Goal: Task Accomplishment & Management: Manage account settings

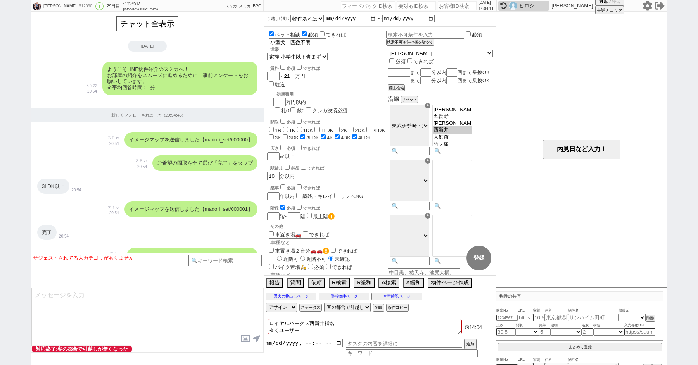
select select "15"
select select "7"
select select "33"
select select "961"
select select "600"
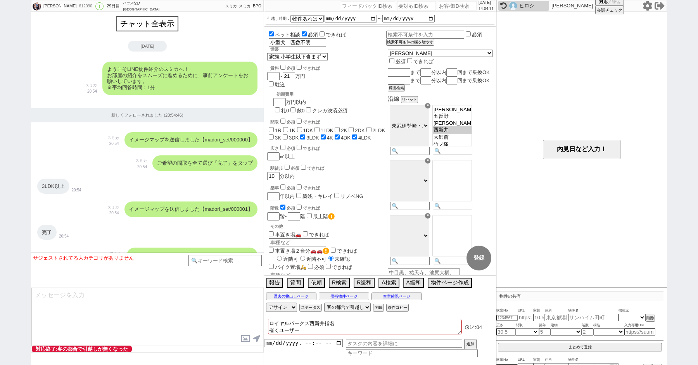
select select
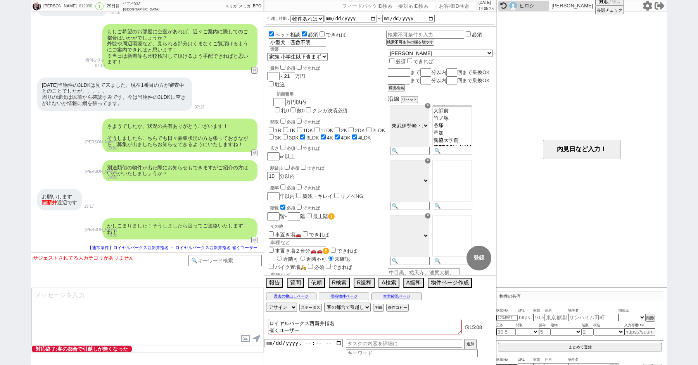
click at [2, 130] on div "桐谷 612090 ! 0 29日目 ハウスなび北千住東口店 冬眠中 自社客 スミカ スミカ_BPO チャット全表示 2025-08-28 ようこそLINE物…" at bounding box center [349, 182] width 698 height 365
paste input "562054"
type input "562054"
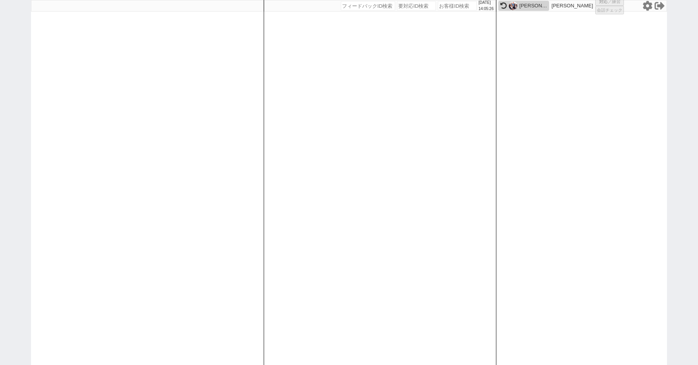
select select "100"
select select "1"
select select "2"
select select "5"
select select "9"
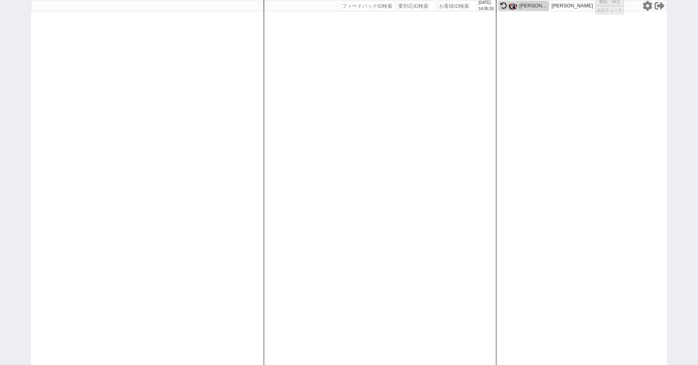
select select "9"
select select
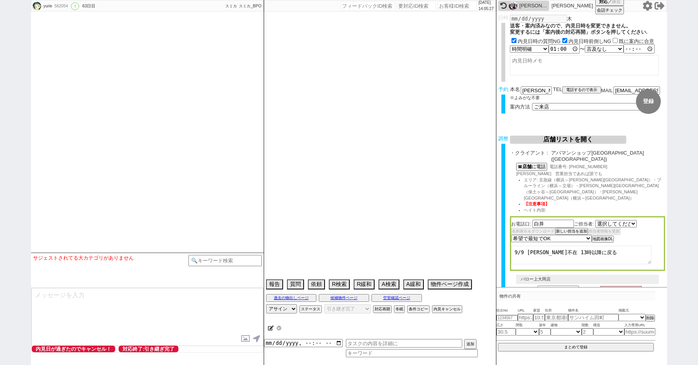
select select "735"
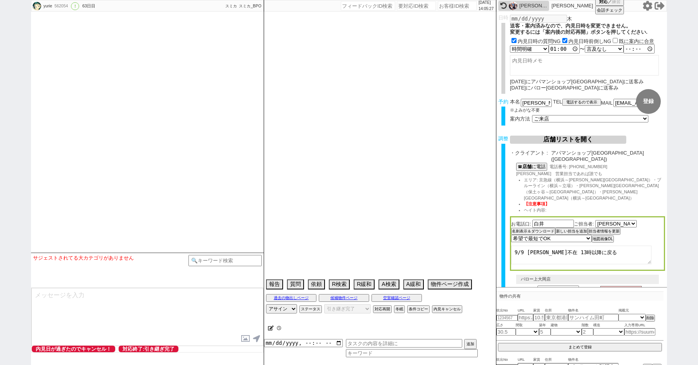
type textarea "当日までの他社予定無し　バロー上大岡店以外を希望 CS店に送れるような人じゃないので、水曜以外の別日取る＠＠"
select select "15"
select select "0"
select select "14"
select select "91"
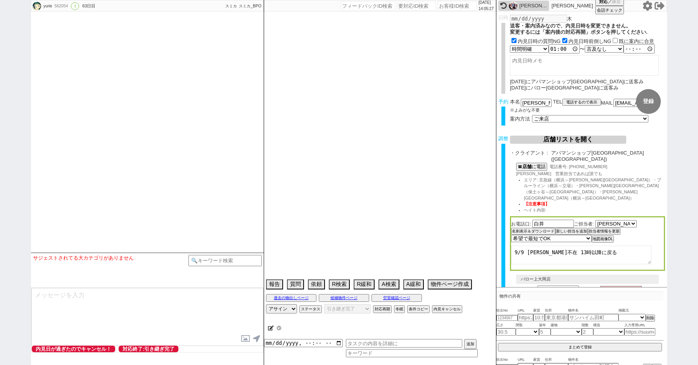
select select "2523"
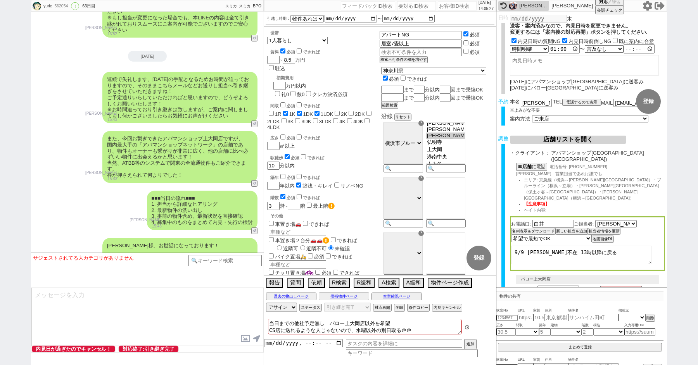
scroll to position [15702, 0]
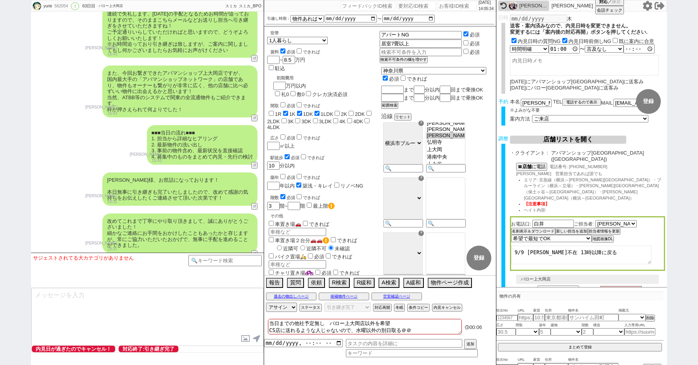
paste input "579410"
type input "579410"
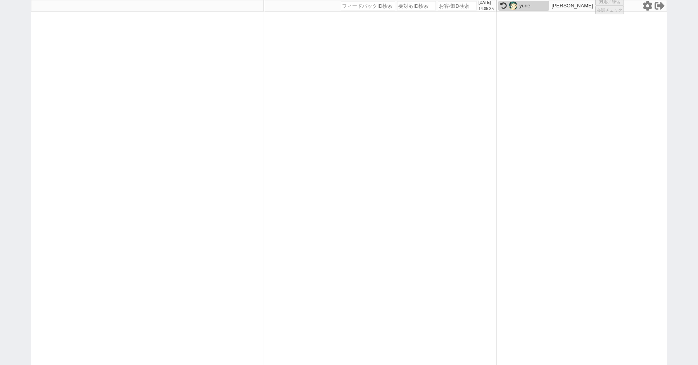
select select "100"
select select "1"
select select "2"
select select "5"
select select
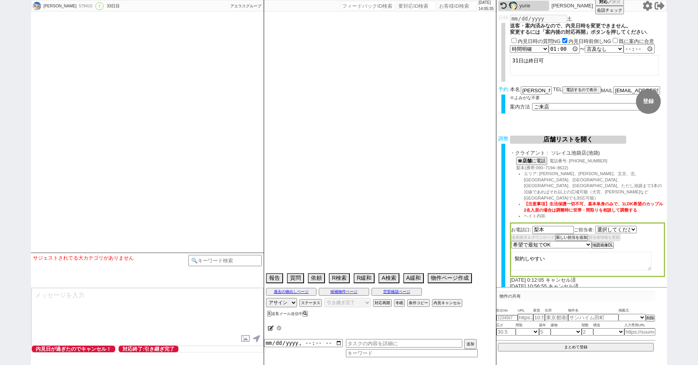
select select "540"
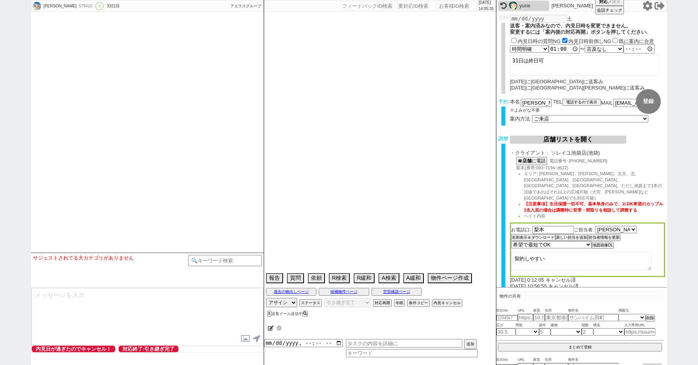
select select "19"
select select "0"
select select "70"
select select "1686"
select select "60"
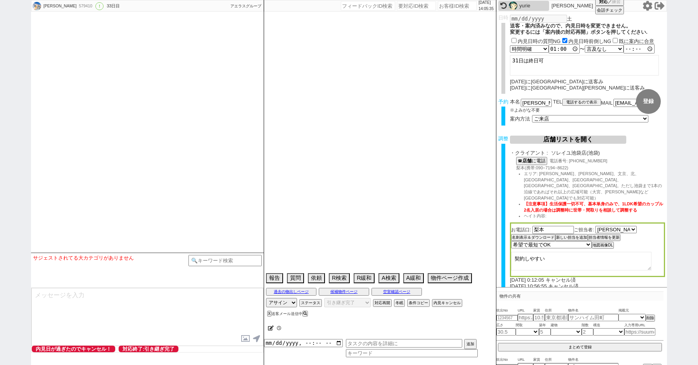
select select "1480"
select select "75"
select select "1790"
select select "65"
select select "1586"
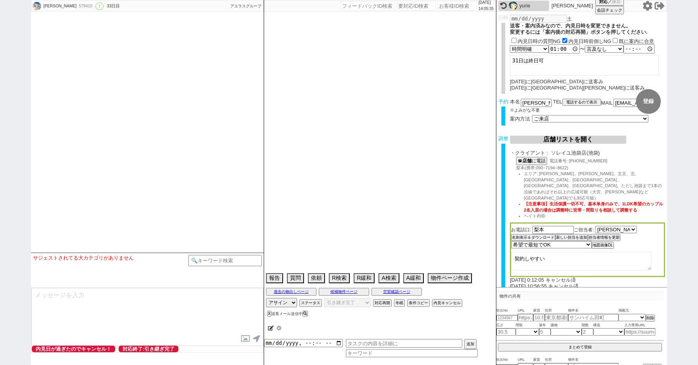
select select "67"
select select "1623"
select select "64"
select select "1559"
select select "63"
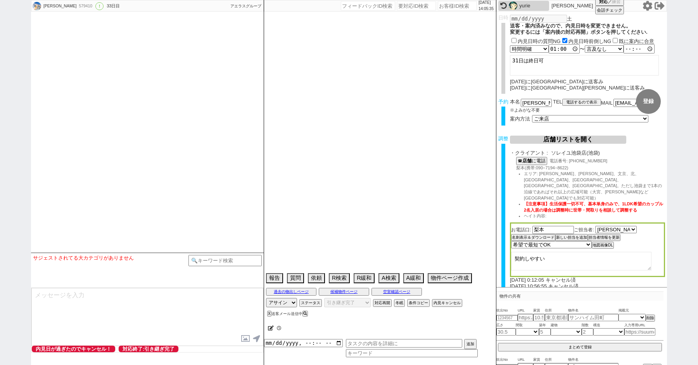
select select "1535"
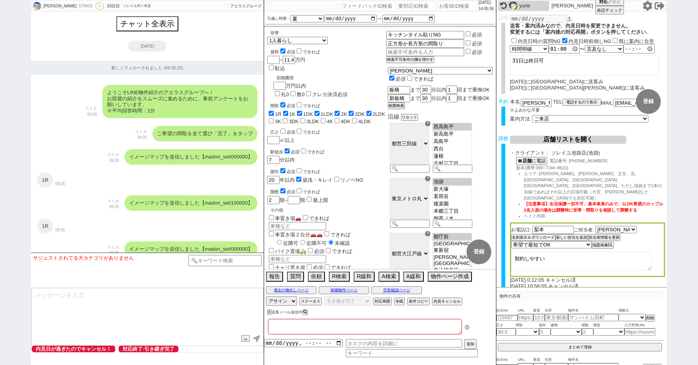
type textarea "外国籍の代理か→外国籍NGの物件に住みたい @グリップすでに打たれているので打たない"
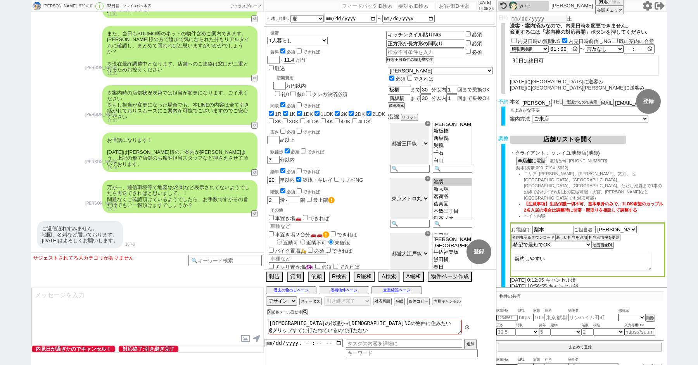
scroll to position [16955, 0]
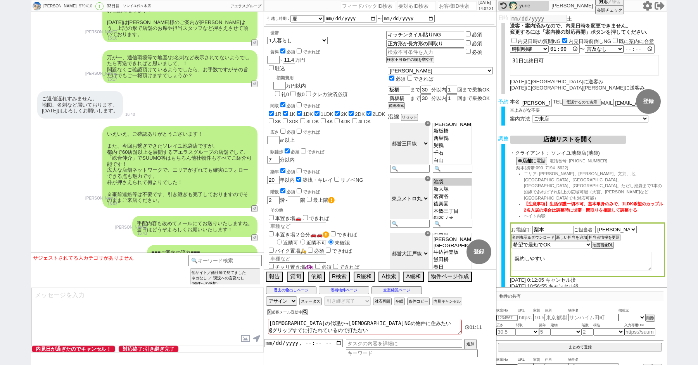
click at [0, 133] on div "YURIKO 579410 ! 0 33日目 ソレイユ代々木店 冬眠中 自社客 アエラスグループ スミカ_BPO チャット全表示 2025-02-11 新しく…" at bounding box center [349, 182] width 698 height 365
paste input "615657"
type input "615657"
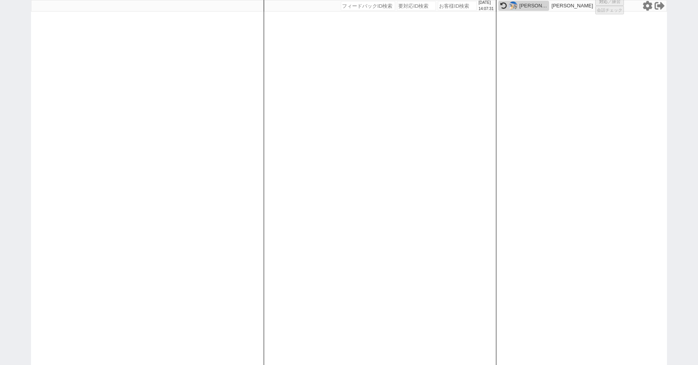
select select "100"
select select "1"
select select "6"
select select "2"
select select "5"
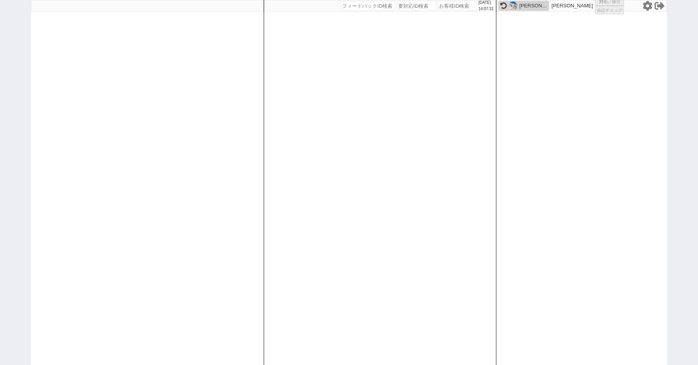
select select
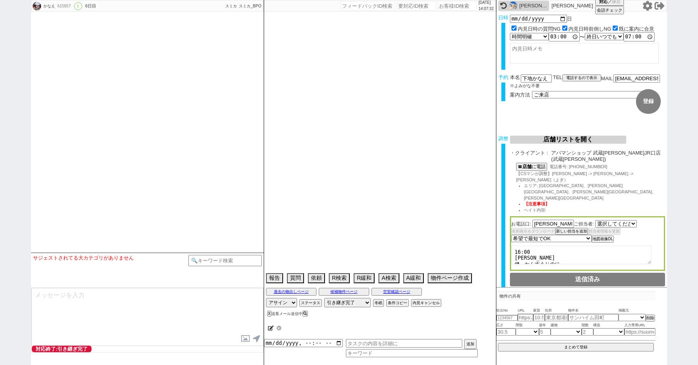
select select "2838"
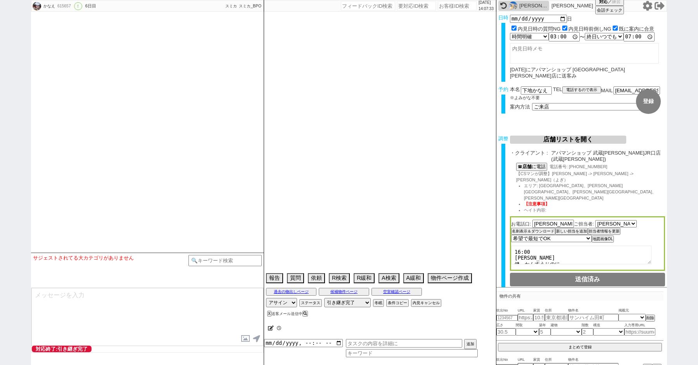
select select "15"
select select "0"
select select "53"
select select "15"
select select "508"
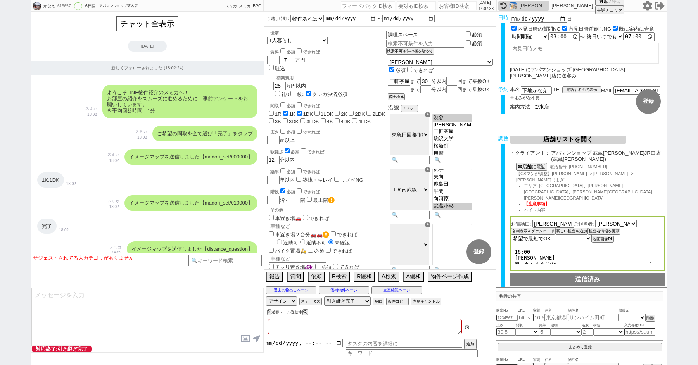
type textarea "他社なし ユニットバス キッチン狭いのが不満、年内で11月引っ越しが理想 正社員勤務、神奈川方面の紹介になるOK"
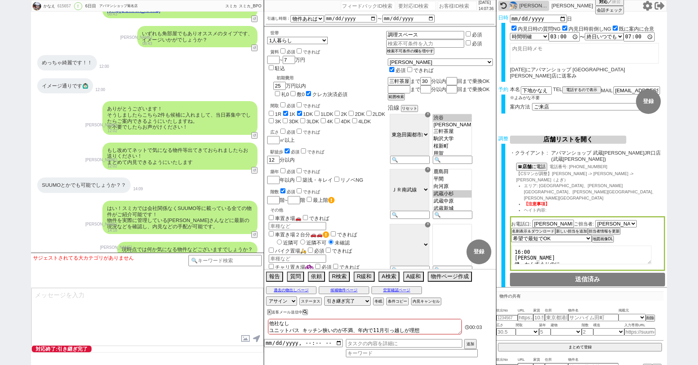
scroll to position [3920, 0]
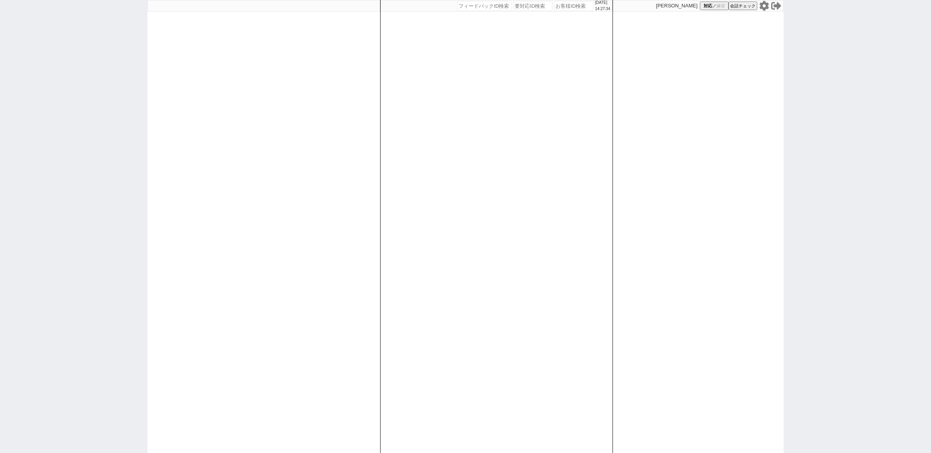
click at [766, 4] on icon at bounding box center [763, 6] width 9 height 10
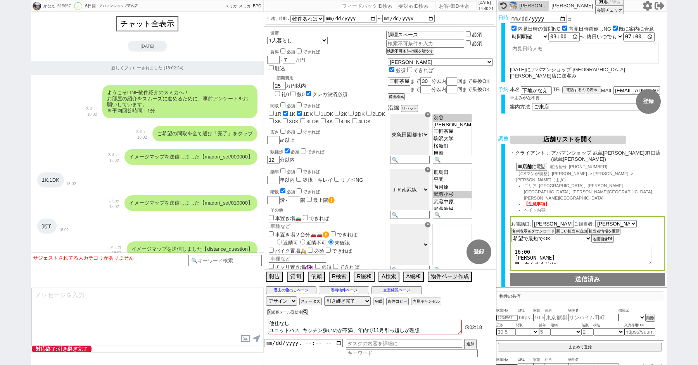
select select "15"
select select "0"
select select "53"
select select "15"
select select "508"
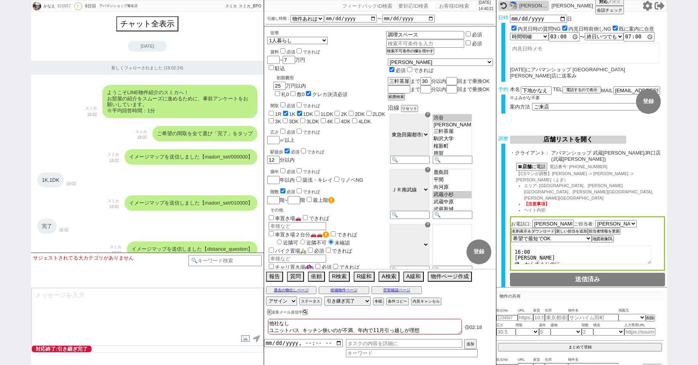
select select "100"
select select "1"
select select "6"
select select "2"
select select "2838"
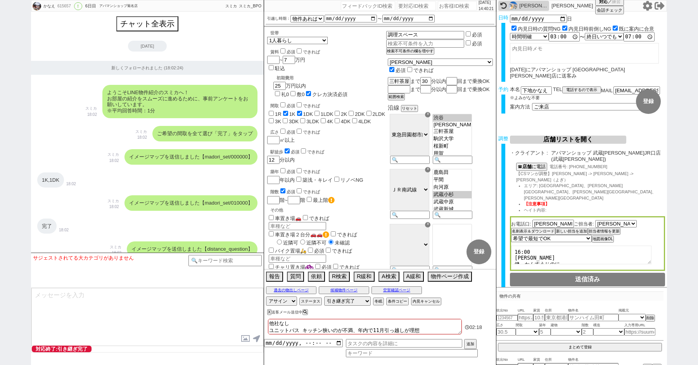
select select "5"
select select
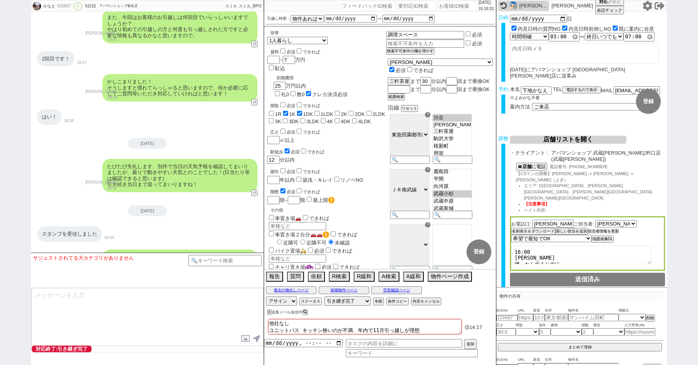
click at [610, 229] on button "担当者情報を更新" at bounding box center [603, 231] width 31 height 5
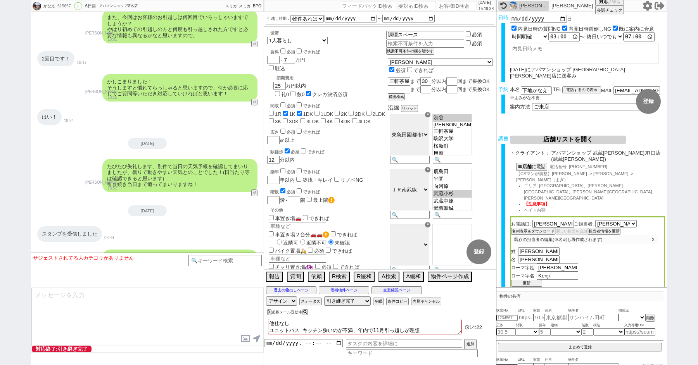
click at [648, 5] on icon at bounding box center [648, 6] width 10 height 10
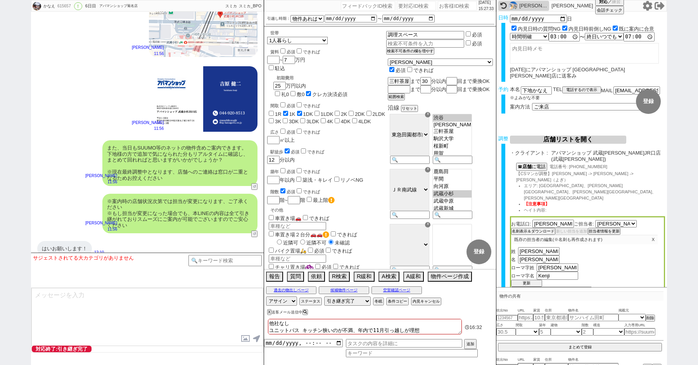
scroll to position [7222, 0]
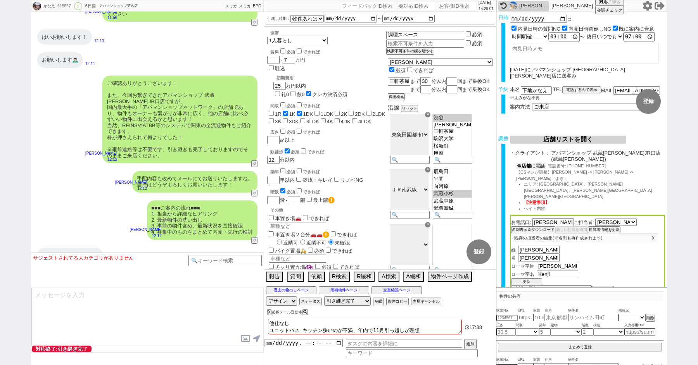
click at [525, 163] on b "店舗" at bounding box center [526, 165] width 9 height 5
click at [355, 147] on div "駅徒歩 必須 できれば 12 分以内" at bounding box center [326, 155] width 119 height 17
click at [363, 147] on div "駅徒歩 必須 できれば" at bounding box center [328, 151] width 116 height 8
click at [546, 139] on button "店舗リストを開く" at bounding box center [568, 140] width 116 height 8
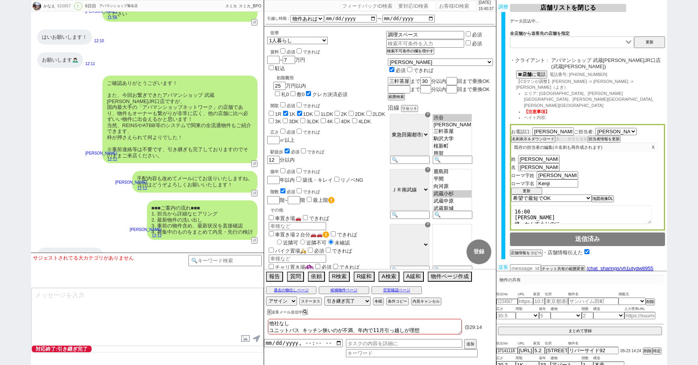
scroll to position [16, 0]
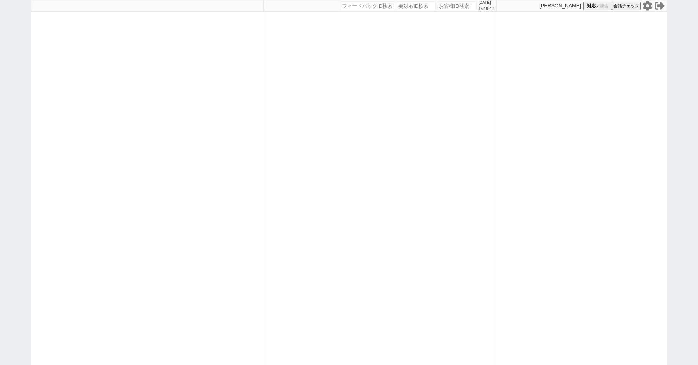
click at [647, 6] on icon at bounding box center [648, 6] width 10 height 10
click at [444, 5] on input "number" at bounding box center [457, 5] width 39 height 9
type input "41953"
select select "2"
select select "3"
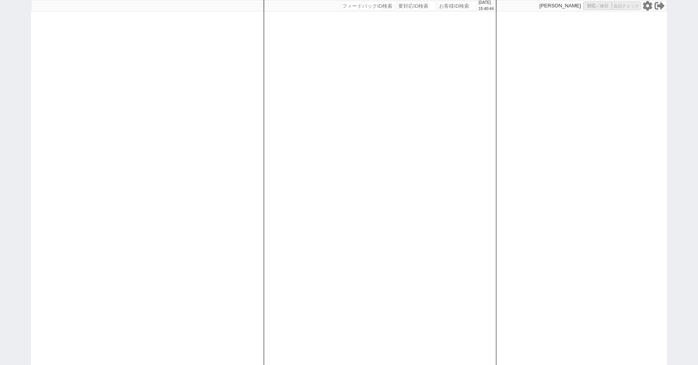
select select "3"
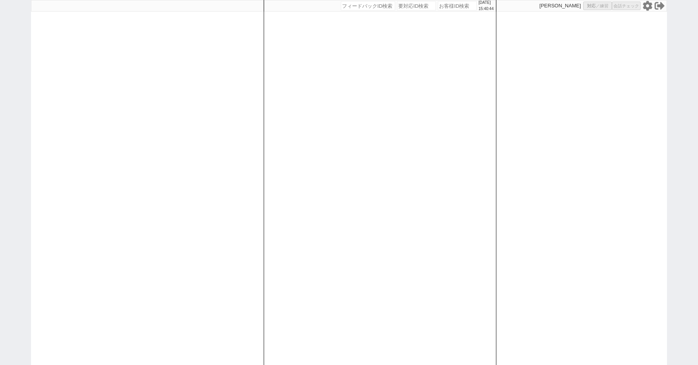
select select "10"
select select "8"
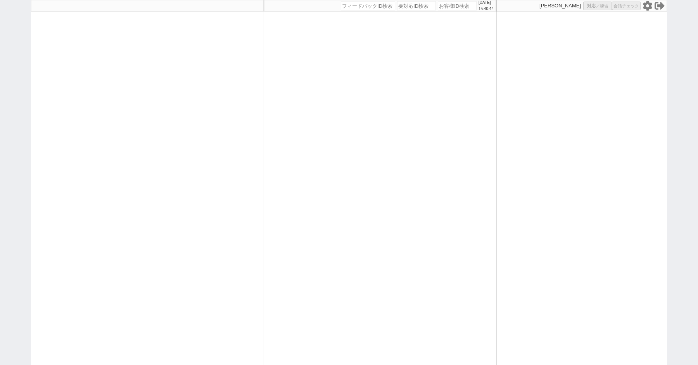
select select "8"
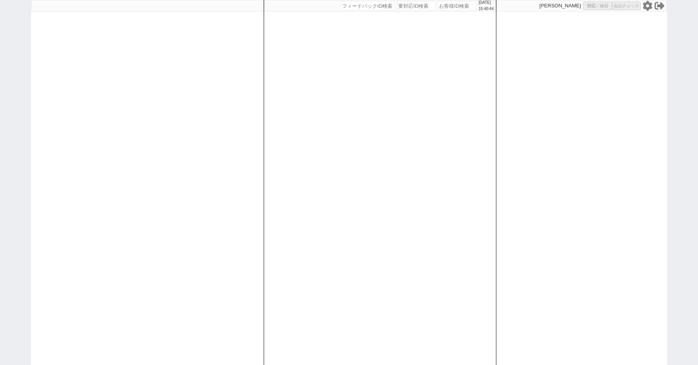
select select "8"
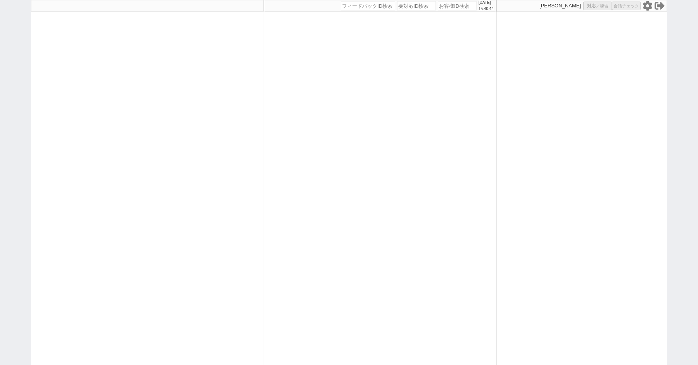
select select "8"
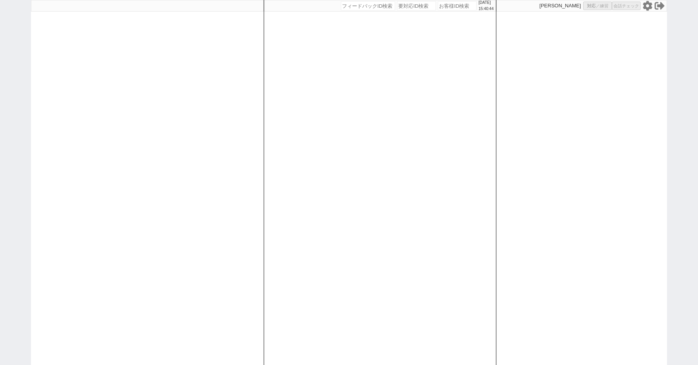
select select "8"
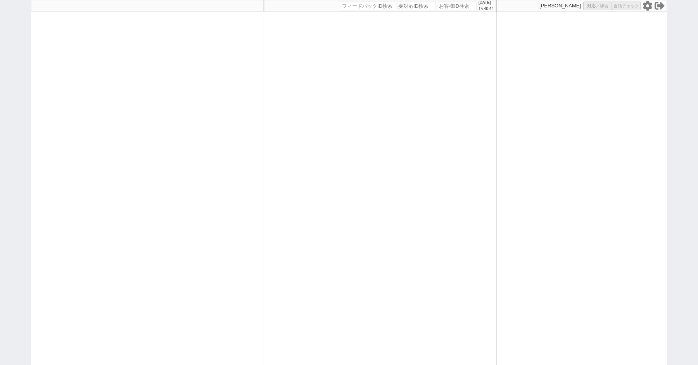
select select "8"
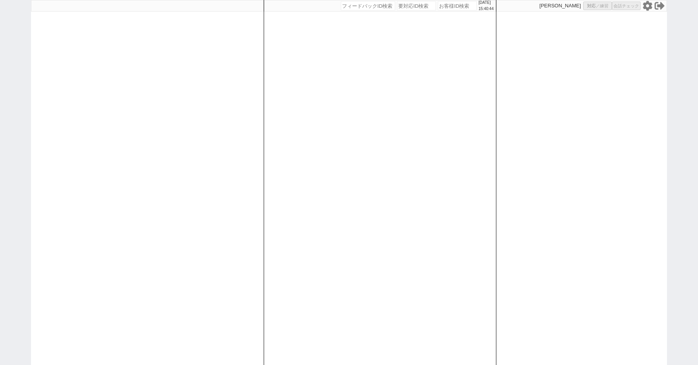
select select "8"
select select "10"
select select "8"
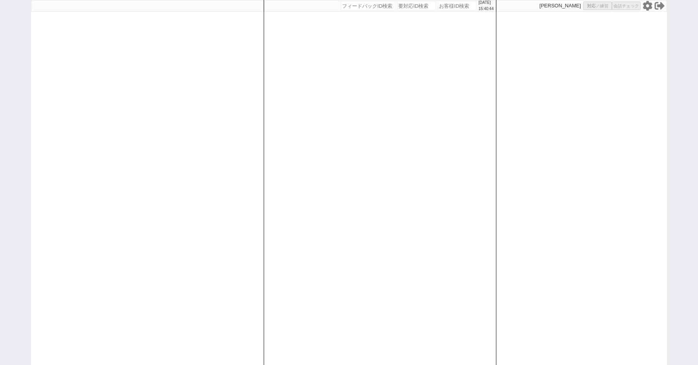
select select "8"
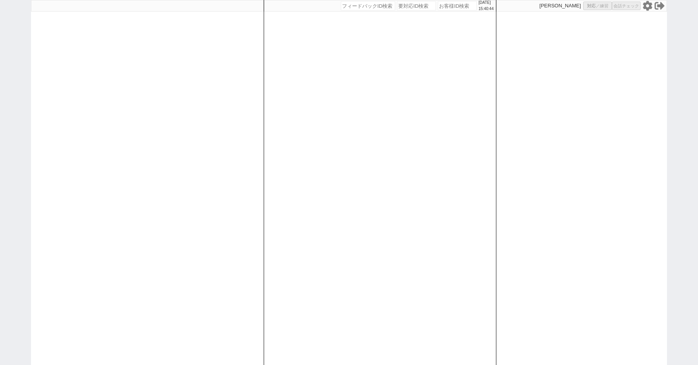
select select "8"
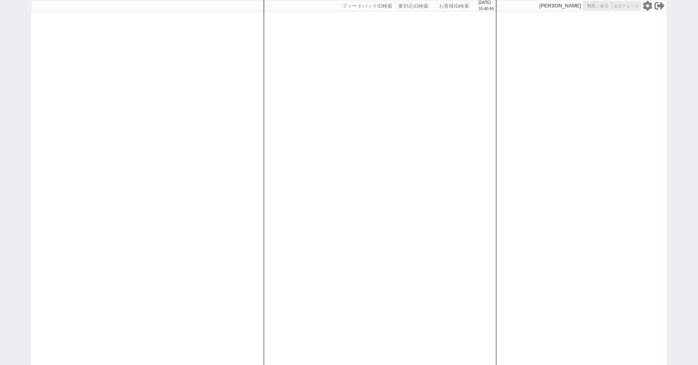
select select "8"
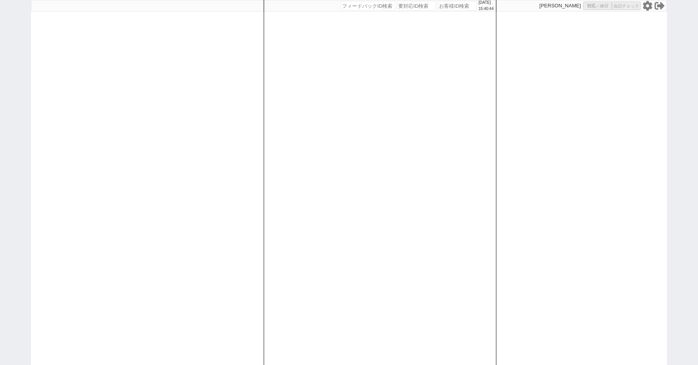
select select "8"
select select "10"
select select "8"
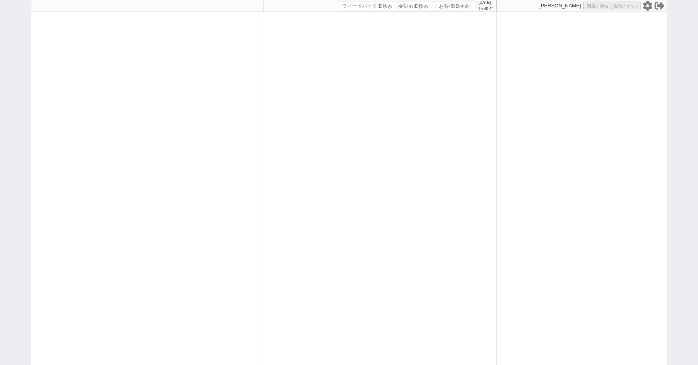
select select "8"
select select "10"
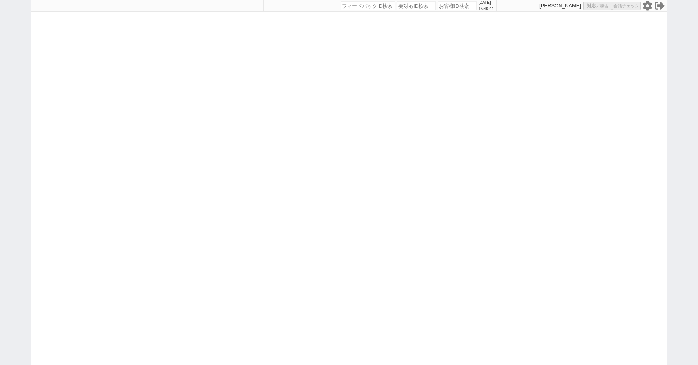
select select "8"
select select "10"
select select "8"
select select "3"
select select "8"
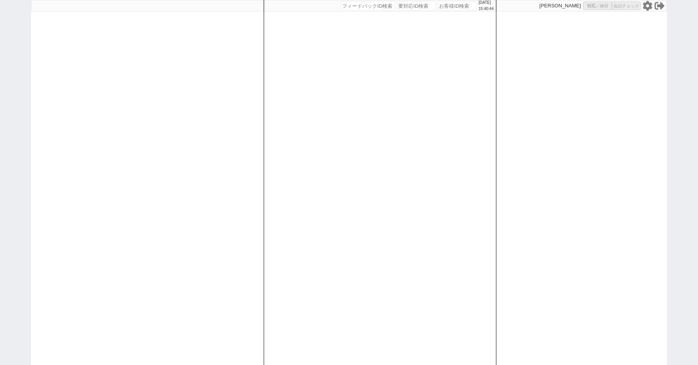
select select "8"
select select
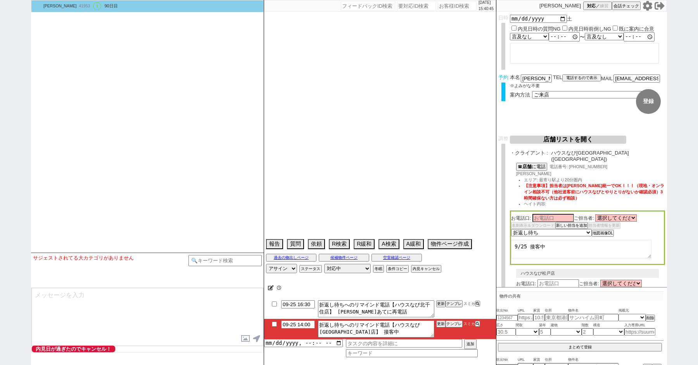
select select "2363"
select select "2617"
type textarea "ここにたどり着いた人は[PERSON_NAME]までお知らせください。 お客様の特定用に伝えているカスタマーIDとなってます。"
select select "2025"
select select "9"
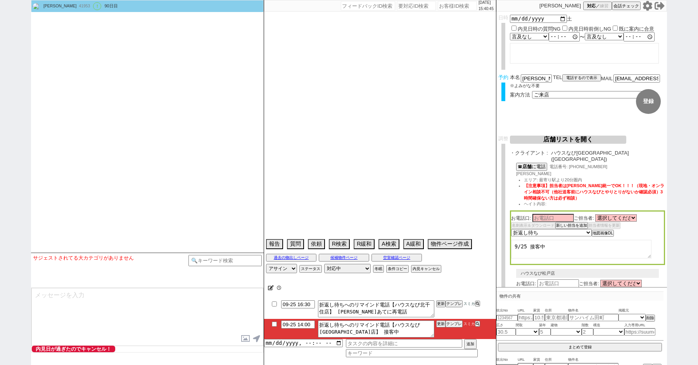
select select "36"
select select "0"
select select "21"
select select "33"
select select "961"
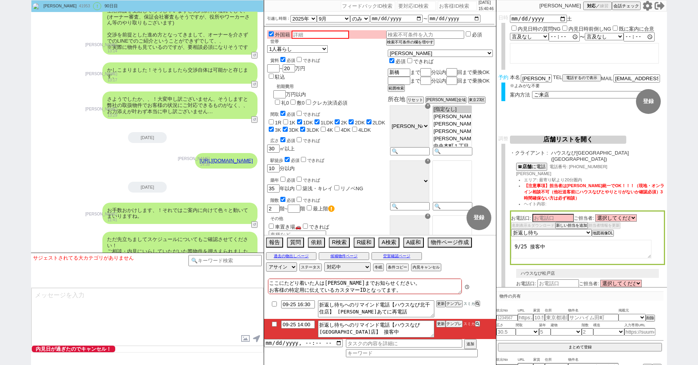
scroll to position [68, 0]
click at [525, 163] on b "店舗" at bounding box center [526, 165] width 9 height 5
click at [585, 169] on div "☎ 店舗 に電話 電話番号: 04-7162-6100 村上 エリア: 最寄り駅より20分圏内 【注意事項】担当者は村上さん統一でOK！！！（現地・オンライン…" at bounding box center [587, 187] width 155 height 48
click at [550, 214] on input at bounding box center [552, 217] width 41 height 7
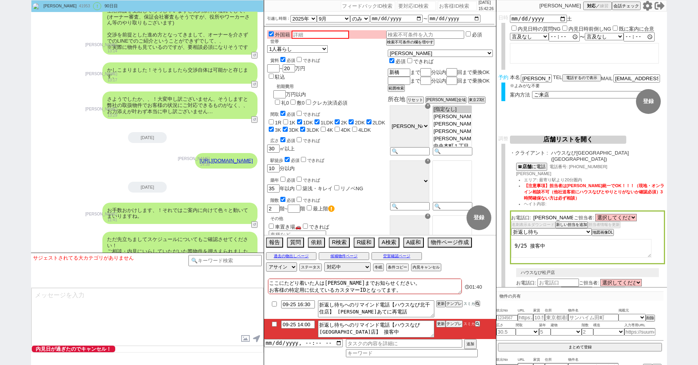
type input "村上"
click at [562, 246] on textarea "9/25 接客中" at bounding box center [581, 249] width 140 height 19
drag, startPoint x: 548, startPoint y: 241, endPoint x: 532, endPoint y: 240, distance: 15.5
click at [532, 241] on textarea "9/25 接客中" at bounding box center [581, 249] width 140 height 19
type textarea "9/25 15:42 忙しい後で"
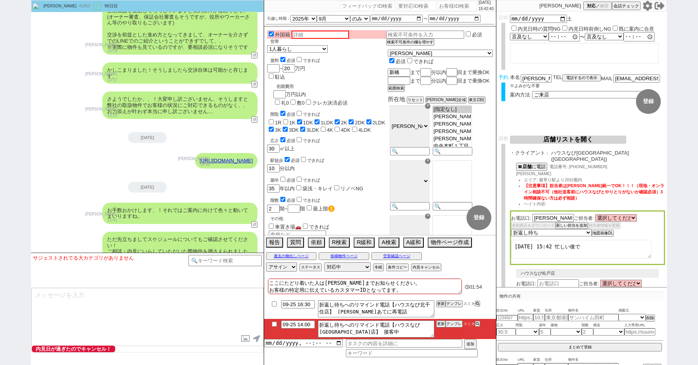
click at [370, 156] on div "駅徒歩 必須 できれば 10 分以内" at bounding box center [326, 164] width 119 height 17
click at [571, 142] on button "店舗リストを開く" at bounding box center [568, 140] width 116 height 8
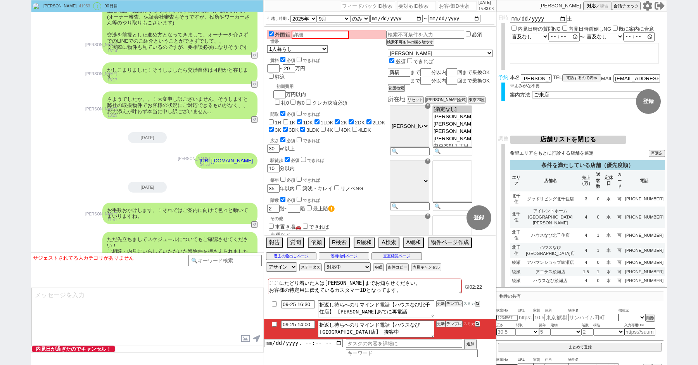
click at [46, 228] on div "ただ先立ちましてスケジュールについてもご確認させてください！ ご相談・内見にいらしていただいた際物件を押さえられました場合、だいたい〜1ヶ月程度(要相談)で賃…" at bounding box center [147, 255] width 233 height 54
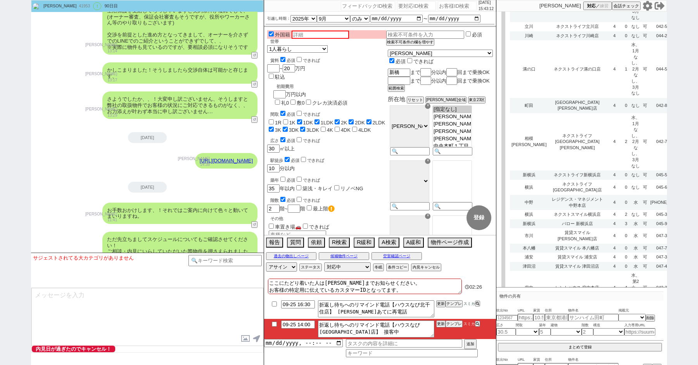
click at [606, 304] on td "4" at bounding box center [614, 320] width 16 height 33
select select "3"
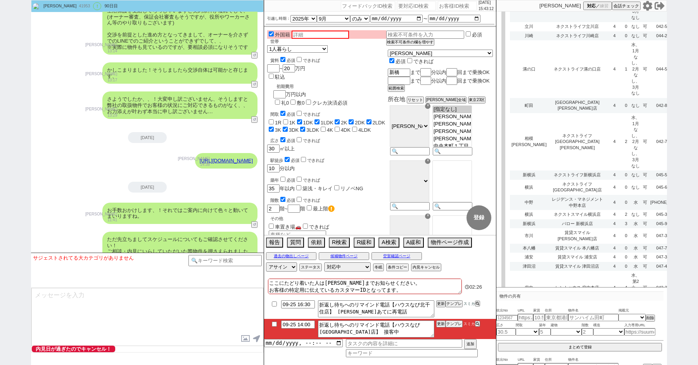
select select "3"
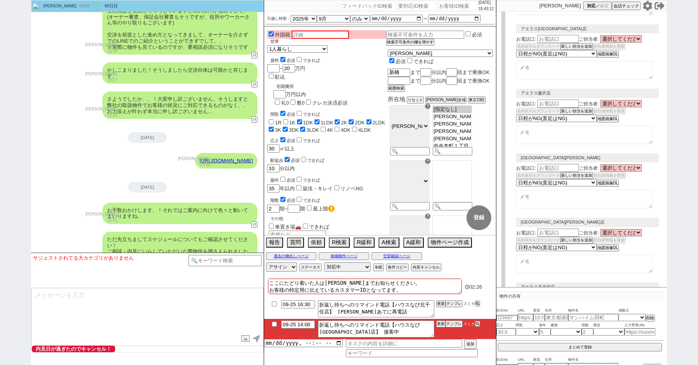
select select "2363"
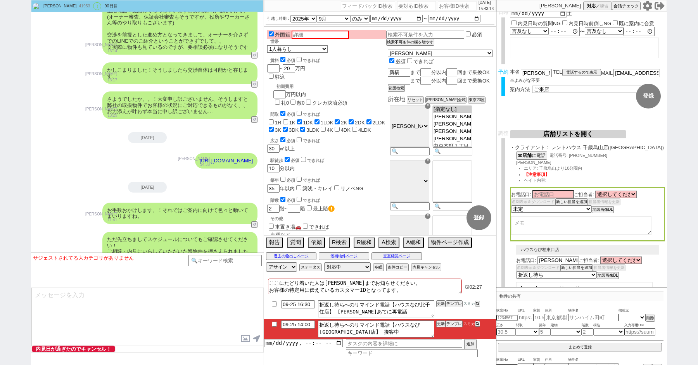
scroll to position [0, 0]
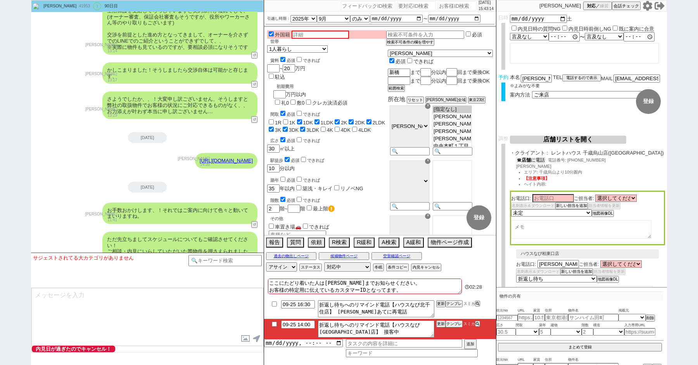
click at [533, 161] on button "☎ 店舗 に電話" at bounding box center [530, 160] width 29 height 7
click at [537, 230] on textarea at bounding box center [581, 231] width 140 height 19
click at [547, 144] on button "店舗リストを開く" at bounding box center [568, 140] width 116 height 8
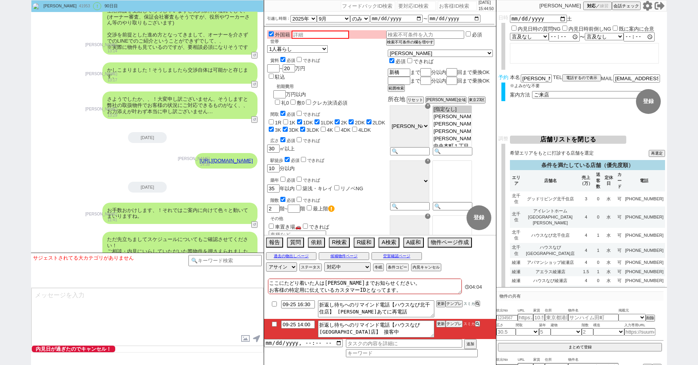
click at [376, 136] on div "広さ 必須 できれば 30 ㎡以上" at bounding box center [326, 144] width 119 height 17
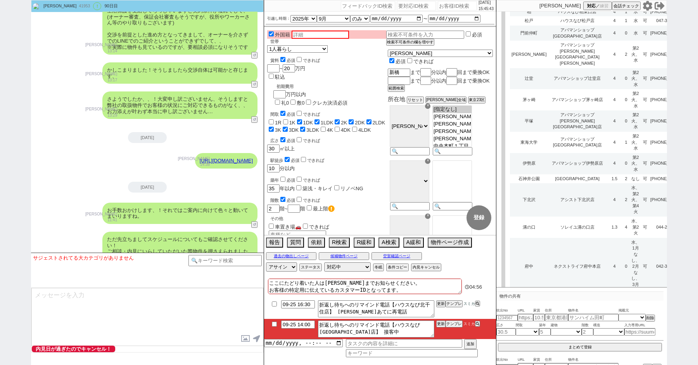
click at [276, 325] on input "checkbox" at bounding box center [274, 324] width 11 height 5
checkbox input "true"
click at [383, 176] on div "築年 必須 できれば 35 年以内 築浅・キレイ リノベNG" at bounding box center [326, 184] width 119 height 17
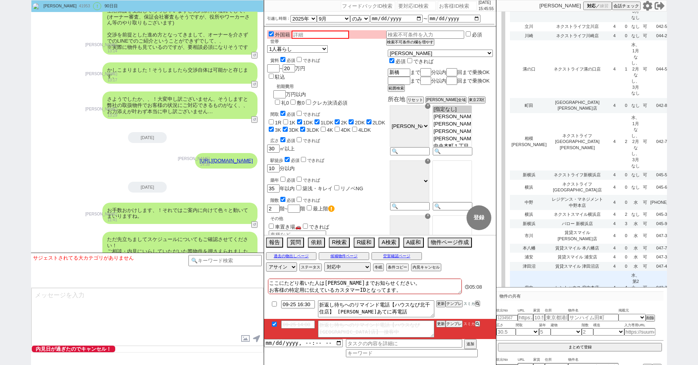
click at [564, 271] on td "レントハウス 府中本店" at bounding box center [577, 287] width 59 height 33
select select
select select "8"
select select "3"
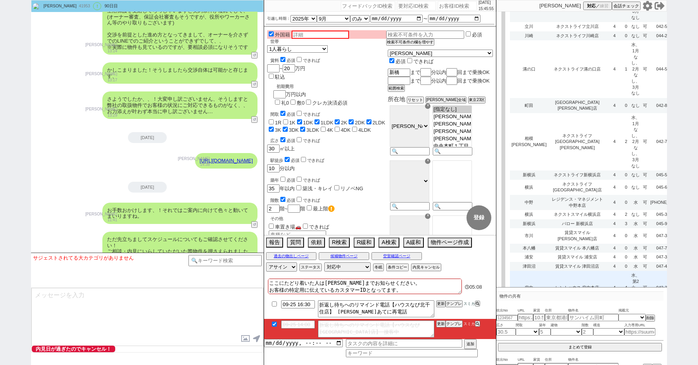
select select "8"
select select "10"
select select "8"
select select "10"
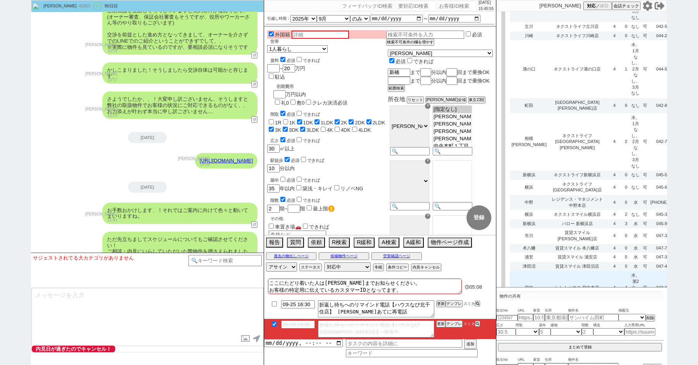
select select "8"
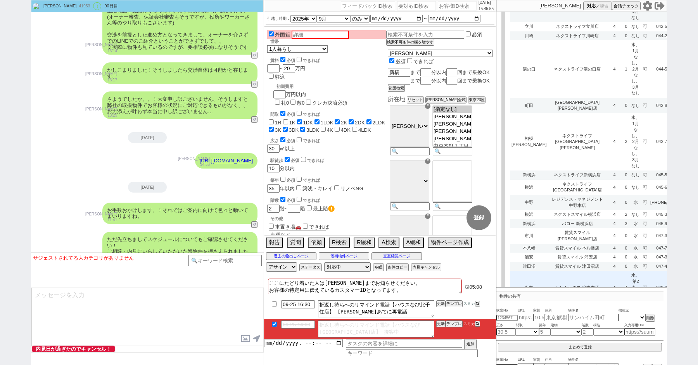
select select "8"
select select "10"
select select "8"
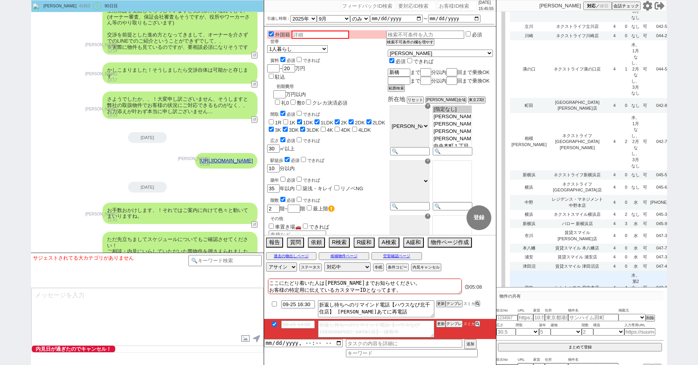
select select "8"
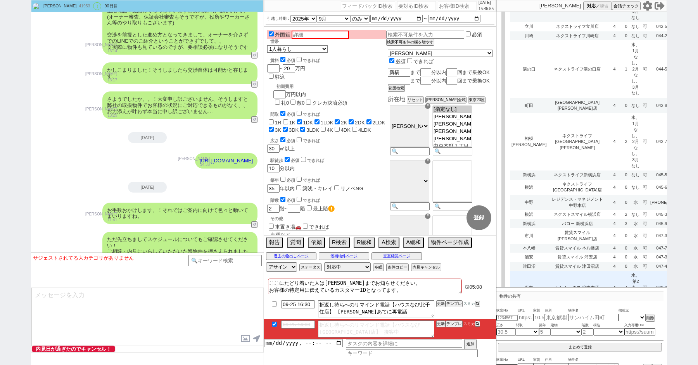
select select "8"
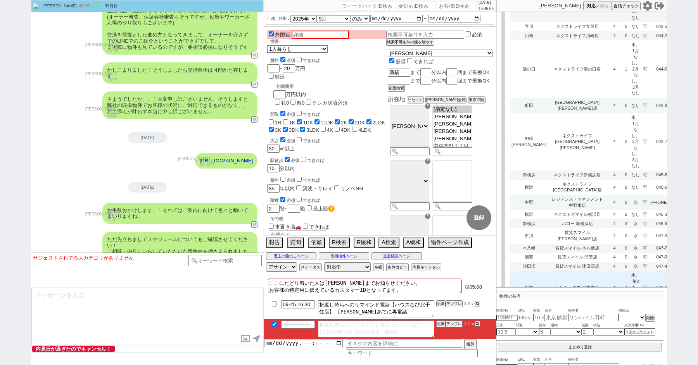
select select "8"
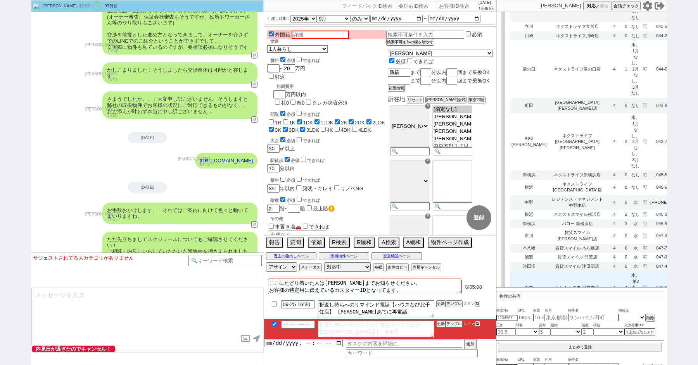
select select "10"
select select "8"
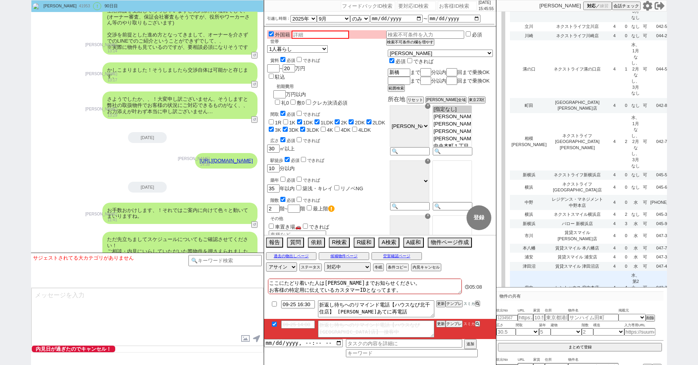
select select "8"
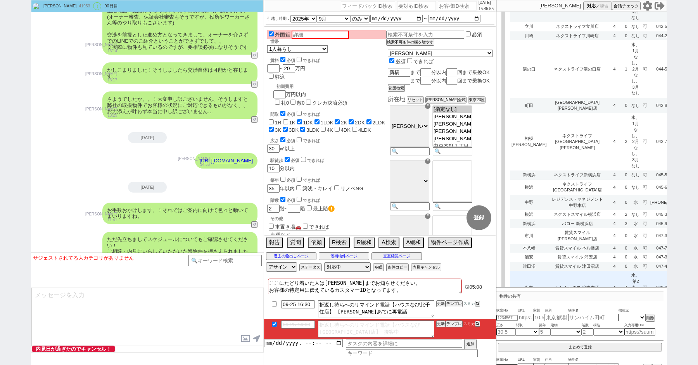
select select "8"
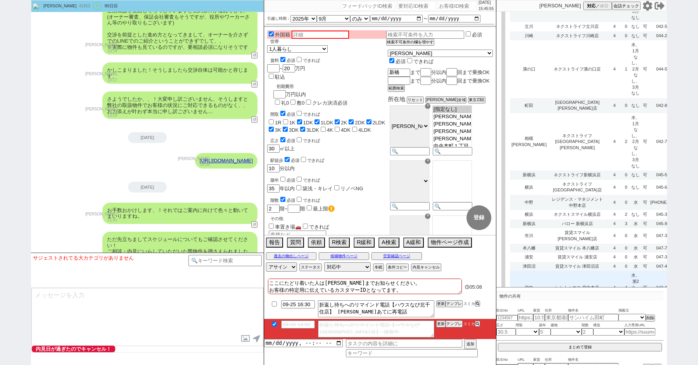
select select "8"
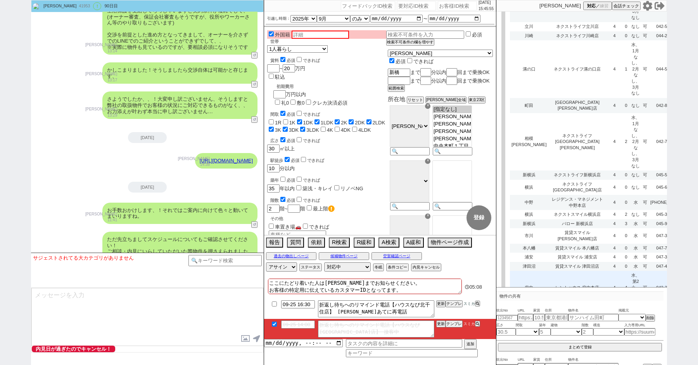
select select "8"
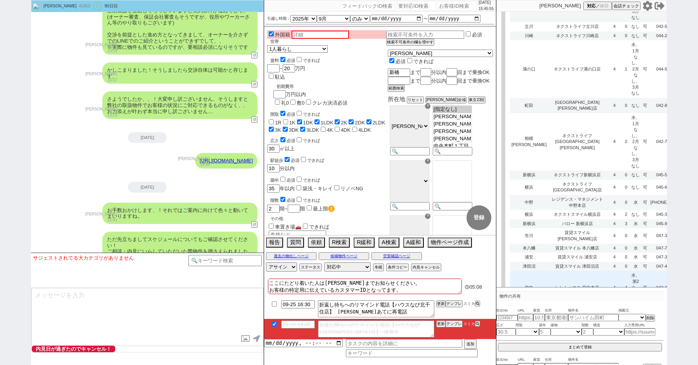
select select "8"
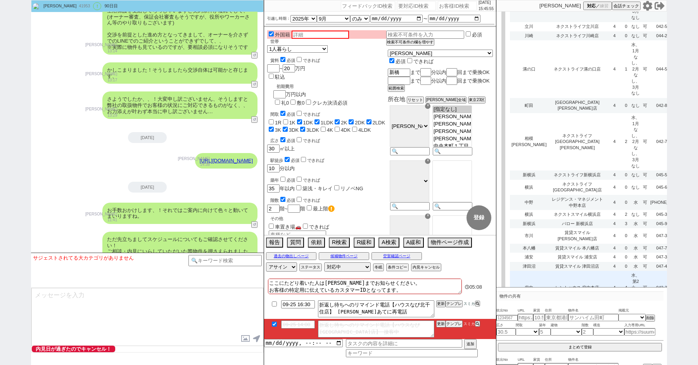
select select "8"
select select "10"
select select "3"
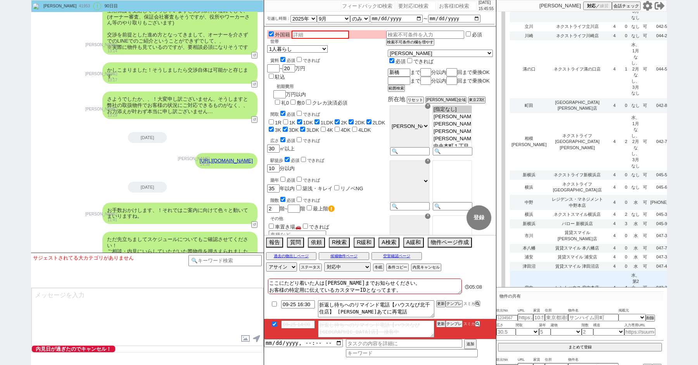
select select "3"
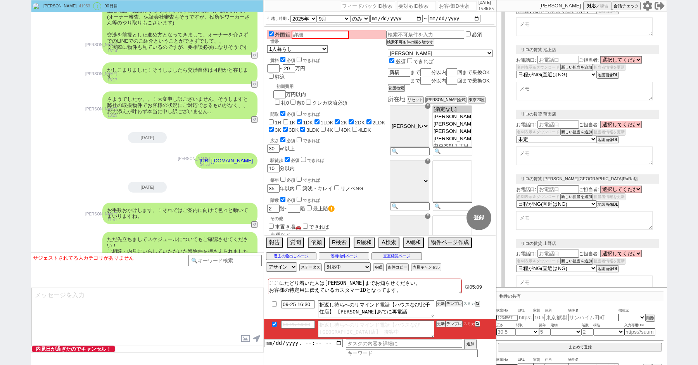
scroll to position [486, 0]
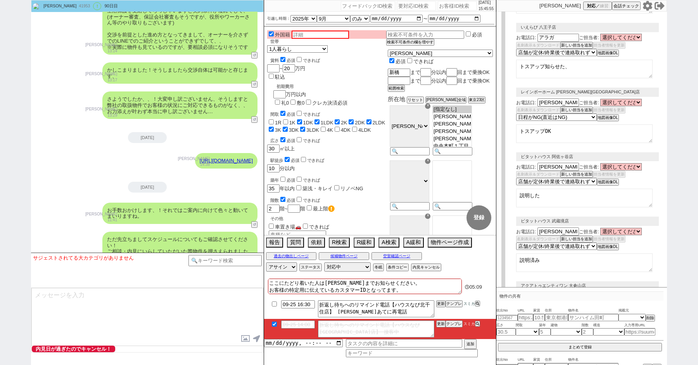
select select "2617"
select select "2363"
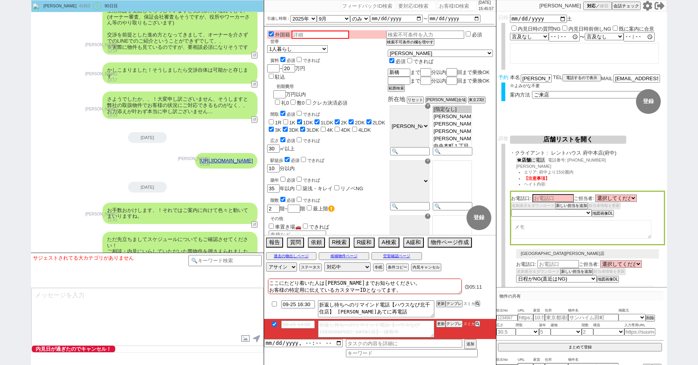
click at [531, 160] on b "店舗" at bounding box center [526, 159] width 9 height 5
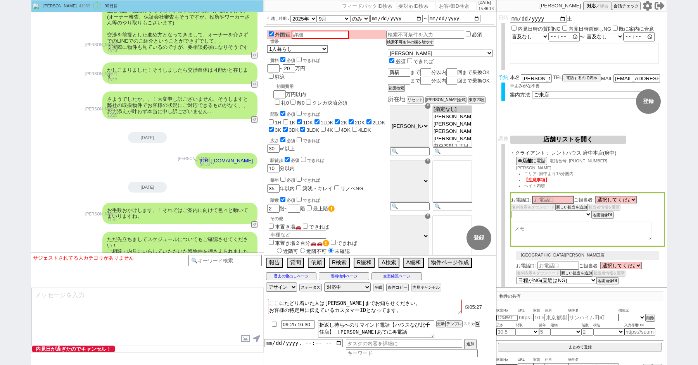
click at [567, 222] on div "お電話口: ご担当者: 選択してください 前島 芳郁 仲村 真理 設楽 乙羽 丸岡 さくら 名刺表示＆ダウンロード 新しい担当を追加 担当者情報を更新 未定 …" at bounding box center [587, 219] width 155 height 55
click at [526, 218] on select "未定 希望で最短でOK 最短以外でOK 日程がNG(直近で別日提案可) 日程がNG(直近はNG) お客様ごとNG 折返し待ち 店舗が定休/終業後で連絡取れず" at bounding box center [551, 214] width 80 height 7
select select "3"
click at [511, 212] on select "未定 希望で最短でOK 最短以外でOK 日程がNG(直近で別日提案可) 日程がNG(直近はNG) お客様ごとNG 折返し待ち 店舗が定休/終業後で連絡取れず" at bounding box center [551, 214] width 80 height 7
select select "3"
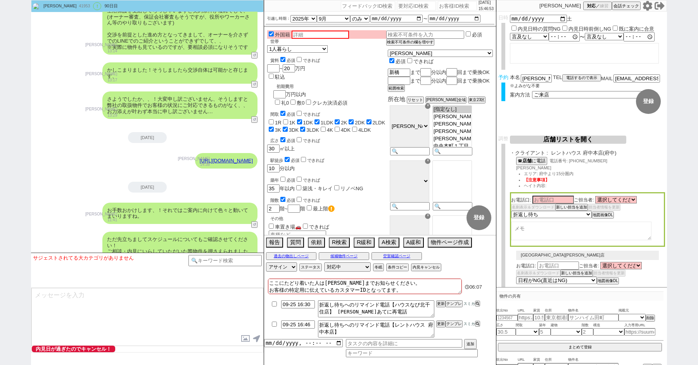
click at [548, 230] on textarea at bounding box center [581, 231] width 140 height 19
type textarea "26日出勤"
click at [342, 130] on div "外国籍 世帯 1人暮らし 2人暮らし 家族:小学生以下含む 家族:小学生以下含まず 兄弟・姉妹 ルームシェア その他 子供 0歳 家族(子供なし) ルームシェ…" at bounding box center [326, 236] width 119 height 412
click at [573, 144] on button "店舗リストを開く" at bounding box center [568, 140] width 116 height 8
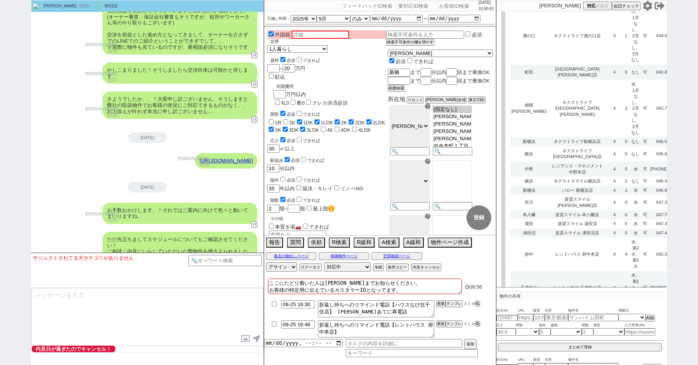
scroll to position [2291, 0]
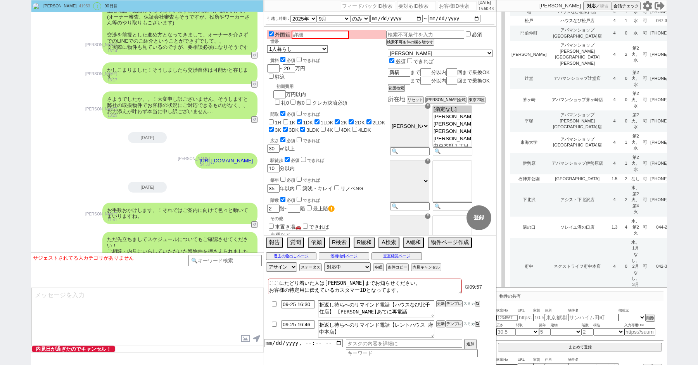
click at [622, 183] on td "2" at bounding box center [625, 199] width 7 height 33
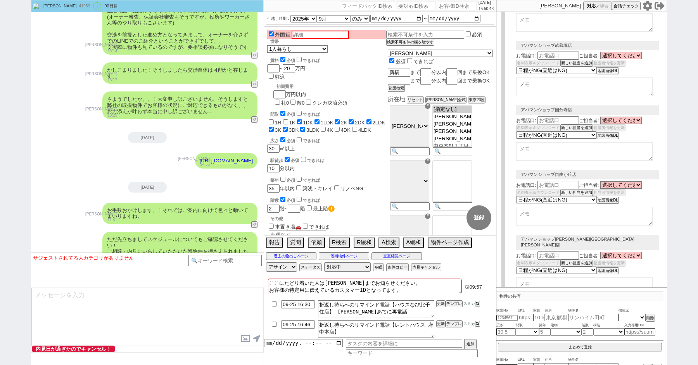
select select
select select "3"
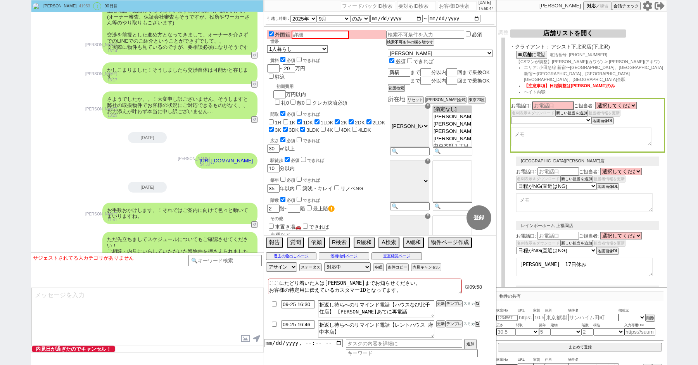
scroll to position [0, 0]
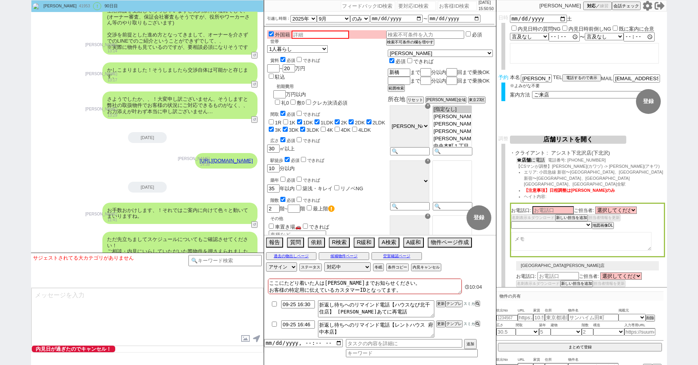
click at [537, 162] on button "☎ 店舗 に電話" at bounding box center [530, 160] width 29 height 7
click at [273, 306] on input "checkbox" at bounding box center [274, 304] width 11 height 5
checkbox input "true"
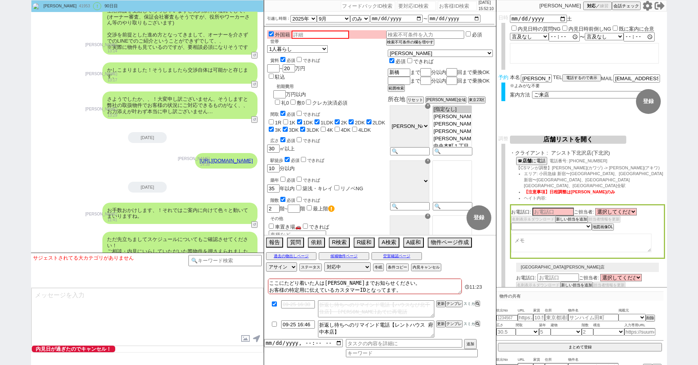
click at [274, 324] on input "checkbox" at bounding box center [274, 324] width 11 height 5
checkbox input "true"
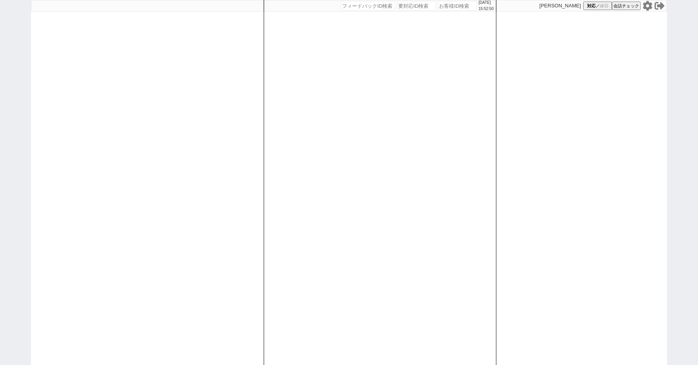
click at [445, 7] on input "number" at bounding box center [457, 5] width 39 height 9
click at [446, 5] on input "number" at bounding box center [457, 5] width 39 height 9
type input "41953"
select select "2"
select select
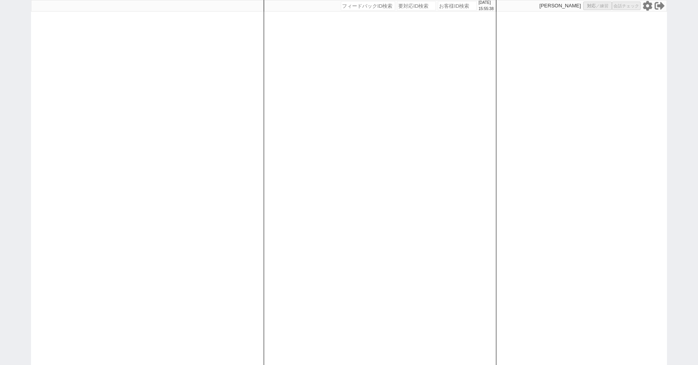
select select "8"
select select "3"
select select "8"
select select "10"
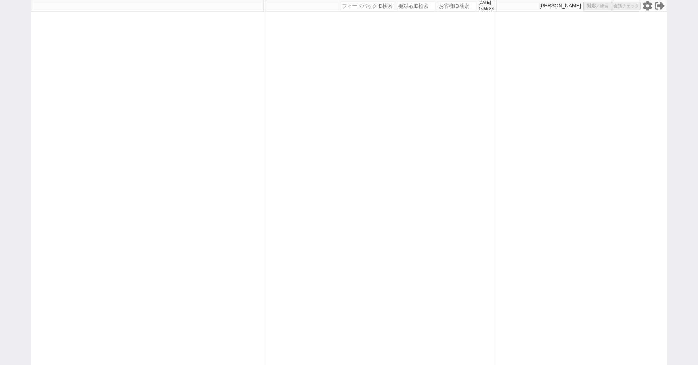
select select "8"
select select "10"
select select "8"
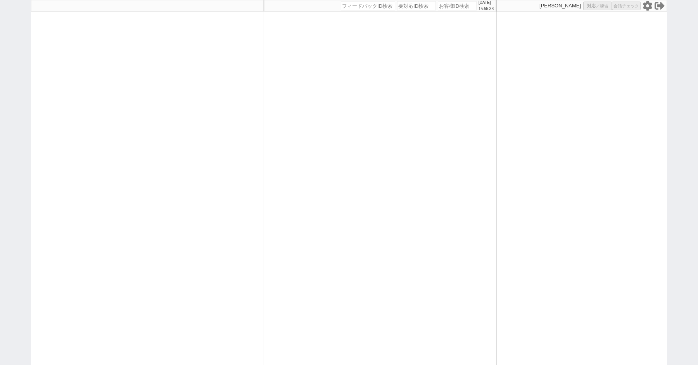
select select "8"
select select "10"
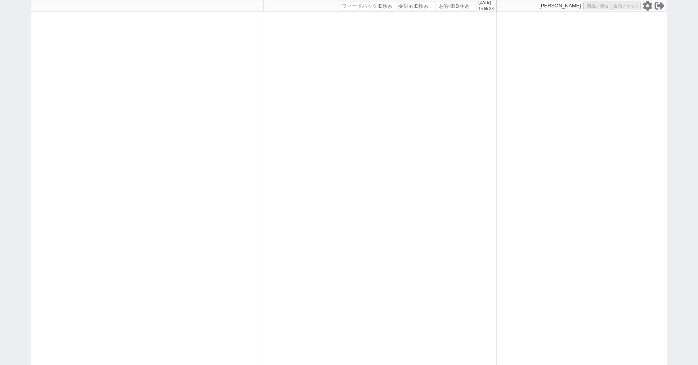
select select "8"
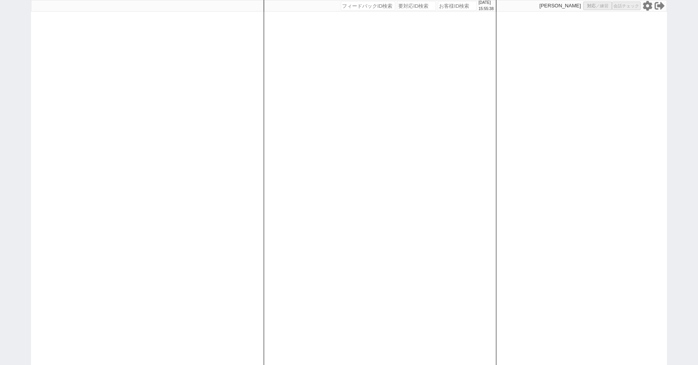
select select "8"
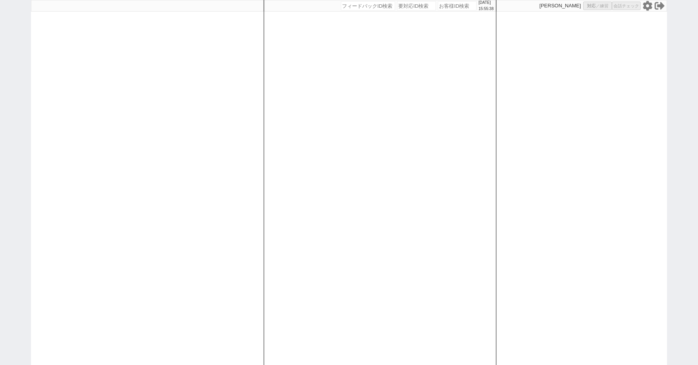
select select "8"
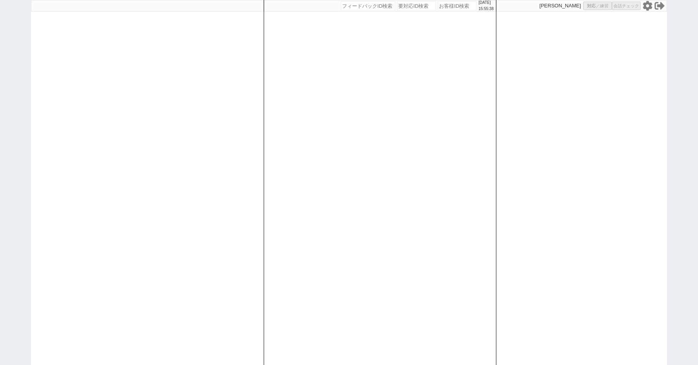
select select "8"
select select "10"
select select "8"
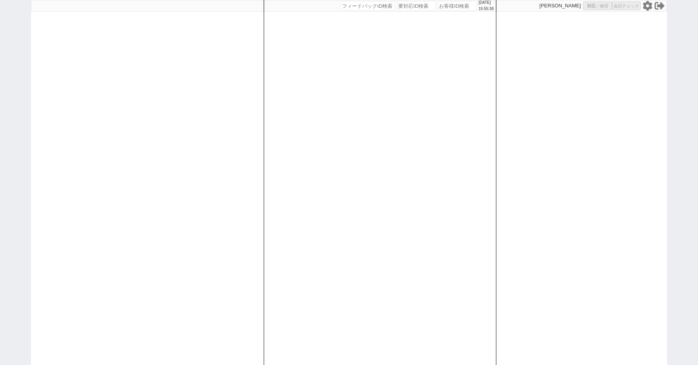
select select "8"
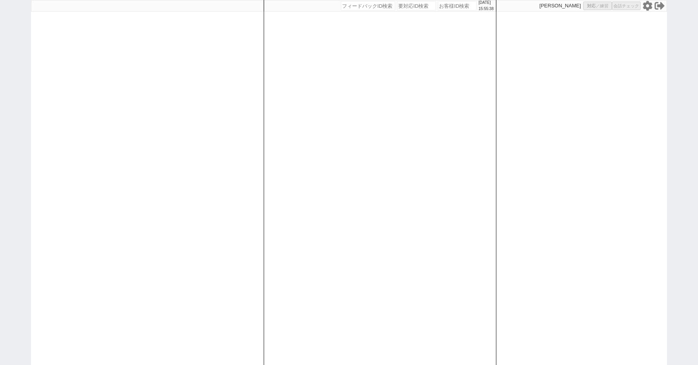
select select "8"
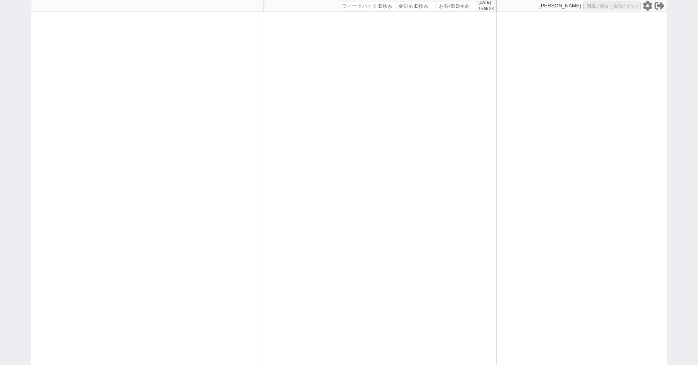
select select "8"
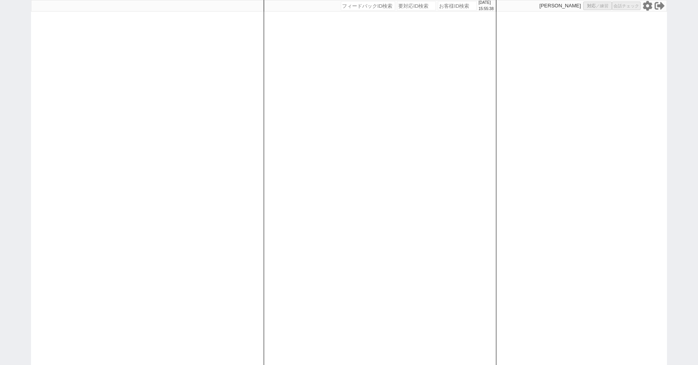
select select "8"
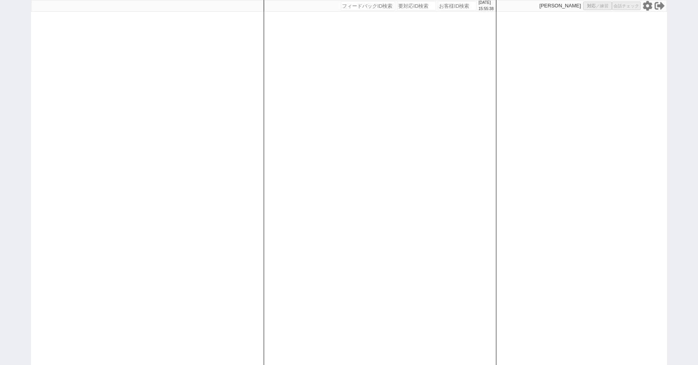
select select "8"
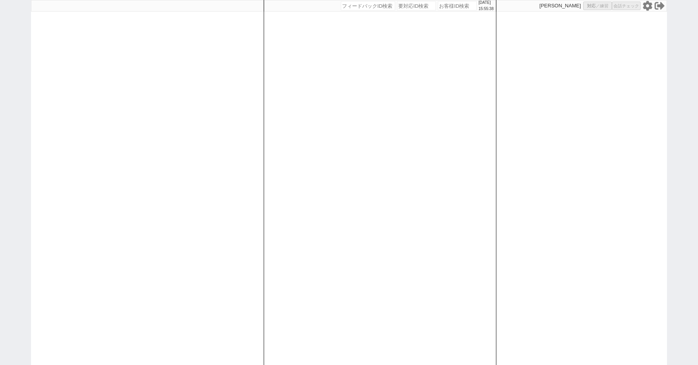
select select "8"
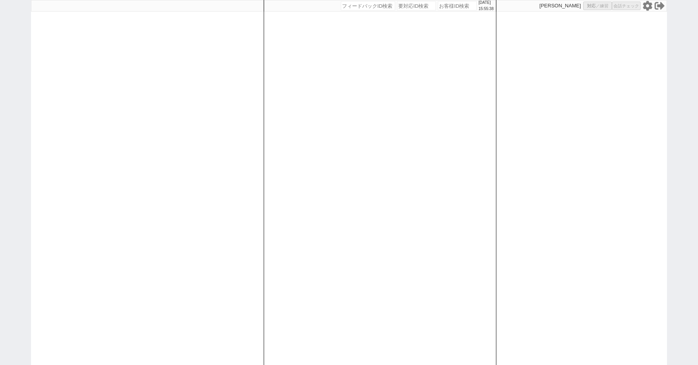
select select "10"
select select "3"
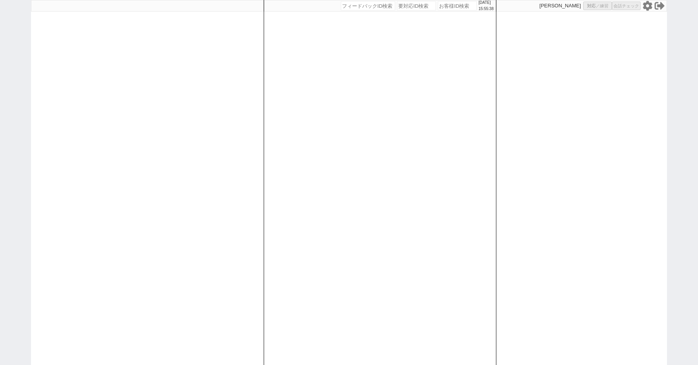
select select "3"
select select
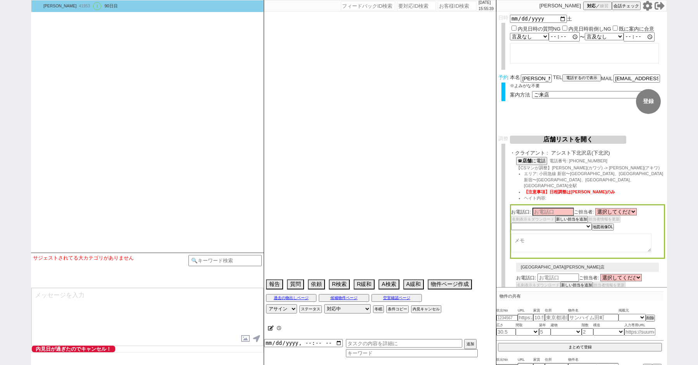
select select "2617"
select select "2363"
type textarea "ここにたどり着いた人は[PERSON_NAME]までお知らせください。 お客様の特定用に伝えているカスタマーIDとなってます。"
select select "2025"
select select "9"
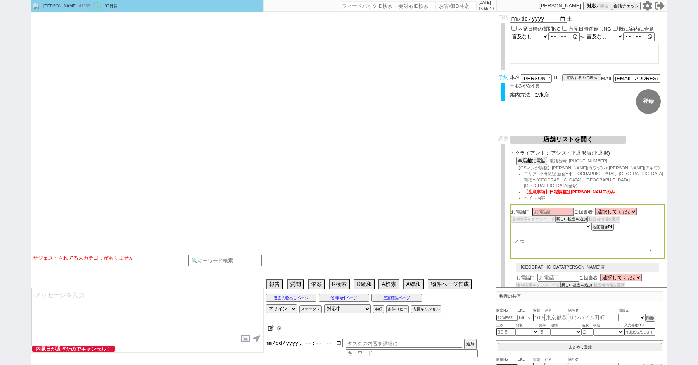
select select "36"
select select "0"
select select "21"
select select "33"
select select "961"
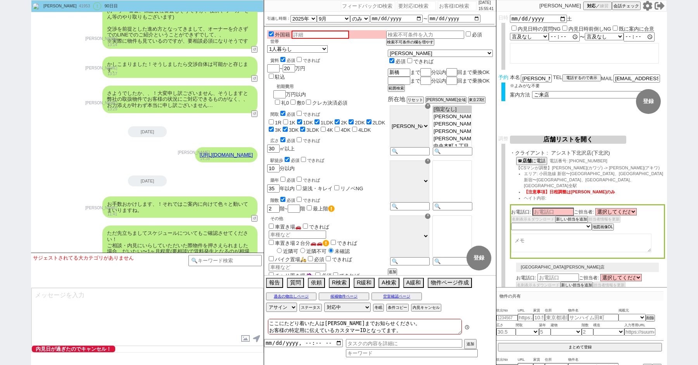
scroll to position [68, 0]
click at [554, 142] on button "店舗リストを開く" at bounding box center [568, 140] width 116 height 8
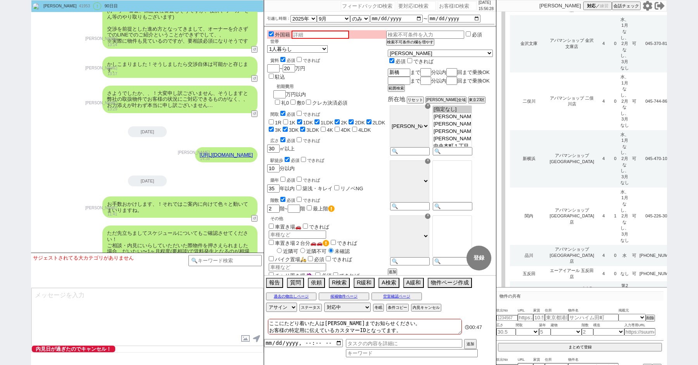
scroll to position [2910, 0]
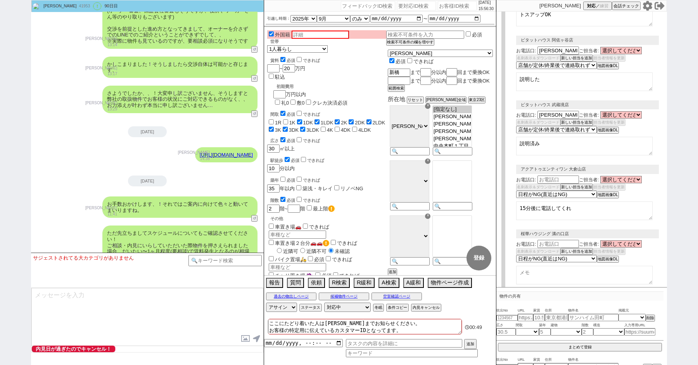
scroll to position [0, 0]
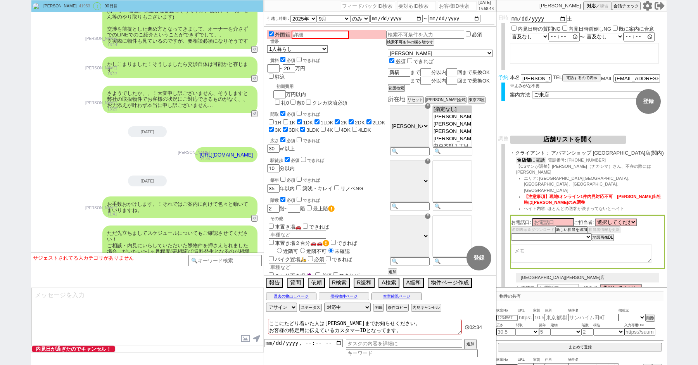
click at [531, 161] on b "店舗" at bounding box center [526, 159] width 9 height 5
click at [76, 6] on div "41953" at bounding box center [83, 6] width 15 height 6
copy div "41953"
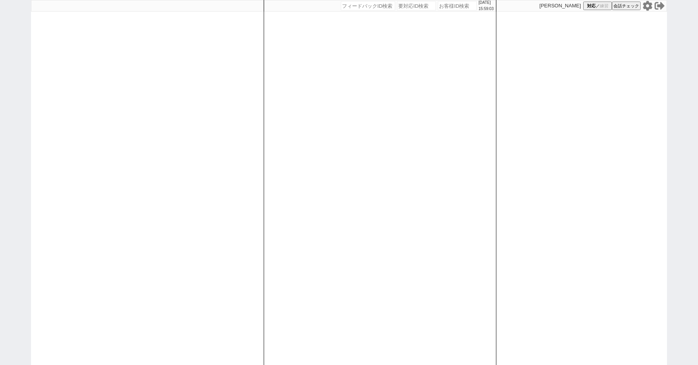
click at [14, 75] on div "[DATE] 15:59:03 候補物件を追加してしてください 紹介した物件一覧 他社物件を追加する 空室確認ページに追加・削除 紹介した物件一覧 他社物件を…" at bounding box center [349, 182] width 698 height 365
click at [14, 75] on div "[DATE] 15:59:04 候補物件を追加してしてください 紹介した物件一覧 他社物件を追加する 空室確認ページに追加・削除 紹介した物件一覧 他社物件を…" at bounding box center [349, 182] width 698 height 365
paste input "41953"
type input "41953"
select select "2"
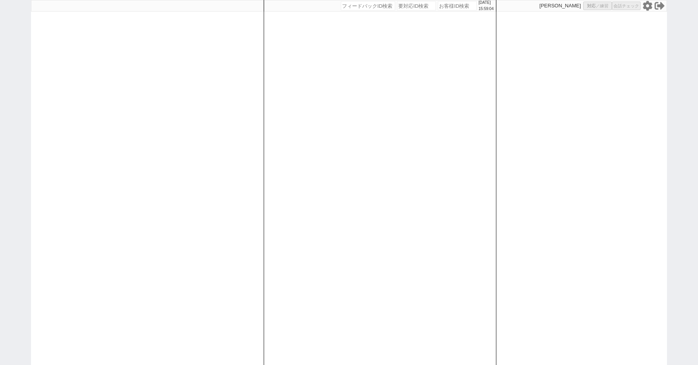
select select
select select "8"
select select "3"
select select "8"
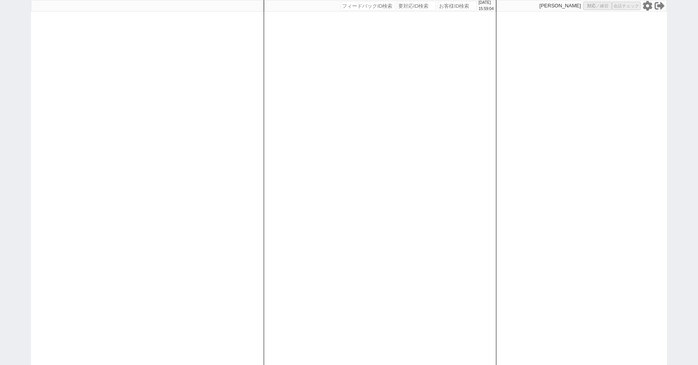
select select "10"
select select "8"
select select "10"
select select "8"
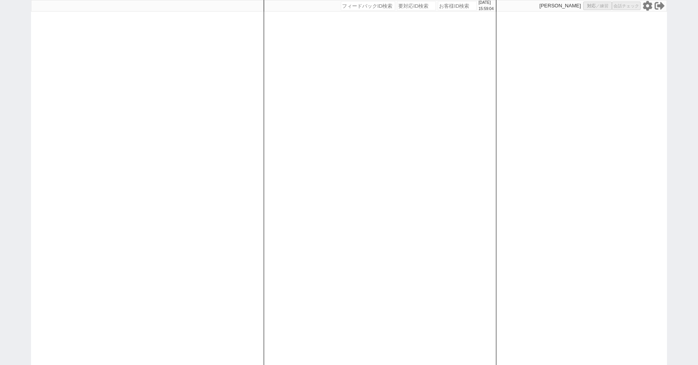
select select "8"
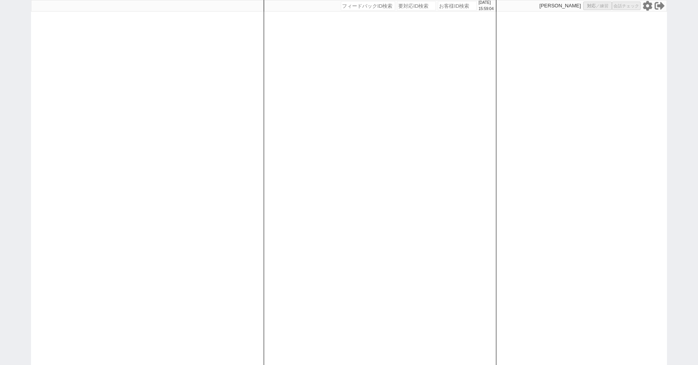
select select "10"
select select "8"
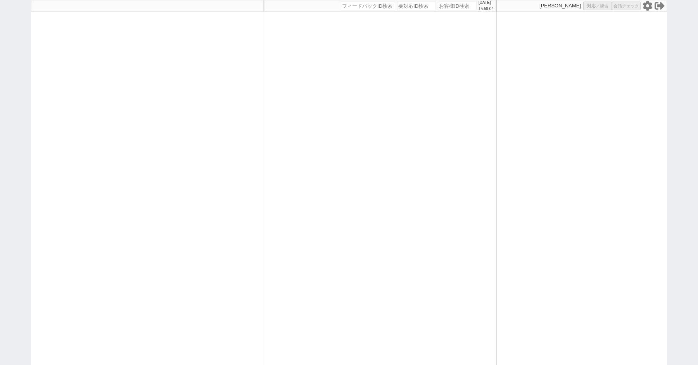
select select "8"
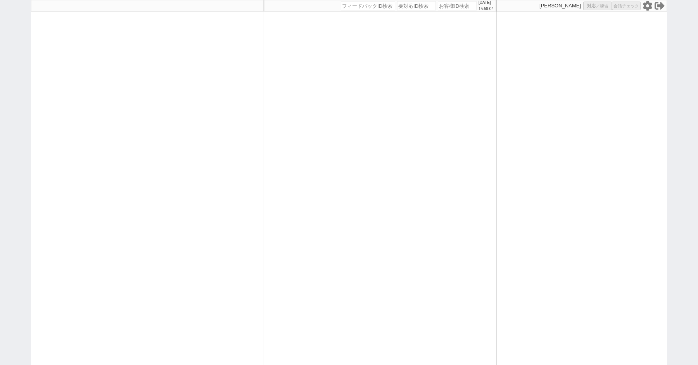
select select "8"
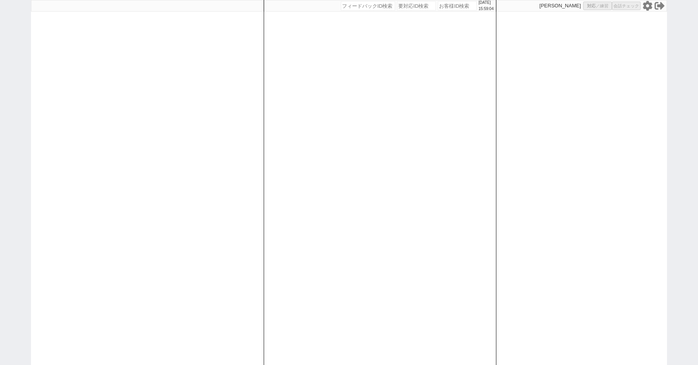
select select "8"
select select "10"
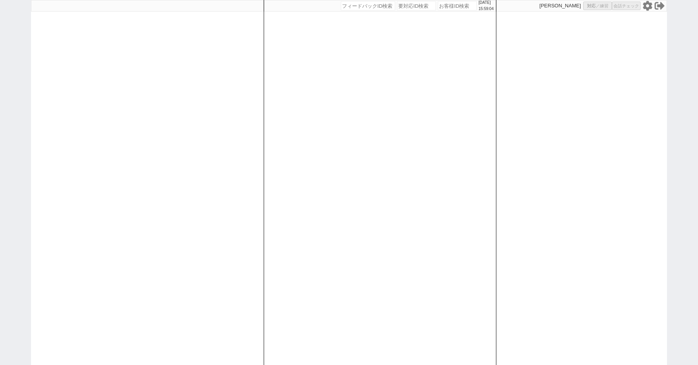
select select "8"
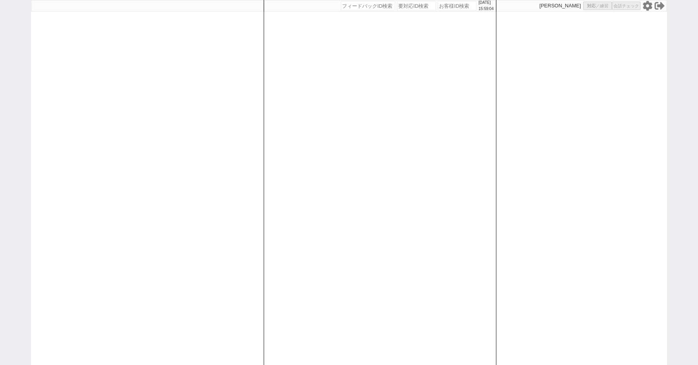
select select "8"
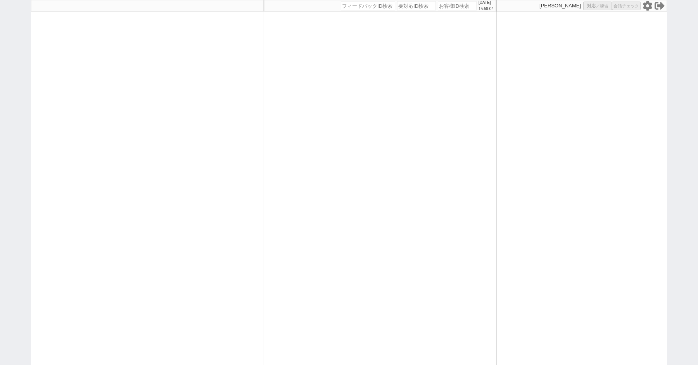
select select "8"
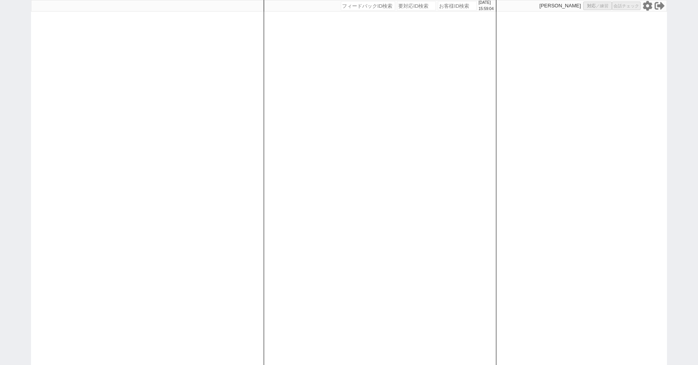
select select "8"
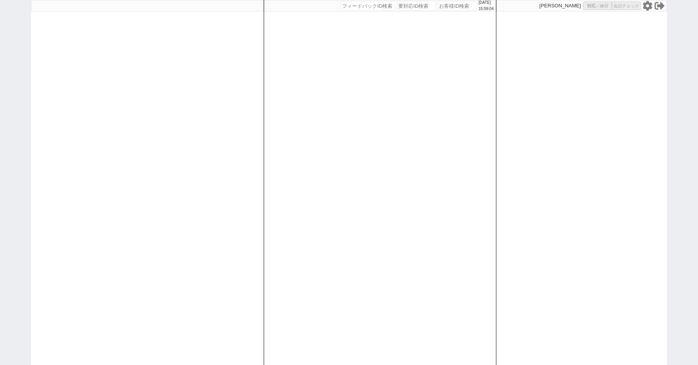
select select "8"
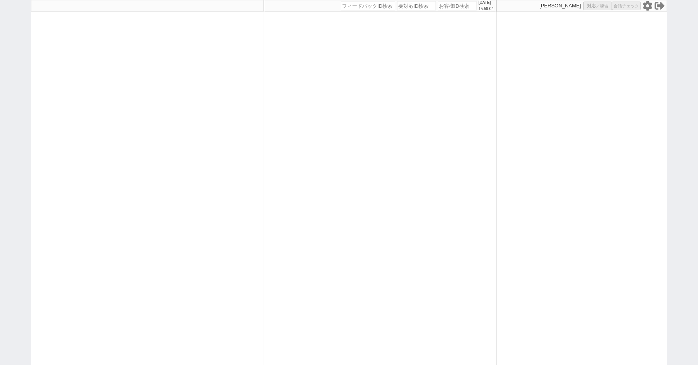
select select "8"
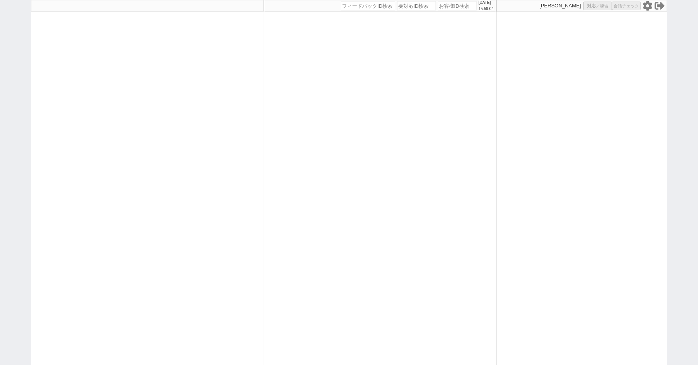
select select "8"
select select "10"
select select "3"
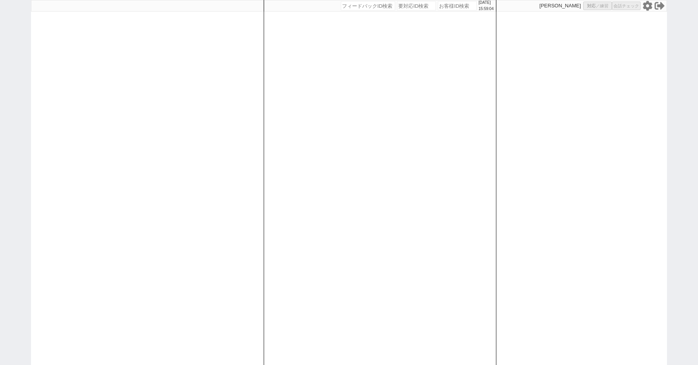
select select "3"
select select
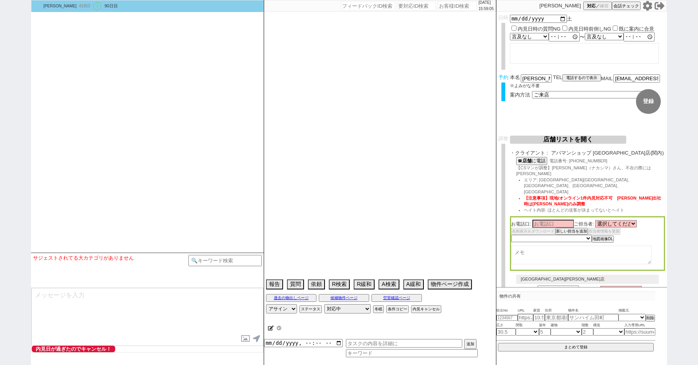
select select "2617"
select select "2363"
type textarea "ここにたどり着いた人は[PERSON_NAME]までお知らせください。 お客様の特定用に伝えているカスタマーIDとなってます。"
select select "2025"
select select "9"
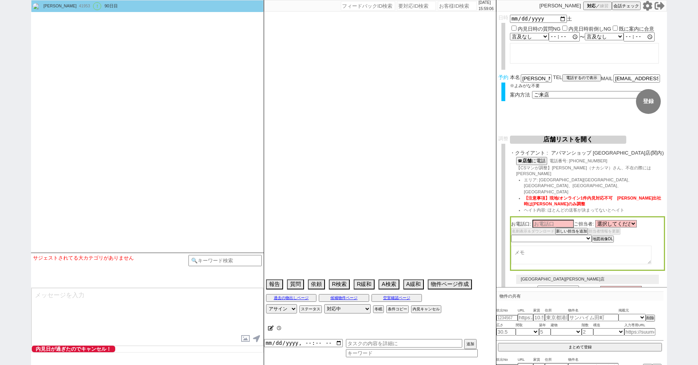
select select "36"
select select "0"
select select "21"
select select "33"
select select "961"
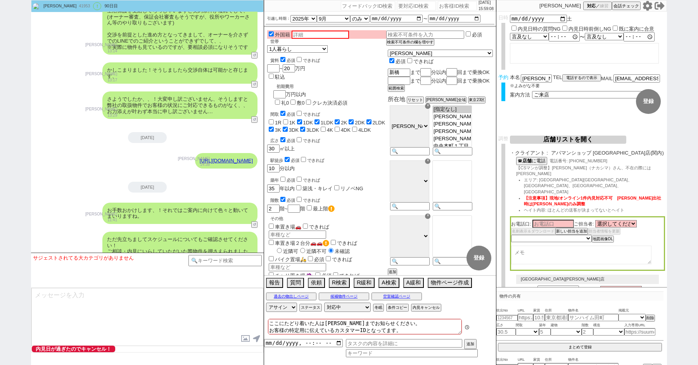
scroll to position [68, 0]
click at [538, 161] on button "☎ 店舗 に電話" at bounding box center [530, 160] width 29 height 7
click at [3, 78] on div "[PERSON_NAME] 41953 ! 0 90日目 冬眠中 自社客 スミカ スミカ_BPO チャット全表示 [DATE] 新しくフォローされました (1…" at bounding box center [349, 182] width 698 height 365
paste input "616276"
type input "616276"
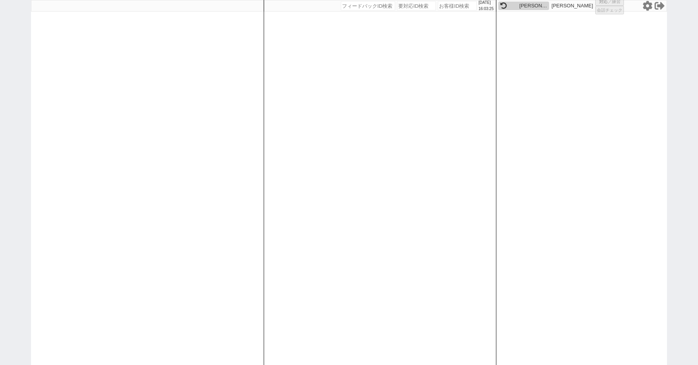
select select "100"
select select "1"
select select "6"
select select "3"
select select "5"
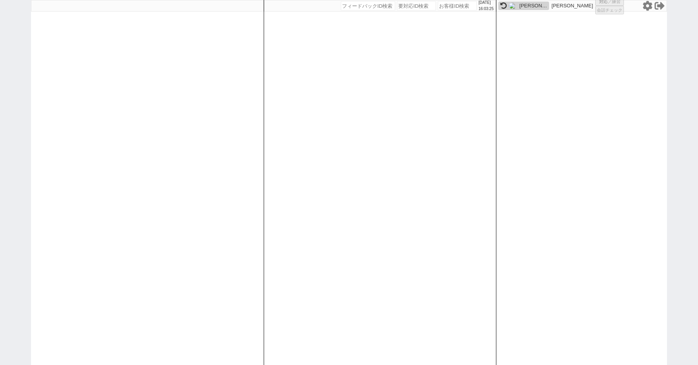
select select
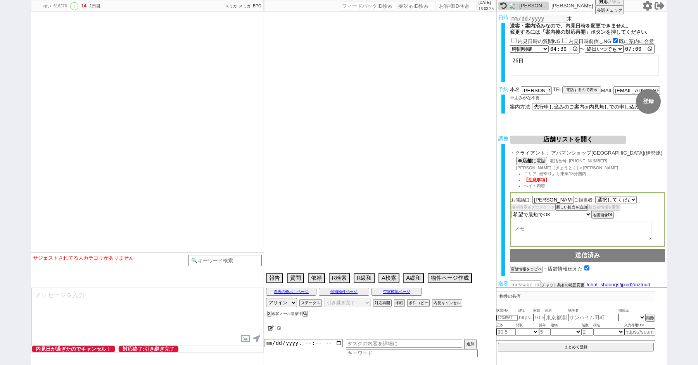
select select "2839"
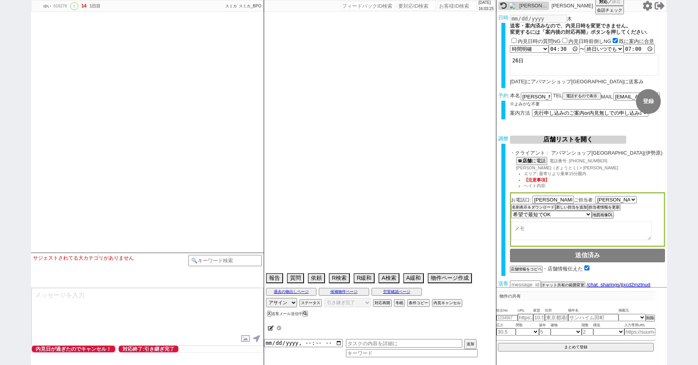
scroll to position [2471, 0]
select select "2025"
select select "11"
select select "37"
select select "0"
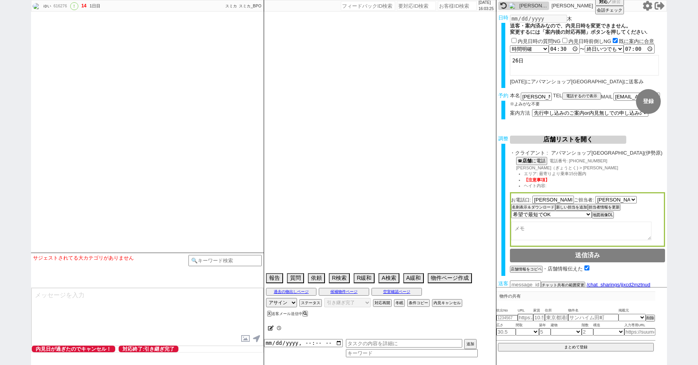
select select "48"
select select "1228"
select select "17"
select select "53"
select select "1342"
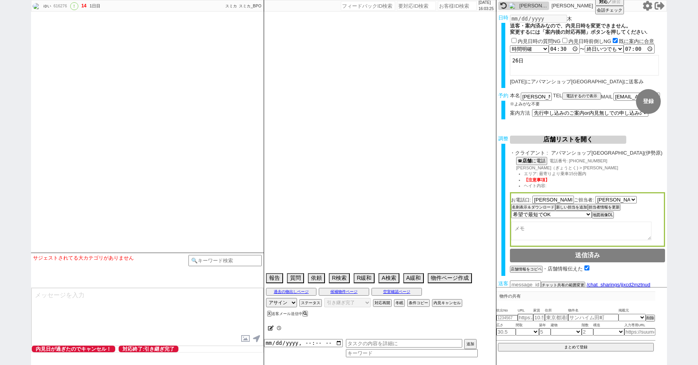
select select "15"
select select "512"
select select "49"
select select "13"
select select "453"
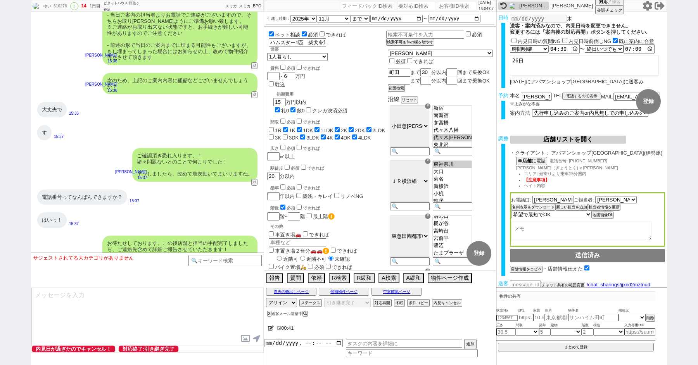
scroll to position [2537, 0]
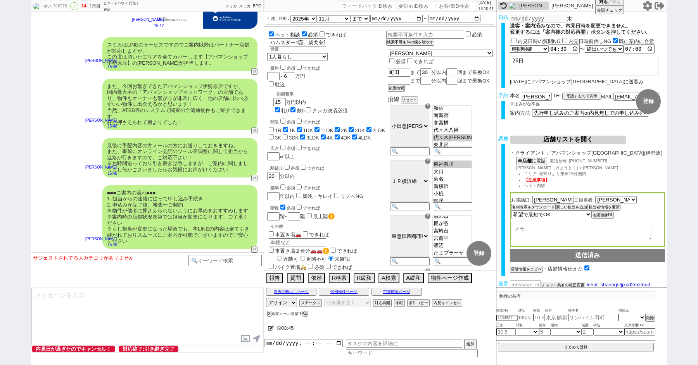
paste input "615941"
type input "615941"
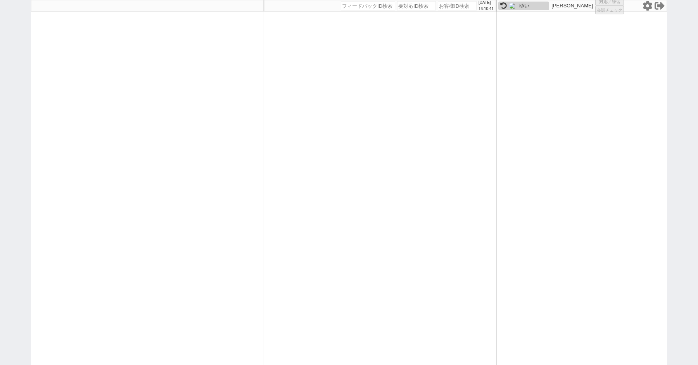
select select
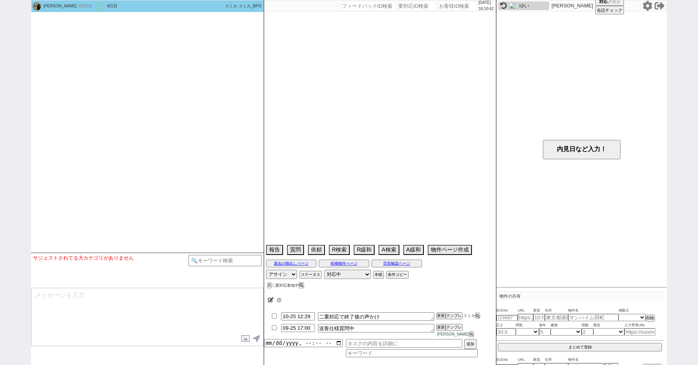
select select "2025"
select select "10"
select select "36"
select select "1"
select select "11"
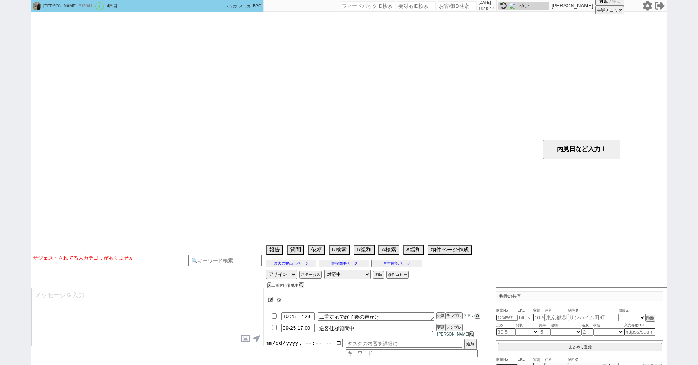
select select "68"
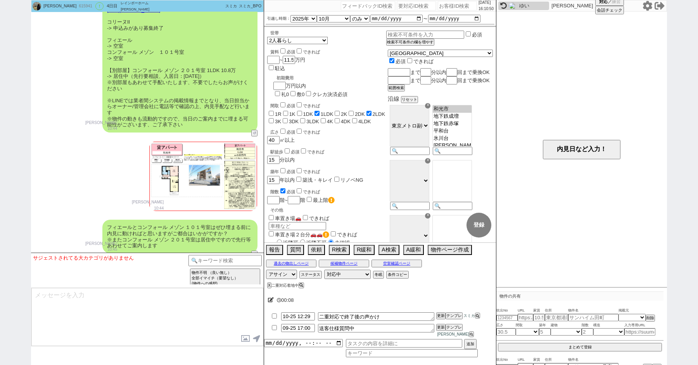
scroll to position [2069, 0]
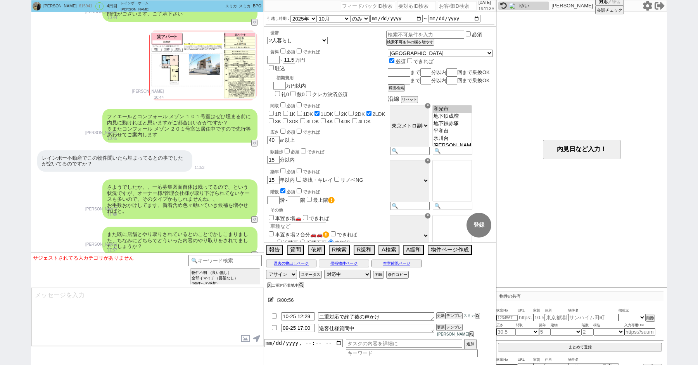
click at [0, 103] on div "成田裕樹 615941 ! 0 4日目 レインボーホーム 和光市店 冬眠中 自社客 スミカ スミカ_BPO チャット全表示 2025-09-22 ようこそLI…" at bounding box center [349, 182] width 698 height 365
paste input "616276"
type input "616276"
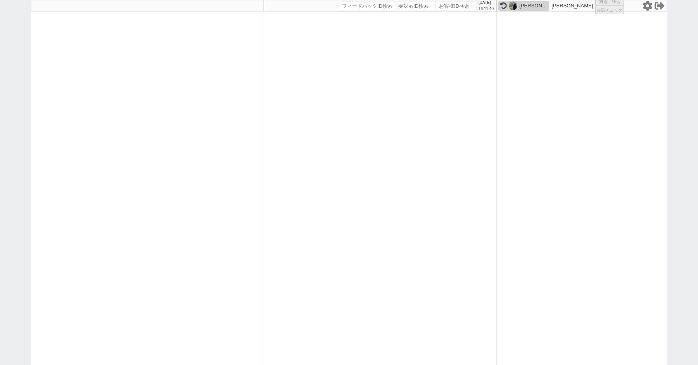
select select "100"
select select "1"
select select "6"
select select "3"
select select "5"
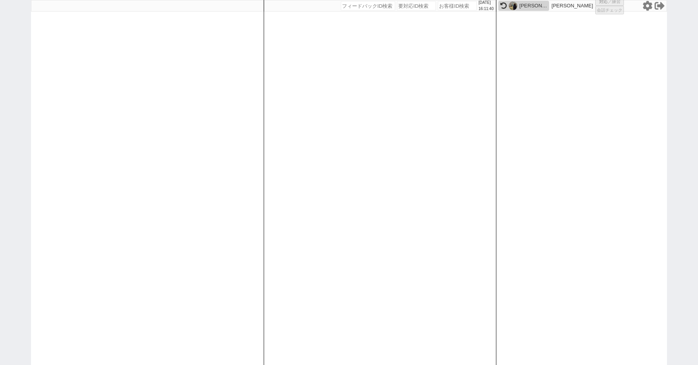
select select
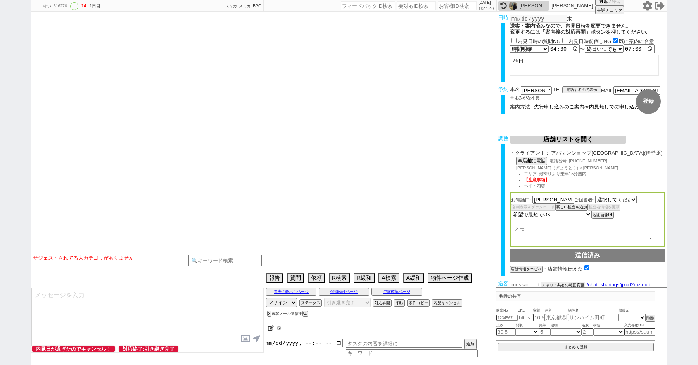
select select "2839"
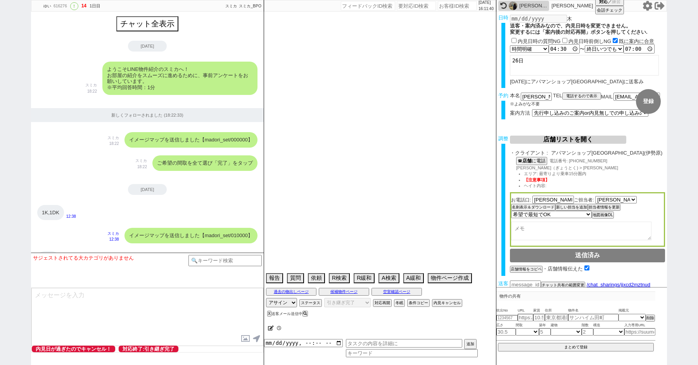
scroll to position [2471, 0]
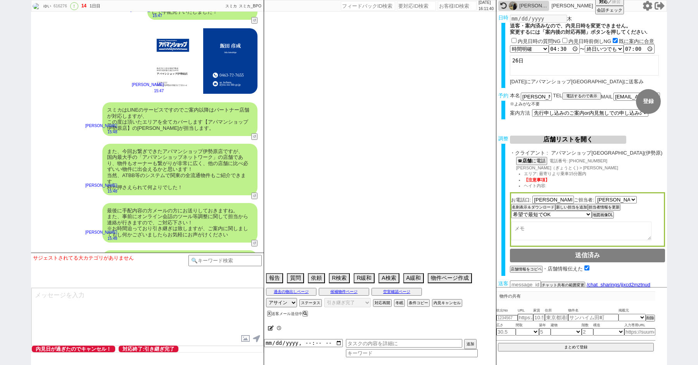
select select "2025"
select select "11"
select select "37"
select select "0"
select select "48"
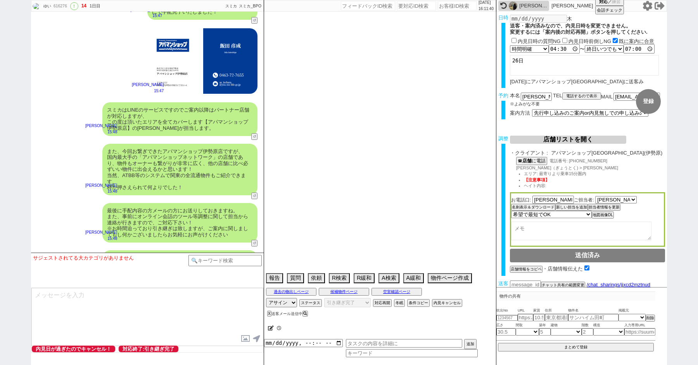
select select "1228"
select select "17"
select select "53"
select select "1342"
select select "15"
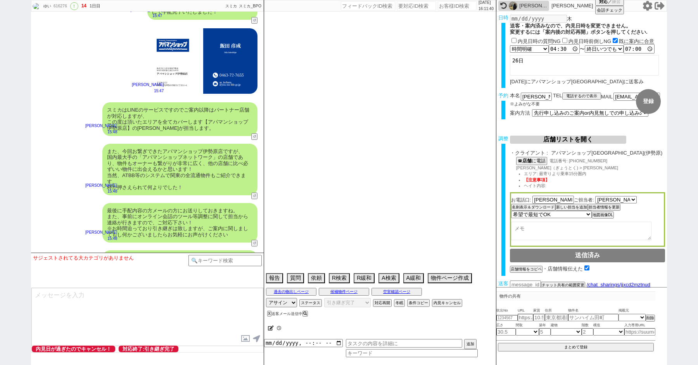
select select "512"
select select "49"
select select "13"
select select "453"
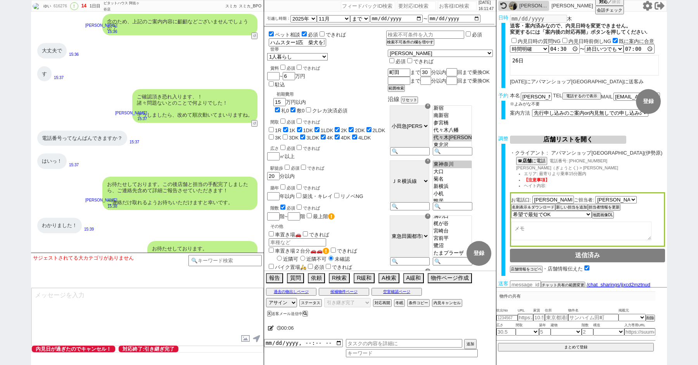
scroll to position [2537, 0]
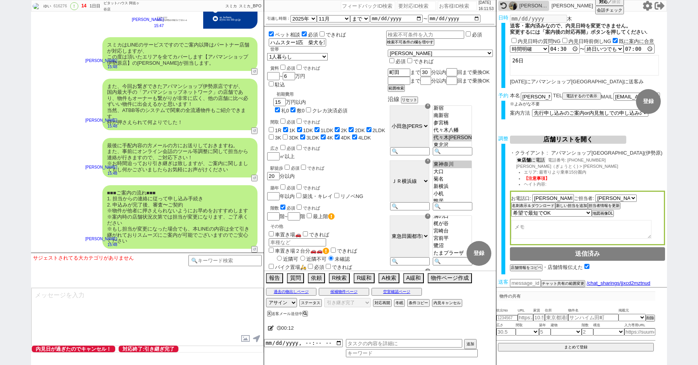
click at [534, 161] on button "☎ 店舗 に電話" at bounding box center [530, 160] width 29 height 7
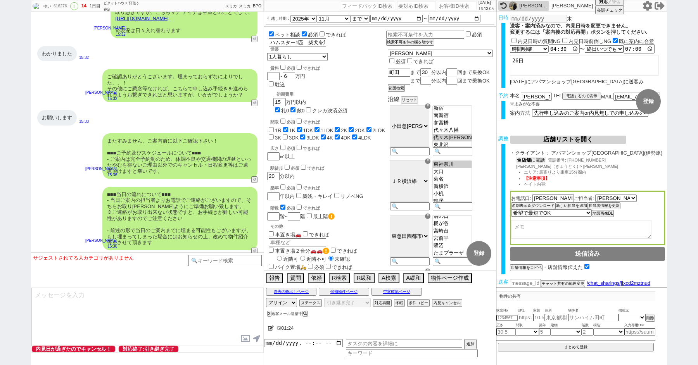
scroll to position [22, 0]
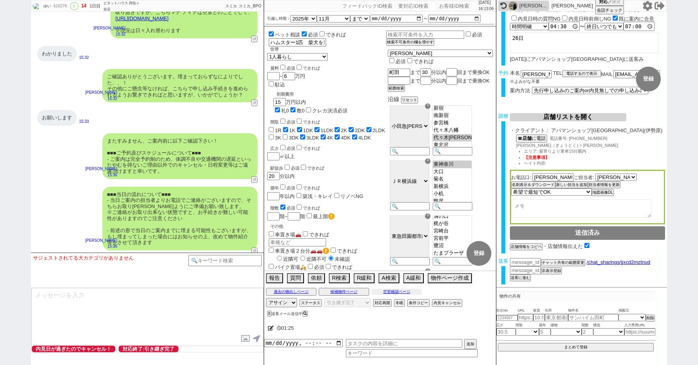
click at [399, 290] on button "空室確認ページ" at bounding box center [396, 292] width 50 height 6
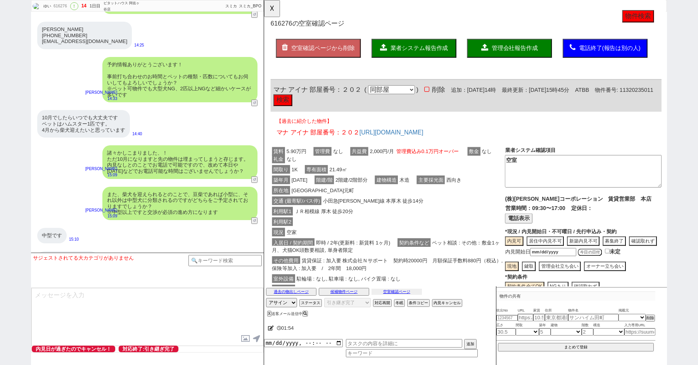
scroll to position [1515, 0]
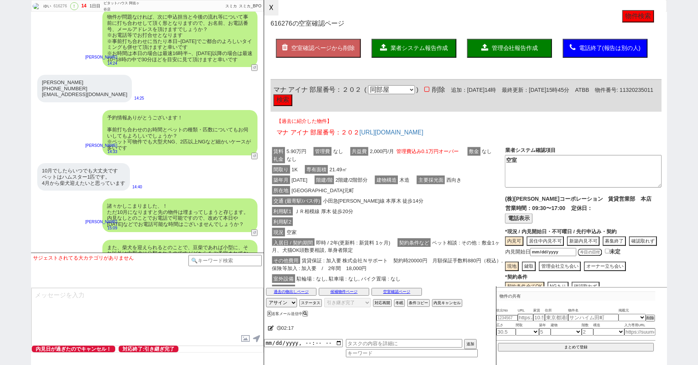
click at [274, 5] on button "☓" at bounding box center [271, 8] width 14 height 16
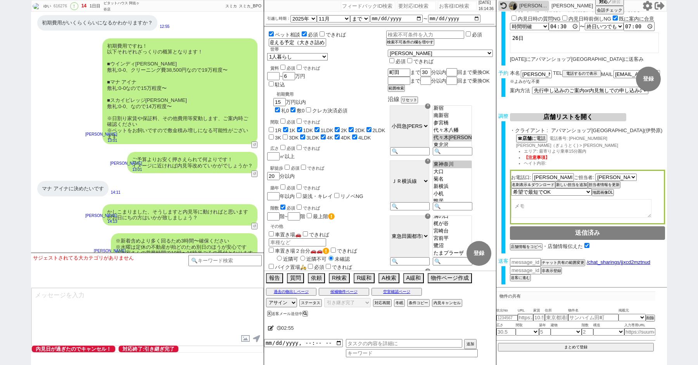
scroll to position [0, 62]
click at [106, 142] on div "初期費用ですね！ 以下それぞれざっくりの概算となります！ ■ウインディ成瀬 敷礼:0-0、クリーニング費38,500円なので19万程度〜 ■マナ アイナ 敷礼…" at bounding box center [179, 91] width 155 height 106
click at [394, 292] on button "空室確認ページ" at bounding box center [396, 292] width 50 height 6
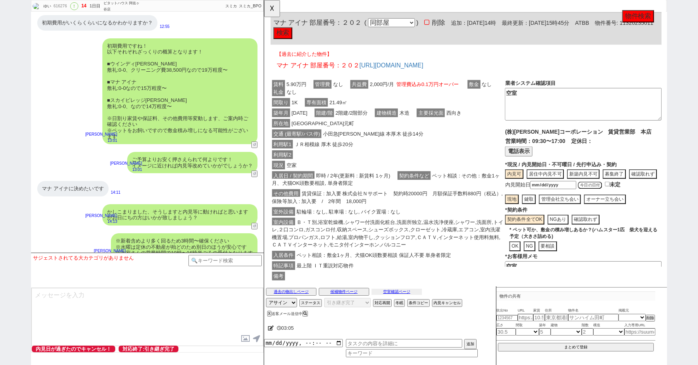
scroll to position [87, 0]
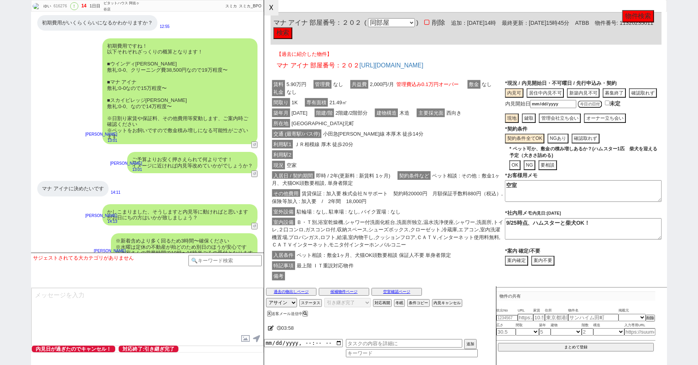
click at [275, 14] on button "☓" at bounding box center [271, 8] width 14 height 16
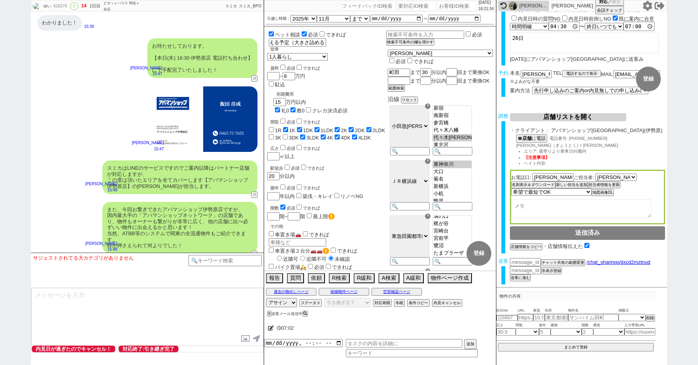
scroll to position [2537, 0]
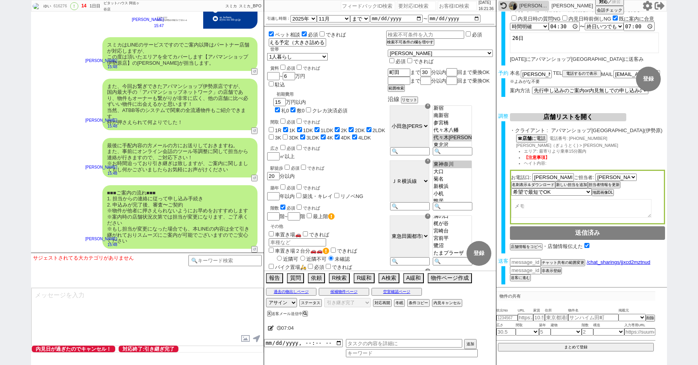
click at [87, 112] on div "また、今回お繋ぎできたアパマンショップ伊勢原店ですが、 国内最大手の「アパマンショップネットワーク」の店舗であり、物件もオーナーも繋がりが非常に広く、他の店舗…" at bounding box center [147, 104] width 233 height 59
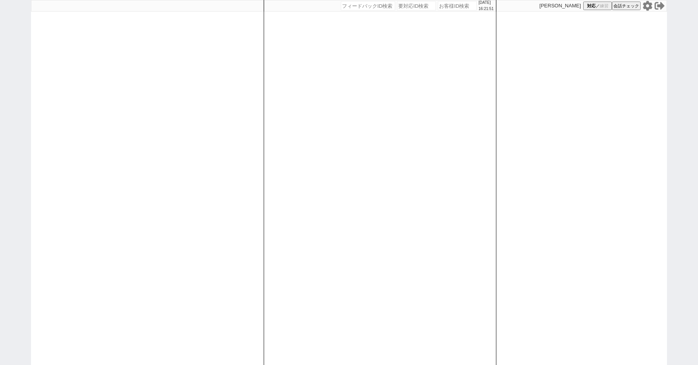
click at [648, 8] on icon at bounding box center [647, 6] width 9 height 10
click at [440, 7] on input "number" at bounding box center [457, 5] width 39 height 9
type input "41953"
select select "2"
select select
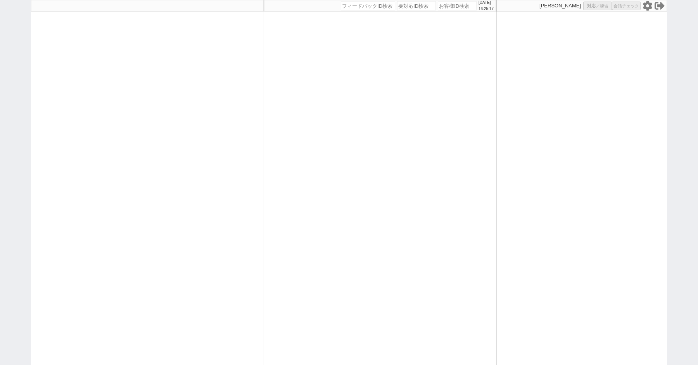
select select "8"
select select "3"
select select "8"
select select "10"
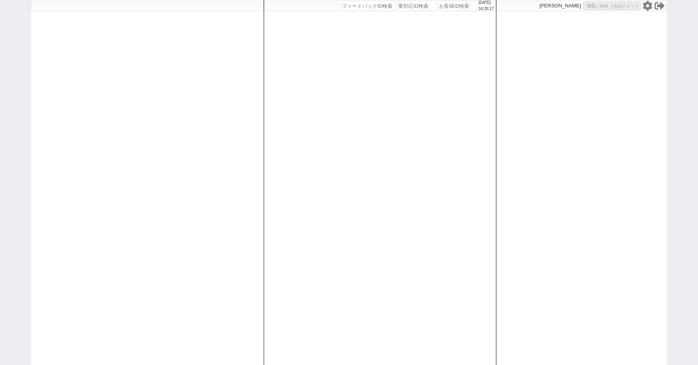
select select "8"
select select "10"
select select "8"
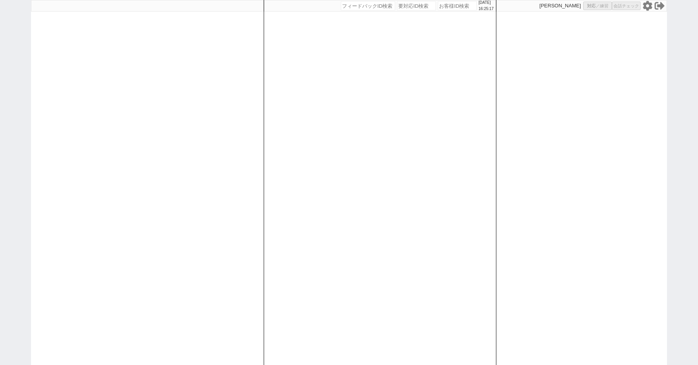
select select "8"
select select "10"
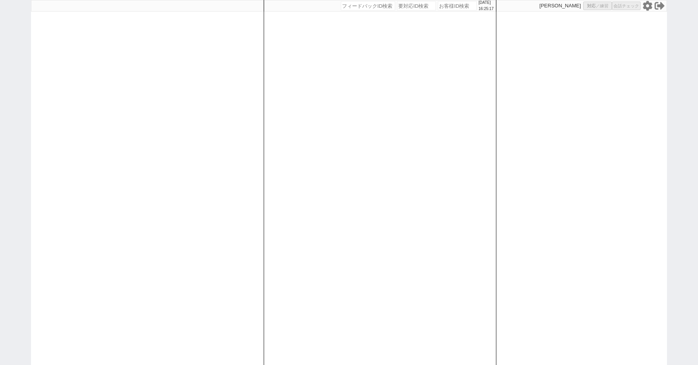
select select "8"
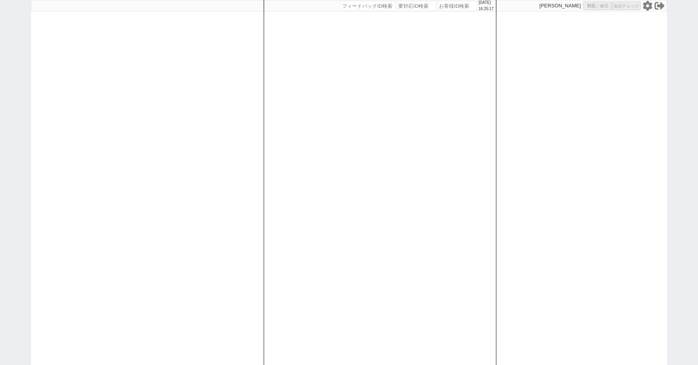
select select "8"
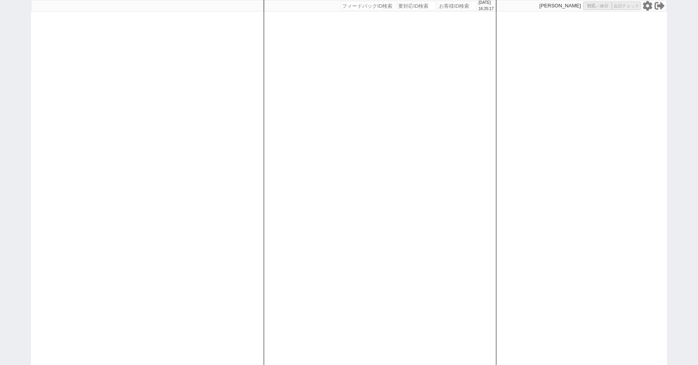
select select "8"
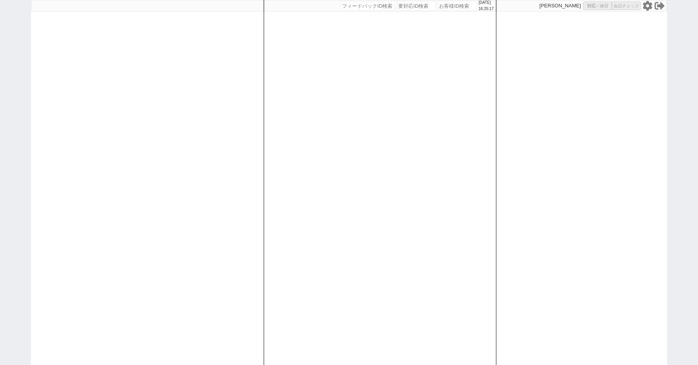
select select "8"
select select "10"
select select "8"
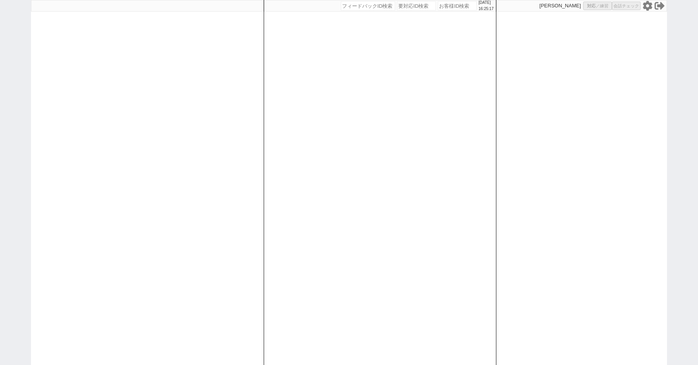
select select "8"
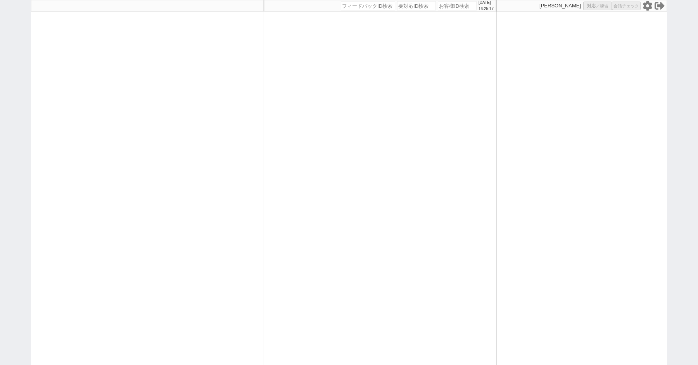
select select "8"
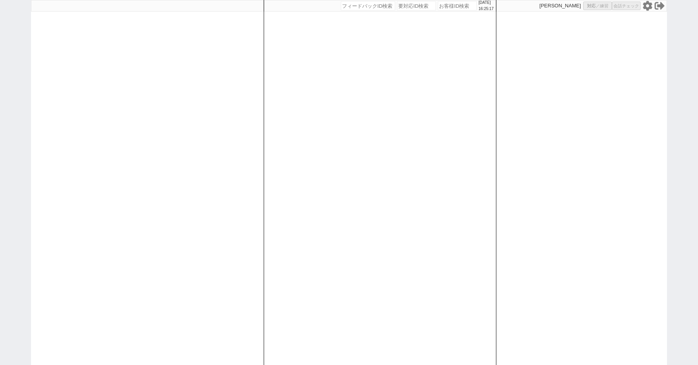
select select "8"
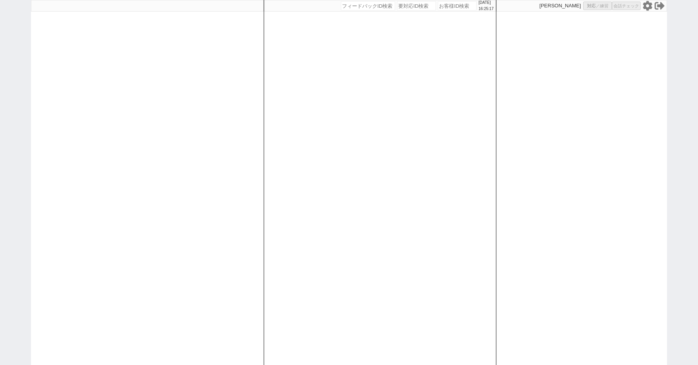
select select "8"
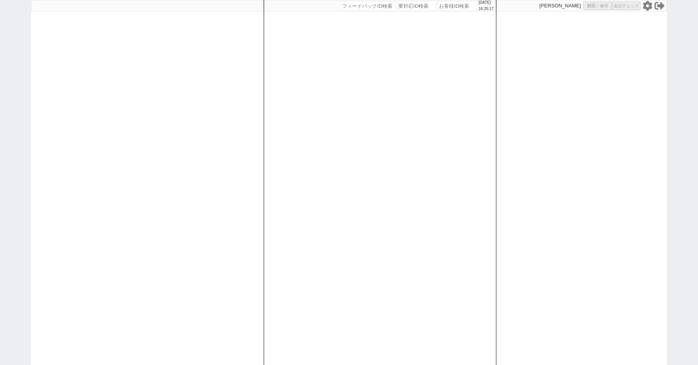
select select "8"
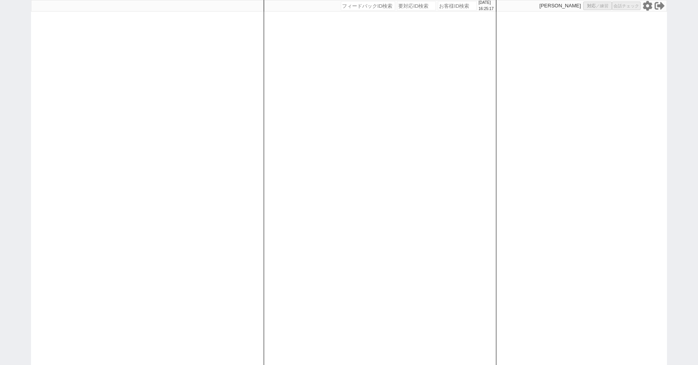
select select "8"
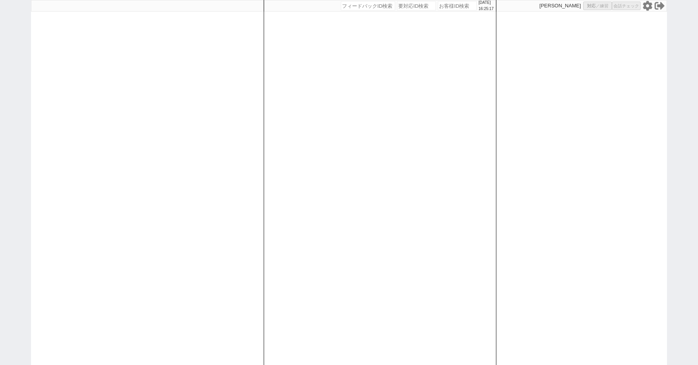
select select "10"
select select "3"
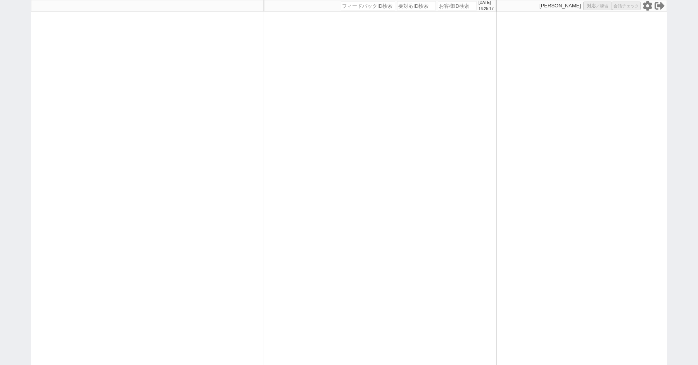
select select "3"
select select
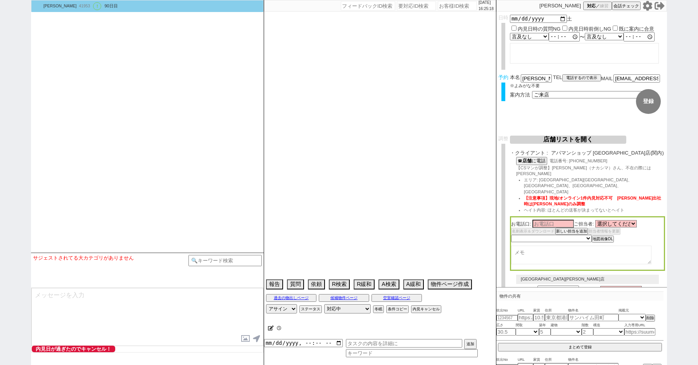
select select "2617"
select select "2363"
type textarea "ここにたどり着いた人は[PERSON_NAME]までお知らせください。 お客様の特定用に伝えているカスタマーIDとなってます。"
select select "2025"
select select "9"
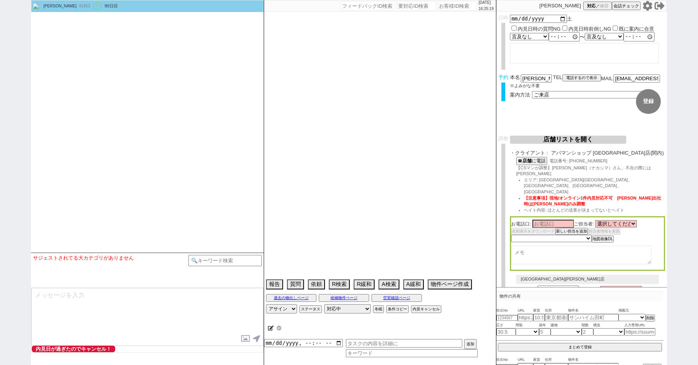
select select "36"
select select "0"
select select "21"
select select "33"
select select "961"
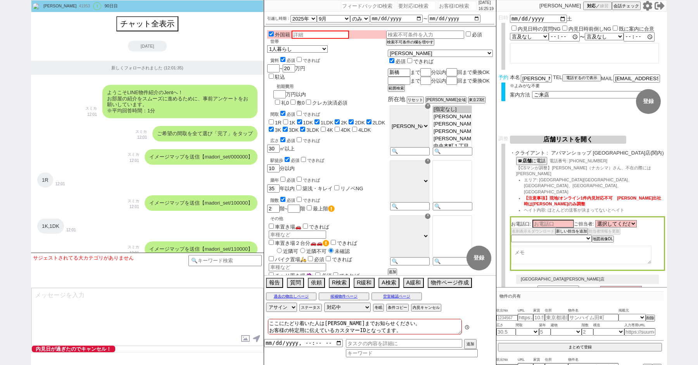
scroll to position [68, 0]
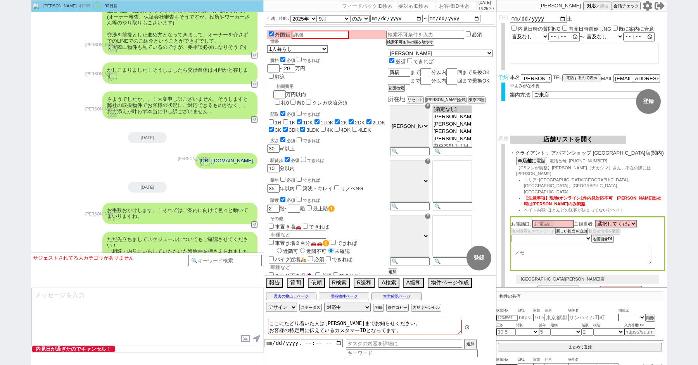
click at [573, 138] on button "店舗リストを開く" at bounding box center [568, 140] width 116 height 8
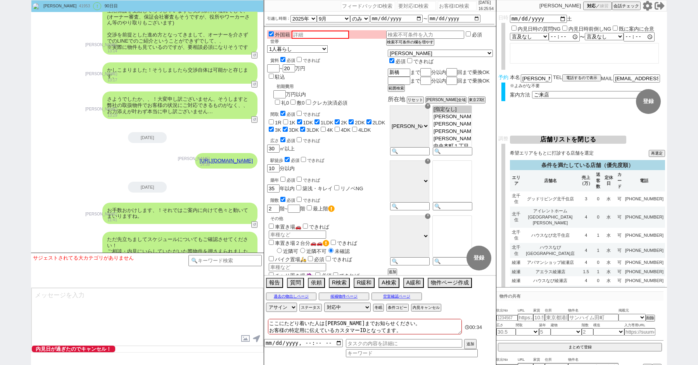
click at [381, 156] on div "駅徒歩 必須 できれば" at bounding box center [328, 160] width 116 height 8
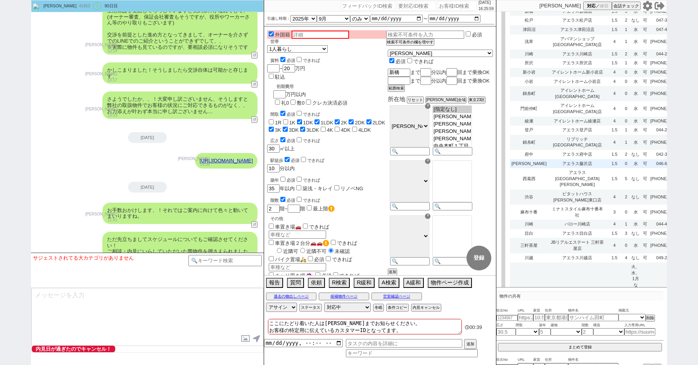
scroll to position [2178, 0]
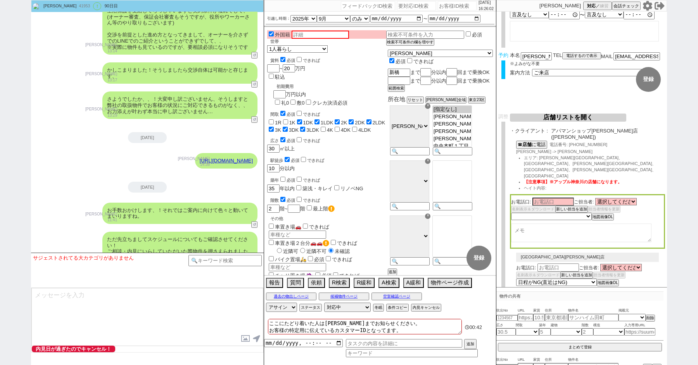
scroll to position [0, 0]
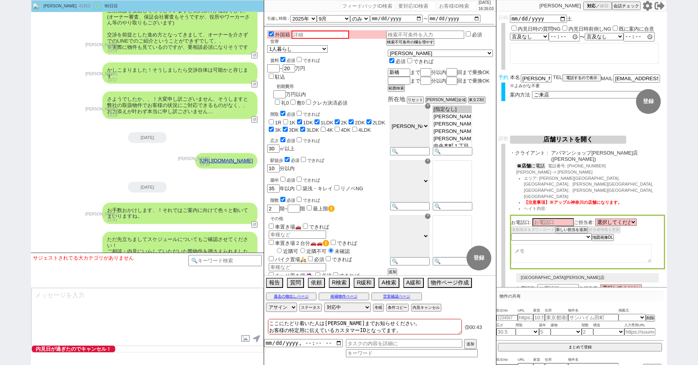
click at [530, 165] on div "☎ 店舗 に電話 電話番号: 0466-21-9701 岩間 -> 前田 エリア: 藤沢市、茅ヶ崎市、平塚市、鎌倉市、大和市、逗子市 【注意事項】※アップル神…" at bounding box center [587, 189] width 155 height 52
click at [529, 163] on b "店舗" at bounding box center [526, 165] width 9 height 5
drag, startPoint x: 525, startPoint y: 170, endPoint x: 516, endPoint y: 169, distance: 8.6
click at [516, 171] on span "岩間 -> 前田" at bounding box center [554, 173] width 76 height 5
copy span "岩間"
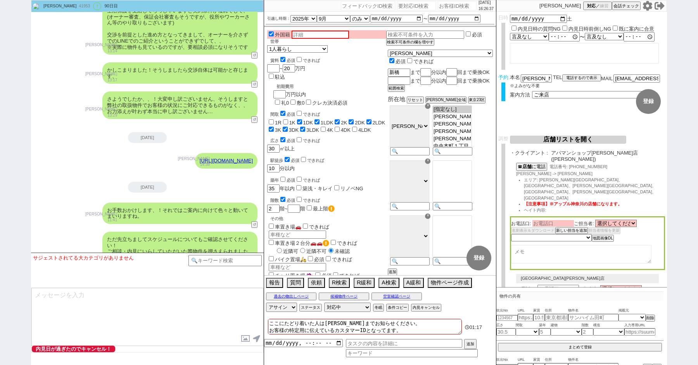
click at [545, 220] on input at bounding box center [552, 223] width 41 height 7
paste input "岩間"
type input "岩間"
click at [531, 235] on select "未定 希望で最短でOK 最短以外でOK 日程がNG(直近で別日提案可) 日程がNG(直近はNG) お客様ごとNG 折返し待ち 店舗が定休/終業後で連絡取れず" at bounding box center [551, 238] width 80 height 7
select select "3"
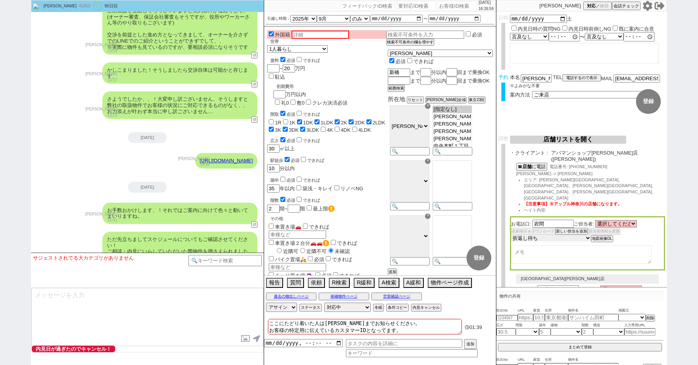
click at [511, 235] on select "未定 希望で最短でOK 最短以外でOK 日程がNG(直近で別日提案可) 日程がNG(直近はNG) お客様ごとNG 折返し待ち 店舗が定休/終業後で連絡取れず" at bounding box center [551, 238] width 80 height 7
select select "3"
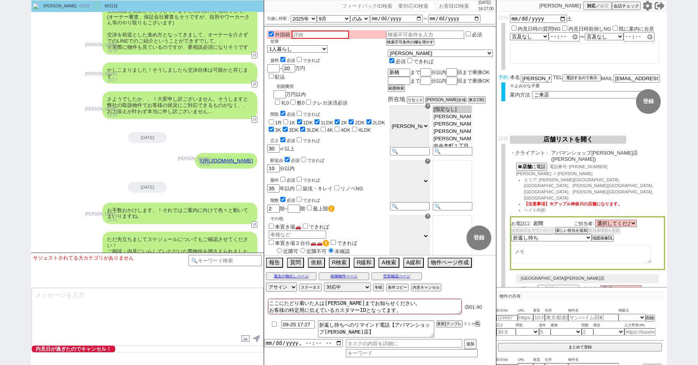
drag, startPoint x: 545, startPoint y: 203, endPoint x: 523, endPoint y: 199, distance: 22.1
click at [528, 216] on div "お電話口: 岩間 ご担当者: 選択してください 渕上 豪 岩間 大祐 吉原 健二 前田 沙希 福井 美月 名刺表示＆ダウンロード 新しい担当を追加 担当者情報…" at bounding box center [587, 243] width 155 height 54
click at [546, 140] on button "店舗リストを開く" at bounding box center [568, 140] width 116 height 8
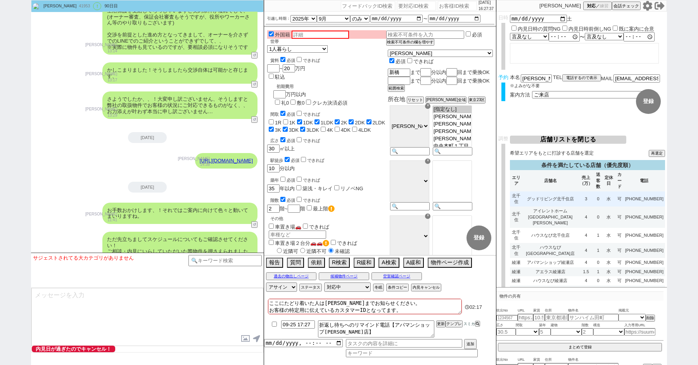
scroll to position [647, 0]
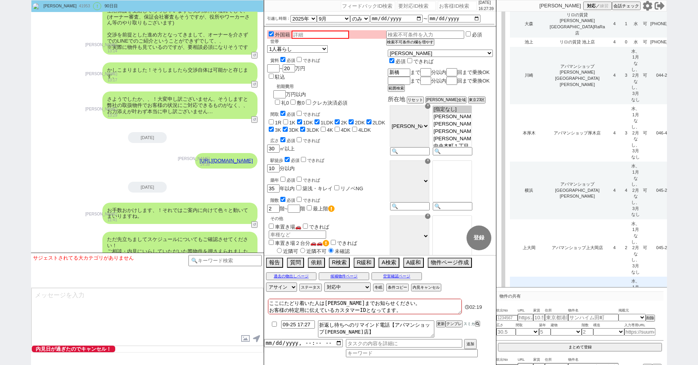
click at [556, 277] on td "アパマンショップ菊名店" at bounding box center [577, 305] width 59 height 57
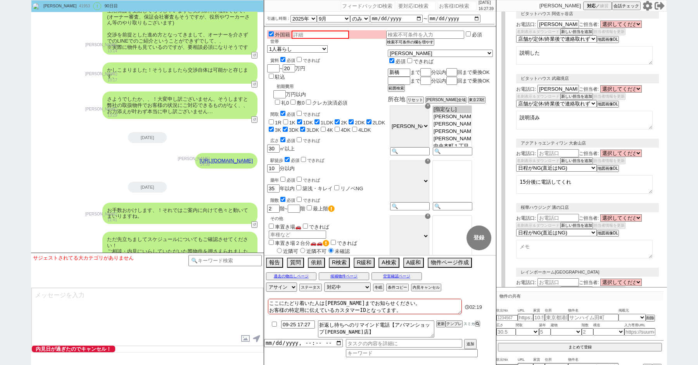
scroll to position [167, 0]
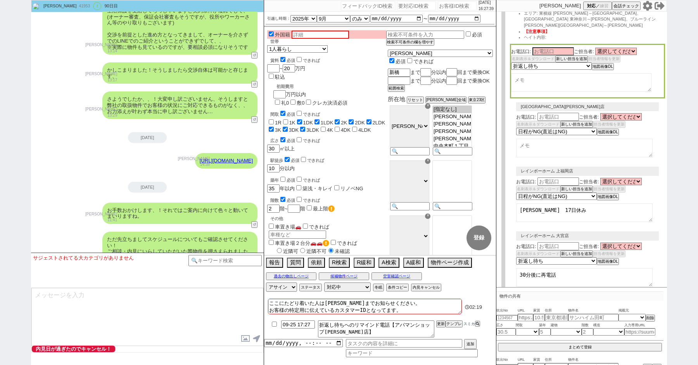
select select
select select "3"
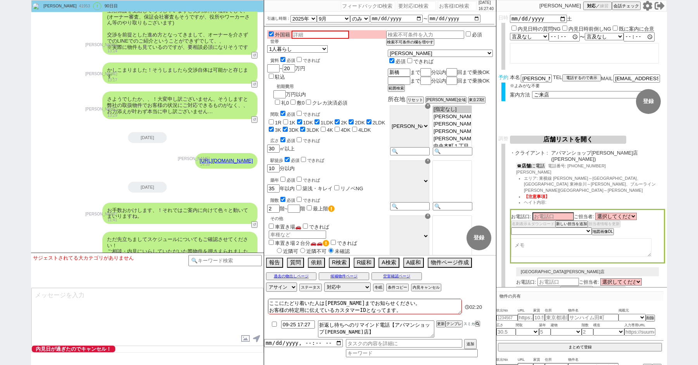
click at [535, 163] on button "☎ 店舗 に電話" at bounding box center [530, 166] width 29 height 7
click at [558, 136] on button "店舗リストを開く" at bounding box center [568, 140] width 116 height 8
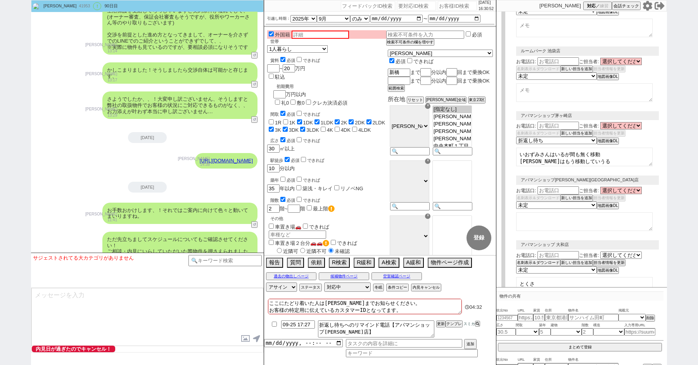
scroll to position [605, 0]
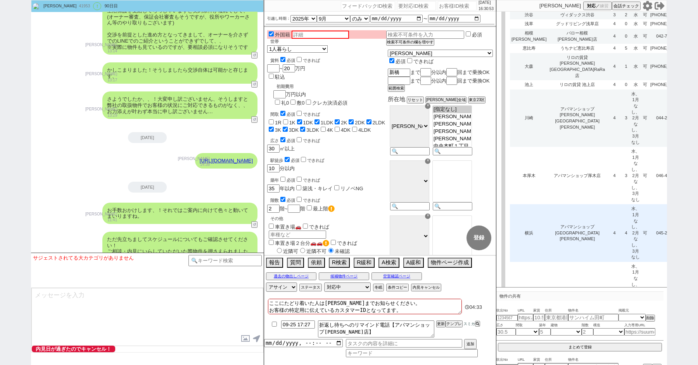
click at [561, 204] on td "アパマンショップ[GEOGRAPHIC_DATA][PERSON_NAME]" at bounding box center [577, 232] width 59 height 57
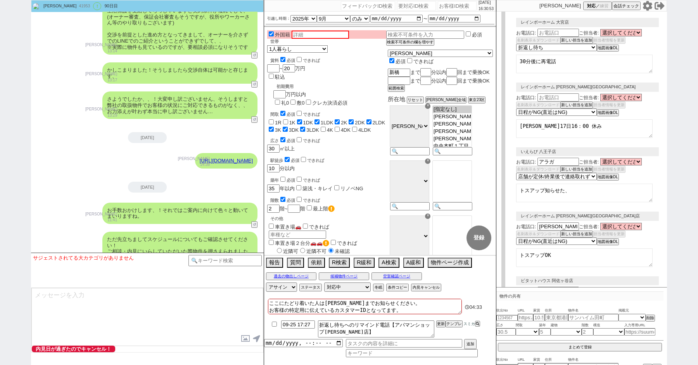
scroll to position [0, 0]
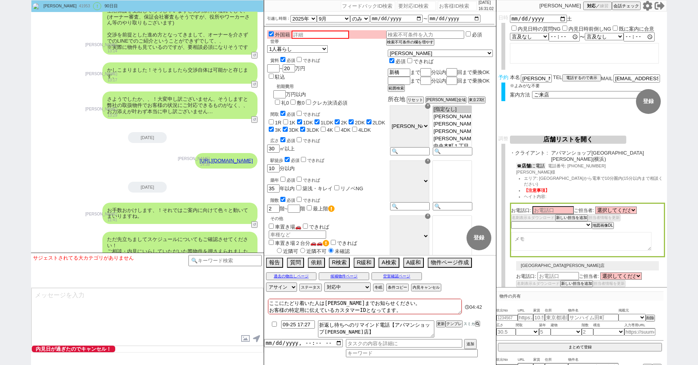
click at [535, 163] on button "☎ 店舗 に電話" at bounding box center [530, 166] width 29 height 7
click at [547, 234] on textarea at bounding box center [581, 243] width 140 height 19
type textarea "17時〜"
click at [543, 223] on select "未定 希望で最短でOK 最短以外でOK 日程がNG(直近で別日提案可) 日程がNG(直近はNG) お客様ごとNG 折返し待ち 店舗が定休/終業後で連絡取れず" at bounding box center [551, 226] width 80 height 7
click at [532, 223] on select "未定 希望で最短でOK 最短以外でOK 日程がNG(直近で別日提案可) 日程がNG(直近はNG) お客様ごとNG 折返し待ち 店舗が定休/終業後で連絡取れず" at bounding box center [551, 226] width 80 height 7
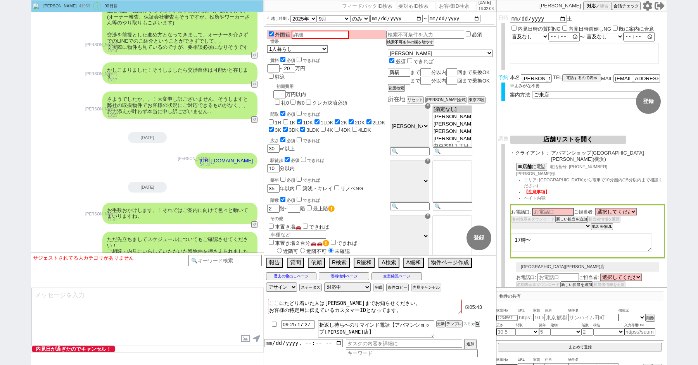
select select "3"
click at [511, 223] on select "未定 希望で最短でOK 最短以外でOK 日程がNG(直近で別日提案可) 日程がNG(直近はNG) お客様ごとNG 折返し待ち 店舗が定休/終業後で連絡取れず" at bounding box center [551, 226] width 80 height 7
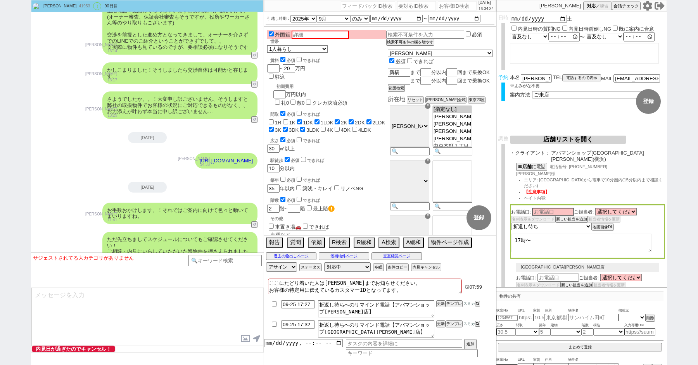
click at [540, 135] on form "変更 なし 登録 日時 2025-09-20 土 内見日時の質問NG 内見日時前倒しNG 既に案内に合意 言及なし 時間明確 午前 午後 お昼 夕方・夜 終日…" at bounding box center [581, 74] width 171 height 124
click at [540, 138] on button "店舗リストを開く" at bounding box center [568, 140] width 116 height 8
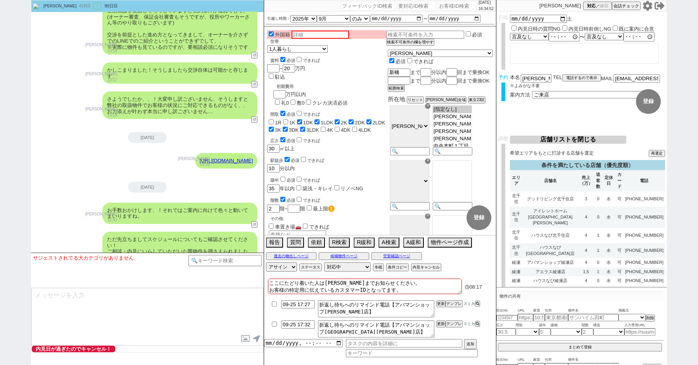
click at [535, 140] on button "店舗リストを閉じる" at bounding box center [568, 140] width 116 height 8
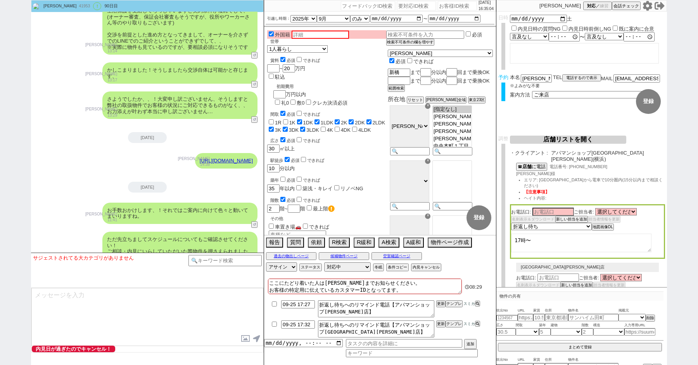
click at [549, 136] on button "店舗リストを開く" at bounding box center [568, 140] width 116 height 8
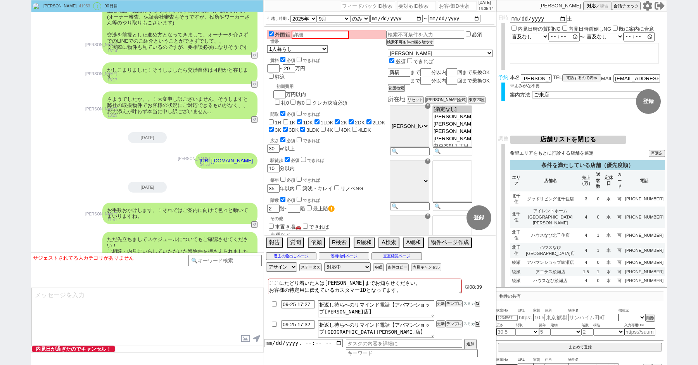
click at [383, 156] on div "駅徒歩 必須 できれば 10 分以内" at bounding box center [326, 164] width 119 height 17
click at [559, 243] on td "ハウスなび[GEOGRAPHIC_DATA]店" at bounding box center [550, 250] width 55 height 15
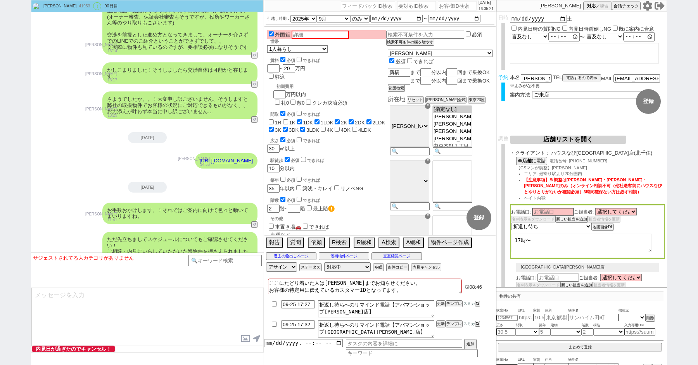
select select "3"
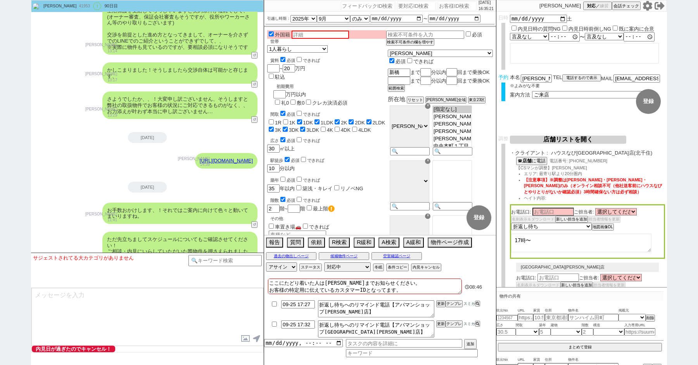
select select "3"
select select "10"
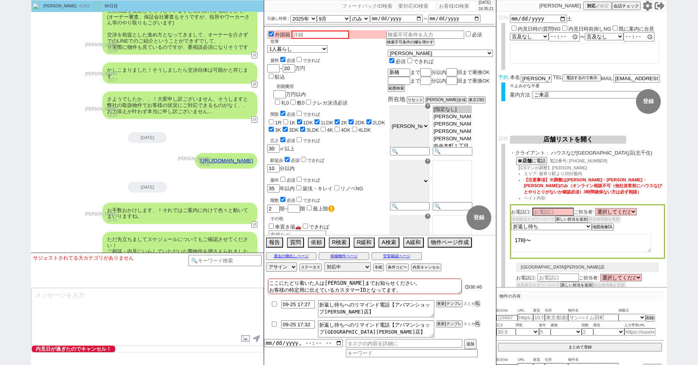
select select "8"
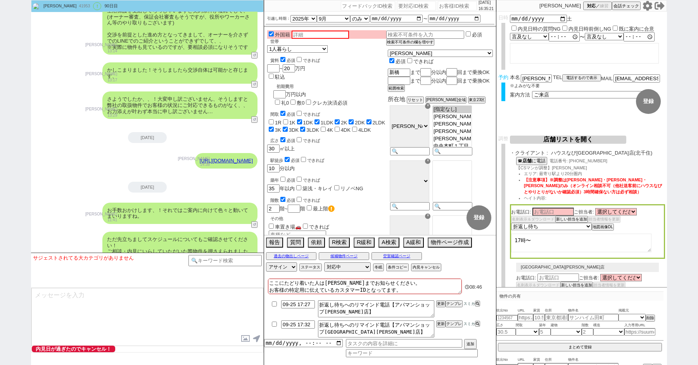
select select "8"
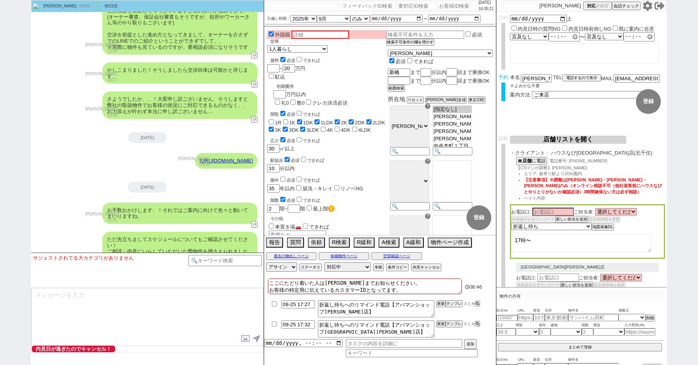
select select "8"
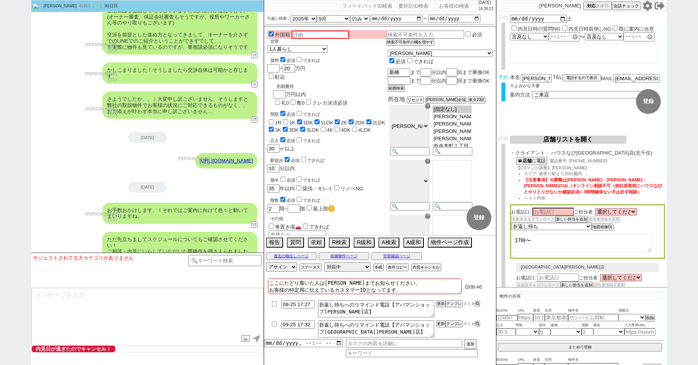
select select "8"
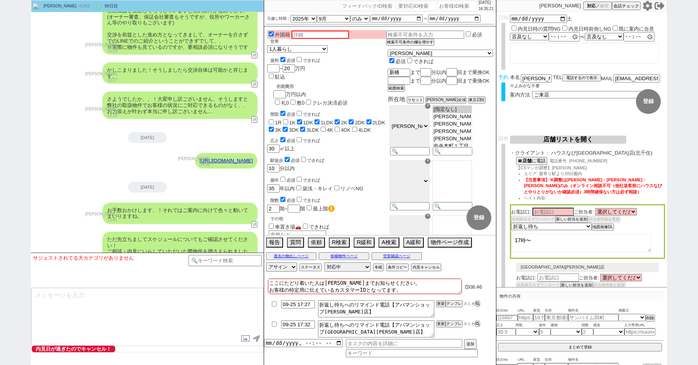
select select "8"
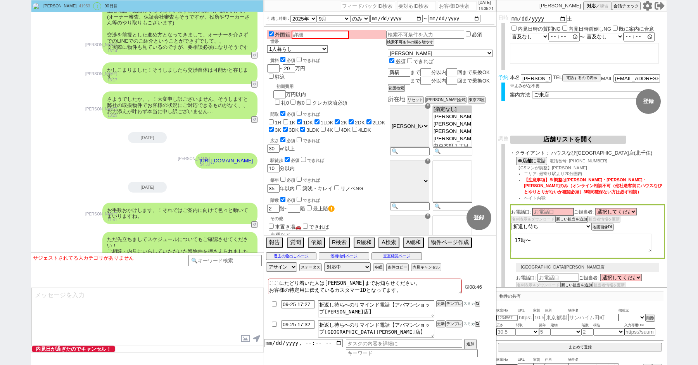
select select "8"
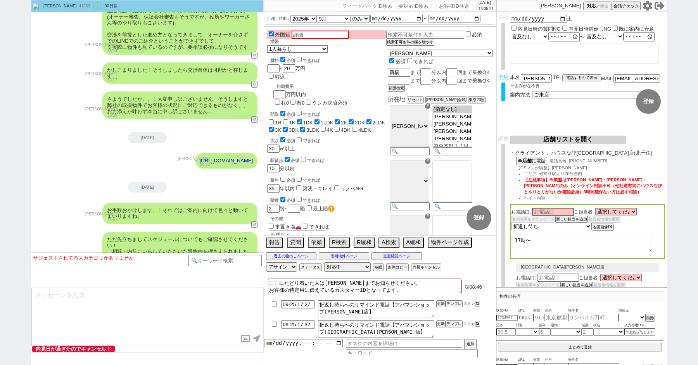
select select "10"
select select "8"
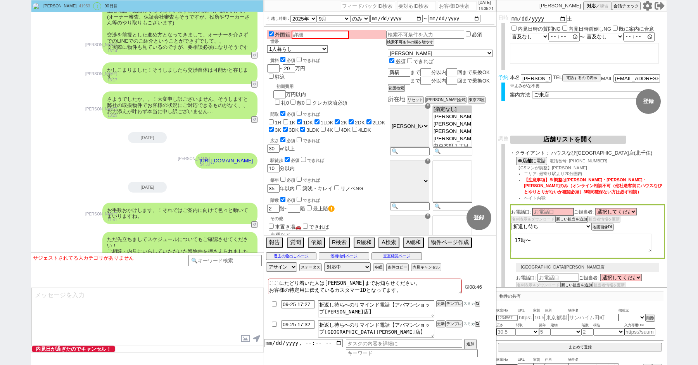
select select "8"
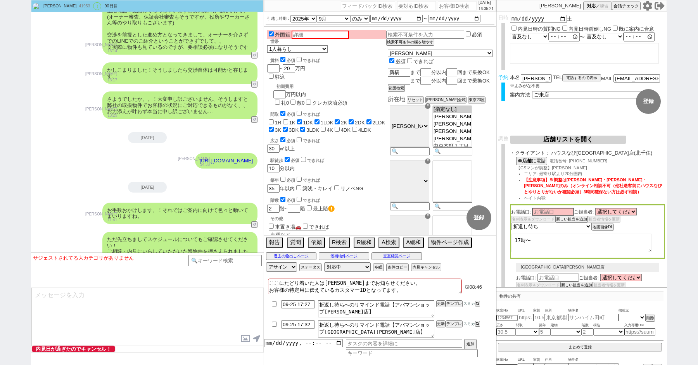
select select "8"
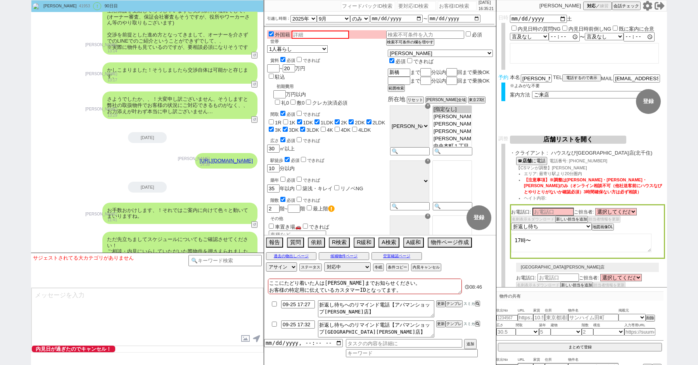
select select "8"
select select "10"
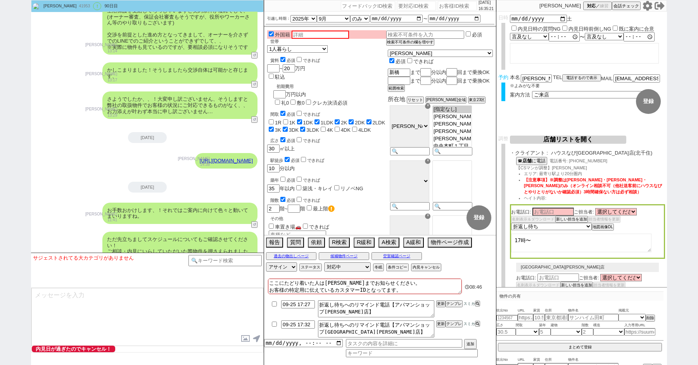
select select "8"
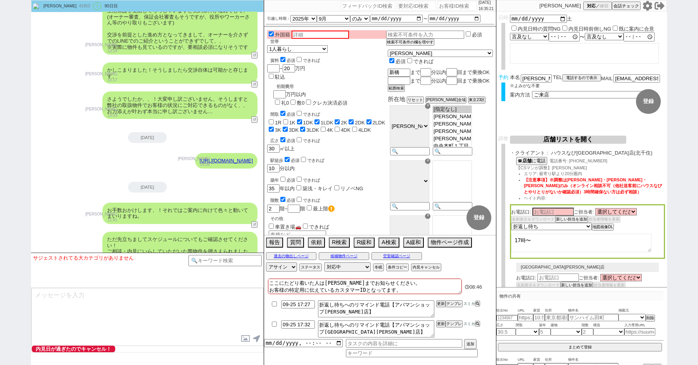
select select "8"
select select "10"
select select "8"
select select "10"
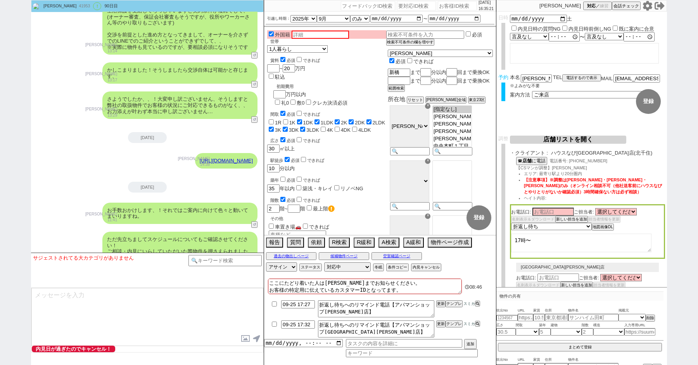
select select "8"
select select "3"
select select "8"
select select "2363"
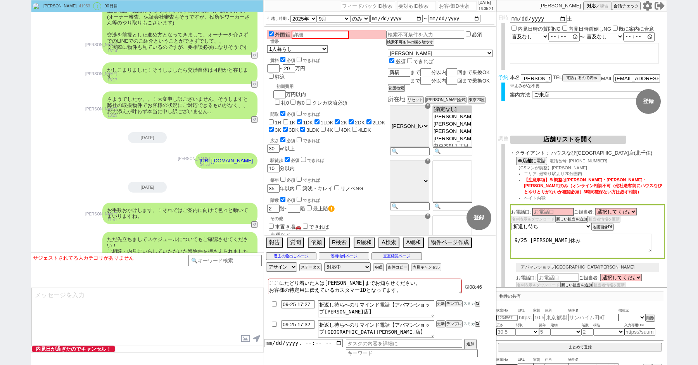
select select "2617"
click at [560, 139] on button "店舗リストを開く" at bounding box center [568, 140] width 116 height 8
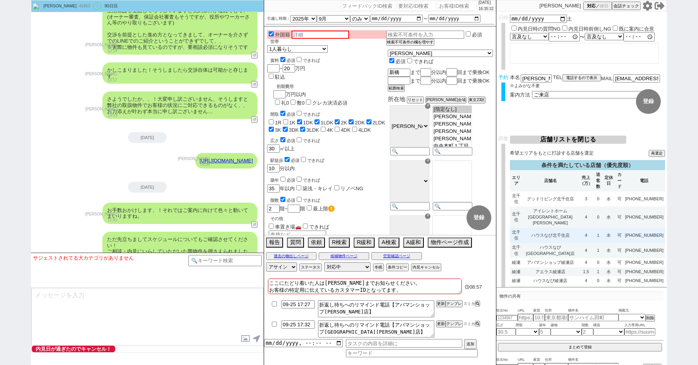
click at [563, 228] on td "ハウスなび北千住店" at bounding box center [550, 235] width 55 height 15
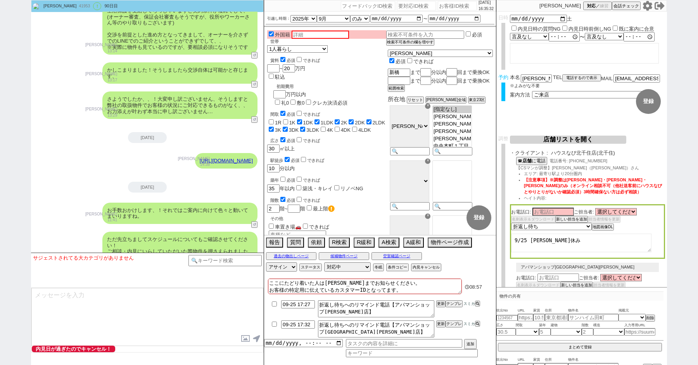
select select "3"
click at [539, 137] on button "店舗リストを開く" at bounding box center [568, 140] width 116 height 8
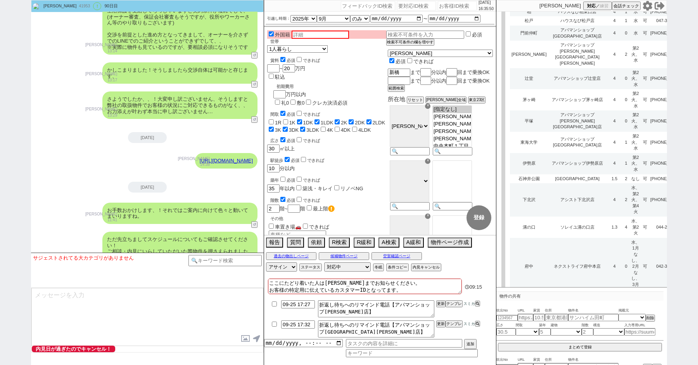
scroll to position [2598, 0]
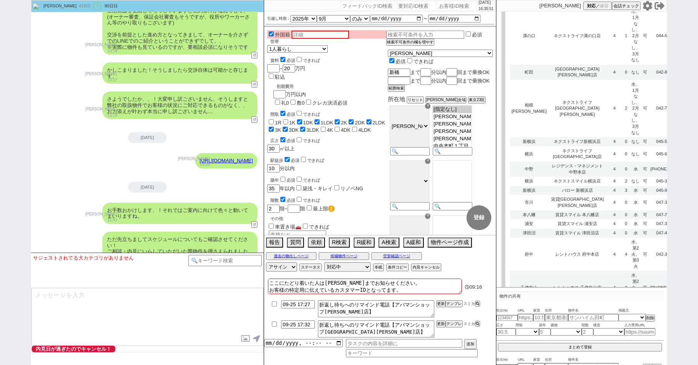
click at [606, 304] on td "4" at bounding box center [614, 320] width 16 height 33
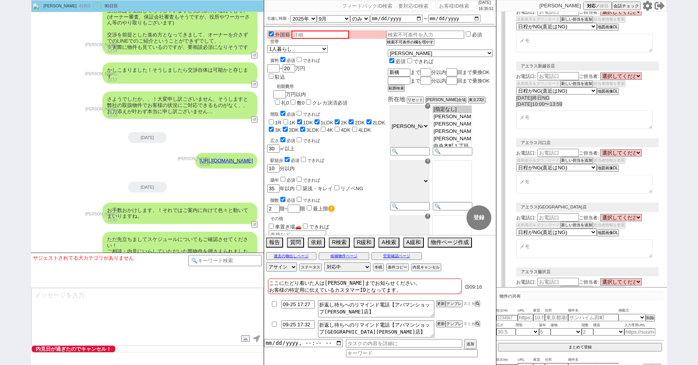
select select
select select "8"
select select "3"
select select "8"
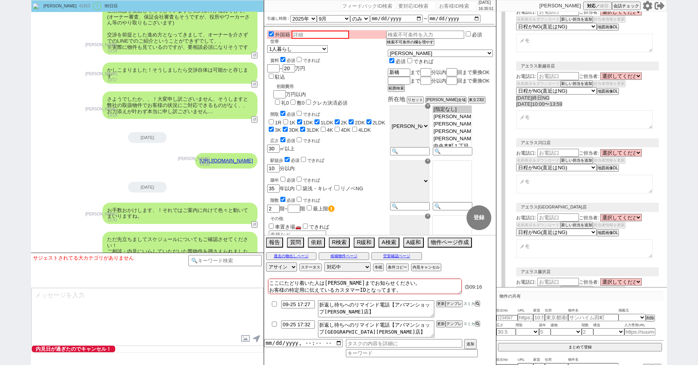
select select "10"
select select "8"
select select "10"
select select "8"
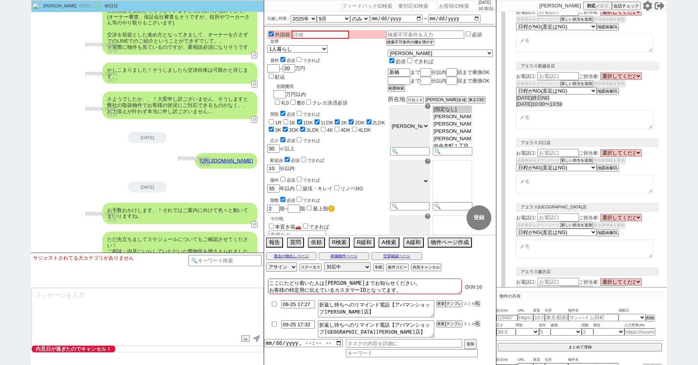
select select "8"
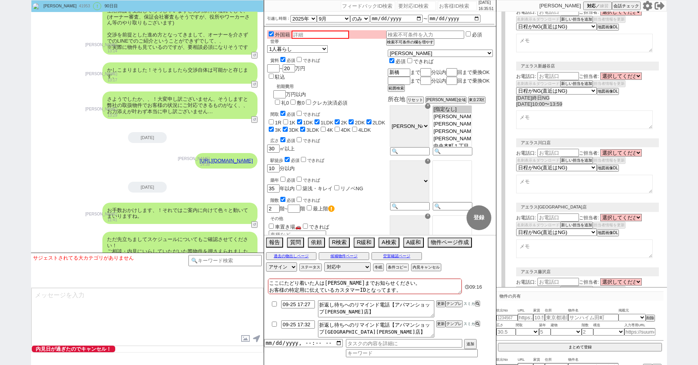
select select "10"
select select "8"
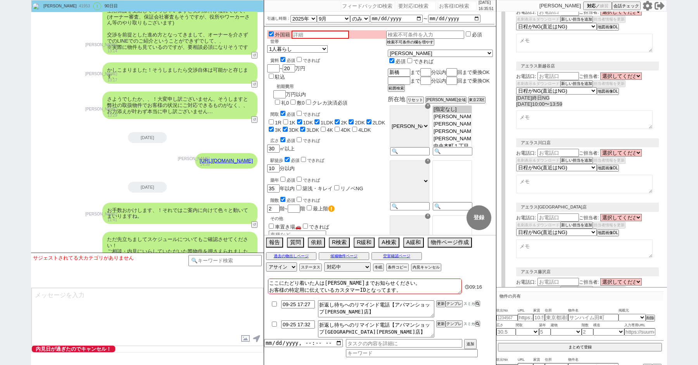
select select "8"
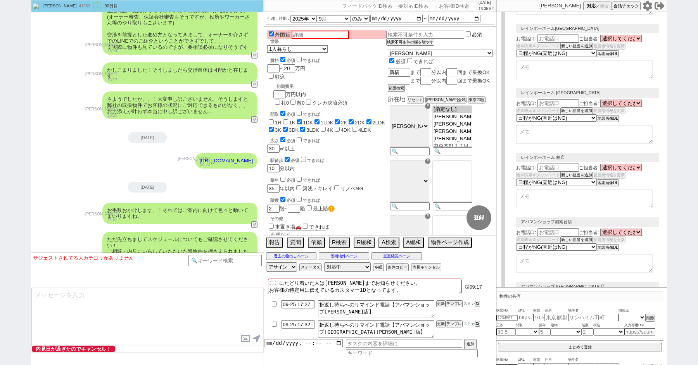
scroll to position [0, 0]
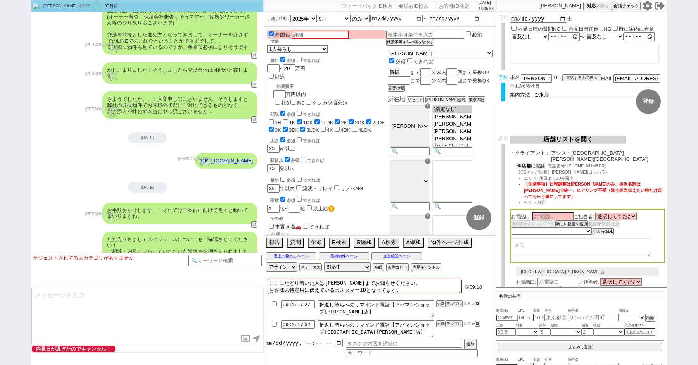
click at [534, 163] on button "☎ 店舗 に電話" at bounding box center [530, 166] width 29 height 7
click at [0, 114] on div "青木琢磨 41953 ! 0 90日目 冬眠中 自社客 スミカ スミカ_BPO チャット全表示 2019-05-12 新しくフォローされました (12:01:…" at bounding box center [349, 182] width 698 height 365
paste input "580779"
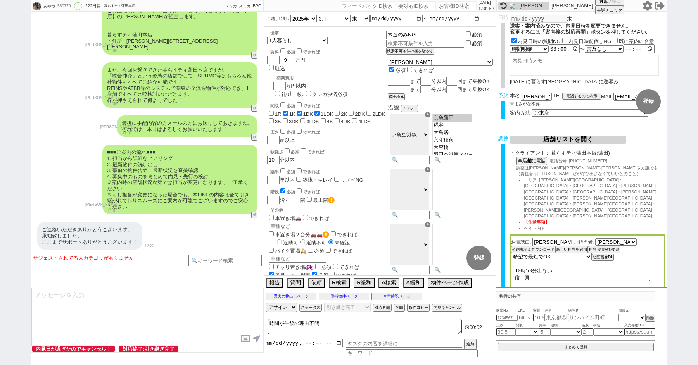
scroll to position [36, 0]
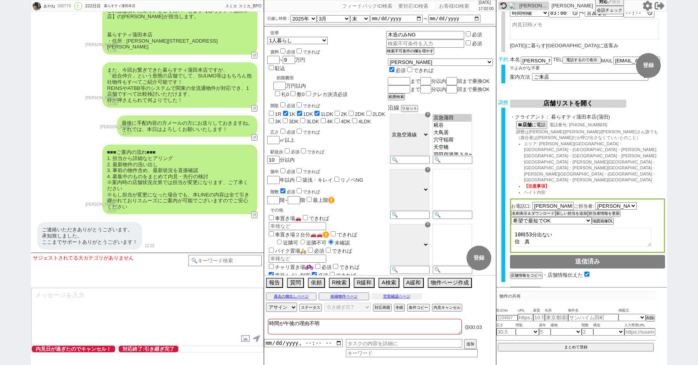
click at [399, 300] on div "過去の物出しページ 候補物件ページ 空室確認ページ" at bounding box center [380, 297] width 232 height 10
click at [399, 296] on button "空室確認ページ" at bounding box center [396, 297] width 50 height 6
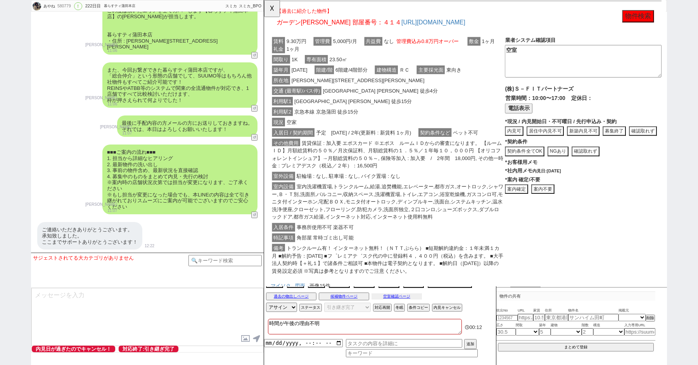
scroll to position [1204, 0]
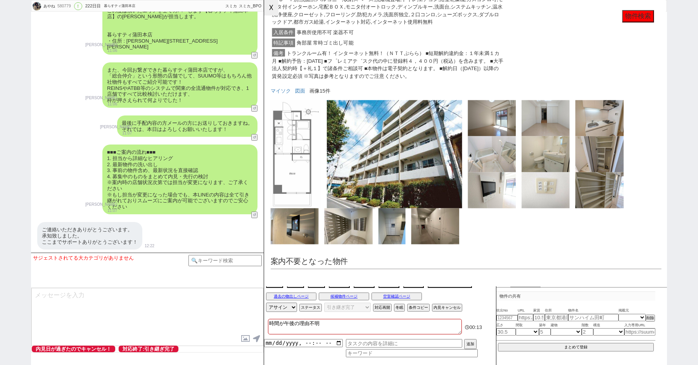
click at [267, 5] on button "☓" at bounding box center [271, 8] width 14 height 16
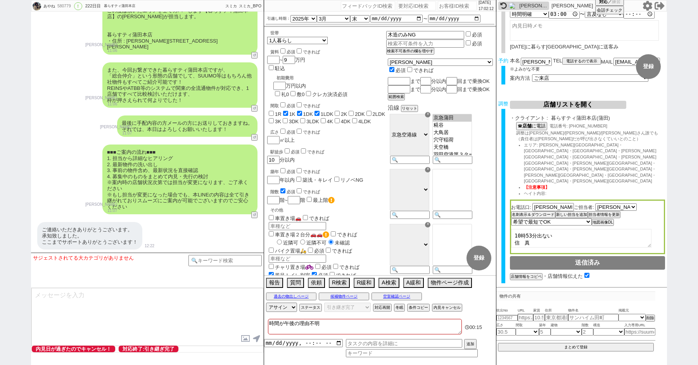
click at [517, 305] on button "送客に進む" at bounding box center [519, 307] width 19 height 5
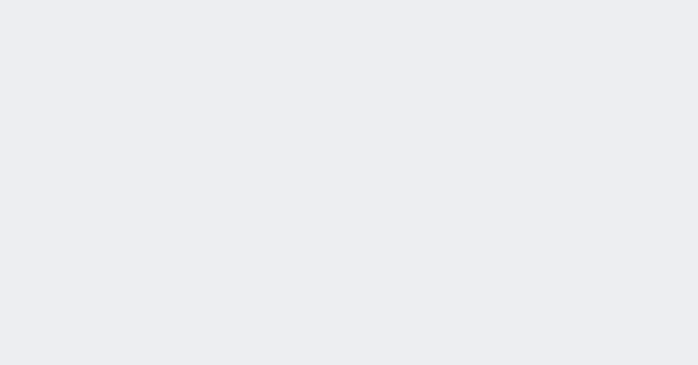
click at [0, 59] on div at bounding box center [349, 182] width 698 height 365
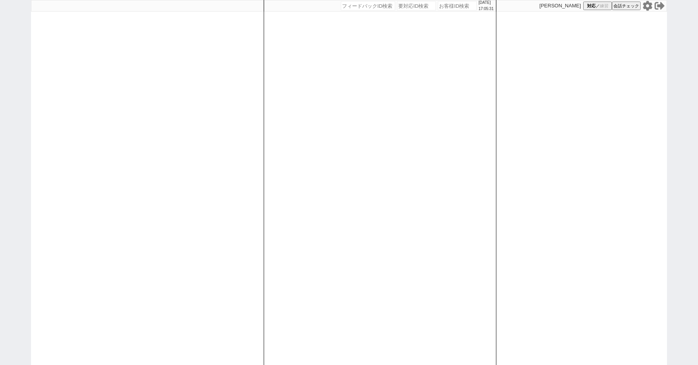
click at [3, 59] on div "[DATE] 17:05:31 候補物件を追加してしてください 紹介した物件一覧 他社物件を追加する 空室確認ページに追加・削除 紹介した物件一覧 他社物件を…" at bounding box center [349, 182] width 698 height 365
paste input "612270"
type input "612270"
select select "100"
select select "3"
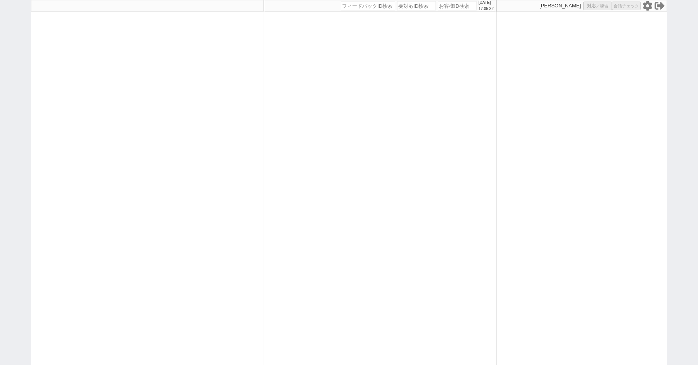
select select "5"
select select "2"
select select "5"
select select
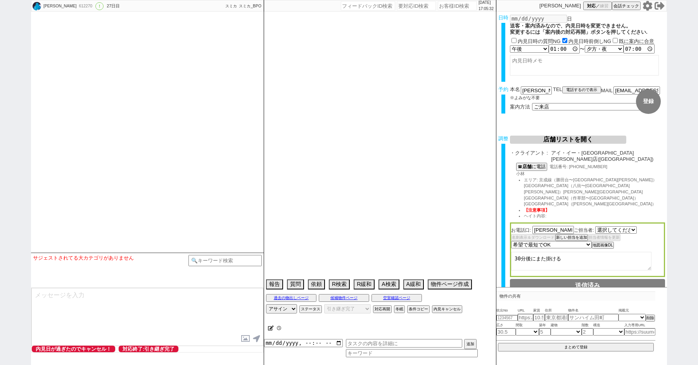
select select "2501"
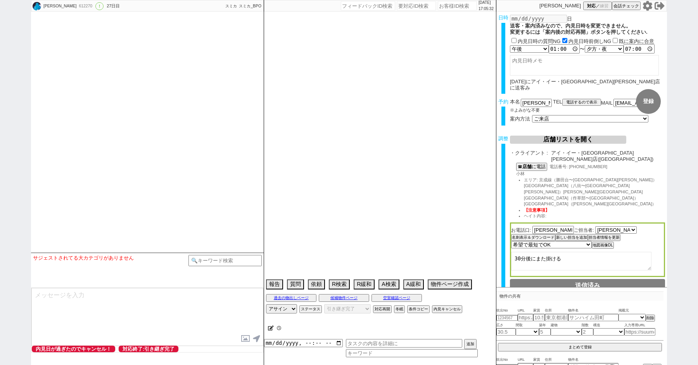
type textarea "@問物なし来店希望"
select select "15"
select select "0"
select select "11"
select select "406"
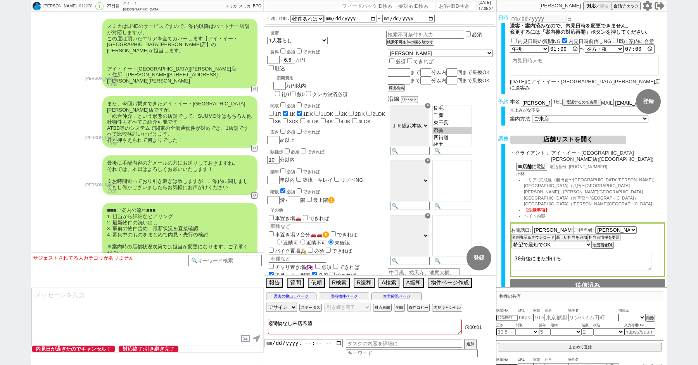
scroll to position [30, 0]
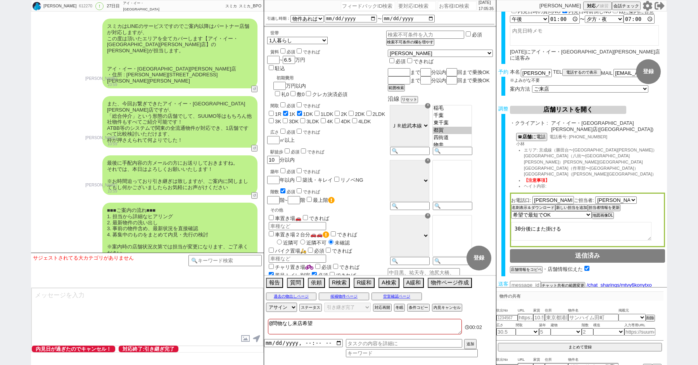
click at [520, 298] on button "送客に進む" at bounding box center [519, 300] width 19 height 5
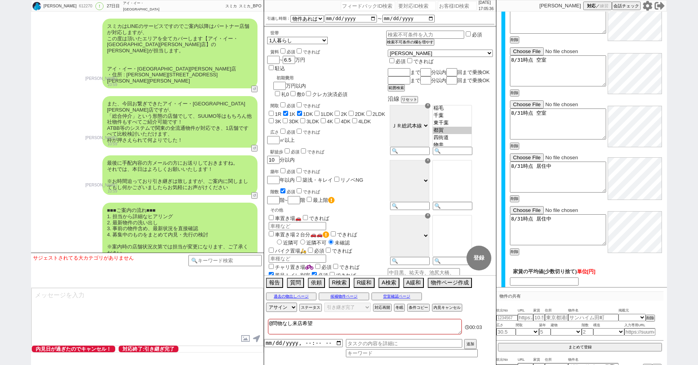
type input "56166"
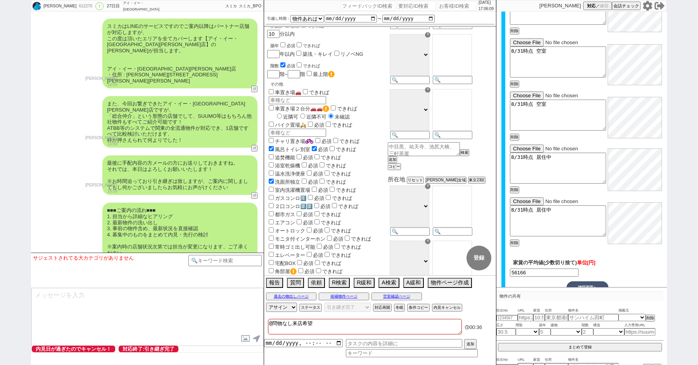
scroll to position [542, 0]
paste input "614488"
type input "614488"
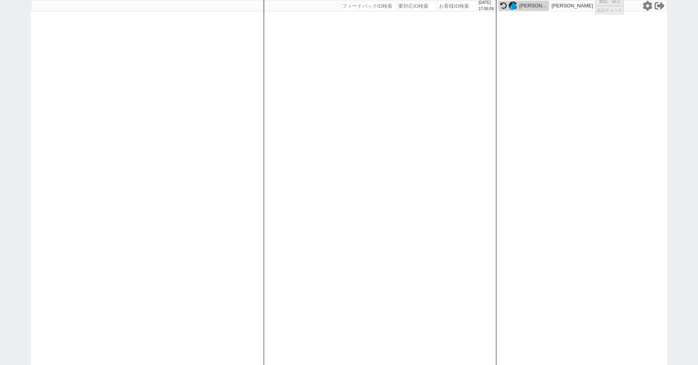
select select "100"
select select "1"
select select "6"
select select "2"
select select "5"
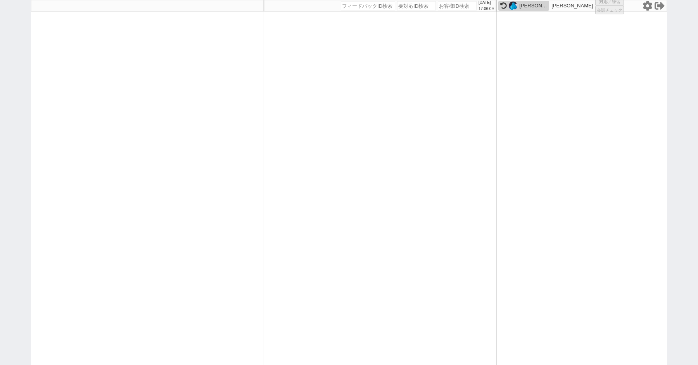
select select "9"
select select
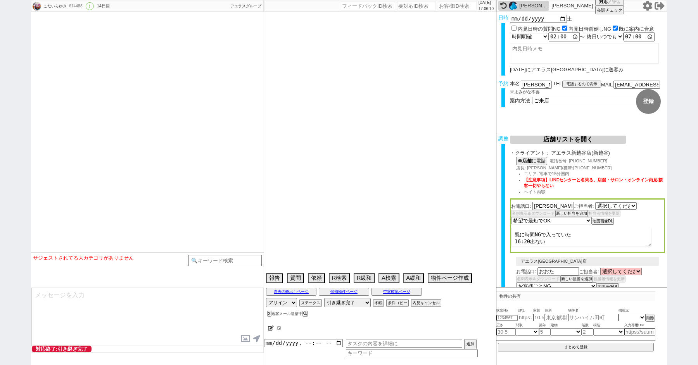
select select "484"
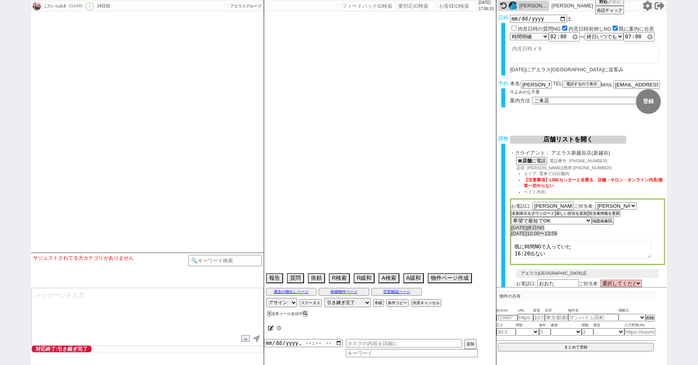
select select "16"
select select "1"
select select "11"
select select "192"
select select "200"
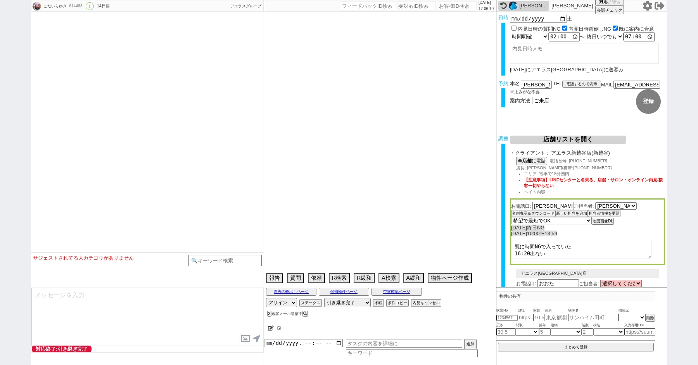
select select "207"
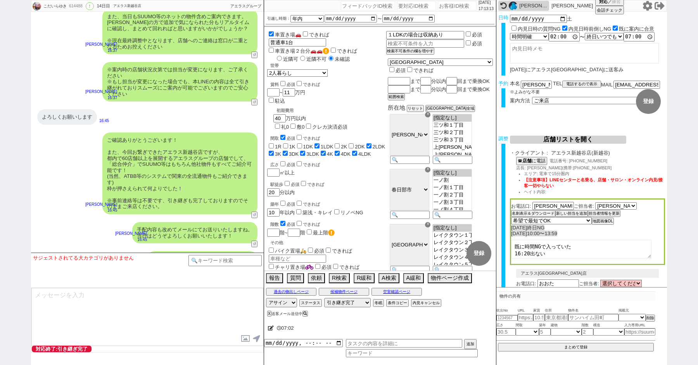
scroll to position [5927, 0]
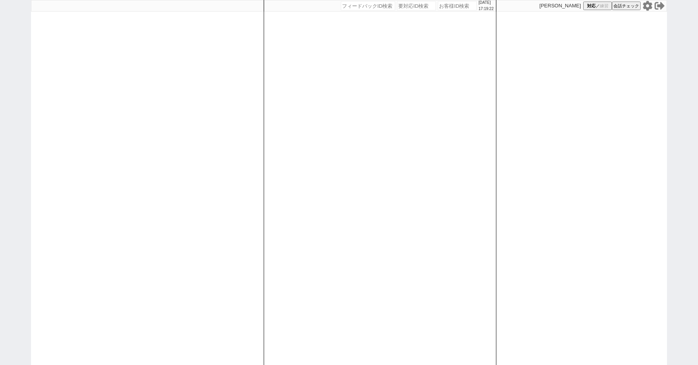
click at [0, 71] on div "[DATE] 17:19:22 候補物件を追加してしてください 紹介した物件一覧 他社物件を追加する 空室確認ページに追加・削除 紹介した物件一覧 他社物件を…" at bounding box center [349, 182] width 698 height 365
paste input "614488"
type input "614488"
select select "100"
select select "1"
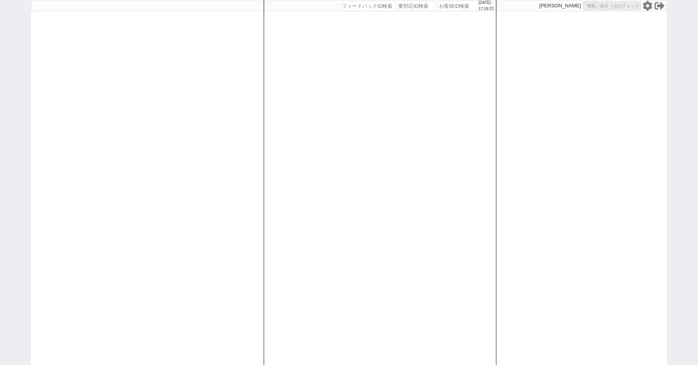
select select "6"
select select "2"
select select "5"
select select "9"
select select
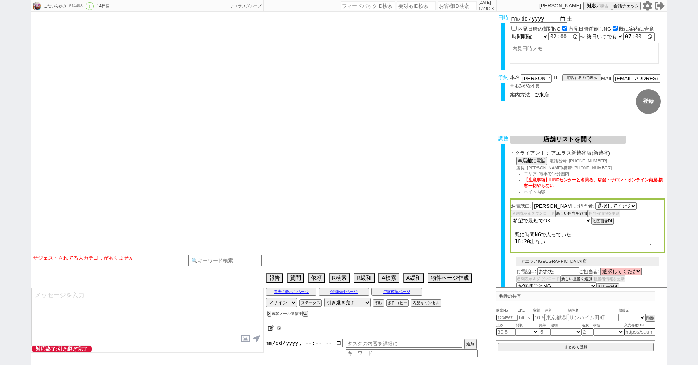
select select "484"
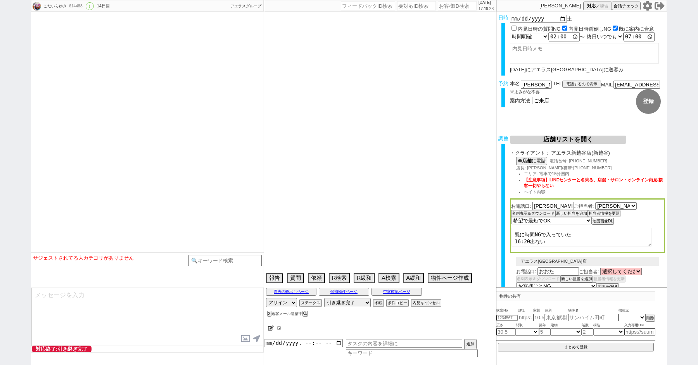
select select "16"
select select "1"
select select "11"
select select "192"
select select "200"
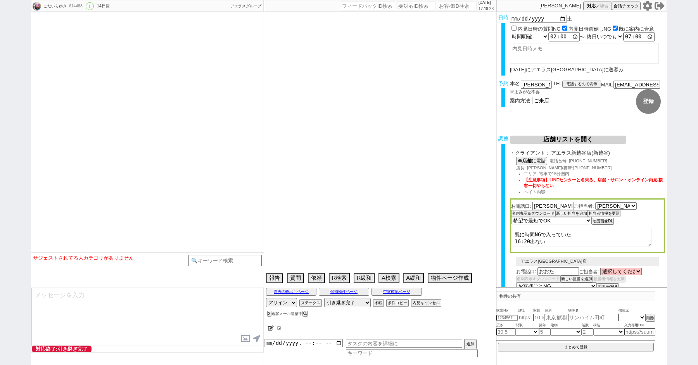
select select "207"
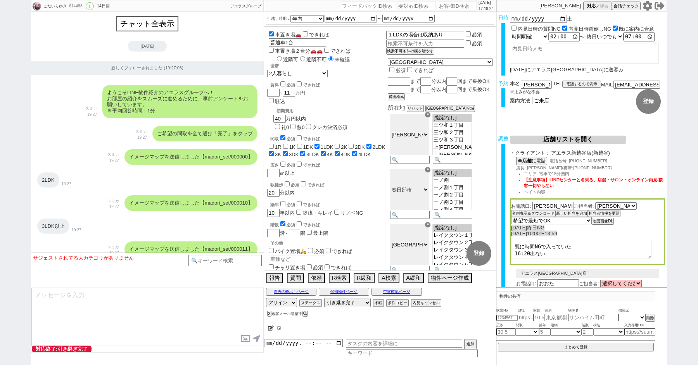
scroll to position [5931, 0]
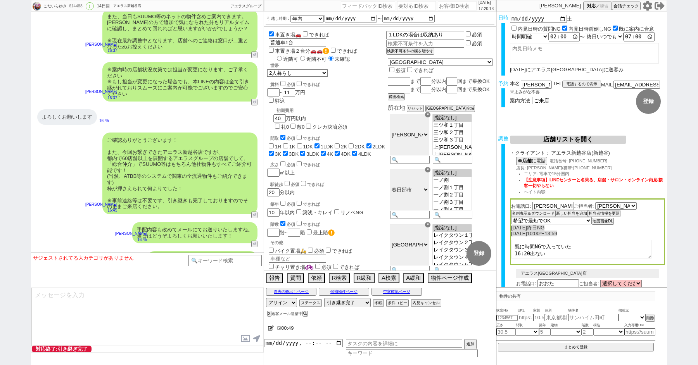
paste input "428603"
type input "428603"
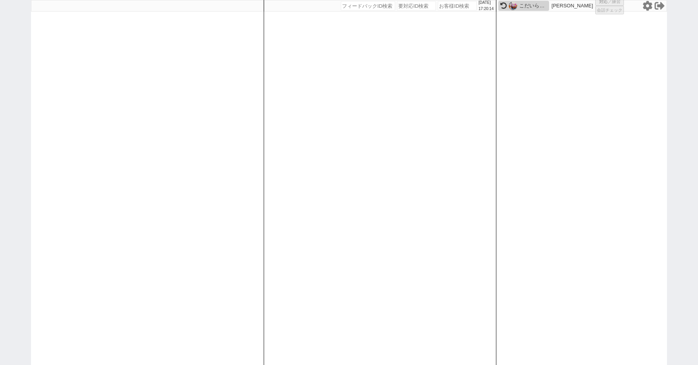
select select "400"
select select
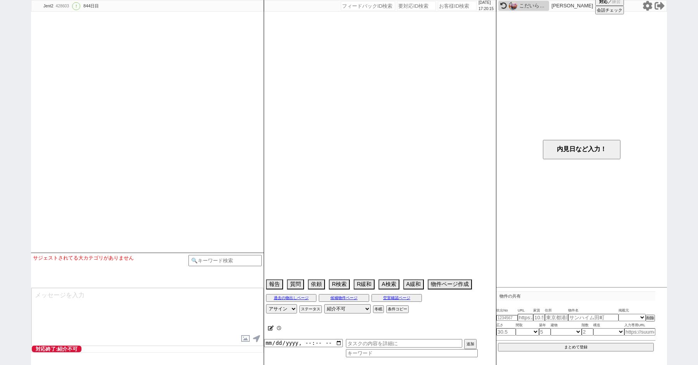
select select "2023"
select select "7"
select select "35"
select select "0"
select select "19"
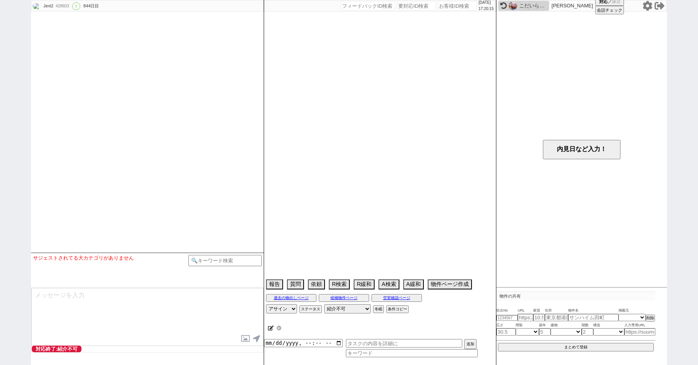
select select "616"
select select "44"
select select "1176"
select select "17"
select select "573"
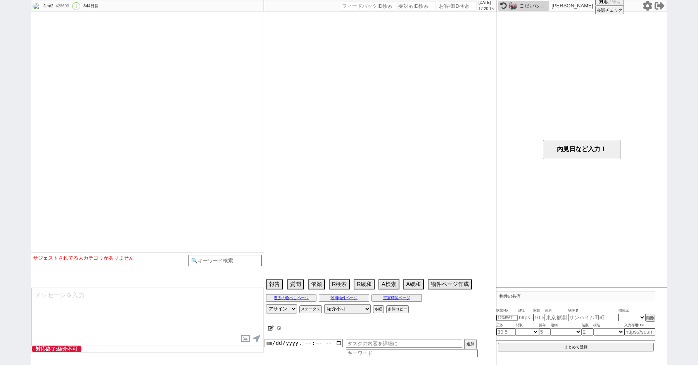
select select "22"
select select "45"
select select "78"
select select "1851"
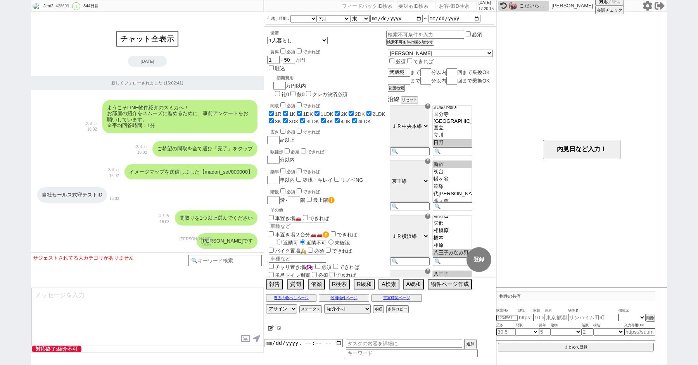
scroll to position [10, 0]
paste input "615470"
type input "615470"
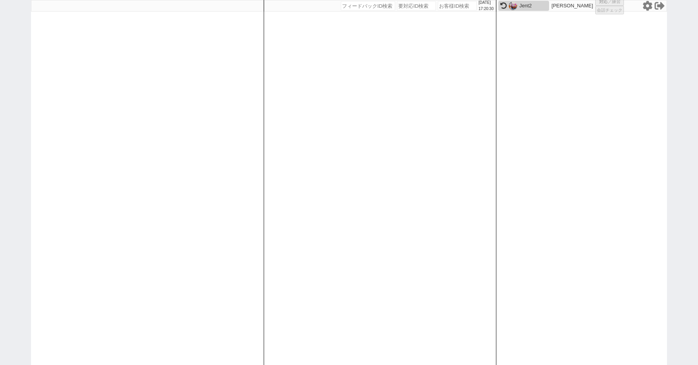
select select "1"
select select
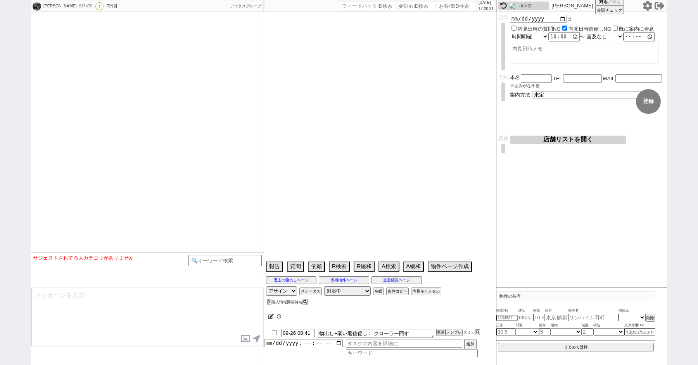
type textarea "東京に着くのが26日の夜、27日には用事が入っているので夕方からなら可能かもしれない"
select select "2025"
select select "11"
select select "37"
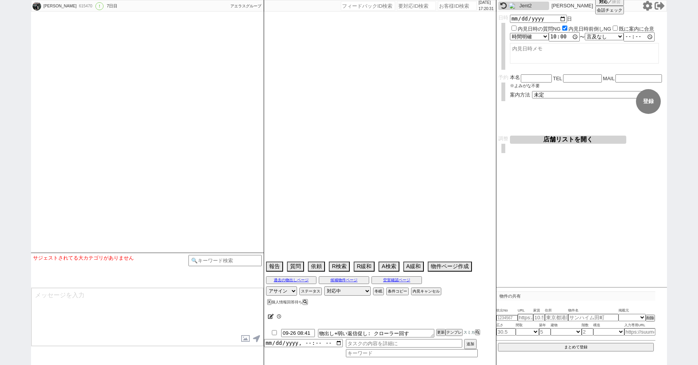
select select "0"
select select "74"
select select "1771"
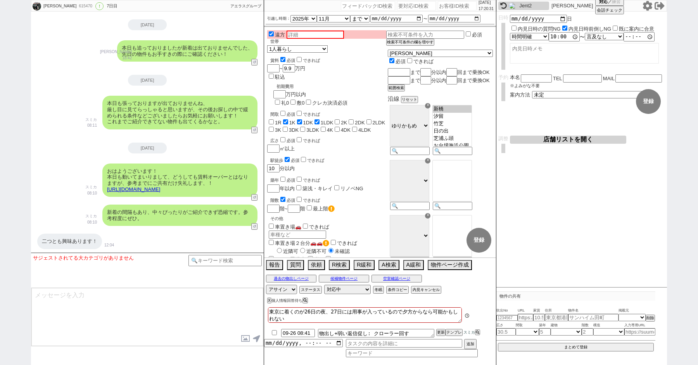
scroll to position [2943, 0]
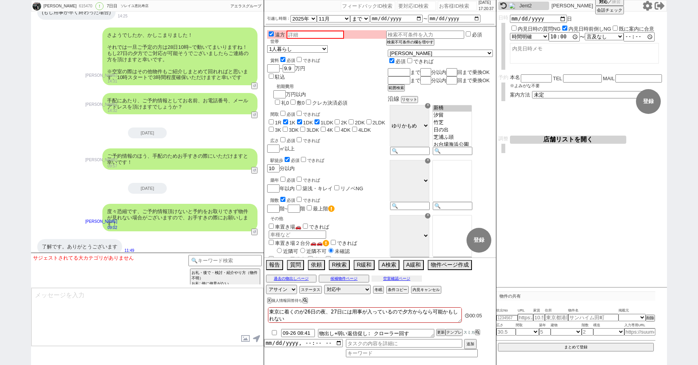
click at [406, 278] on button "空室確認ページ" at bounding box center [396, 279] width 50 height 6
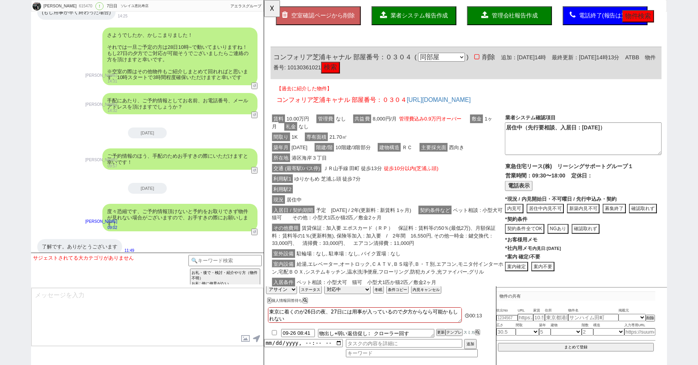
scroll to position [0, 0]
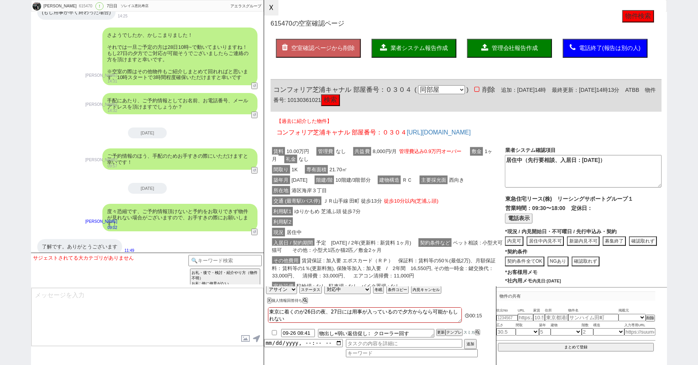
click at [274, 11] on button "☓" at bounding box center [271, 8] width 14 height 16
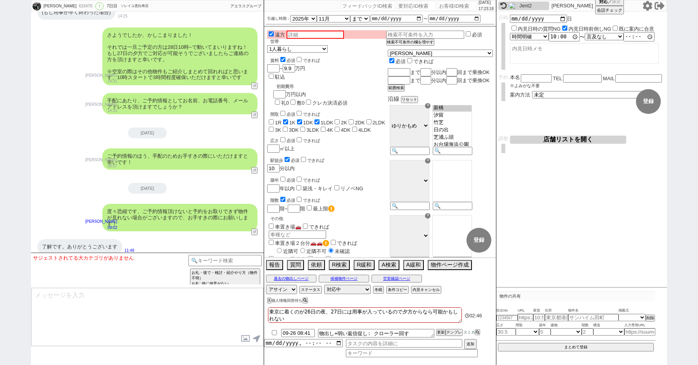
click at [445, 7] on input "number" at bounding box center [457, 5] width 39 height 9
type input "41953"
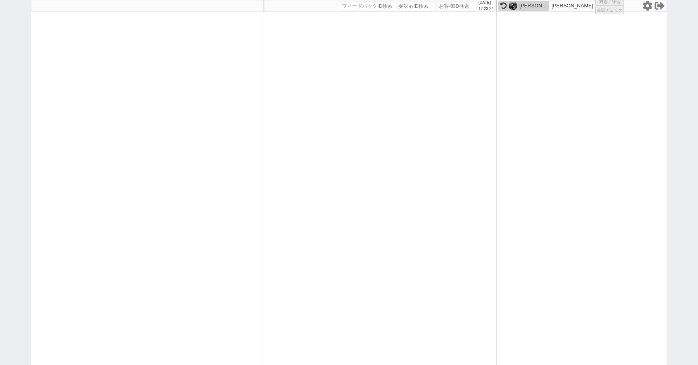
select select "2"
select select
select select "8"
select select "3"
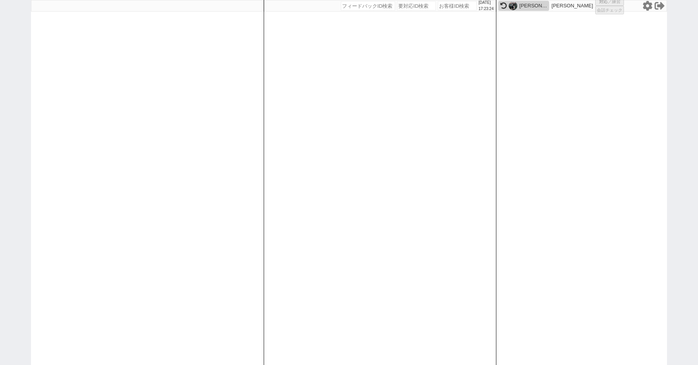
select select "8"
select select "10"
select select "8"
select select "10"
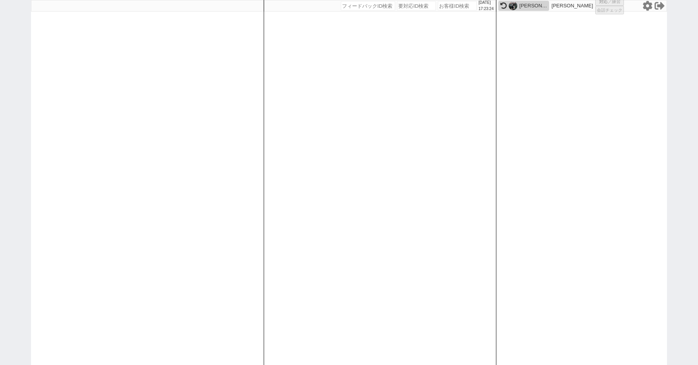
select select "8"
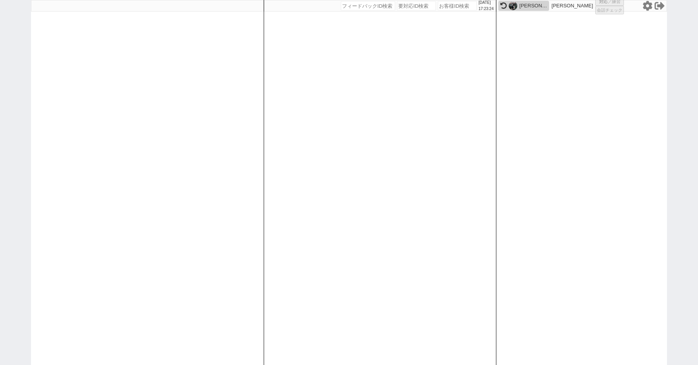
select select "8"
select select "10"
select select "8"
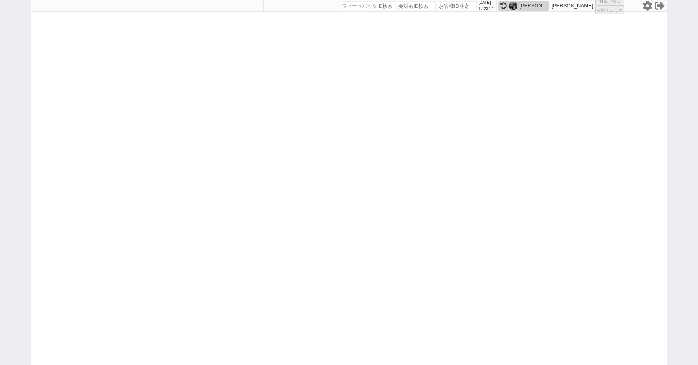
select select "8"
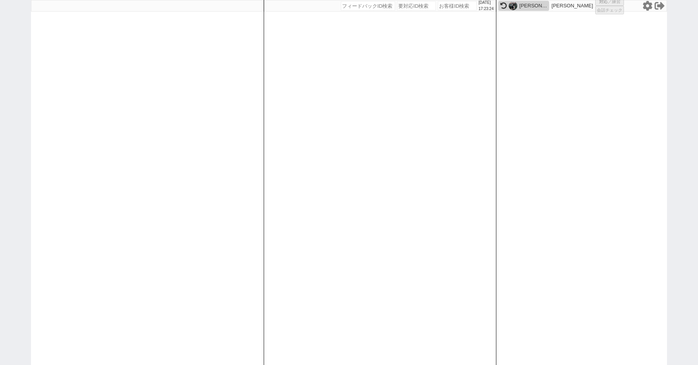
select select "8"
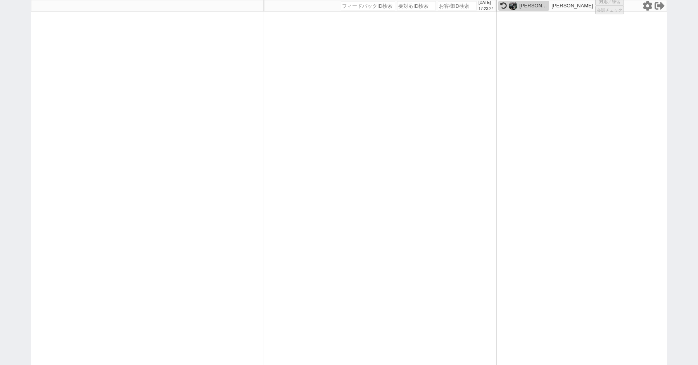
select select "8"
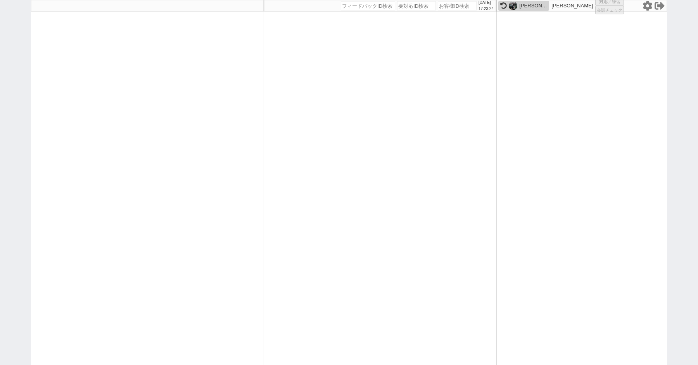
select select "10"
select select "8"
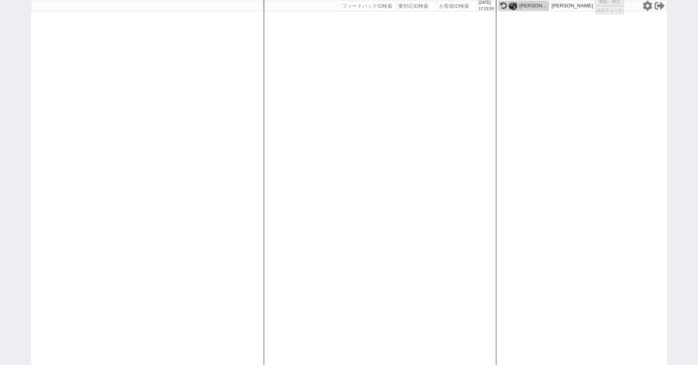
select select "8"
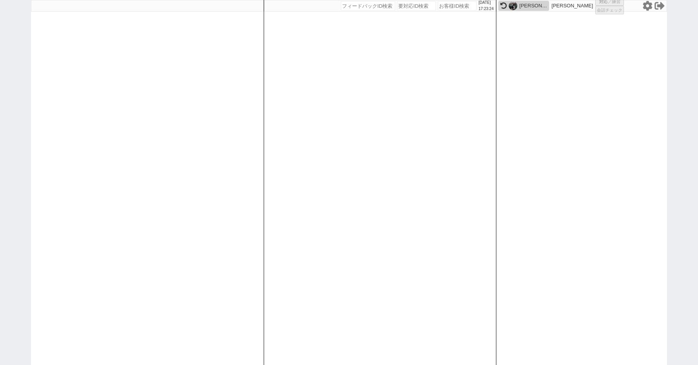
select select "8"
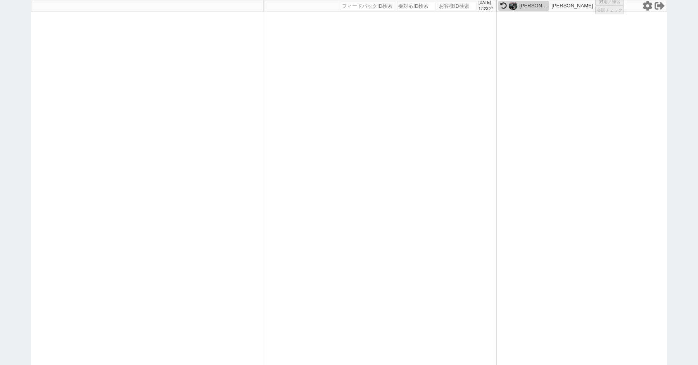
select select "8"
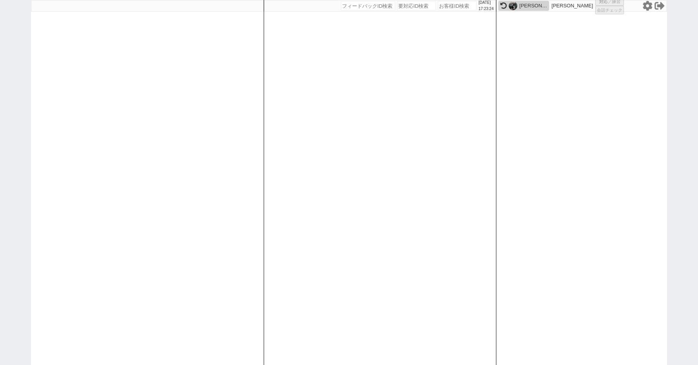
select select "8"
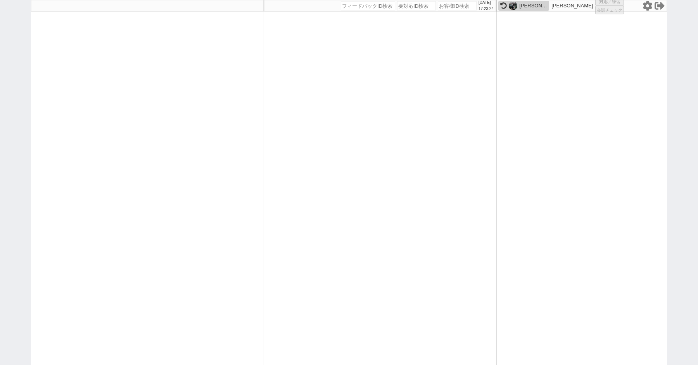
select select "8"
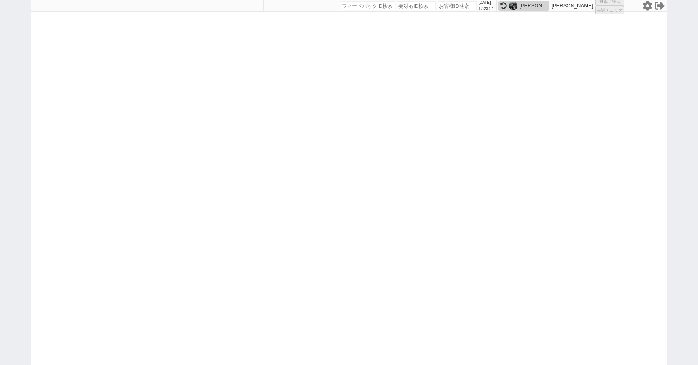
select select "8"
select select "10"
select select "3"
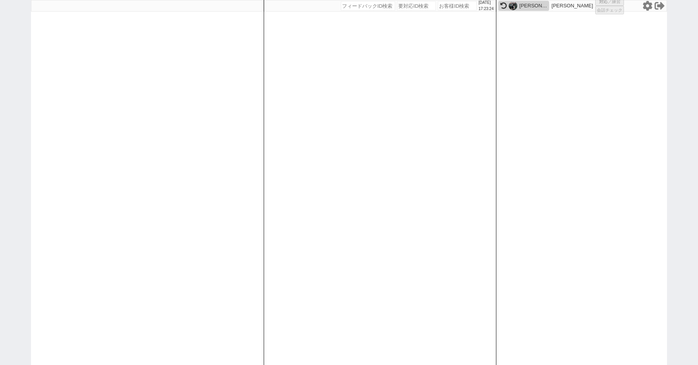
select select "3"
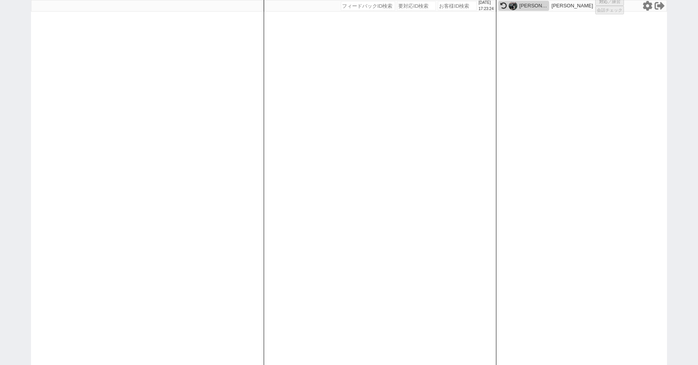
select select "3"
select select
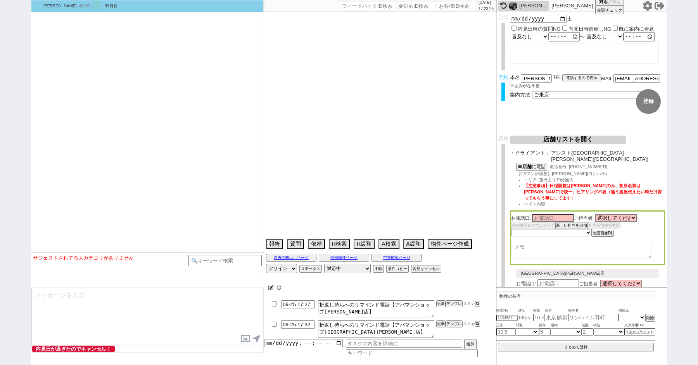
select select "2617"
select select "2363"
type textarea "ここにたどり着いた人は青木までお知らせください。 お客様の特定用に伝えているカスタマーIDとなってます。"
select select "2025"
select select "9"
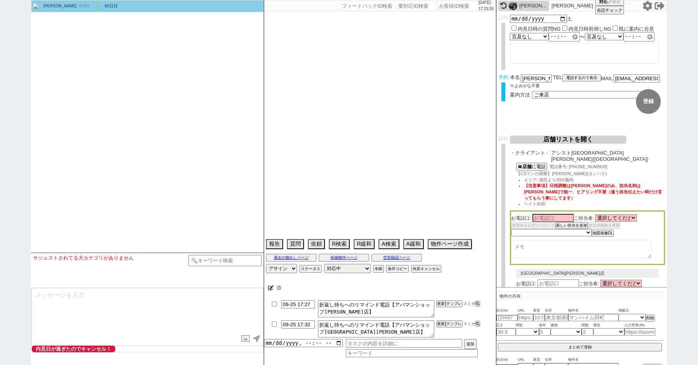
select select "36"
select select "0"
select select "21"
select select "33"
select select "961"
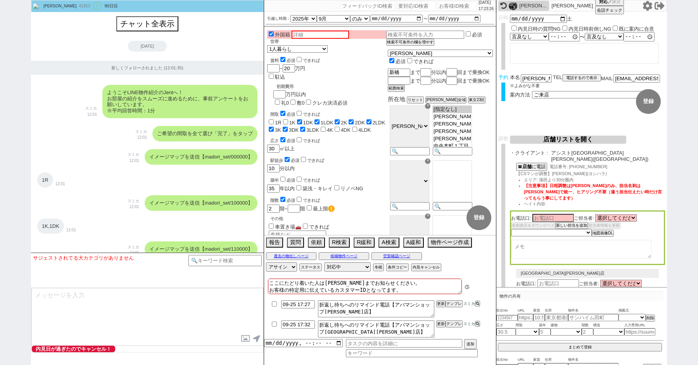
scroll to position [17745, 0]
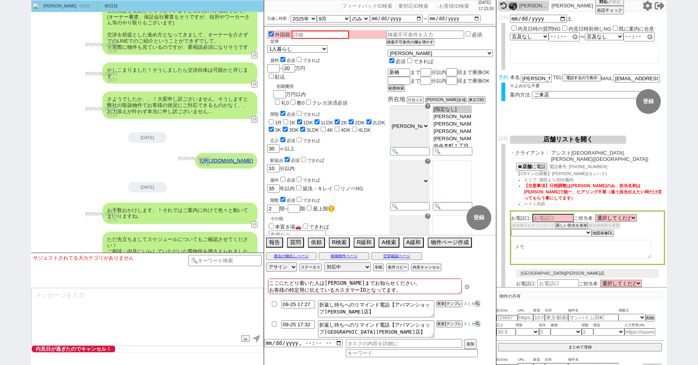
click at [576, 142] on button "店舗リストを開く" at bounding box center [568, 140] width 116 height 8
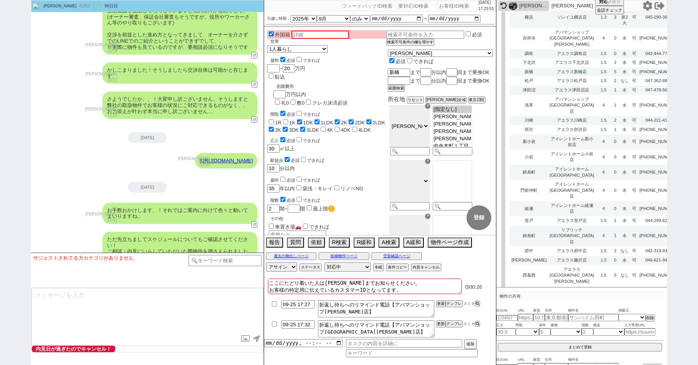
scroll to position [3302, 0]
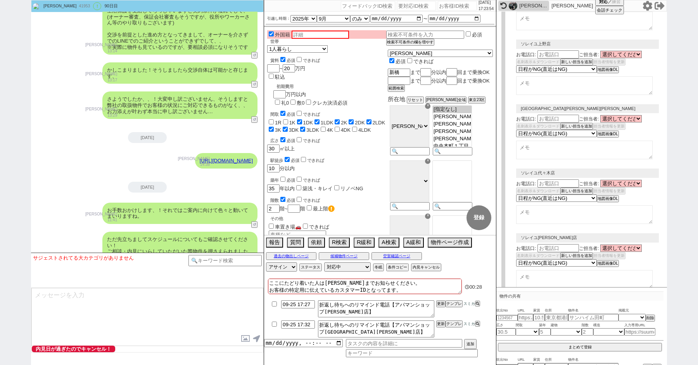
select select "3"
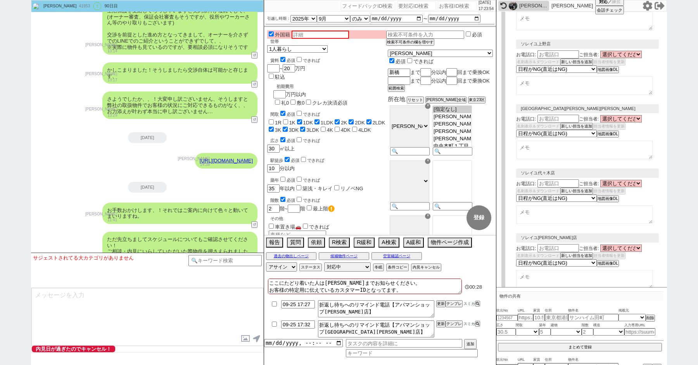
select select "3"
select select "10"
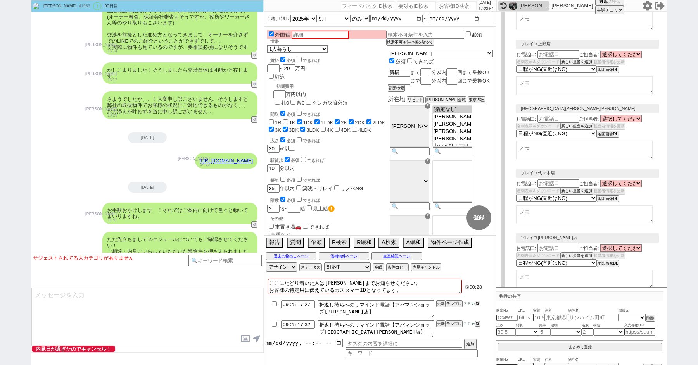
select select "8"
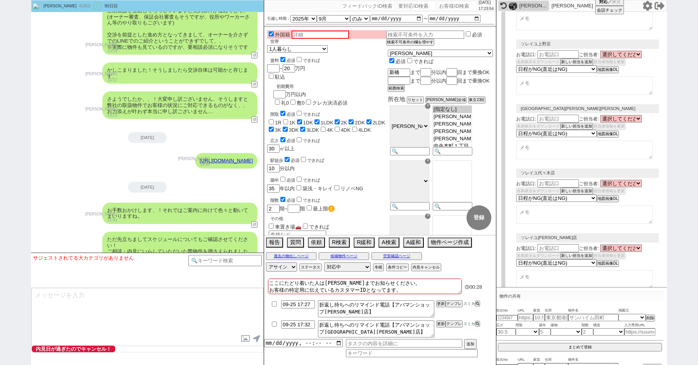
select select "8"
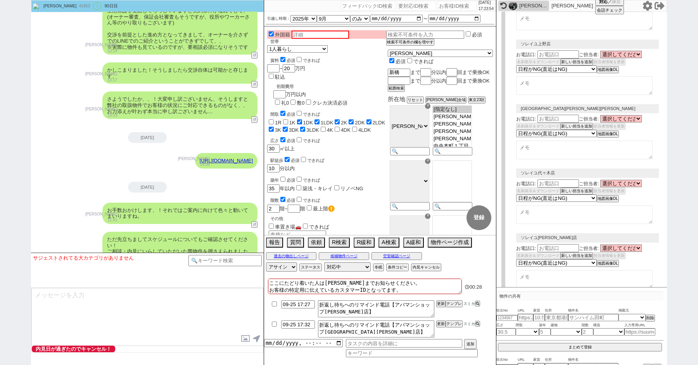
select select "8"
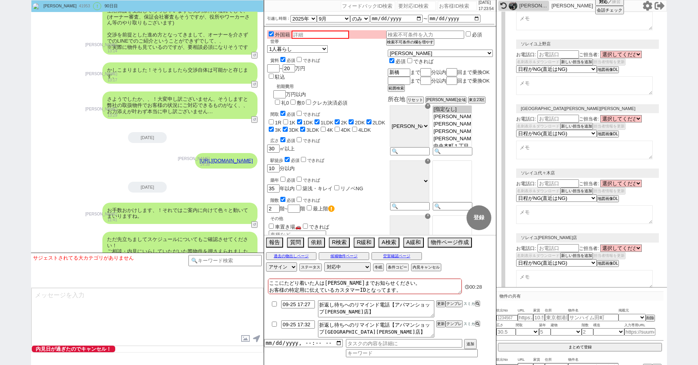
select select "8"
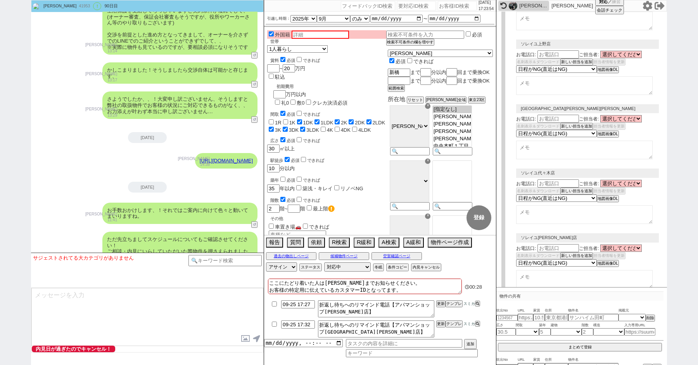
select select "8"
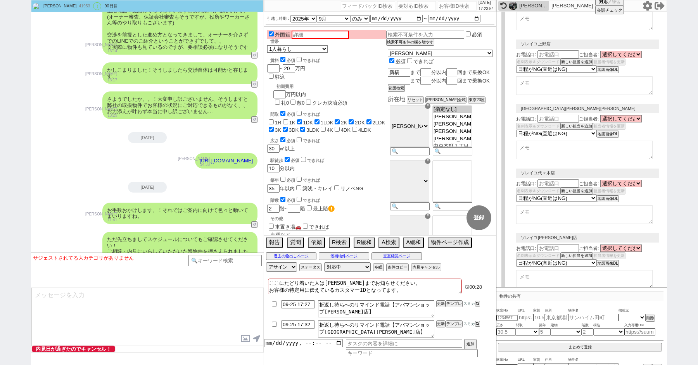
select select "8"
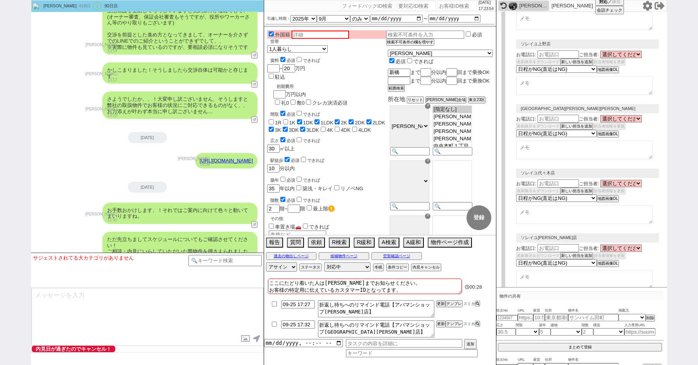
select select "10"
select select "8"
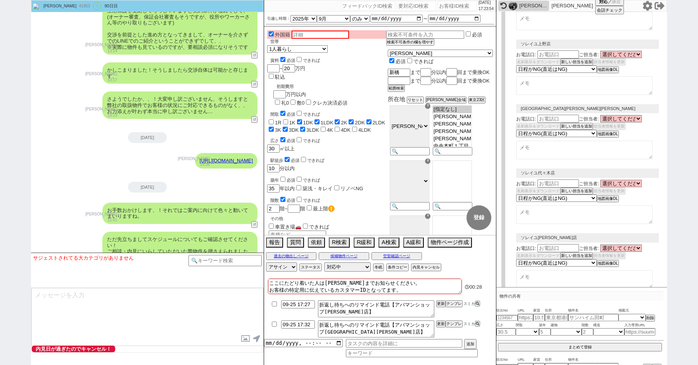
select select "8"
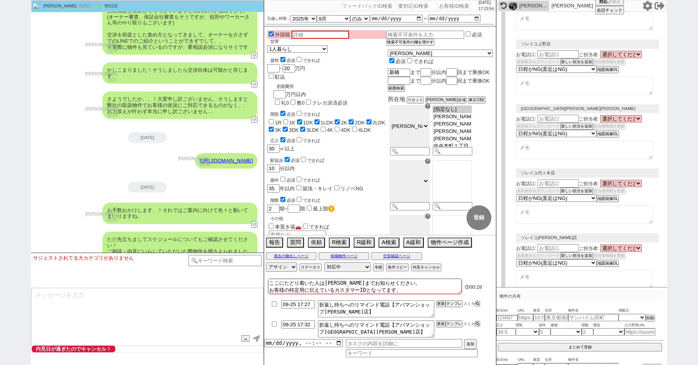
select select "8"
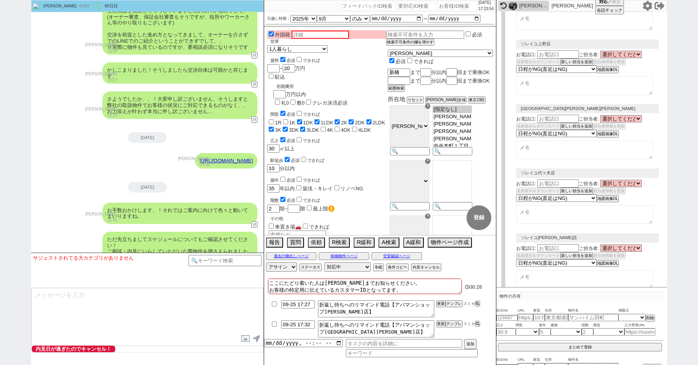
select select "8"
select select "10"
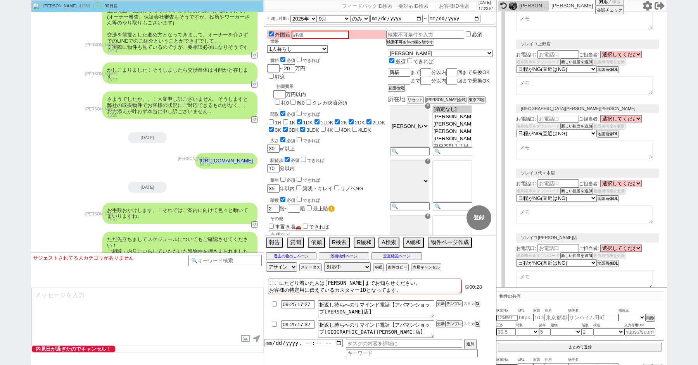
select select "8"
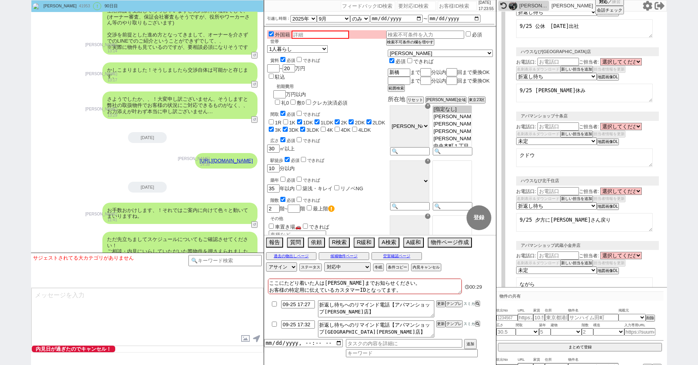
scroll to position [0, 0]
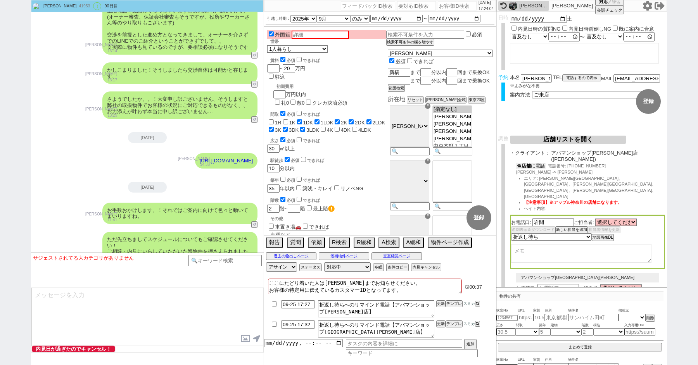
click at [537, 163] on button "☎ 店舗 に電話" at bounding box center [530, 166] width 29 height 7
click at [38, 228] on div "ただ先立ちましてスケジュールについてもご確認させてください！ ご相談・内見にいらしていただいた際物件を押さえられました場合、だいたい〜1ヶ月程度(要相談)で賃…" at bounding box center [147, 255] width 233 height 54
click at [542, 137] on button "店舗リストを開く" at bounding box center [568, 140] width 116 height 8
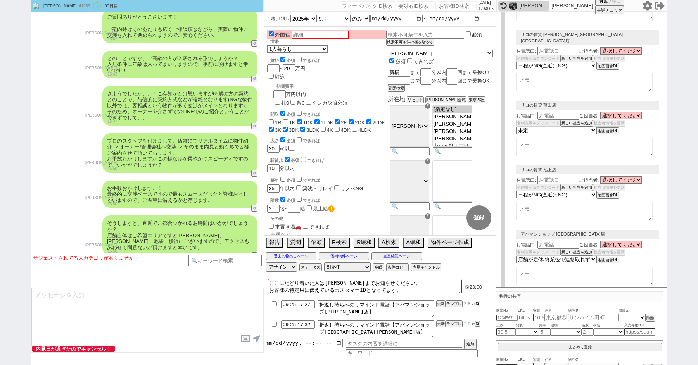
scroll to position [605, 0]
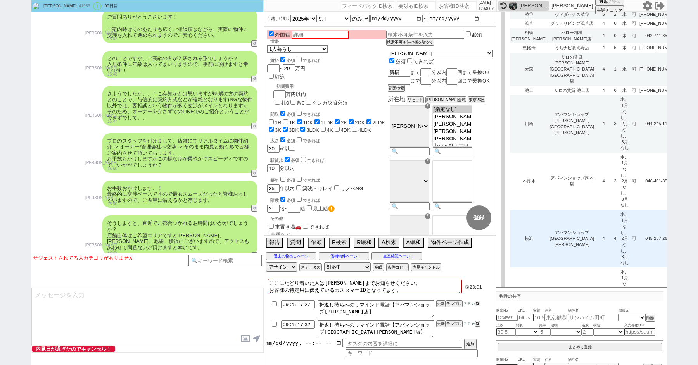
click at [553, 210] on td "アパマンショップ横浜西口店" at bounding box center [572, 238] width 48 height 57
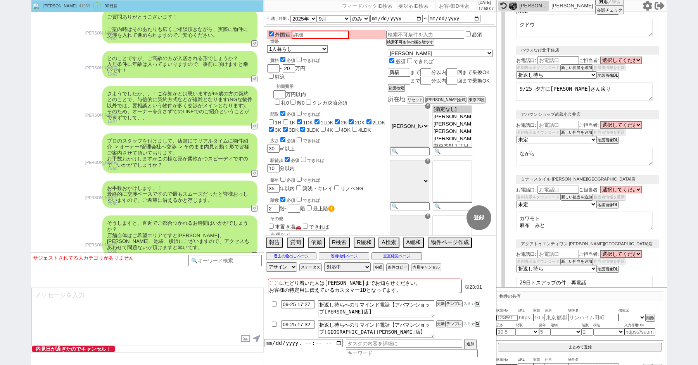
scroll to position [0, 0]
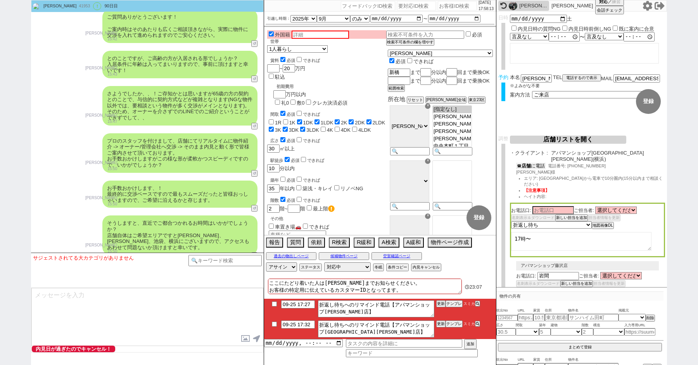
click at [531, 163] on b "店舗" at bounding box center [526, 165] width 9 height 5
click at [540, 234] on textarea "17時〜" at bounding box center [581, 243] width 140 height 19
click at [386, 156] on div "駅徒歩 必須 できれば 10 分以内" at bounding box center [326, 164] width 119 height 17
click at [375, 129] on div "外国籍 世帯 1人暮らし 2人暮らし 家族:小学生以下含む 家族:小学生以下含まず 兄弟・姉妹 ルームシェア その他 子供 0歳 家族(子供なし) ルームシェ…" at bounding box center [326, 236] width 119 height 412
click at [546, 237] on textarea "17時〜" at bounding box center [581, 243] width 140 height 19
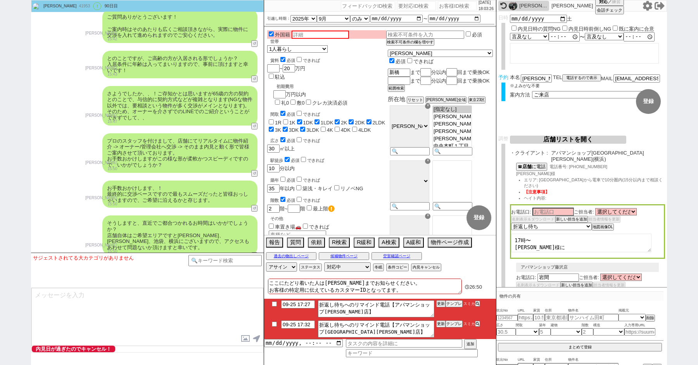
click at [554, 234] on textarea "17時〜 中島様に" at bounding box center [581, 243] width 140 height 19
click at [3, 81] on div "青木琢磨 41953 ! 0 90日目 冬眠中 自社客 スミカ スミカ_BPO チャット全表示 2019-05-12 新しくフォローされました (12:01:…" at bounding box center [349, 182] width 698 height 365
click at [274, 306] on input "checkbox" at bounding box center [274, 304] width 11 height 5
click at [275, 324] on input "checkbox" at bounding box center [274, 324] width 11 height 5
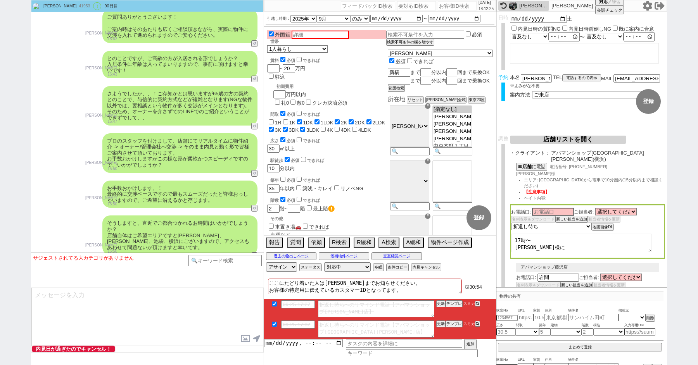
click at [0, 109] on div "青木琢磨 41953 ! 0 90日目 冬眠中 自社客 スミカ スミカ_BPO チャット全表示 2019-05-12 新しくフォローされました (12:01:…" at bounding box center [349, 182] width 698 height 365
paste input "616276"
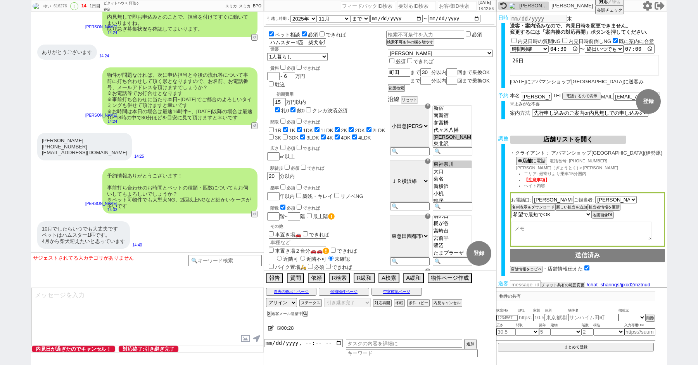
scroll to position [1458, 0]
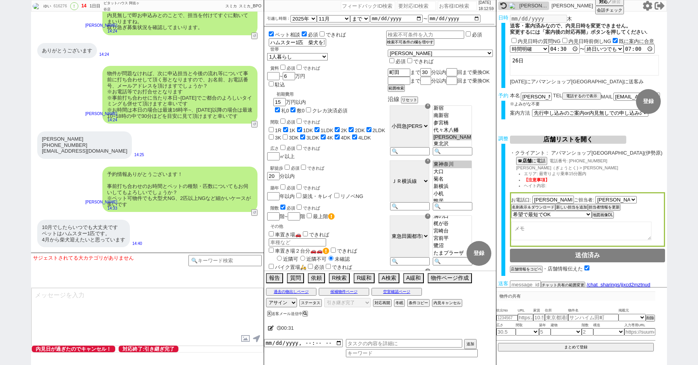
click at [270, 329] on icon at bounding box center [271, 328] width 6 height 5
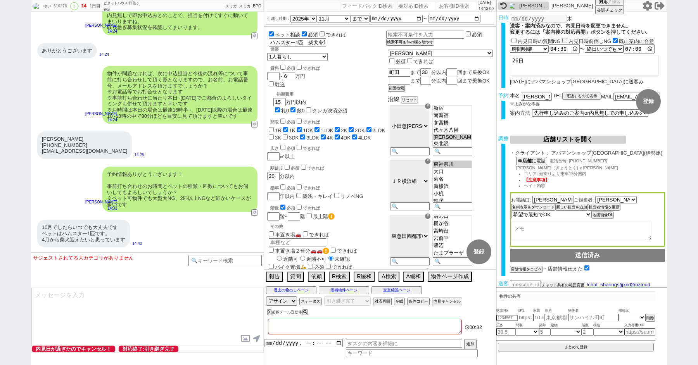
click at [276, 329] on textarea at bounding box center [365, 327] width 194 height 16
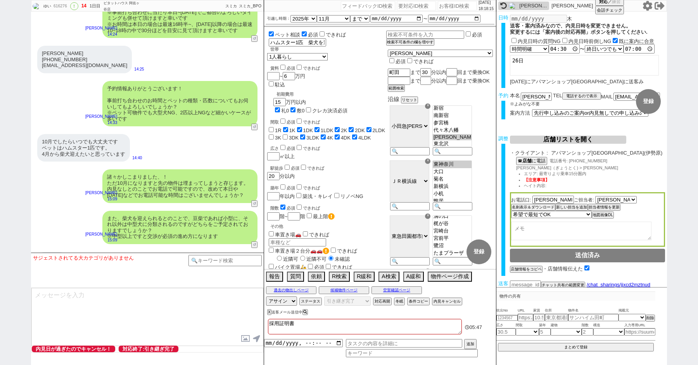
scroll to position [2537, 0]
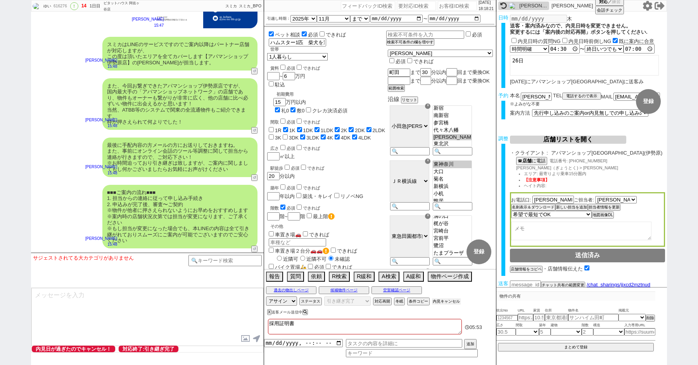
click at [447, 299] on button "内見キャンセル" at bounding box center [446, 302] width 29 height 6
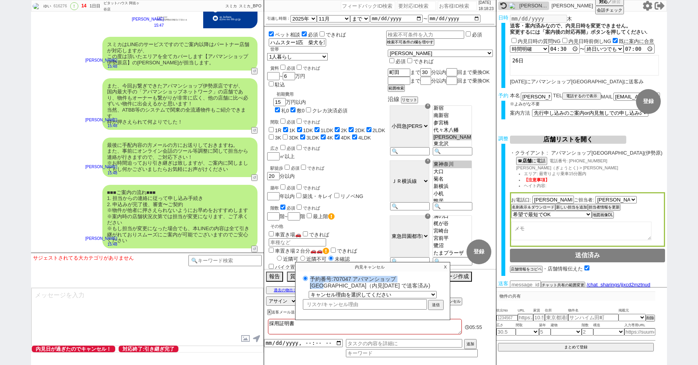
drag, startPoint x: 310, startPoint y: 278, endPoint x: 421, endPoint y: 278, distance: 111.7
click at [421, 278] on label "予約番号:707047 アパマンショップ伊勢原店（内見日 2025/09/25 で送客済み)" at bounding box center [372, 282] width 143 height 14
copy label "予約番号:707047 アパマンショップ伊勢原店"
click at [283, 323] on textarea "採用証明書" at bounding box center [365, 327] width 194 height 16
click at [446, 266] on p "X" at bounding box center [445, 267] width 9 height 9
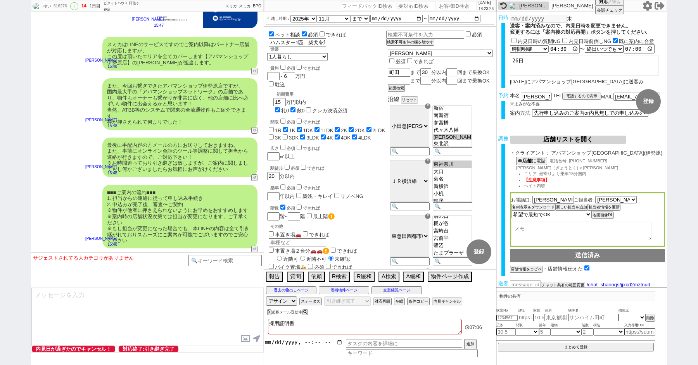
click at [291, 343] on input "datetime-local" at bounding box center [303, 342] width 79 height 7
click at [360, 341] on input "text" at bounding box center [404, 343] width 116 height 9
click at [290, 342] on input "datetime-local" at bounding box center [303, 342] width 79 height 7
click at [466, 344] on button "追加" at bounding box center [469, 345] width 11 height 9
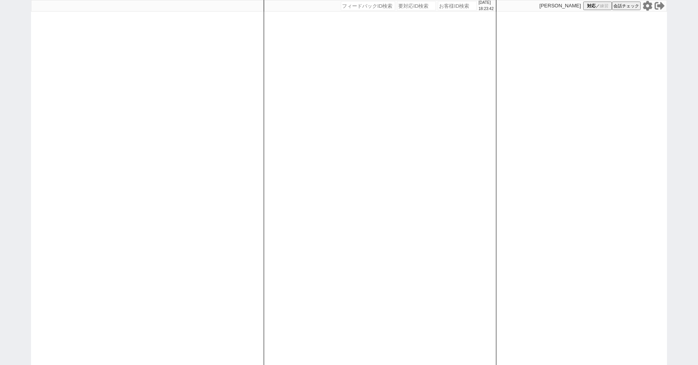
click at [449, 9] on input "number" at bounding box center [457, 5] width 39 height 9
type input "41953"
select select "2"
select select "3"
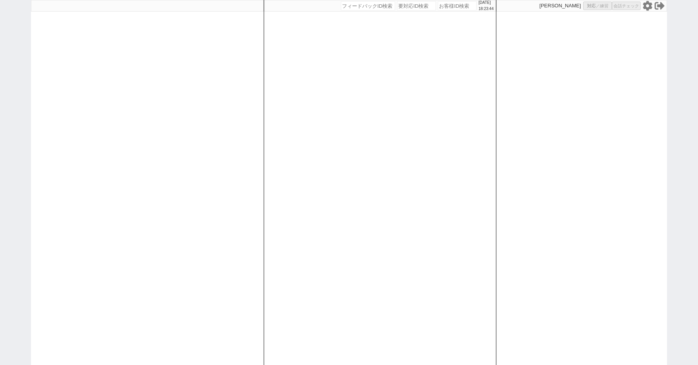
select select "3"
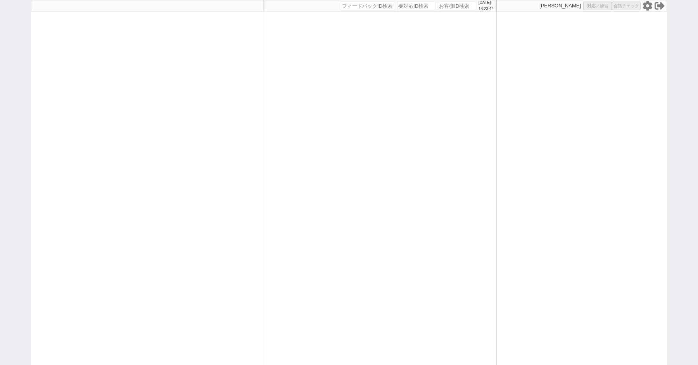
select select "3"
select select "10"
select select "8"
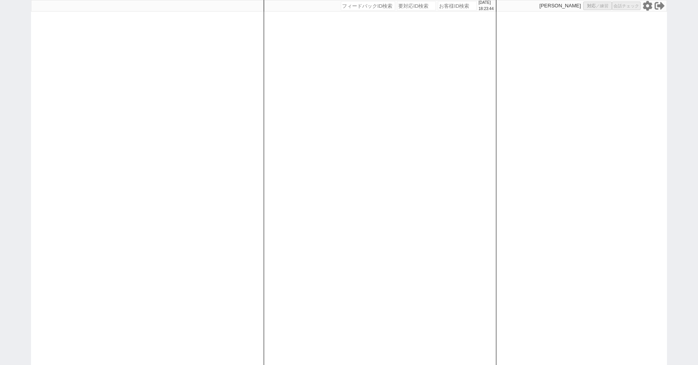
select select "8"
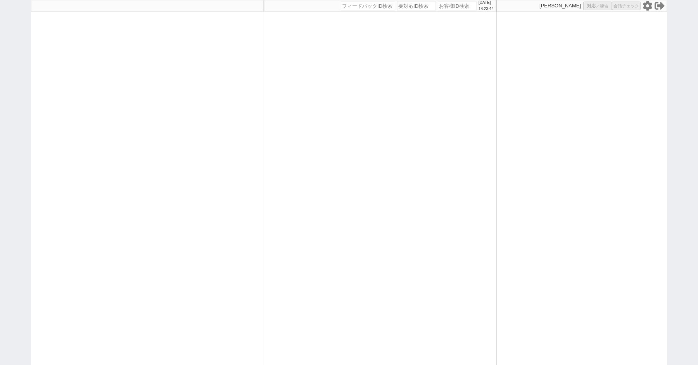
select select "8"
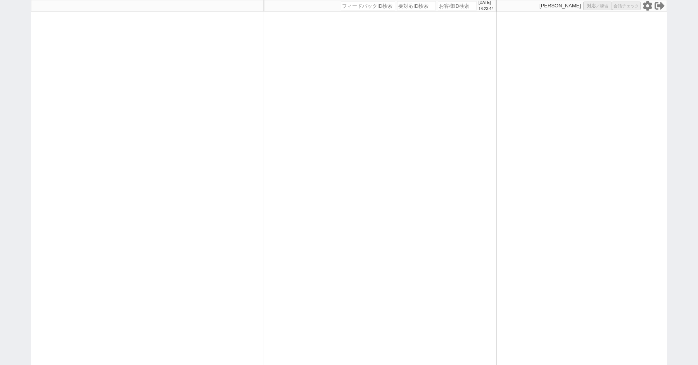
select select "8"
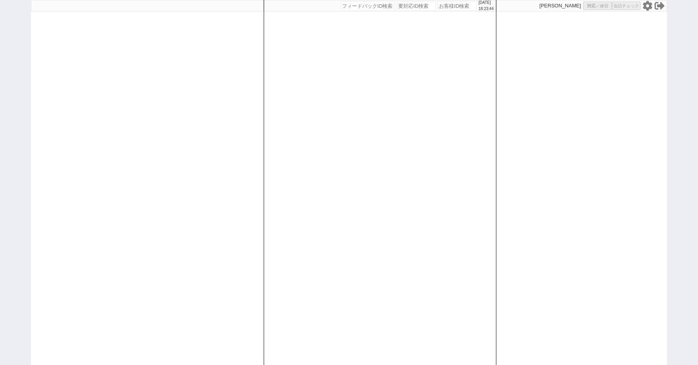
select select "8"
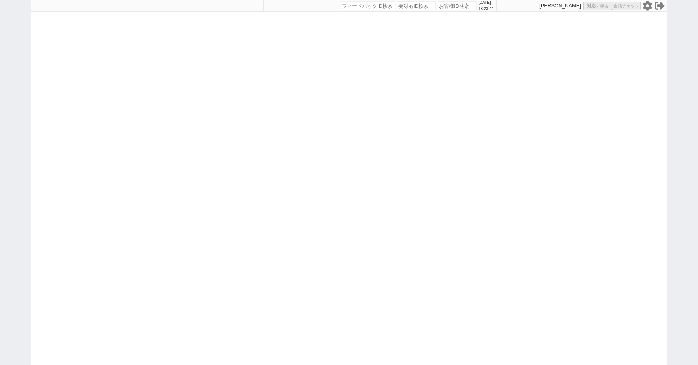
select select "8"
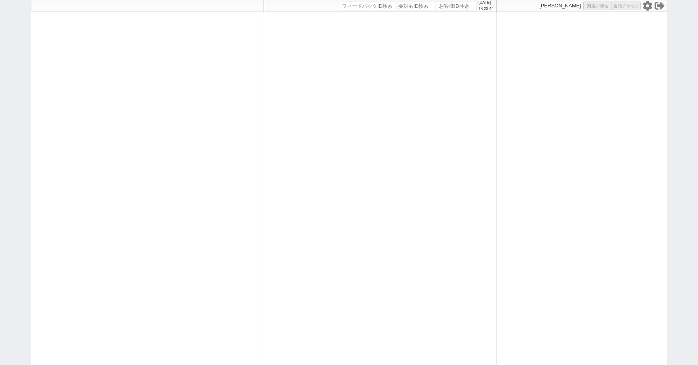
select select "8"
select select "10"
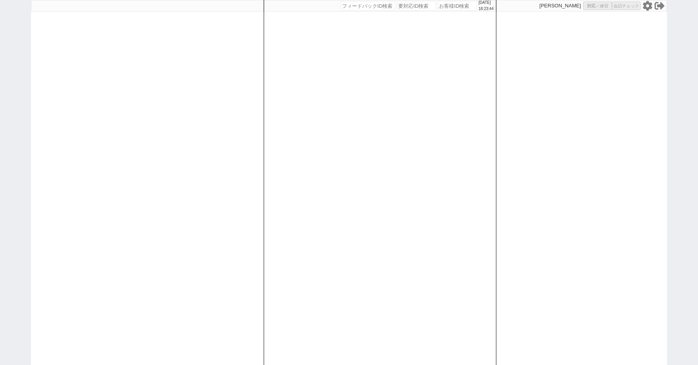
select select "8"
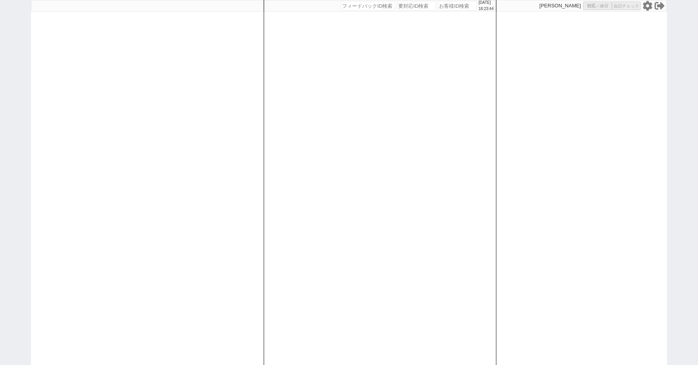
select select "8"
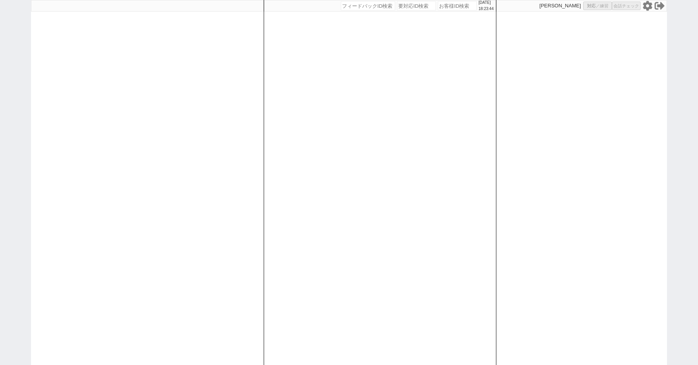
select select "8"
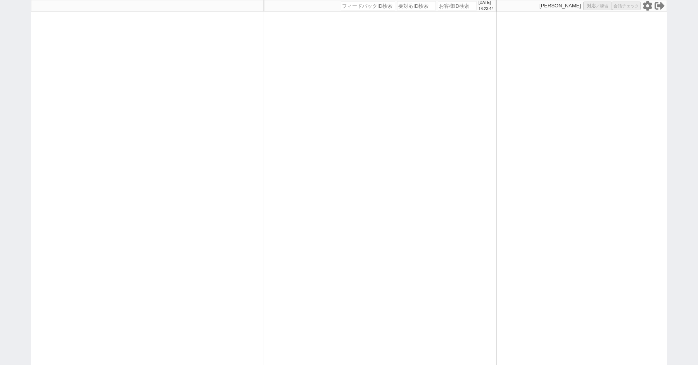
select select "8"
select select "10"
select select "8"
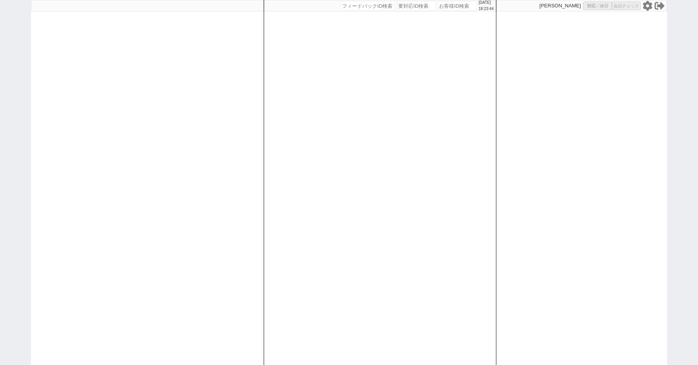
select select "8"
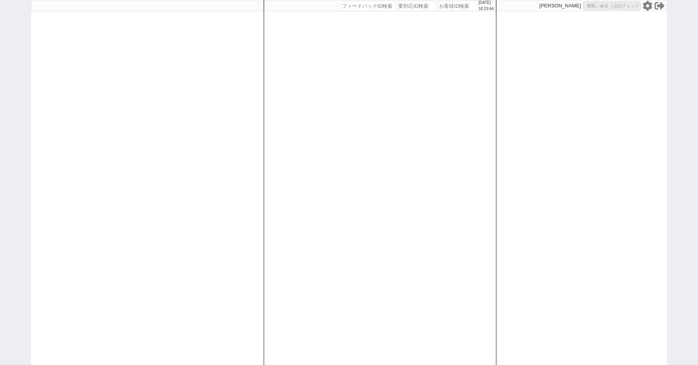
select select "10"
select select "8"
select select "10"
select select "8"
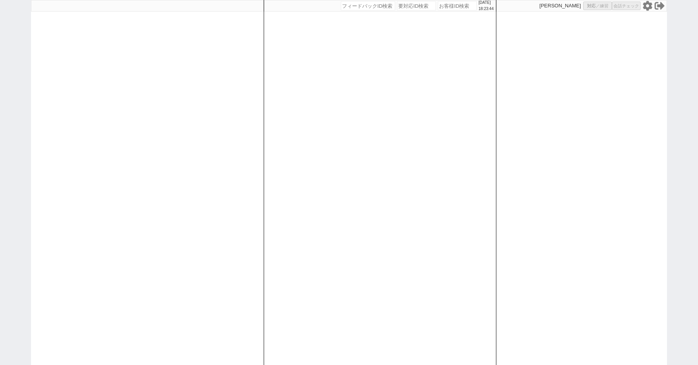
select select "3"
select select "8"
select select
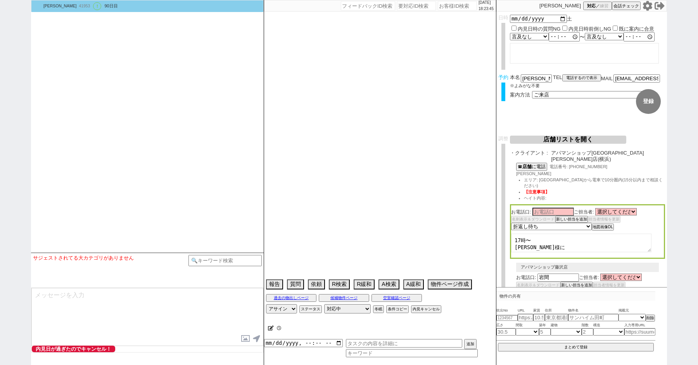
select select "2363"
select select "2617"
type textarea "ここにたどり着いた人は[PERSON_NAME]までお知らせください。 お客様の特定用に伝えているカスタマーIDとなってます。"
select select "2025"
select select "9"
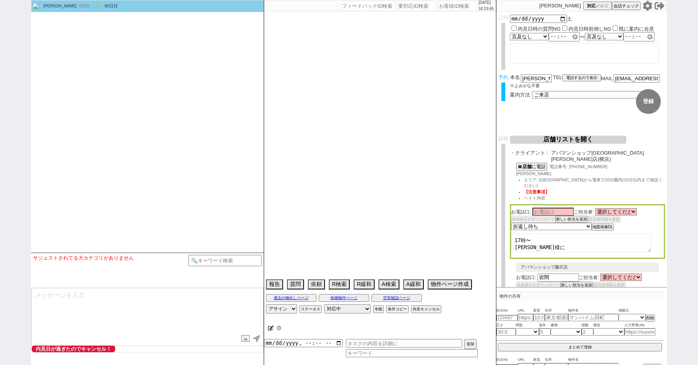
select select "36"
select select "0"
select select "21"
select select "33"
select select "961"
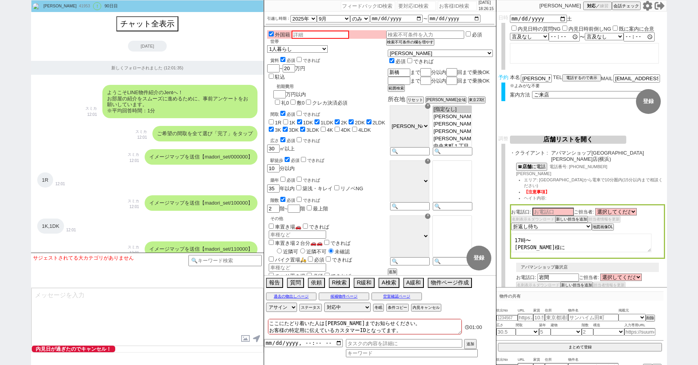
scroll to position [68, 0]
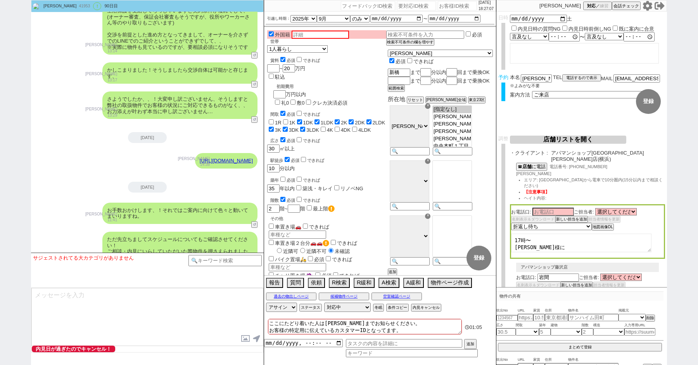
click at [554, 139] on button "店舗リストを開く" at bounding box center [568, 140] width 116 height 8
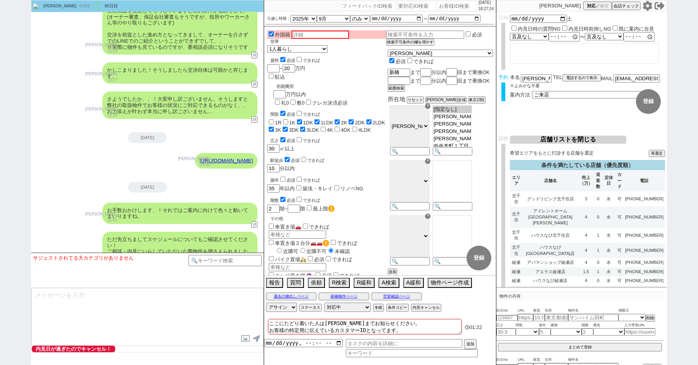
scroll to position [2291, 0]
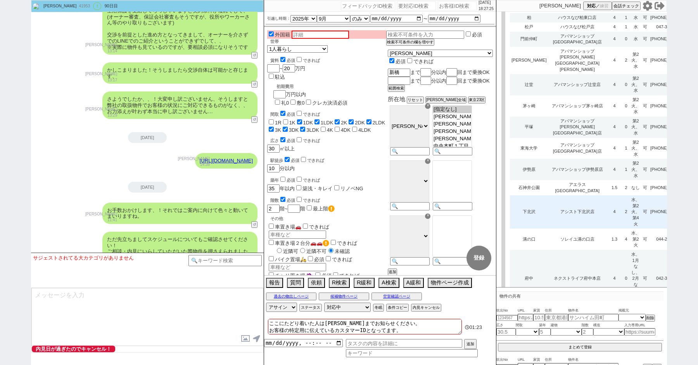
click at [567, 195] on td "アシスト下北沢店" at bounding box center [577, 211] width 59 height 33
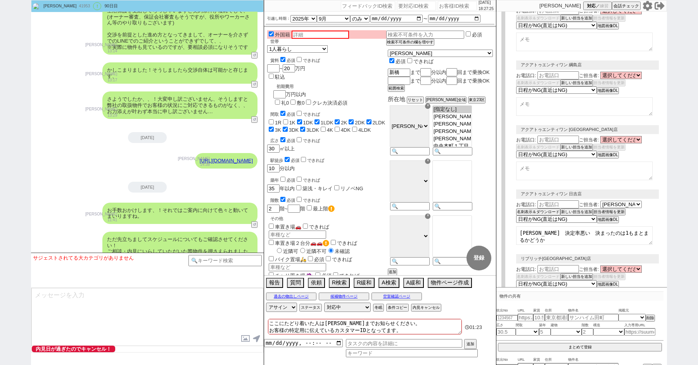
select select
select select "8"
select select "3"
select select "8"
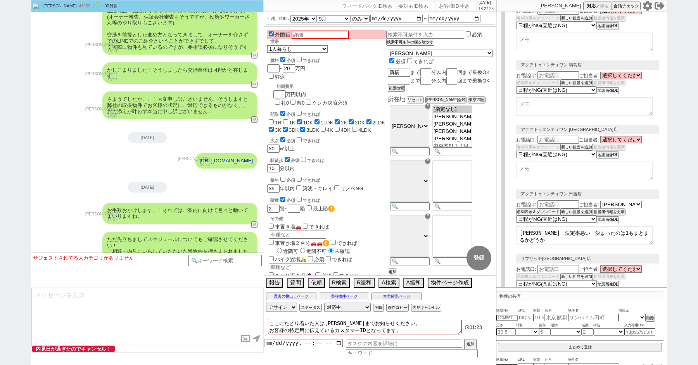
select select "10"
select select "8"
select select "10"
select select "8"
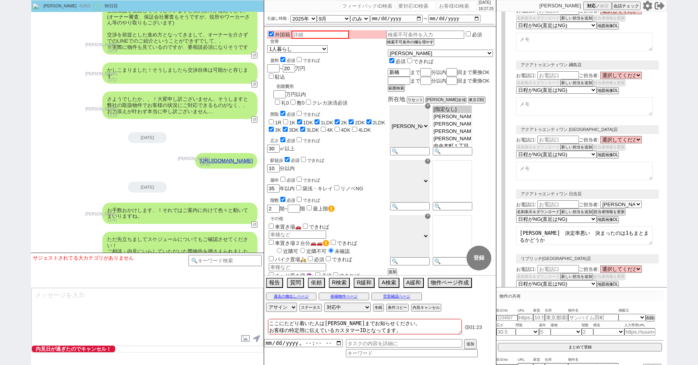
select select "8"
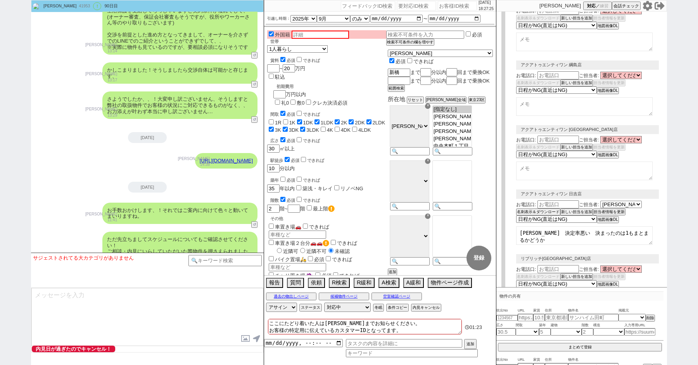
select select "10"
select select "8"
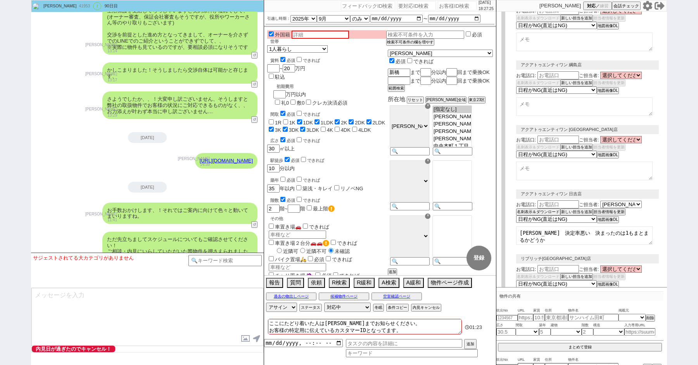
select select "8"
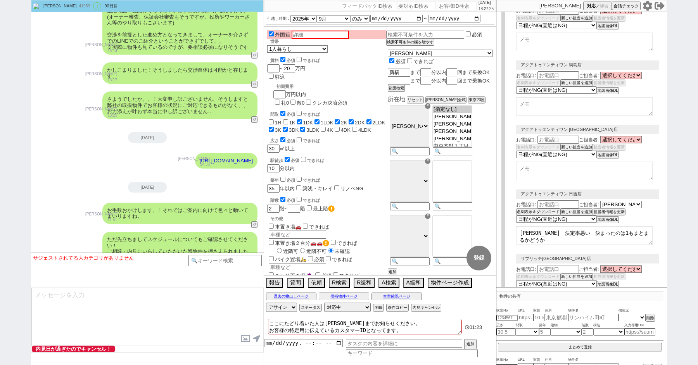
select select "8"
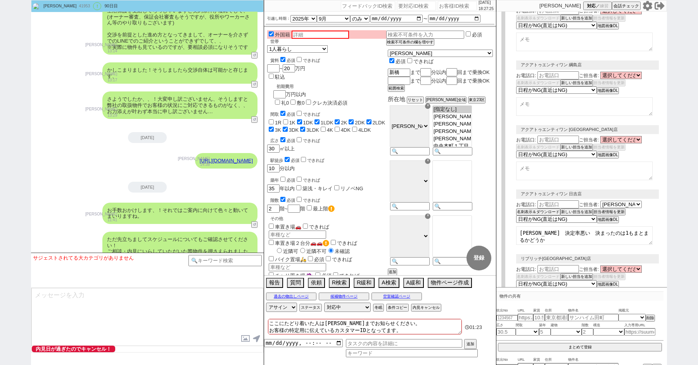
select select "8"
select select "10"
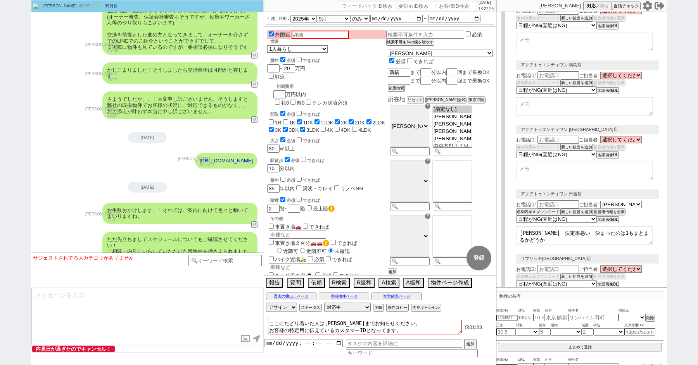
select select "8"
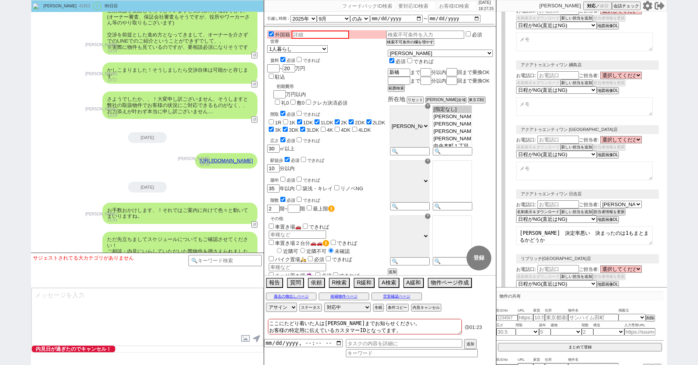
select select "8"
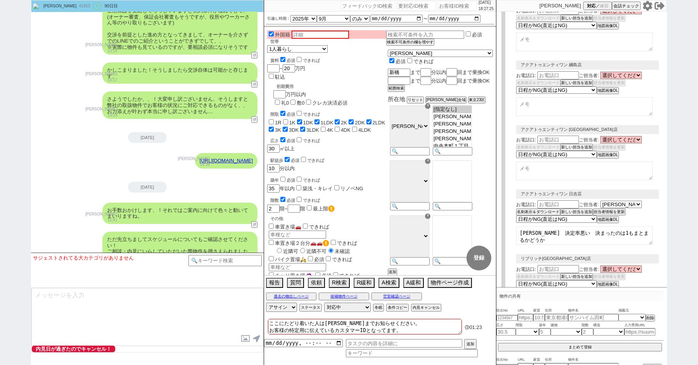
select select "8"
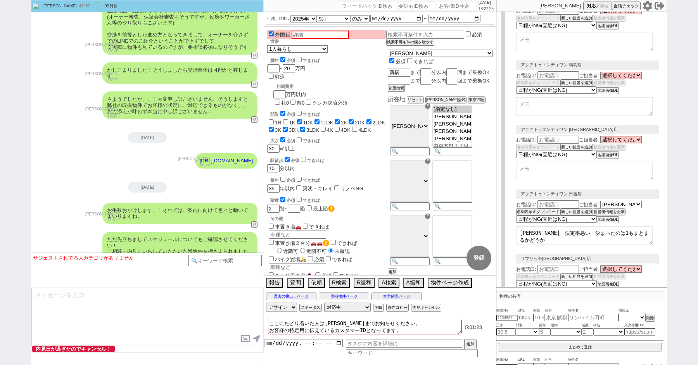
select select "8"
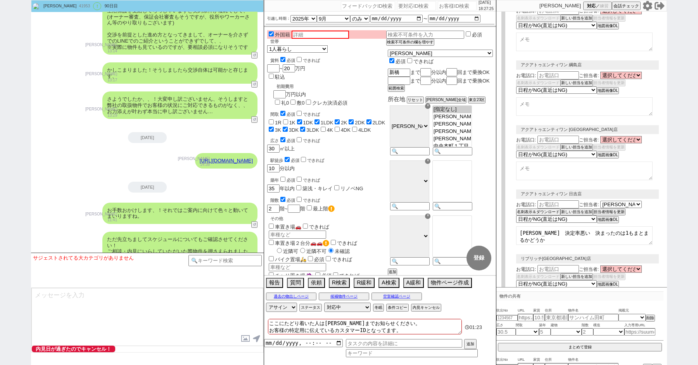
select select "8"
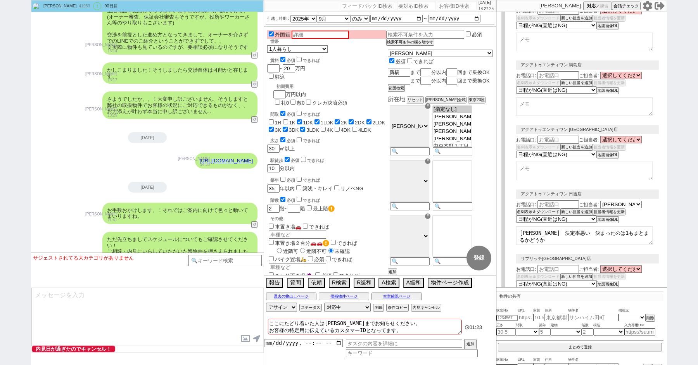
select select "8"
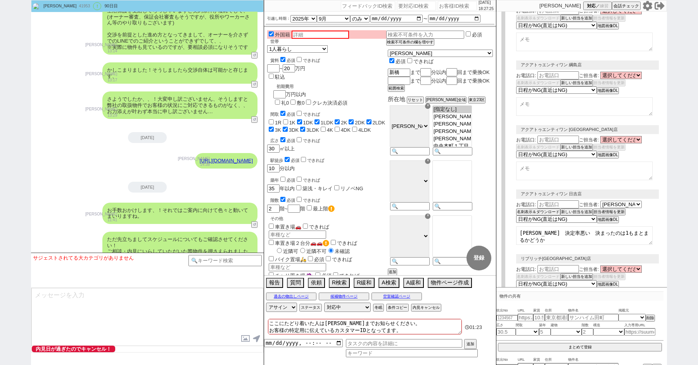
select select "10"
select select "3"
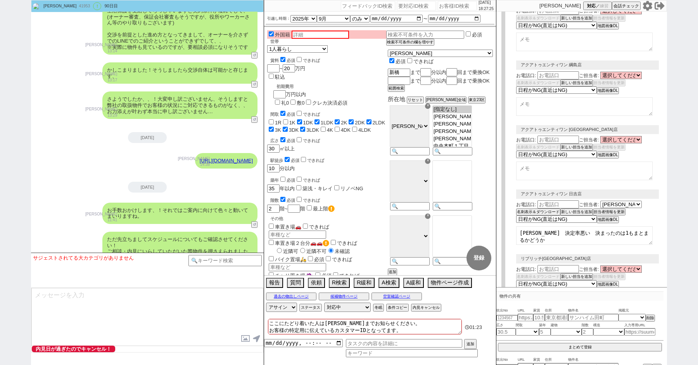
select select "3"
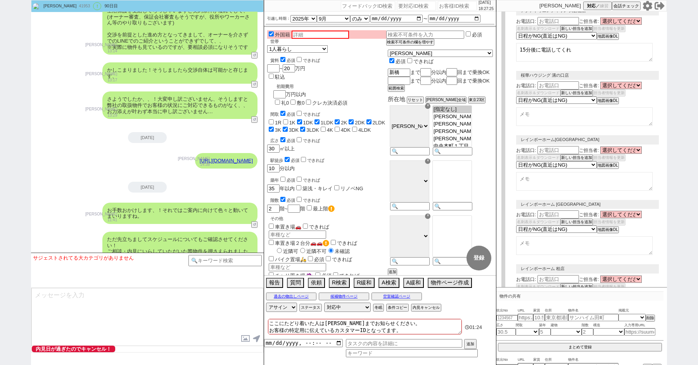
scroll to position [407, 0]
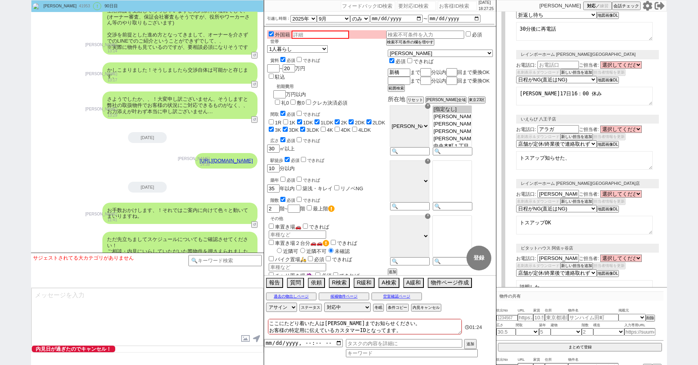
select select "2617"
select select "2363"
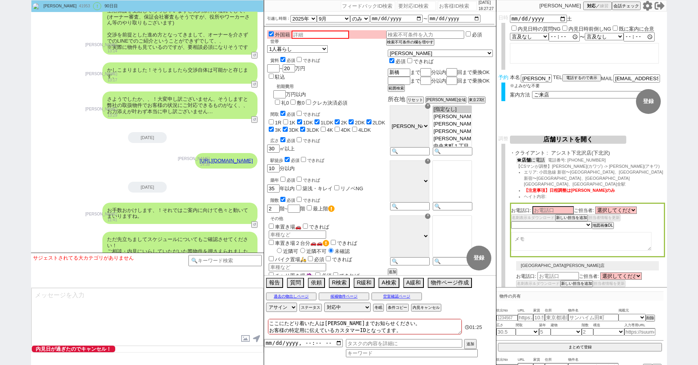
click at [539, 163] on button "☎ 店舗 に電話" at bounding box center [530, 160] width 29 height 7
click at [71, 199] on div "お手数おかけします、！それではご案内に向けて色々と動いてまいりますね。 [PERSON_NAME] 11:41 15469-A1" at bounding box center [147, 213] width 233 height 29
click at [374, 156] on div "駅徒歩 必須 できれば 10 分以内" at bounding box center [326, 164] width 119 height 17
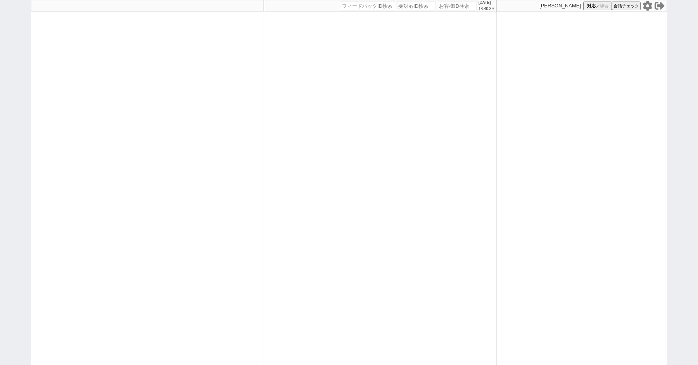
click at [27, 122] on div "[DATE] 18:40:39 候補物件を追加してしてください 紹介した物件一覧 他社物件を追加する 空室確認ページに追加・削除 紹介した物件一覧 他社物件を…" at bounding box center [349, 182] width 698 height 365
click at [8, 72] on div "[DATE] 18:40:44 候補物件を追加してしてください 紹介した物件一覧 他社物件を追加する 空室確認ページに追加・削除 紹介した物件一覧 他社物件を…" at bounding box center [349, 182] width 698 height 365
select select "1"
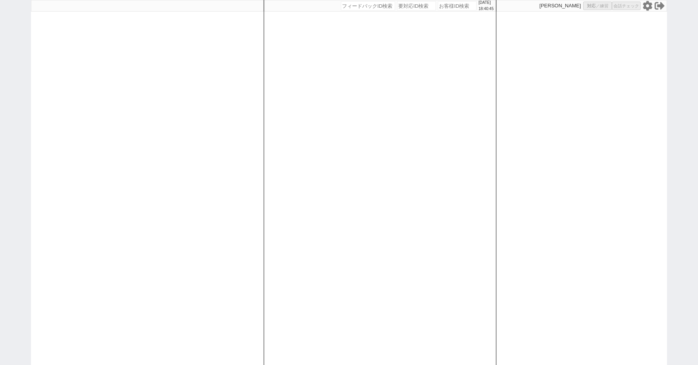
select select "2"
select select "5"
select select
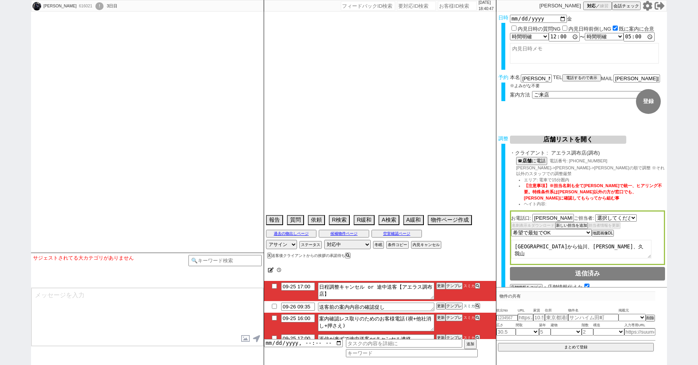
select select "2191"
select select
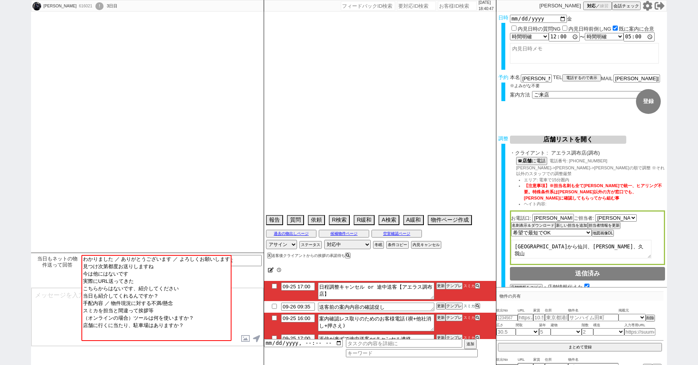
select select "15"
select select "6"
select select "12"
select select "15"
select select "31"
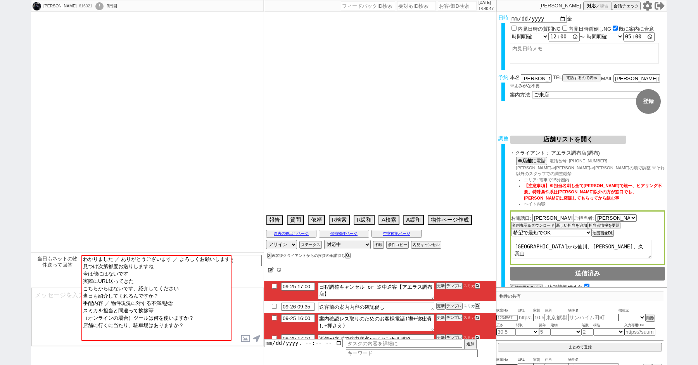
select select "44"
select select "[DATE]"
select select "47"
select select "[DATE]"
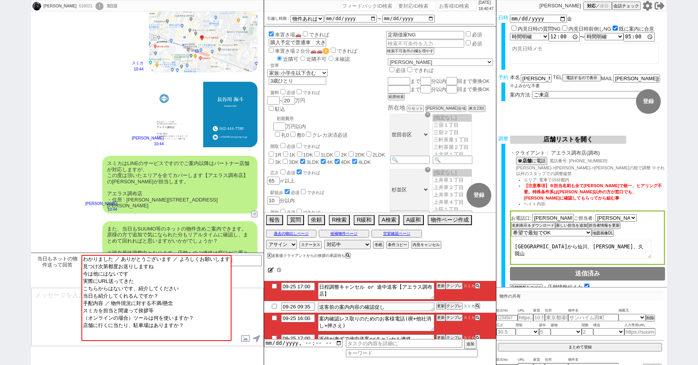
scroll to position [60, 0]
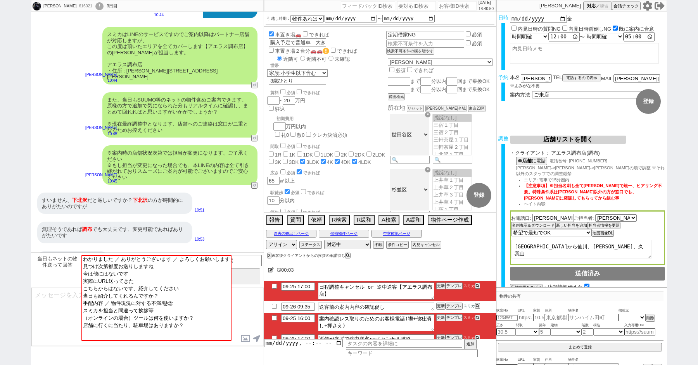
click at [58, 292] on textarea at bounding box center [147, 317] width 232 height 58
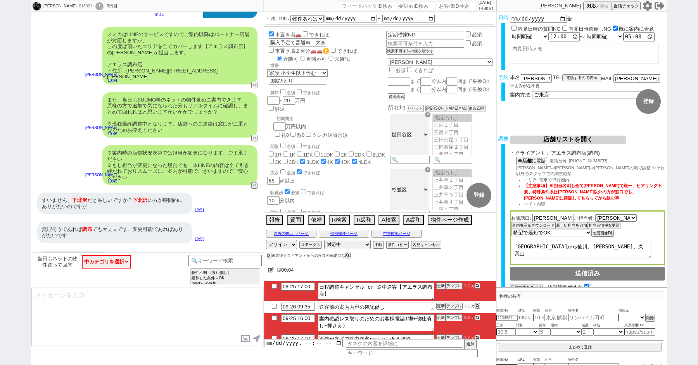
click at [93, 295] on textarea at bounding box center [147, 317] width 232 height 58
click at [123, 295] on textarea "ご連絡お待たせしておりすみいません、、！" at bounding box center [147, 317] width 232 height 58
click at [173, 313] on textarea "ご連絡お待たせしておりすみません、、！" at bounding box center [147, 317] width 232 height 58
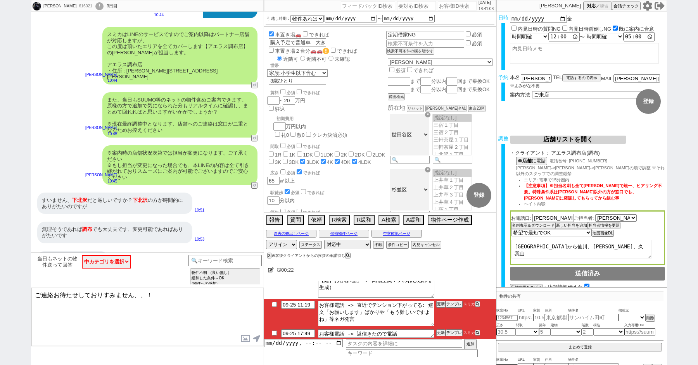
type textarea "ご連絡お待たせしておりすみません、、！"
click at [274, 304] on input "checkbox" at bounding box center [274, 304] width 11 height 5
checkbox input "true"
click at [276, 332] on input "checkbox" at bounding box center [274, 333] width 11 height 5
checkbox input "true"
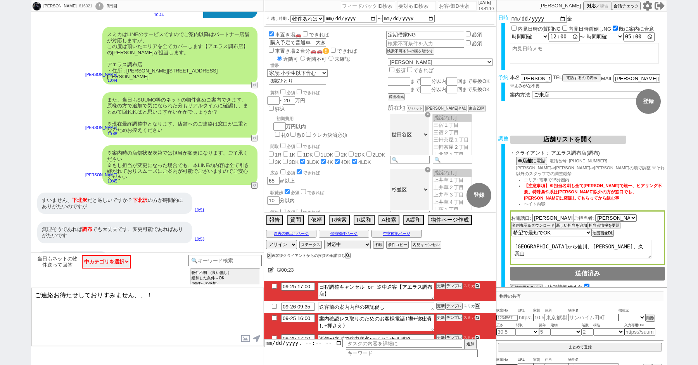
scroll to position [1, 0]
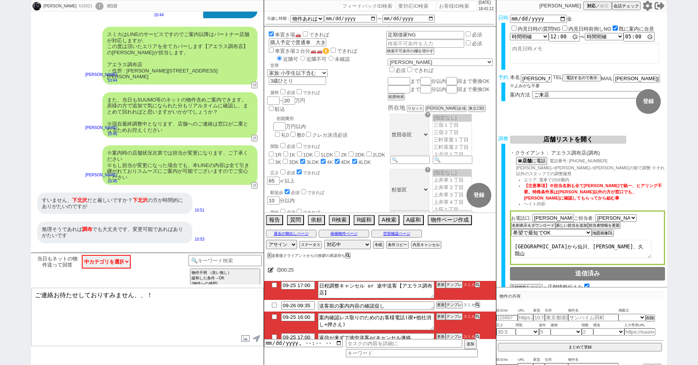
click at [135, 319] on textarea "ご連絡お待たせしておりすみません、、！" at bounding box center [147, 317] width 232 height 58
click at [56, 146] on div "※案内時の店舗状況次第では担当が変更になります、ご了承ください ※もし担当が変更になった場合でも、本LINEの内容は全て引き継がれておりスムーズにご案内が可能…" at bounding box center [147, 165] width 233 height 47
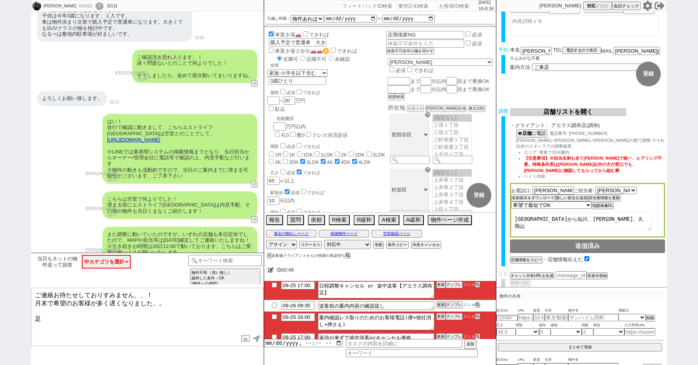
scroll to position [562, 0]
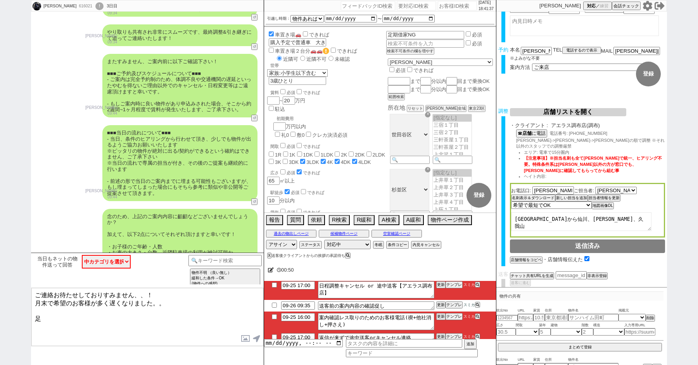
click at [556, 114] on button "店舗リストを開く" at bounding box center [568, 112] width 116 height 8
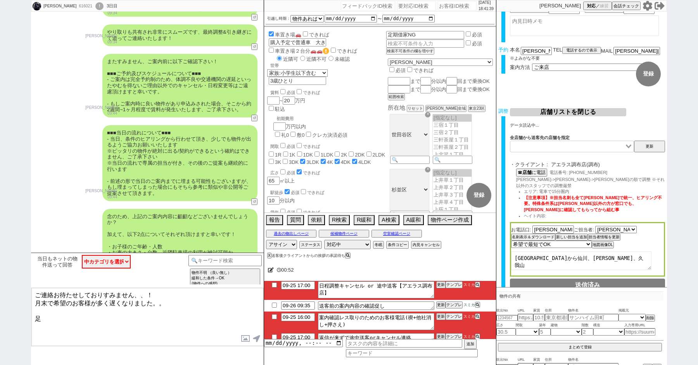
click at [75, 323] on textarea "ご連絡お待たせしておりすみません、、！ 月末で希望のお客様が多く遅くなりました。。 足" at bounding box center [147, 317] width 232 height 58
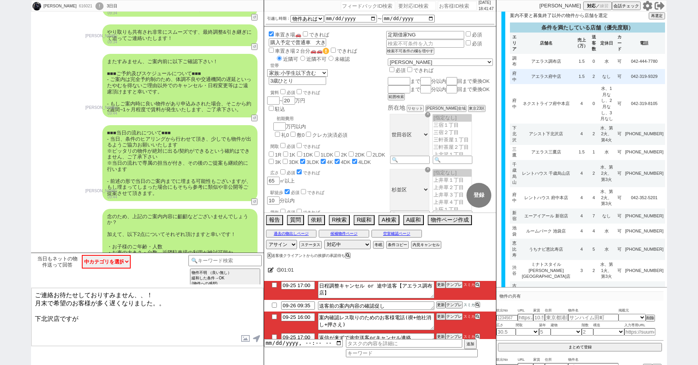
scroll to position [0, 0]
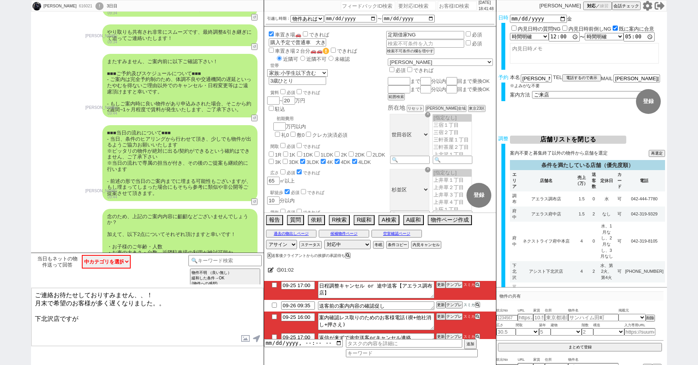
click at [535, 140] on button "店舗リストを閉じる" at bounding box center [568, 140] width 116 height 8
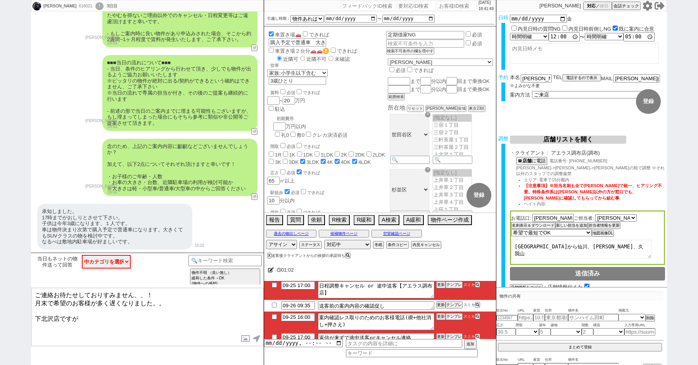
scroll to position [793, 0]
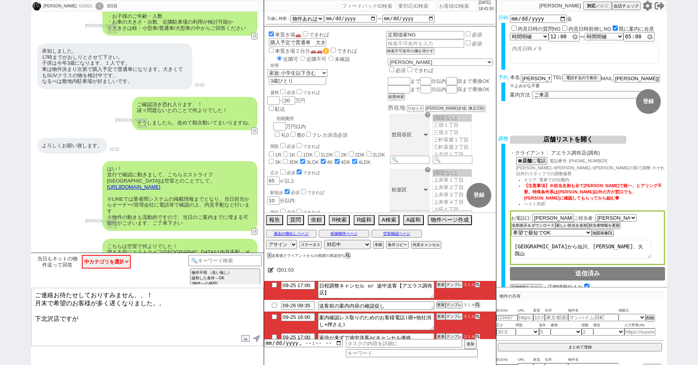
click at [64, 114] on div "ご確認頂き恐れ入ります、！ 諸々問題ないとのことで何よりでした！ そうしましたら、改めて[PERSON_NAME]動いてまいりますね。 [PERSON_NAM…" at bounding box center [147, 113] width 233 height 41
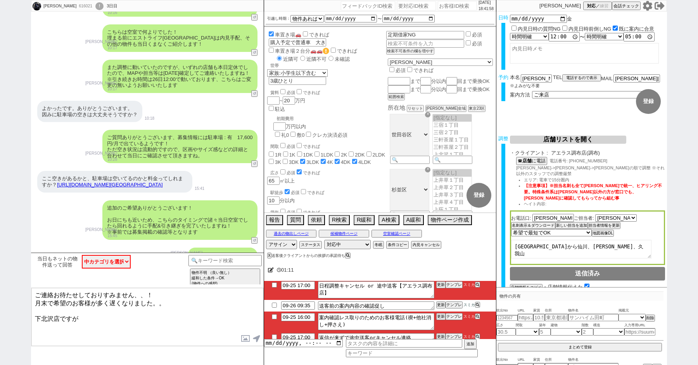
scroll to position [1054, 0]
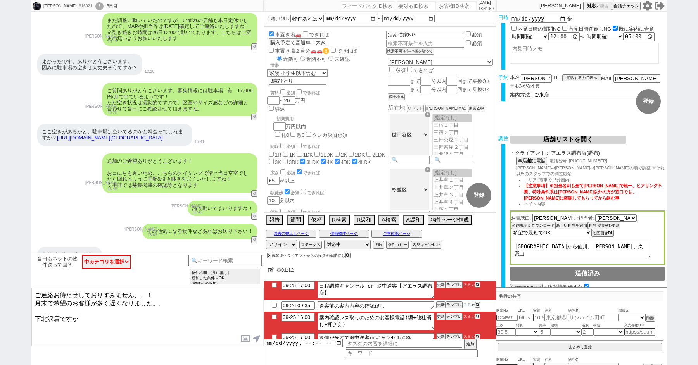
click at [90, 334] on textarea "ご連絡お待たせしておりすみません、、！ 月末で希望のお客様が多く遅くなりました。。 下北沢店ですが" at bounding box center [147, 317] width 232 height 58
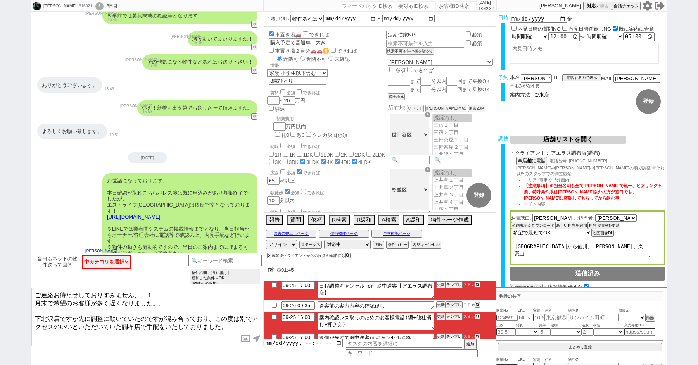
scroll to position [1743, 0]
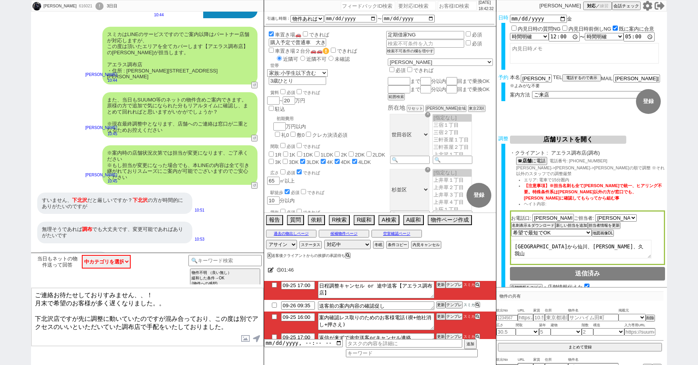
click at [110, 299] on textarea "ご連絡お待たせしておりすみません、、！ 月末で希望のお客様が多く遅くなりました。。 下北沢店ですが先に調整に動いていたのですが混み合っており、この度は別でアク…" at bounding box center [147, 317] width 232 height 58
drag, startPoint x: 154, startPoint y: 295, endPoint x: 133, endPoint y: 295, distance: 20.6
click at [133, 295] on textarea "ご連絡お待たせしておりすみません、、！ 月末で希望のお客様が多く遅くなりました。。 下北沢店ですが先に調整に動いていたのですが混み合っており、この度は別でアク…" at bounding box center [147, 317] width 232 height 58
drag, startPoint x: 111, startPoint y: 301, endPoint x: 188, endPoint y: 301, distance: 76.4
click at [187, 301] on textarea "ご連絡お待たせしており申し訳ございません。 月末で希望のお客様が多く遅くなりました。。 下北沢店ですが先に調整に動いていたのですが混み合っており、この度は別で…" at bounding box center [147, 317] width 232 height 58
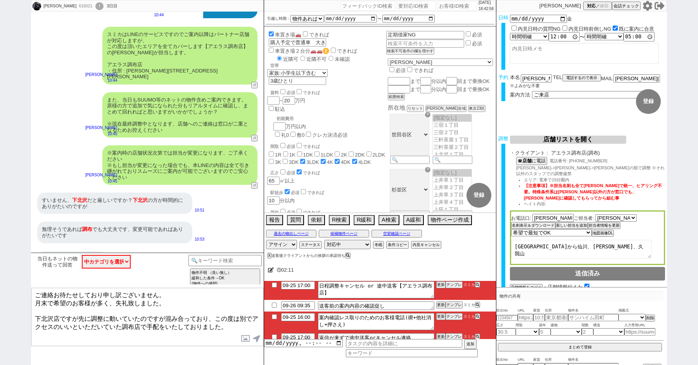
click at [79, 313] on textarea "ご連絡お待たせしており申し訳ございません。 月末で希望のお客様が多く、失礼致しました。 下北沢店ですが先に調整に動いていたのですが混み合っており、この度は別で…" at bounding box center [147, 317] width 232 height 58
click at [240, 313] on textarea "ご連絡お待たせしており申し訳ございません。 月末で希望のお客様が多く、失礼致しました。 下北沢店ですが今朝時点で先に調整に動いていたのですが混み合っており、こ…" at bounding box center [147, 317] width 232 height 58
drag, startPoint x: 61, startPoint y: 322, endPoint x: 162, endPoint y: 321, distance: 101.2
click at [162, 321] on textarea "ご連絡お待たせしており申し訳ございません。 月末で希望のお客様が多く、失礼致しました。 下北沢店ですが今朝時点で先に調整に動いていたのですが混み合っていたため…" at bounding box center [147, 317] width 232 height 58
click at [189, 321] on textarea "ご連絡お待たせしており申し訳ございません。 月末で希望のお客様が多く、失礼致しました。 下北沢店ですが今朝時点で先に調整に動いていたのですが混み合っていたため…" at bounding box center [147, 317] width 232 height 58
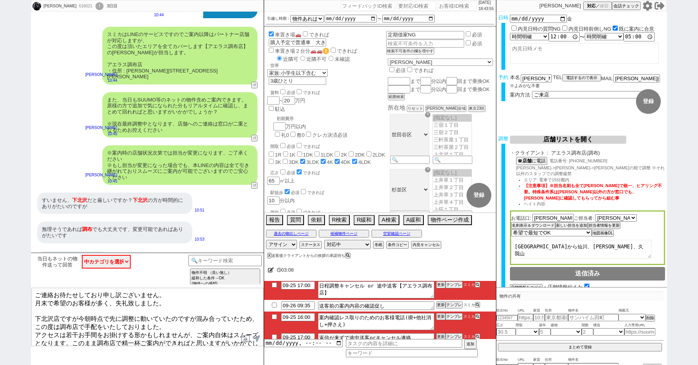
type textarea "ご連絡お待たせしており申し訳ございません。 月末で希望のお客様が多く、失礼致しました。 下北沢店ですが今朝時点で先に調整に動いていたのですが混み合っていたため…"
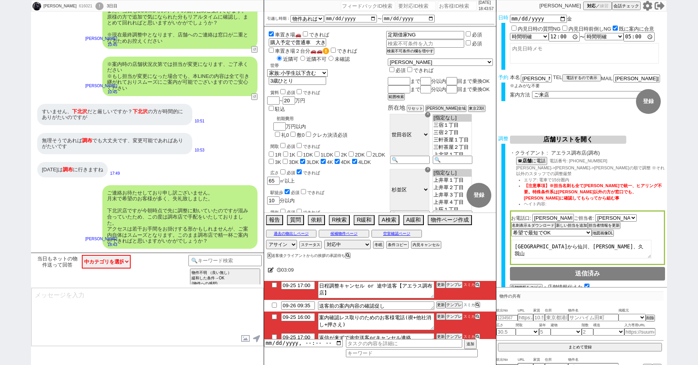
scroll to position [1649, 0]
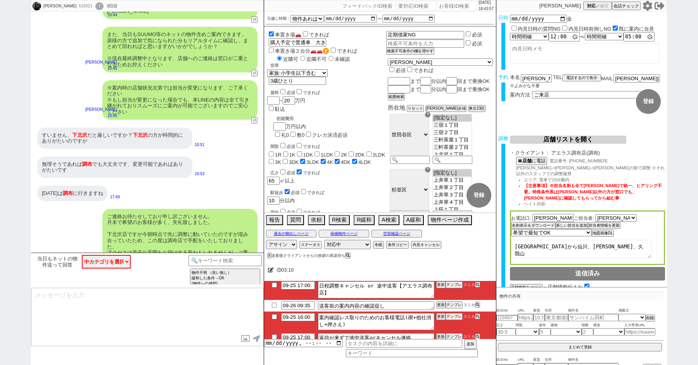
click at [272, 318] on input "checkbox" at bounding box center [274, 316] width 11 height 5
checkbox input "true"
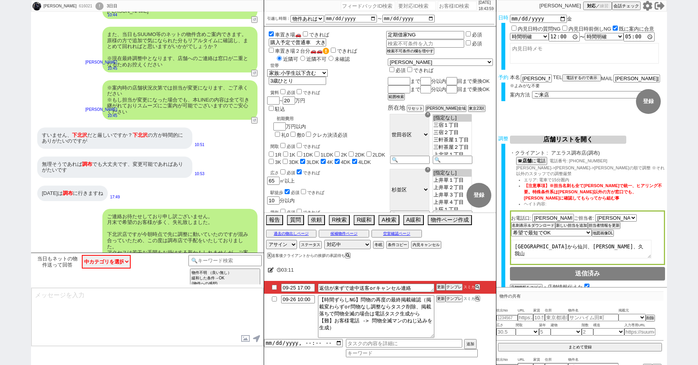
click at [272, 288] on input "checkbox" at bounding box center [274, 287] width 11 height 5
checkbox input "true"
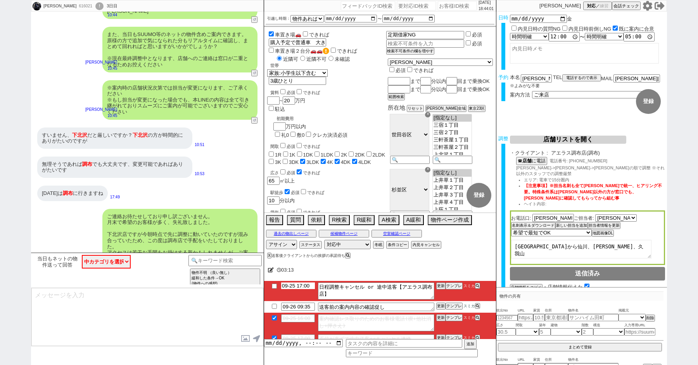
click at [304, 285] on input "09-25 17:00" at bounding box center [298, 286] width 34 height 7
type input "09-25 19:00"
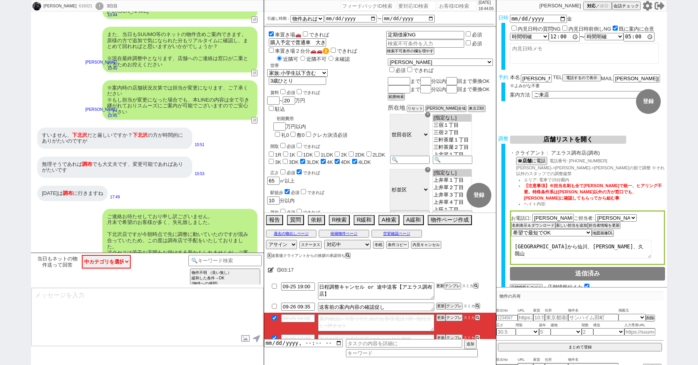
click at [439, 287] on button "更新" at bounding box center [440, 285] width 8 height 5
click at [95, 4] on div "!" at bounding box center [99, 6] width 8 height 8
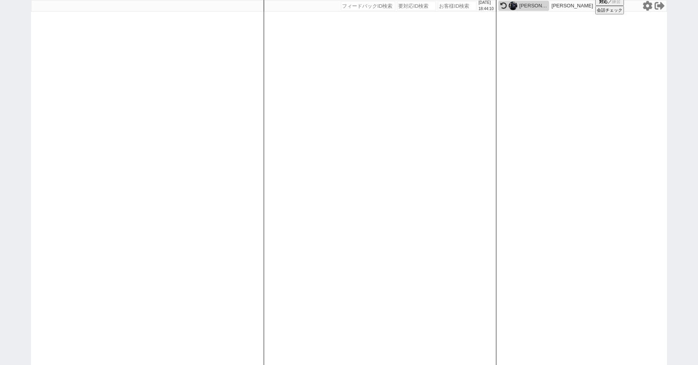
click at [24, 105] on div "[DATE] 18:44:10 候補物件を追加してしてください 紹介した物件一覧 他社物件を追加する 空室確認ページに追加・削除 紹介した物件一覧 他社物件を…" at bounding box center [349, 182] width 698 height 365
select select "1"
select select "2"
select select "5"
select select
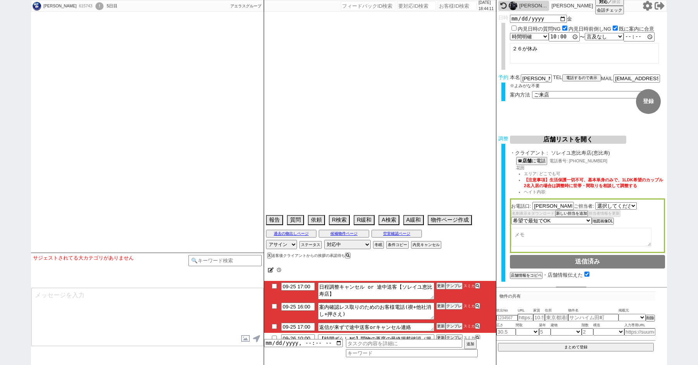
select select "[DATE]"
select select
select select "2025"
select select "11"
select select "32"
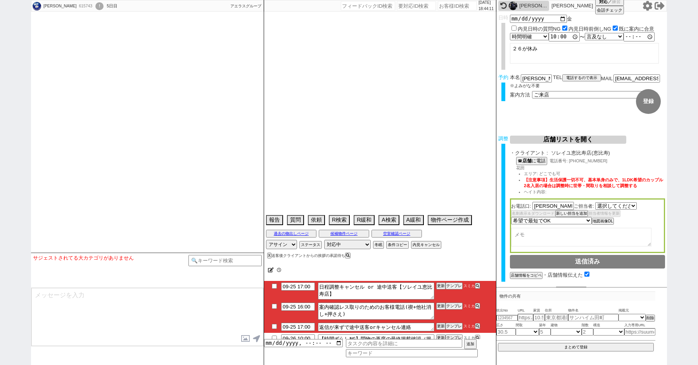
select select "0"
select select "9"
select select "937"
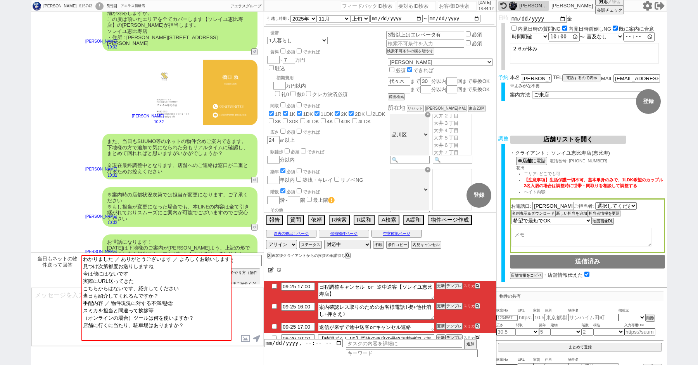
scroll to position [1577, 0]
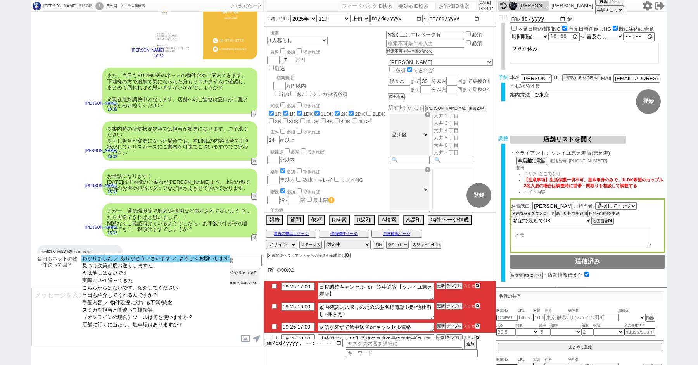
select select "わかりました ／ ありがとうございます ／ よろしくお願いします"
click at [123, 261] on option "わかりました ／ ありがとうございます ／ よろしくお願いします" at bounding box center [155, 258] width 149 height 7
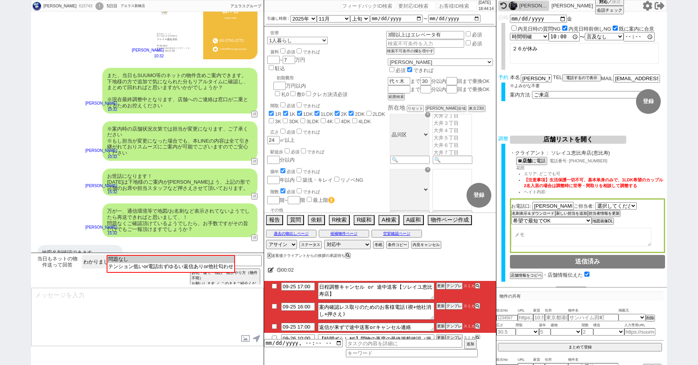
scroll to position [51, 0]
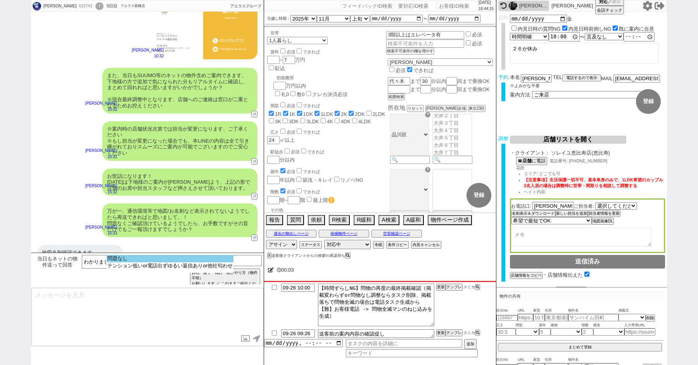
select select "問題なし"
click at [156, 259] on option "問題なし" at bounding box center [170, 258] width 127 height 7
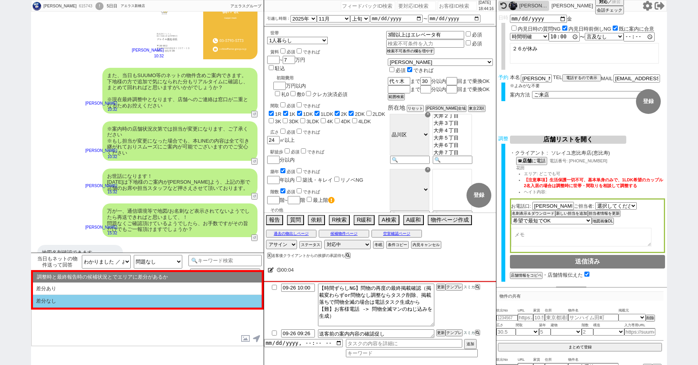
click at [105, 305] on li "差分なし" at bounding box center [147, 301] width 229 height 13
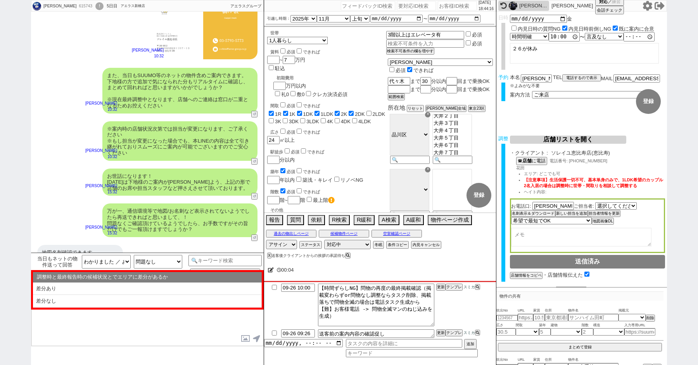
select select "差分なし"
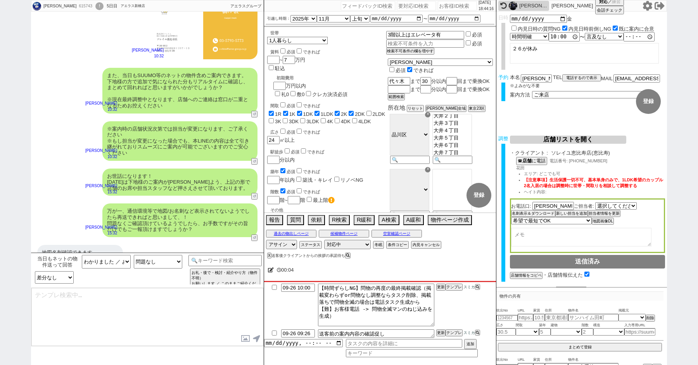
type textarea "ご確認ありがとうございます！ また、今回お繋ぎできたソレイユ恵比寿店ですが、 都内で60店舗以上を展開するアエラスグループの店舗でして、「総合仲介」で[PER…"
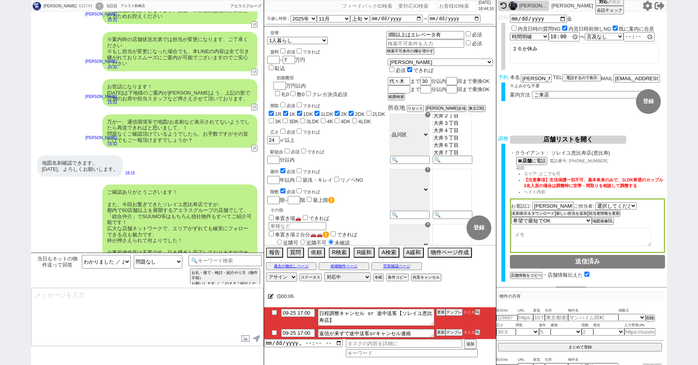
scroll to position [0, 0]
type textarea "手配内容も改めてメールにてお送りいたしますね。 当日はどうぞよろしくお願いいたします！"
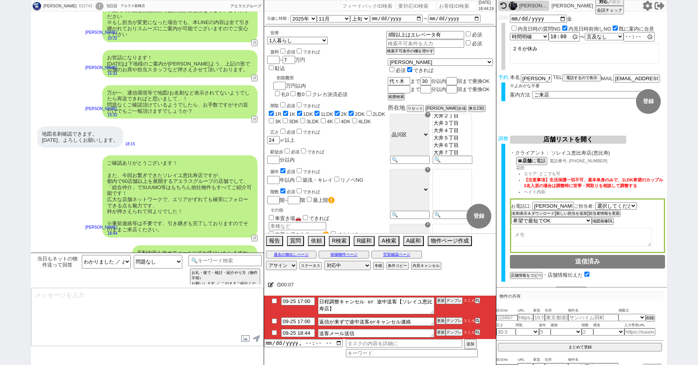
type textarea "■■■ご案内の流れ■■■ 1. 担当から詳細なヒアリング 2. 最新物件の洗い出し 3. 事前の物件含め、最新状況を直接確認 4. 募集中のものをまとめて内見…"
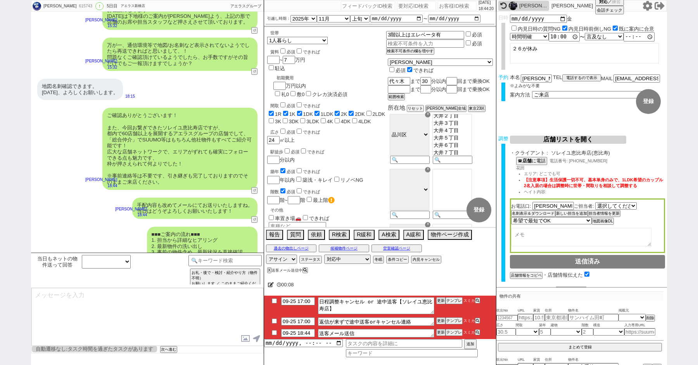
scroll to position [22, 0]
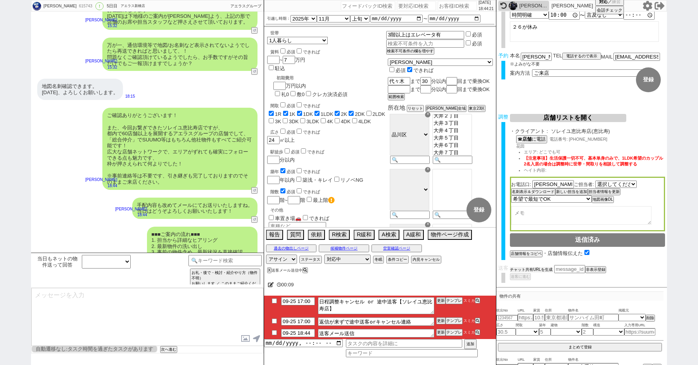
click at [536, 267] on button "チャット共有URLを生成" at bounding box center [531, 269] width 43 height 5
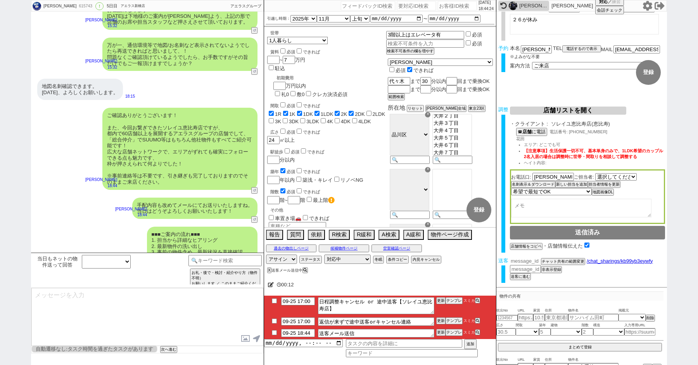
scroll to position [50, 0]
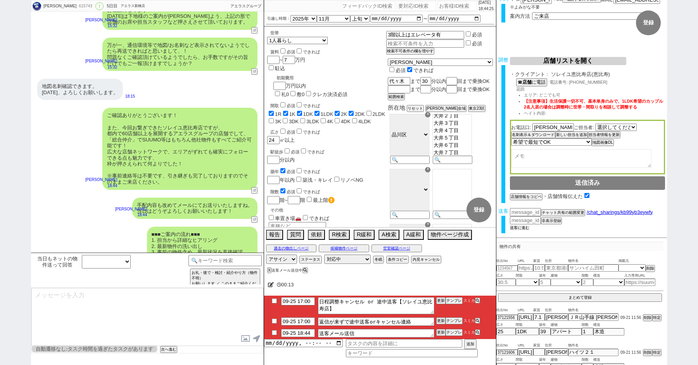
click at [517, 227] on button "送客に進む" at bounding box center [519, 227] width 19 height 5
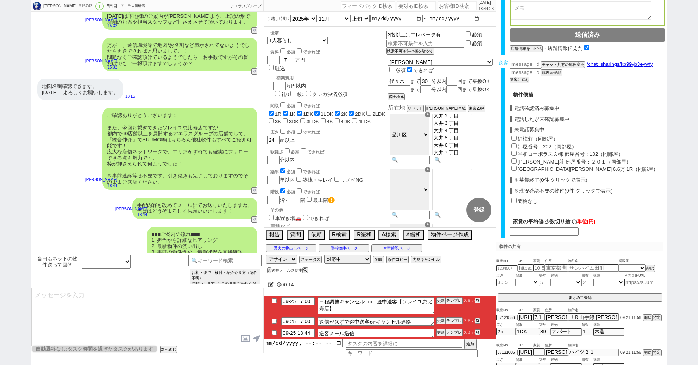
scroll to position [203, 0]
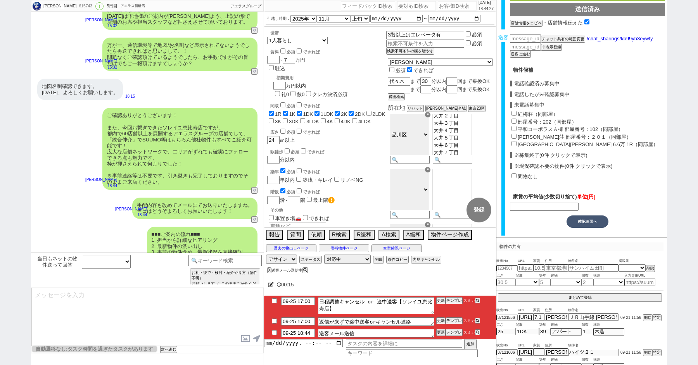
click at [512, 114] on input "紅梅荘（同部屋）" at bounding box center [513, 113] width 5 height 5
checkbox input "true"
type input "70000"
checkbox input "true"
checkbox input "false"
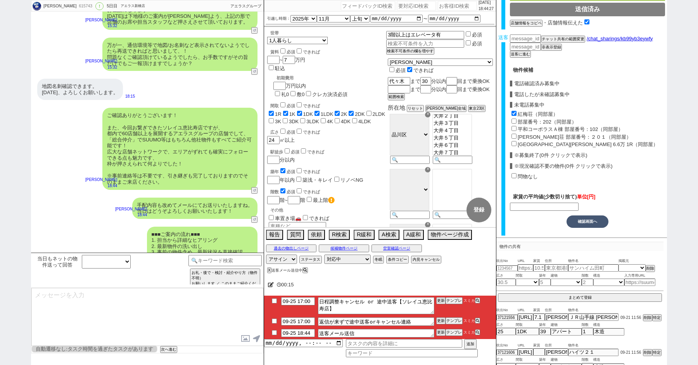
checkbox input "false"
checkbox input "true"
checkbox input "false"
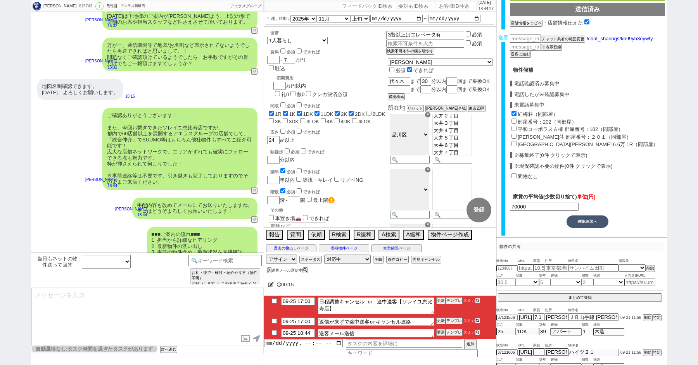
checkbox input "false"
click at [513, 123] on div "部屋番号：202（同部屋）" at bounding box center [587, 121] width 155 height 8
click at [513, 119] on input "部屋番号：202（同部屋）" at bounding box center [513, 121] width 5 height 5
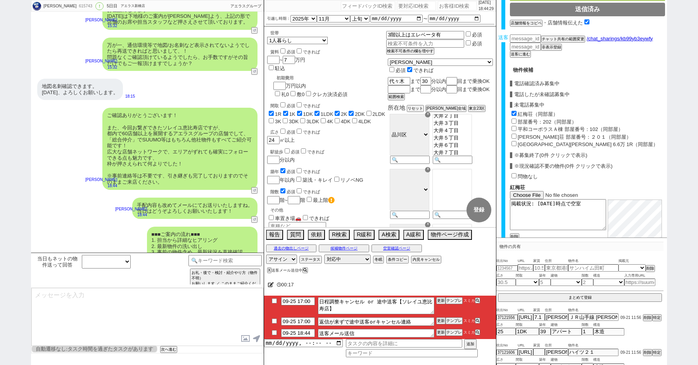
checkbox input "true"
type input "67500"
checkbox input "true"
checkbox input "false"
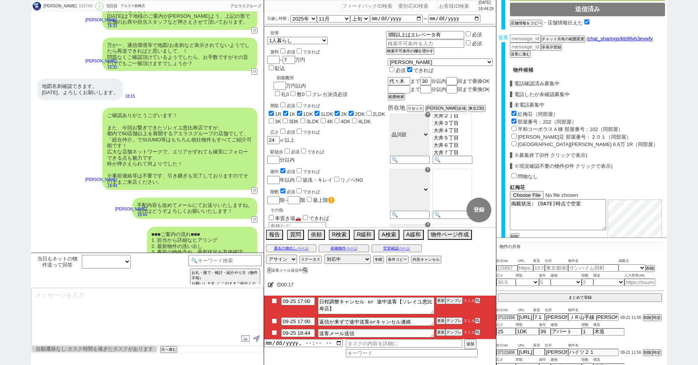
checkbox input "false"
checkbox input "true"
checkbox input "false"
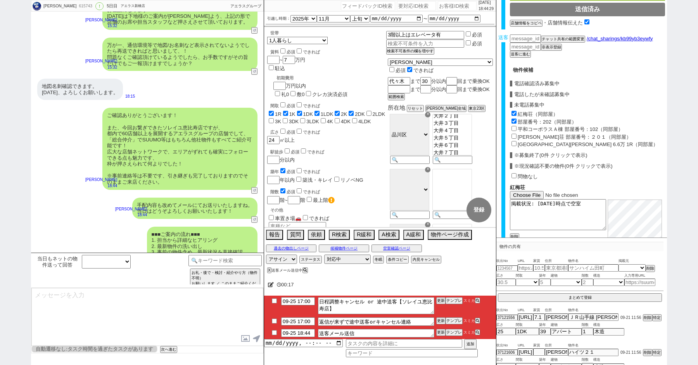
checkbox input "false"
click at [514, 128] on input "平和コーポラスＡ棟 部屋番号：102（同部屋）" at bounding box center [513, 128] width 5 height 5
checkbox input "true"
type input "66666"
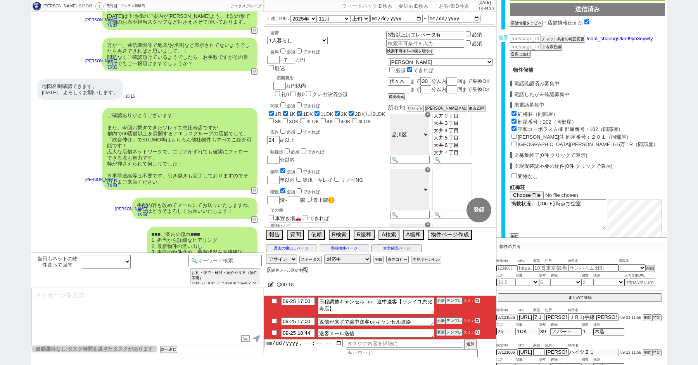
checkbox input "true"
checkbox input "false"
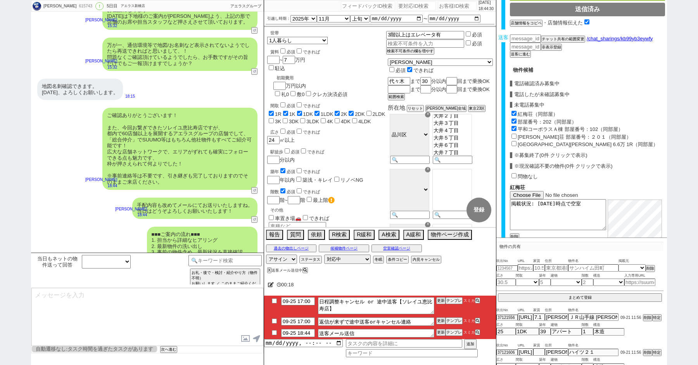
checkbox input "true"
checkbox input "false"
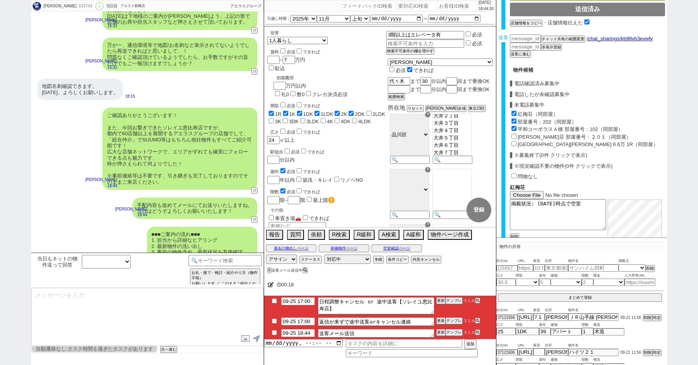
click at [514, 134] on input "[PERSON_NAME]荘 部屋番号：２０１（同部屋）" at bounding box center [513, 136] width 5 height 5
checkbox input "true"
type input "65000"
checkbox input "true"
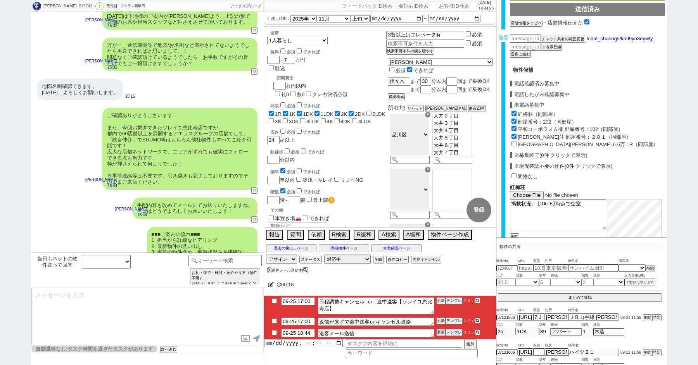
checkbox input "true"
checkbox input "false"
checkbox input "true"
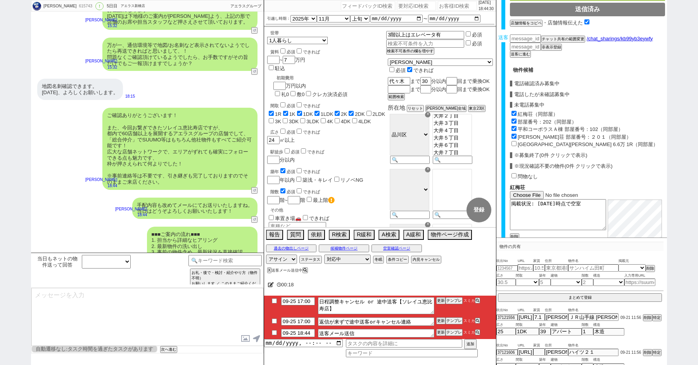
checkbox input "true"
click at [514, 142] on input "[GEOGRAPHIC_DATA][PERSON_NAME] 6.6万 1R（同部屋）" at bounding box center [513, 143] width 5 height 5
checkbox input "true"
type input "65200"
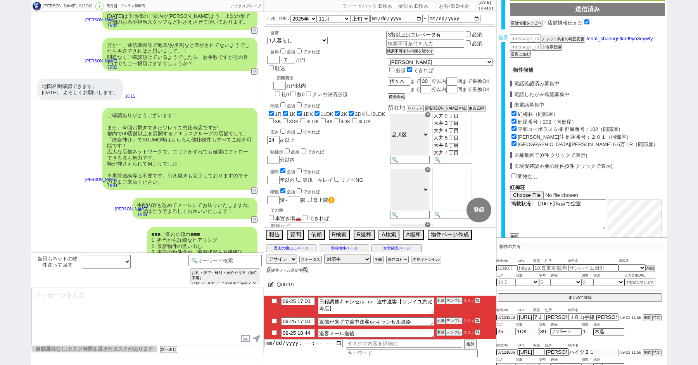
checkbox input "true"
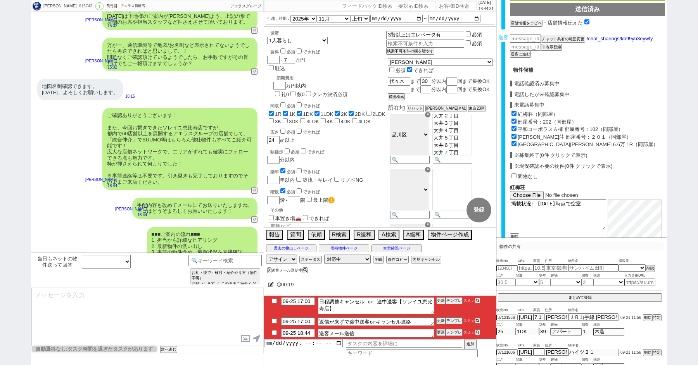
checkbox input "true"
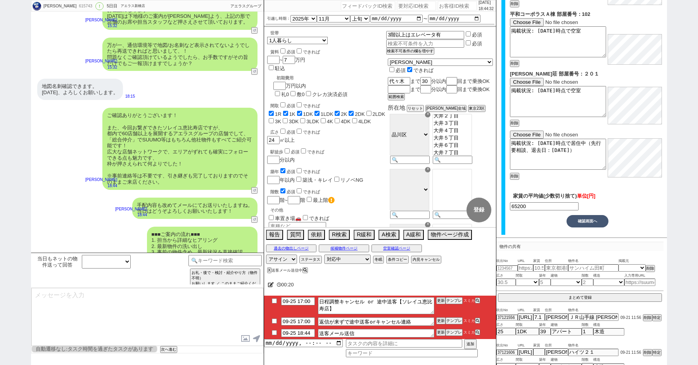
scroll to position [507, 0]
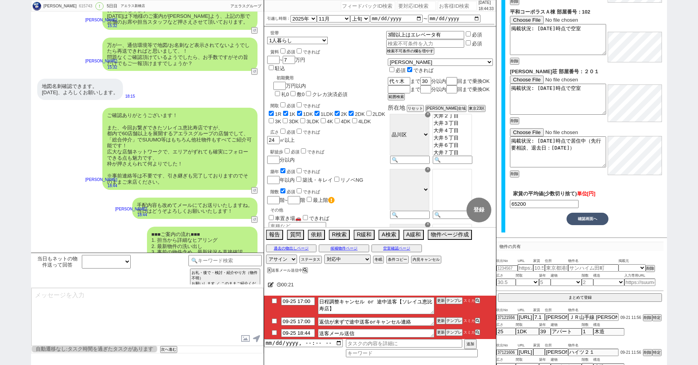
click at [587, 218] on button "確認画面へ" at bounding box center [588, 219] width 42 height 12
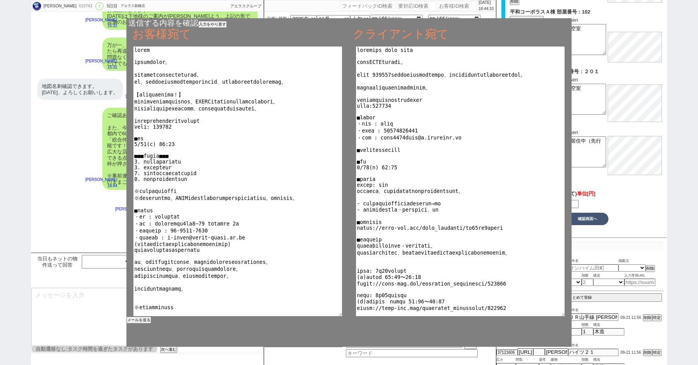
scroll to position [19, 0]
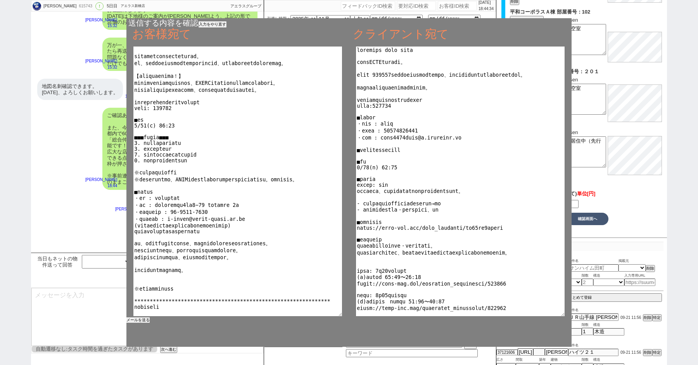
click at [134, 319] on button "メールを送る" at bounding box center [137, 320] width 23 height 5
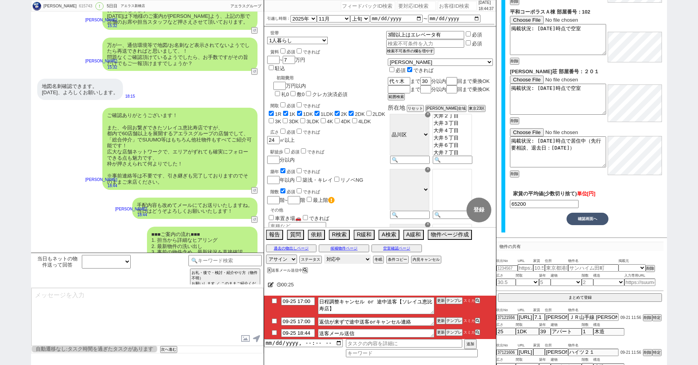
click at [348, 255] on select "対応中 引き継ぎ完了 ブロック 長期間返信なし 紹介不可 別の所で決まった 客の都合で引越しが無くなった 接客開始後に冬眠" at bounding box center [347, 259] width 47 height 9
select select "100"
click at [324, 255] on select "対応中 引き継ぎ完了 ブロック 長期間返信なし 紹介不可 別の所で決まった 客の都合で引越しが無くなった 接客開始後に冬眠" at bounding box center [347, 259] width 47 height 9
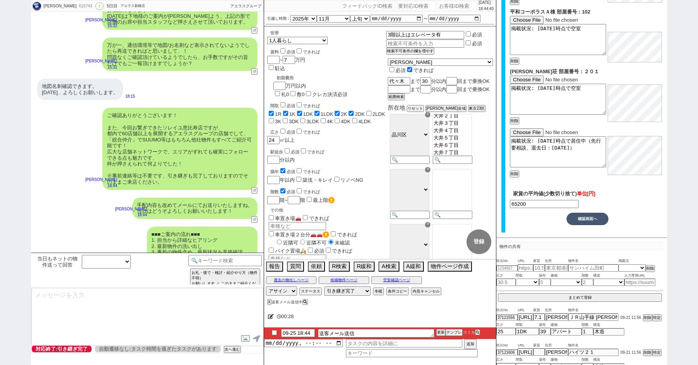
click at [274, 333] on input "checkbox" at bounding box center [274, 332] width 11 height 5
checkbox input "true"
click at [268, 302] on button "X" at bounding box center [268, 302] width 3 height 4
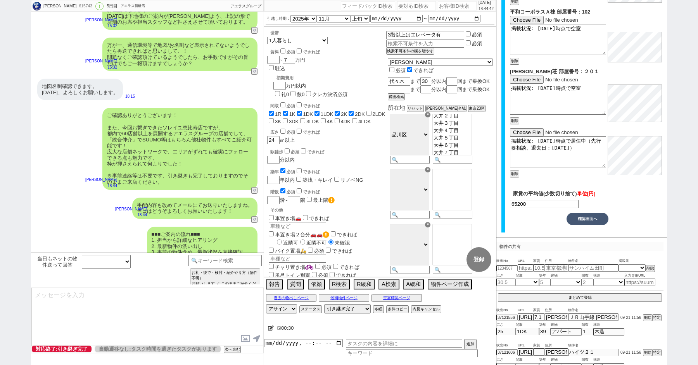
click at [84, 5] on div "615743" at bounding box center [84, 6] width 17 height 6
copy div "615743"
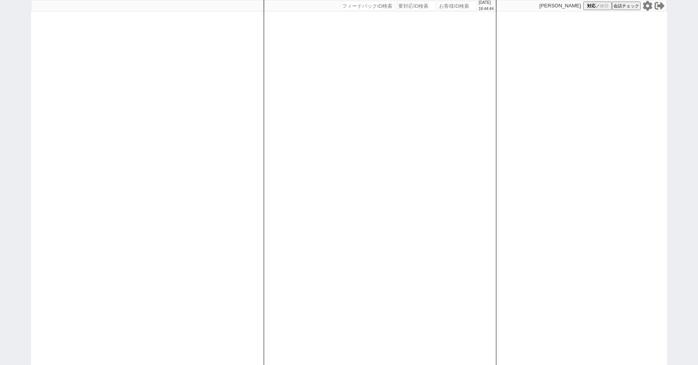
click at [21, 77] on div "[DATE] 18:44:44 候補物件を追加してしてください 紹介した物件一覧 他社物件を追加する 空室確認ページに追加・削除 紹介した物件一覧 他社物件を…" at bounding box center [349, 182] width 698 height 365
paste input "615743"
type input "615743"
select select "100"
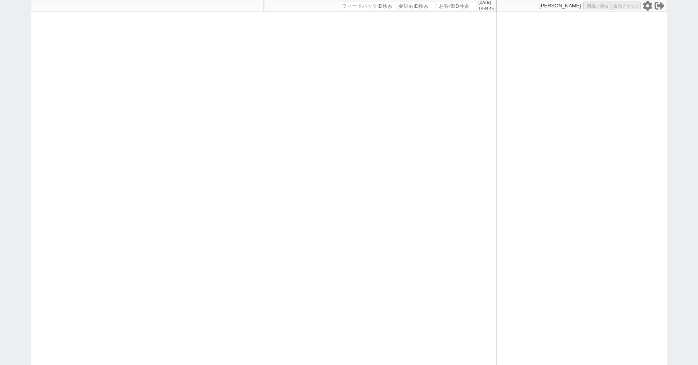
select select "1"
select select "2"
select select "5"
select select
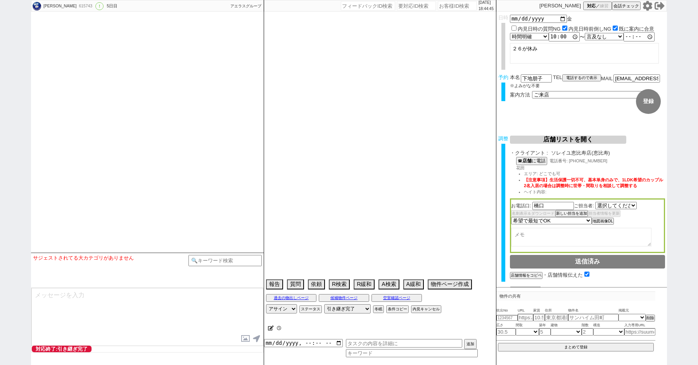
select select "1478"
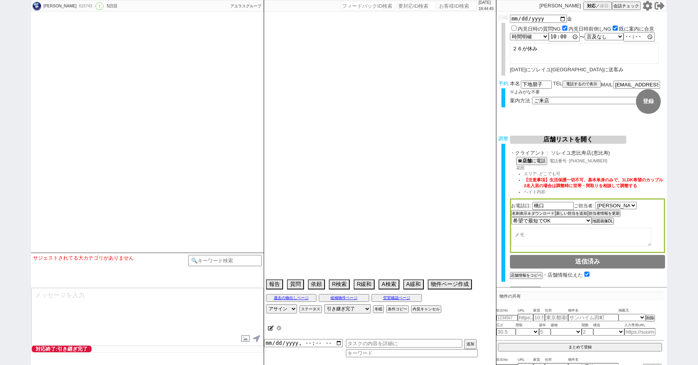
select select "2025"
select select "11"
select select "32"
select select "0"
select select "9"
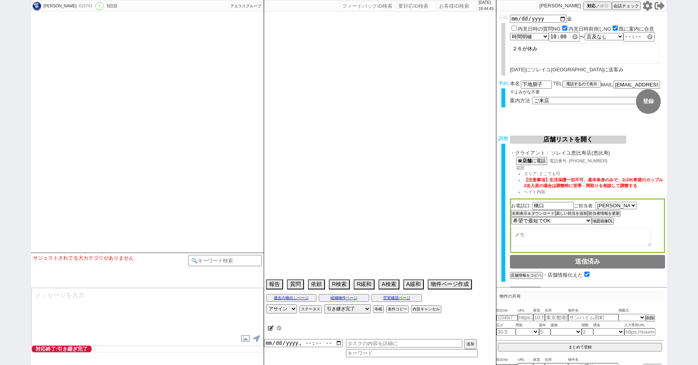
select select "937"
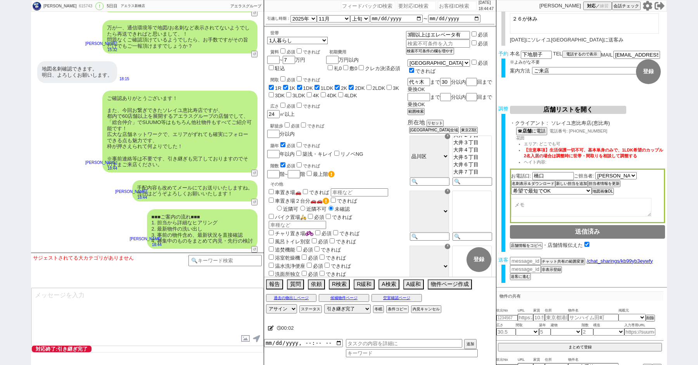
scroll to position [50, 0]
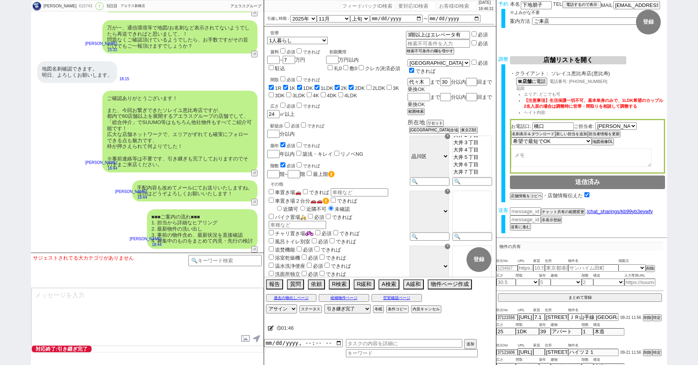
click at [84, 192] on div "手配内容も改めてメールにてお送りいたしますね。 当日はどうぞよろしくお願いいたします！ [PERSON_NAME] 18:44 5479-A2" at bounding box center [147, 190] width 233 height 29
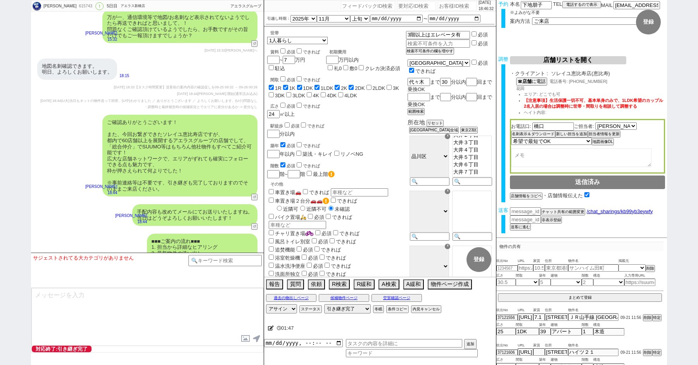
scroll to position [5210, 0]
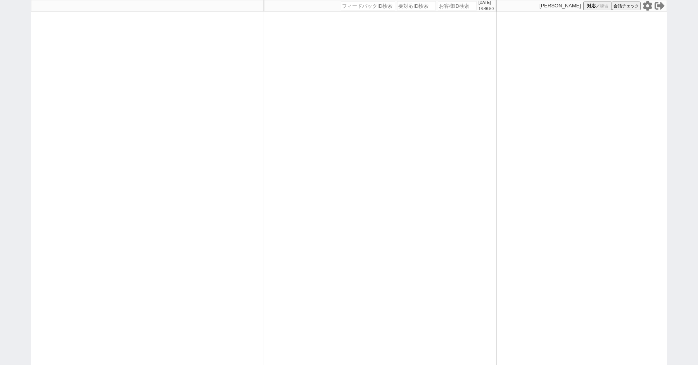
click at [3, 80] on div "[DATE] 18:46:50 候補物件を追加してしてください 紹介した物件一覧 他社物件を追加する 空室確認ページに追加・削除 紹介した物件一覧 他社物件を…" at bounding box center [349, 182] width 698 height 365
select select "1"
select select "2"
select select
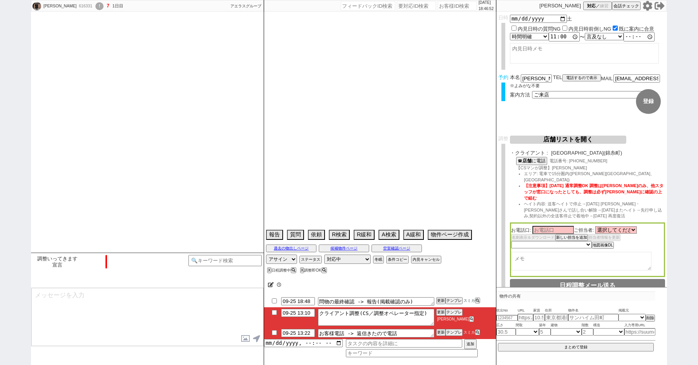
select select "15"
select select "0"
select select "75"
select select "1797"
select select "822"
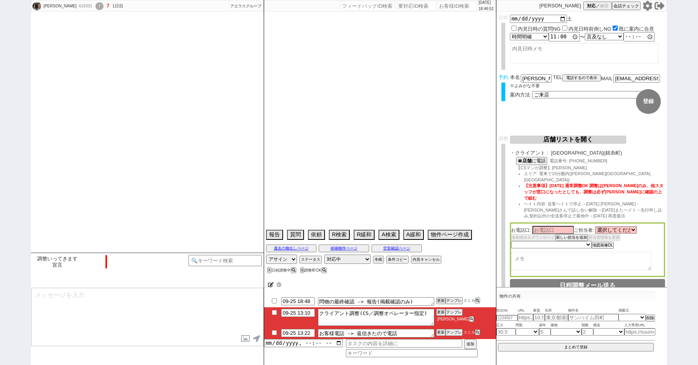
select select "69"
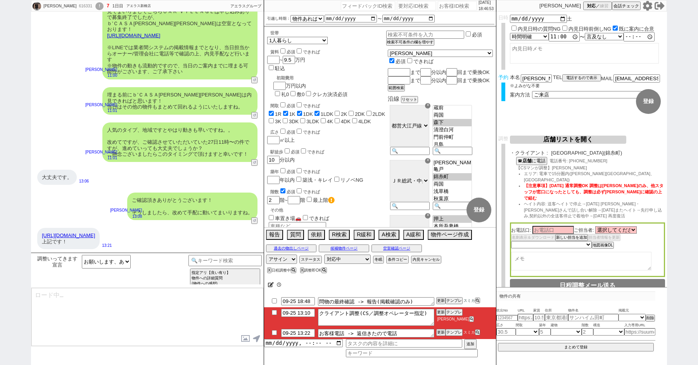
scroll to position [1440, 0]
type textarea "はい！時期が時期というのもあり大変人気で完全予約制・枠が中々無いのでしっかり動いてまいりますね。"
click at [273, 333] on input "checkbox" at bounding box center [274, 332] width 11 height 5
checkbox input "true"
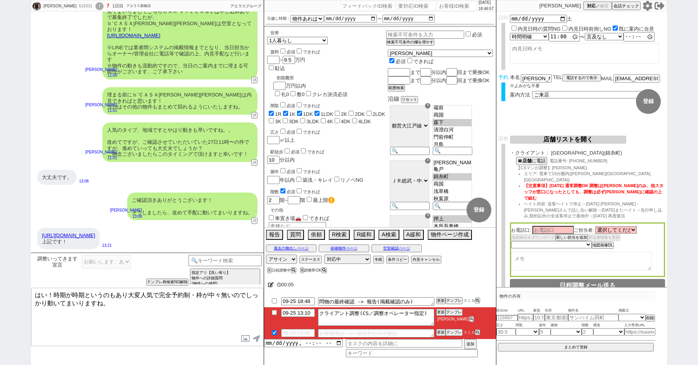
click at [275, 311] on input "checkbox" at bounding box center [274, 312] width 11 height 5
checkbox input "true"
click at [211, 264] on input at bounding box center [224, 260] width 73 height 10
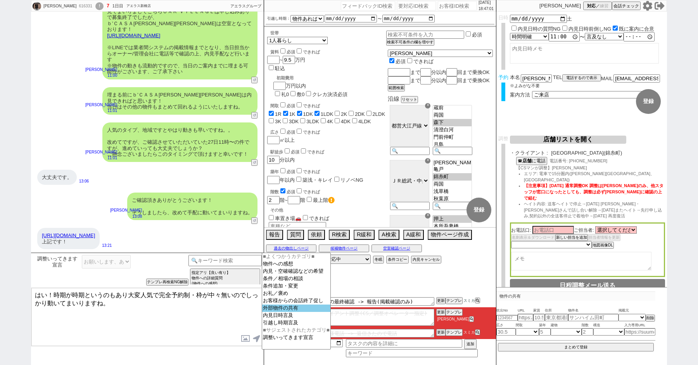
click at [284, 312] on option "外部物件の共有" at bounding box center [296, 308] width 68 height 7
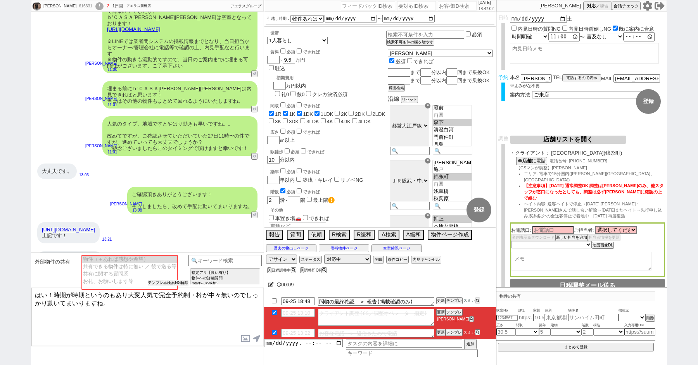
click at [150, 280] on div "外部物件の共有 物件（＋あれば感想や希望） 共有できる物件は特に無い ／ 後で送る等 共有に関する質問系 お礼、お願いします等 テンプレ再検索NG解除" at bounding box center [110, 270] width 155 height 31
click at [160, 283] on button "テンプレ再検索NG解除" at bounding box center [168, 282] width 41 height 5
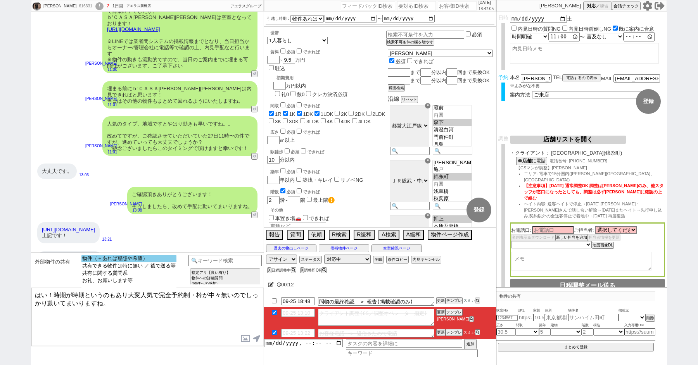
select select "物件（＋あれば感想や希望）"
click at [125, 260] on option "物件（＋あれば感想や希望）" at bounding box center [128, 258] width 95 height 7
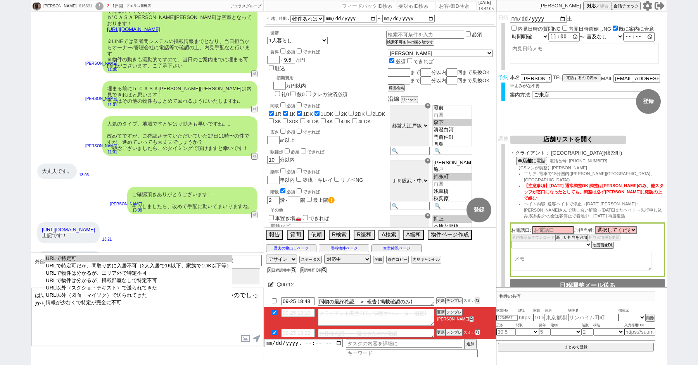
select select "URLで特定可"
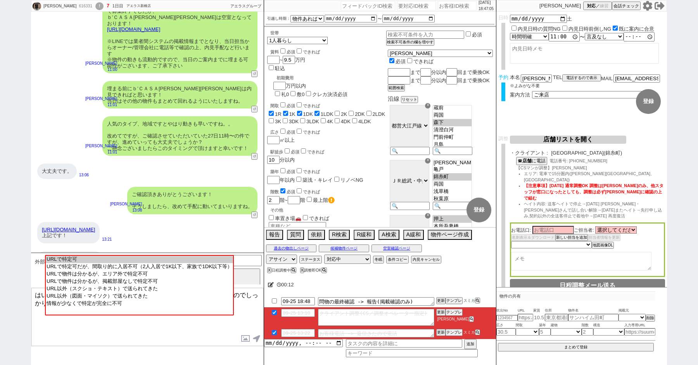
click at [125, 260] on option "URLで特定可" at bounding box center [139, 259] width 187 height 7
type input "37158706"
type input "[URL][DOMAIN_NAME]"
select select "1"
select select
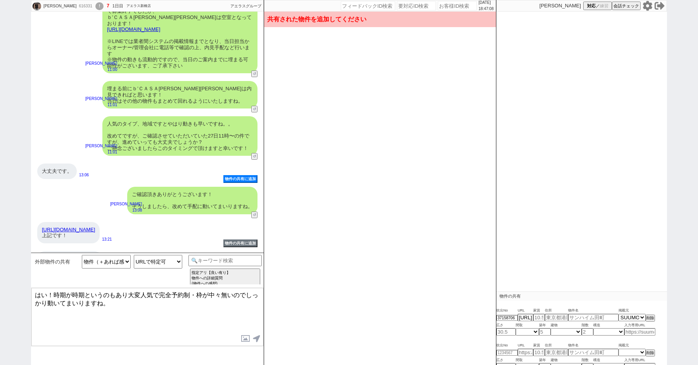
click at [64, 251] on div "こちらはいかがですか？" at bounding box center [69, 259] width 65 height 16
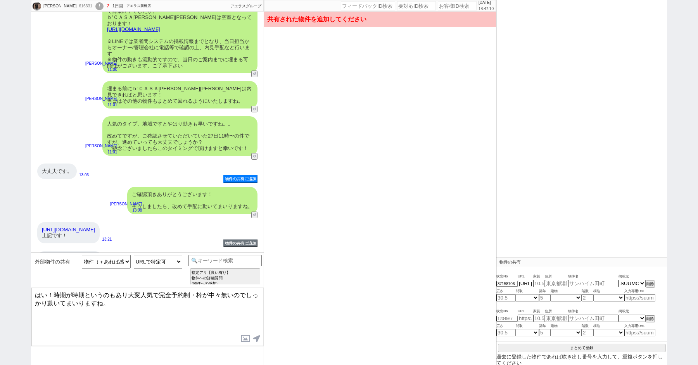
type input "9"
type input "[PERSON_NAME][STREET_ADDRESS][PERSON_NAME][PERSON_NAME]"
type input "ＦＡＲＥ[PERSON_NAME]白河"
type input "20.54"
select select "0"
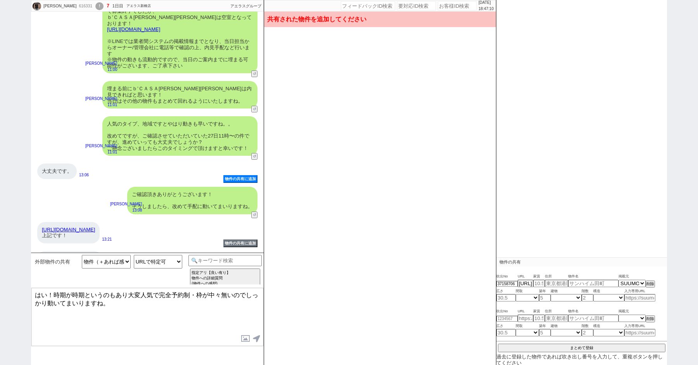
type input "7"
select select "0"
type input "5"
select select "4"
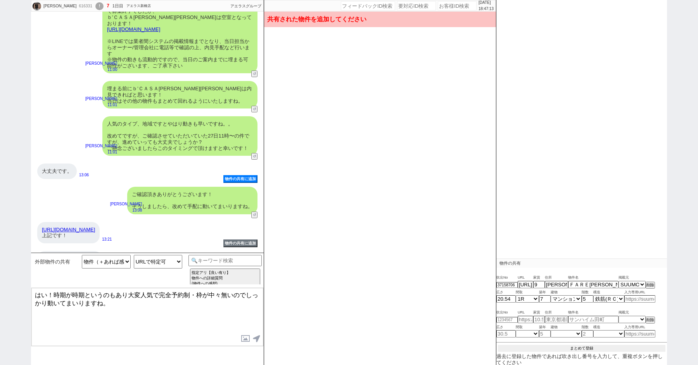
click at [586, 344] on div "吹出No URL 家賃 住所 物件名 掲載元 37158706 [URL][DOMAIN_NAME] 9 [PERSON_NAME][STREET_ADDRE…" at bounding box center [581, 311] width 171 height 81
click at [578, 348] on button "まとめて登録" at bounding box center [581, 348] width 167 height 7
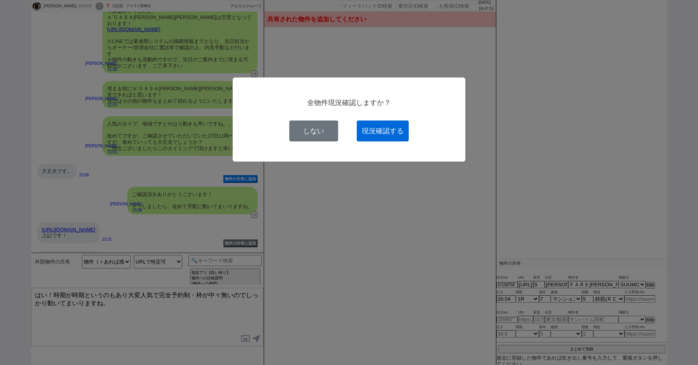
click at [371, 126] on button "現況確認する" at bounding box center [383, 131] width 52 height 21
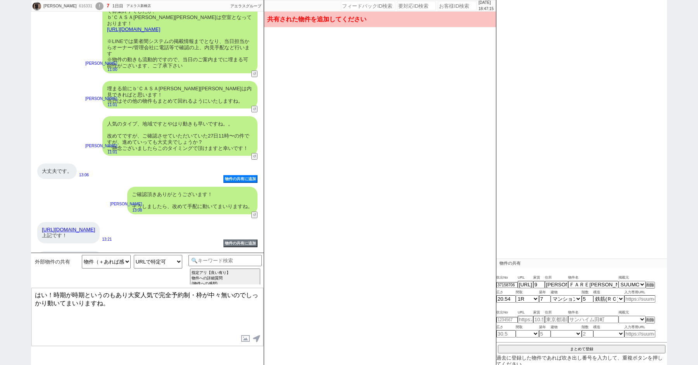
select select
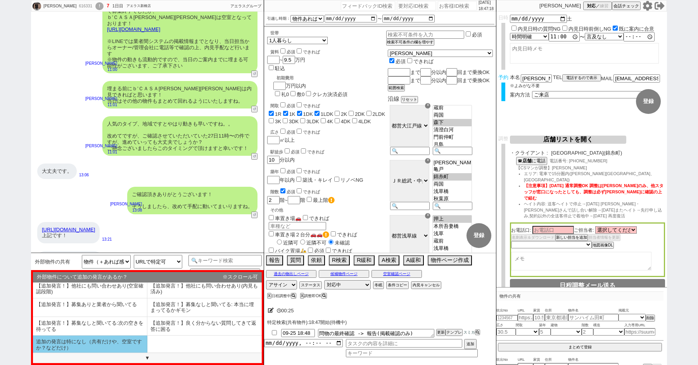
click at [78, 340] on li "追加の発言は特になし（共有だけや、空室ですか？などだけ）" at bounding box center [90, 345] width 114 height 18
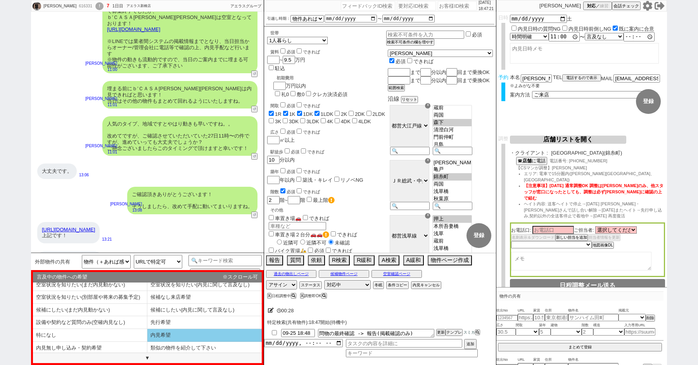
click at [161, 339] on li "内見希望" at bounding box center [204, 335] width 114 height 13
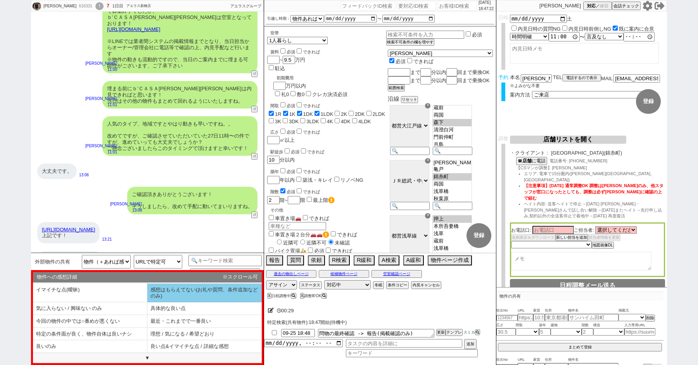
click at [170, 297] on li "感想はもらえてない(お礼や質問、条件追加などのみ)" at bounding box center [204, 293] width 114 height 19
select select "追加の発言は特になし（共有だけや、空室ですか？などだけ）"
select select "内見希望"
select select "感想はもらえてない(お礼や質問、条件追加などのみ)"
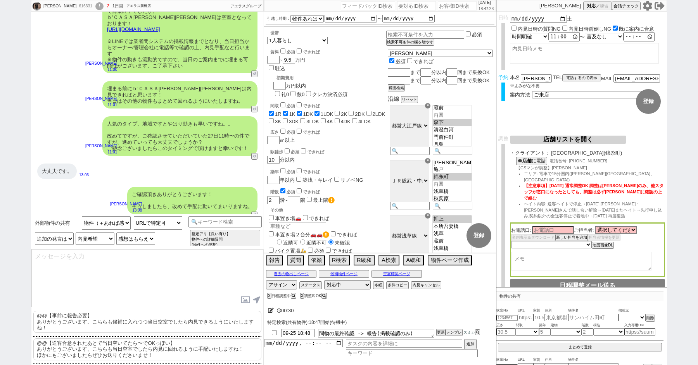
click at [126, 324] on p "@@【事前に報告必要】 ありがとうございます、こちらも候補に入れつつ当日空室でしたら内見できるようにいたしますね！" at bounding box center [147, 322] width 228 height 22
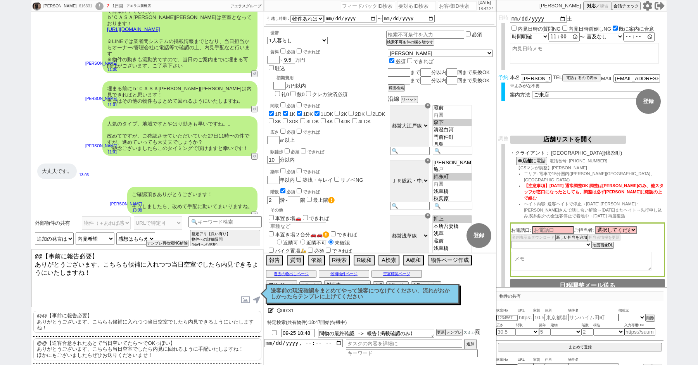
drag, startPoint x: 33, startPoint y: 262, endPoint x: 0, endPoint y: 140, distance: 126.1
click at [0, 147] on div "[PERSON_NAME] 616331 ! 7 1日目 アエラス新橋店 冬眠中 自社客 アエラスグループ スミカ_BPO チャット全表示 [DATE] 錦糸…" at bounding box center [349, 182] width 698 height 365
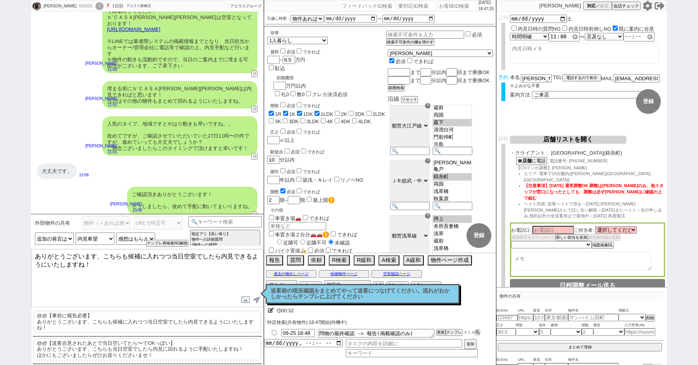
type textarea "ありがとうございます、こちらも候補に入れつつ当日空室でしたら内見できるようにいたしますね！"
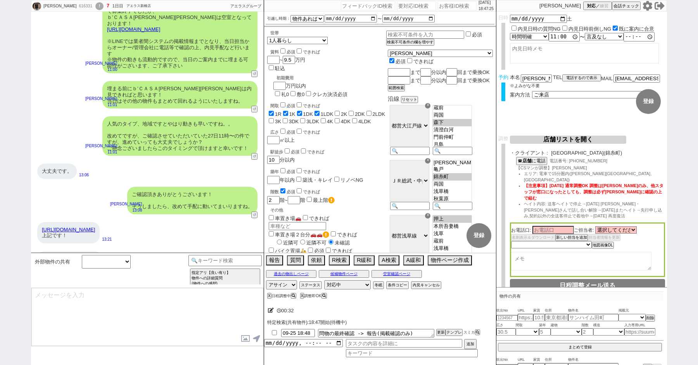
scroll to position [536, 0]
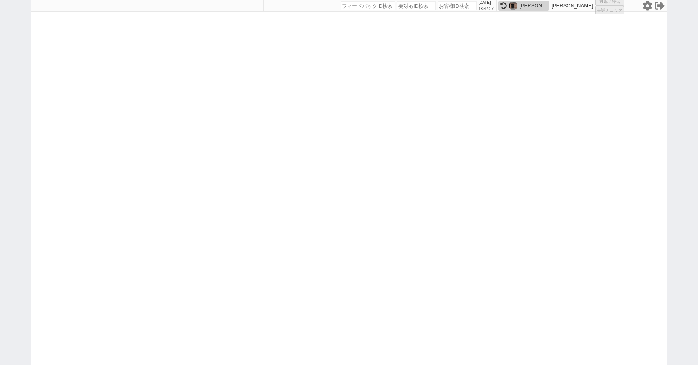
select select "3"
select select "2"
select select "10"
select select
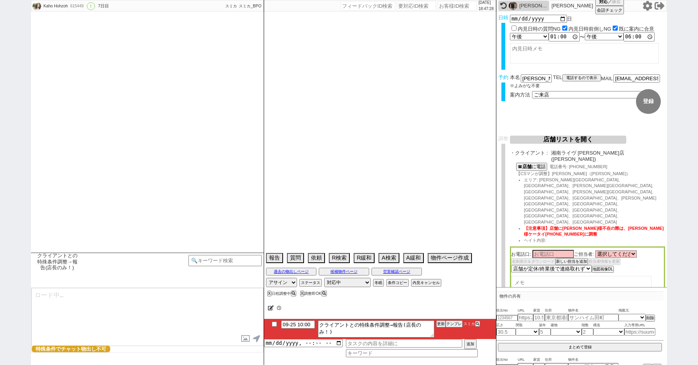
type textarea "同性カップル@同棲のための引越し @当日までの内見予定なし"
select select "2025"
select select "11"
select select "36"
select select "4"
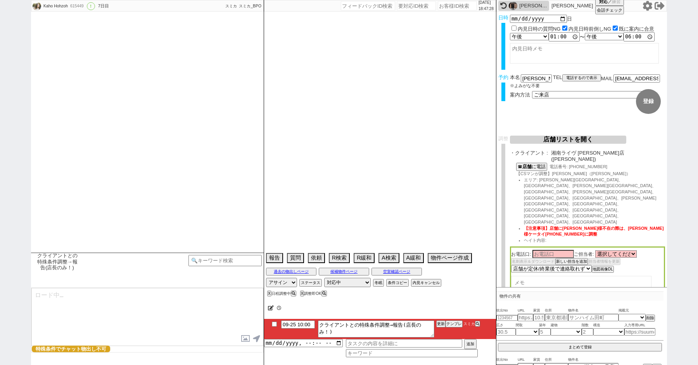
select select "14"
select select "9"
select select "345"
select select "13"
select select "450"
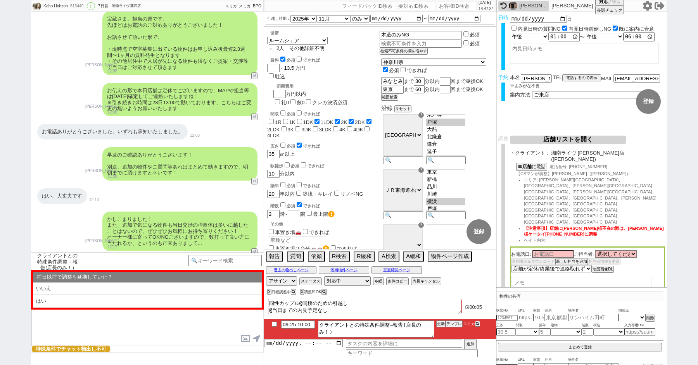
scroll to position [0, 0]
click at [401, 270] on button "空室確認ページ" at bounding box center [396, 270] width 50 height 6
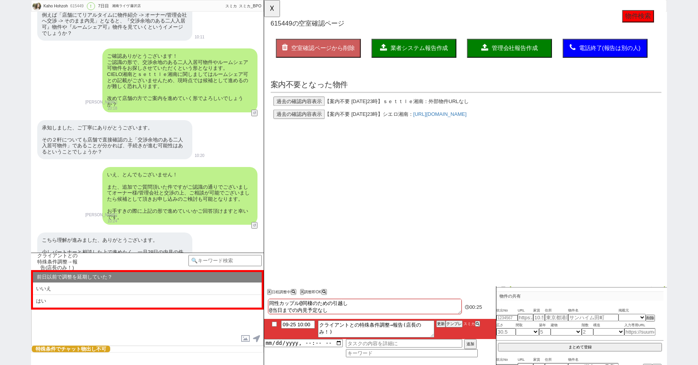
scroll to position [4024, 0]
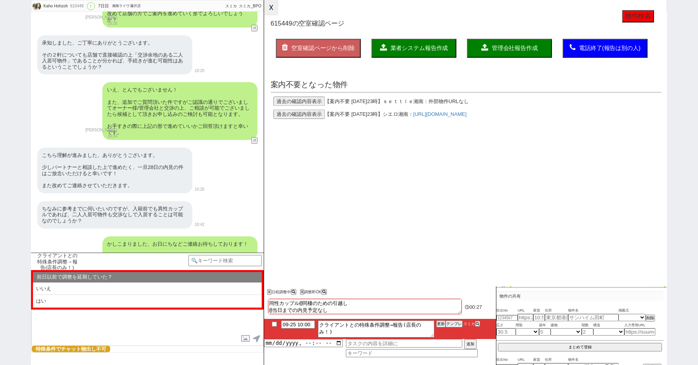
click at [273, 9] on button "☓" at bounding box center [271, 8] width 14 height 16
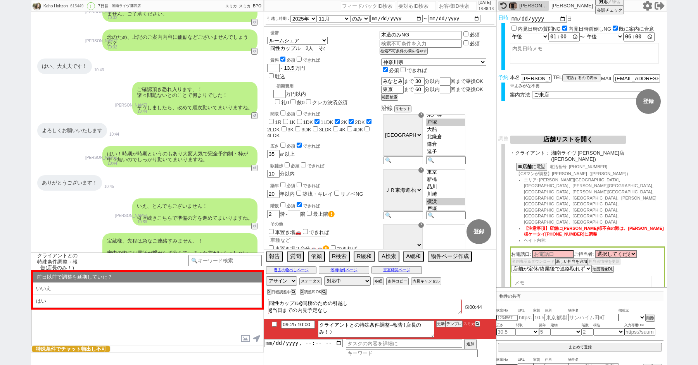
scroll to position [5113, 0]
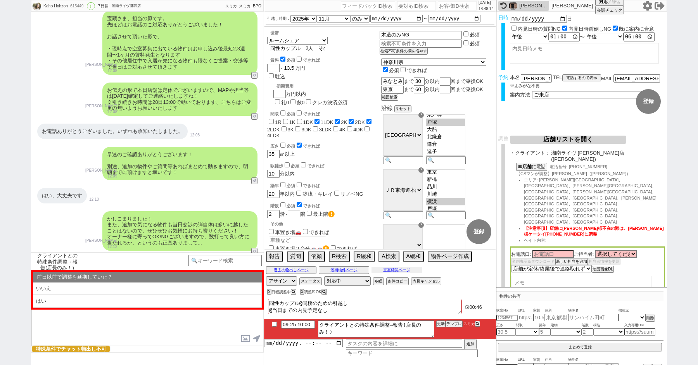
click at [396, 268] on button "空室確認ページ" at bounding box center [396, 270] width 50 height 6
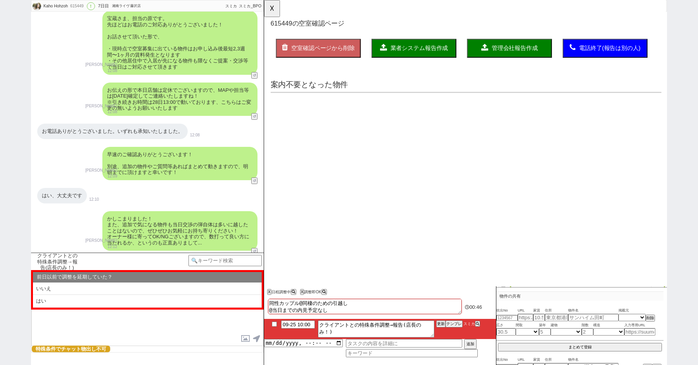
scroll to position [0, 0]
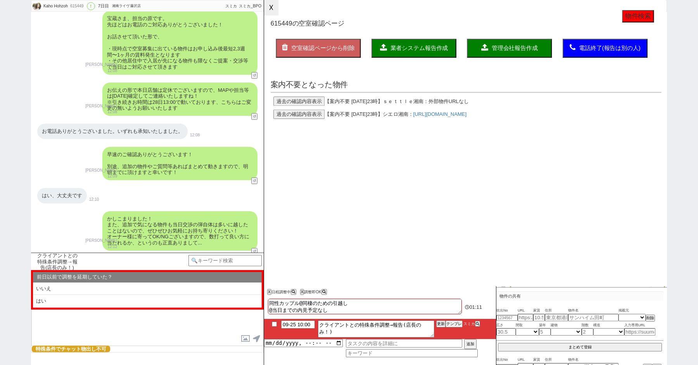
click at [275, 10] on button "☓" at bounding box center [271, 8] width 14 height 16
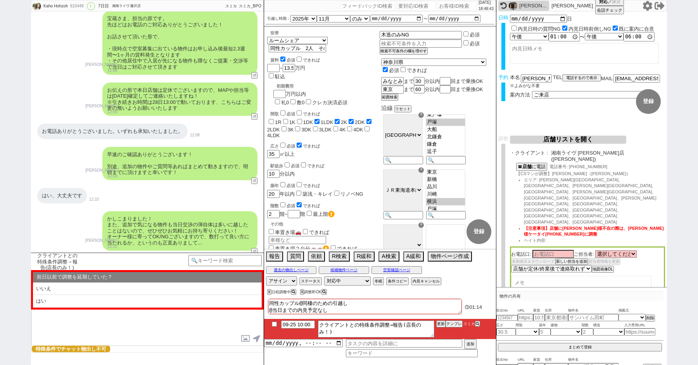
scroll to position [244, 0]
click at [295, 325] on input "09-25 10:00" at bounding box center [298, 324] width 34 height 7
type input "09-26 10:00"
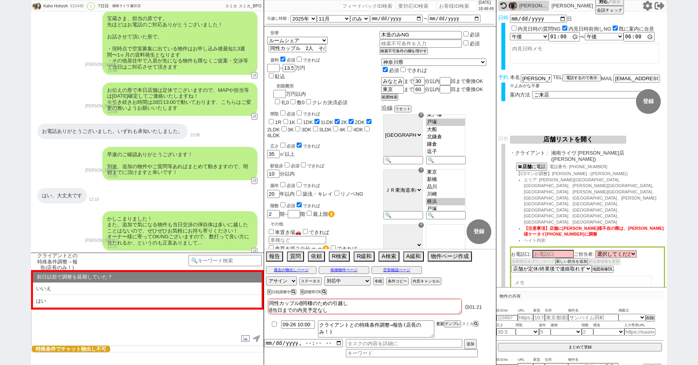
click at [442, 324] on button "更新" at bounding box center [440, 323] width 8 height 5
click at [154, 338] on textarea at bounding box center [147, 317] width 232 height 58
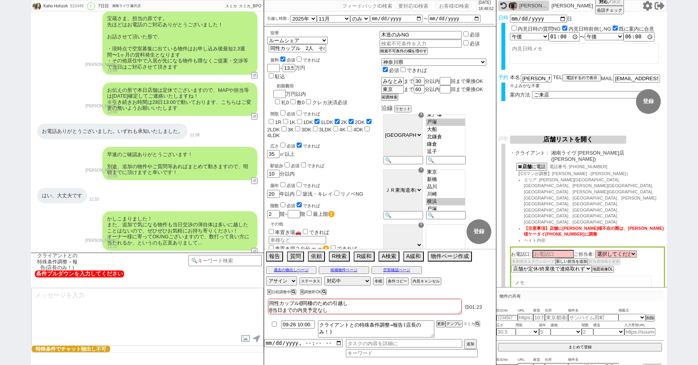
scroll to position [4955, 0]
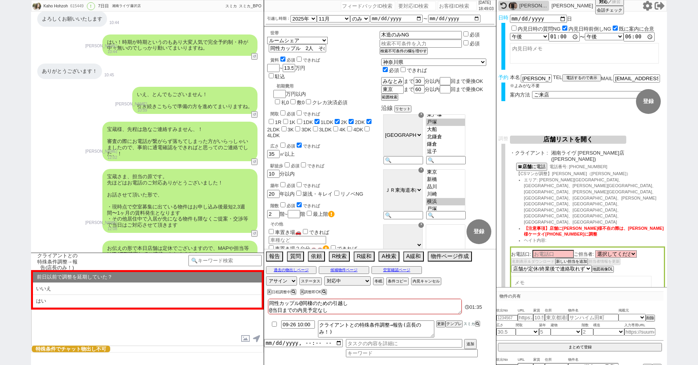
click at [74, 5] on div "615449" at bounding box center [76, 6] width 17 height 6
copy div "615449"
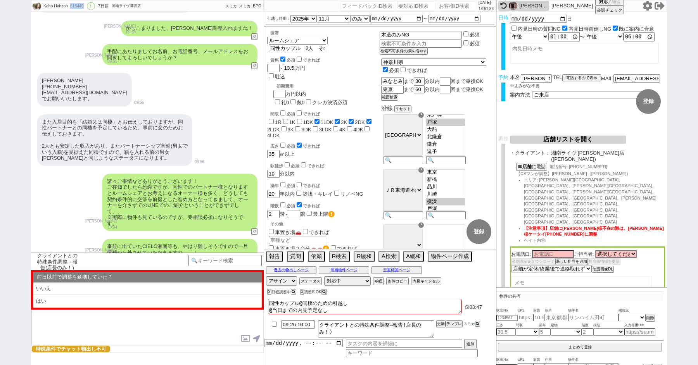
scroll to position [3536, 0]
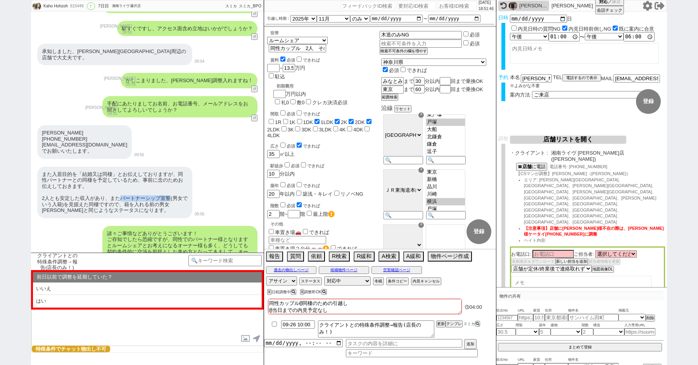
drag, startPoint x: 170, startPoint y: 145, endPoint x: 119, endPoint y: 142, distance: 51.7
click at [119, 167] on div "また入居目的を「結婚又は同棲」とお伝えしておりますが、同性パートナーとの同棲を予定しているため、事前に念のためお伝えしておきます。 2人とも安定した収入があり…" at bounding box center [114, 193] width 155 height 52
copy div "パートナーシップ宣誓"
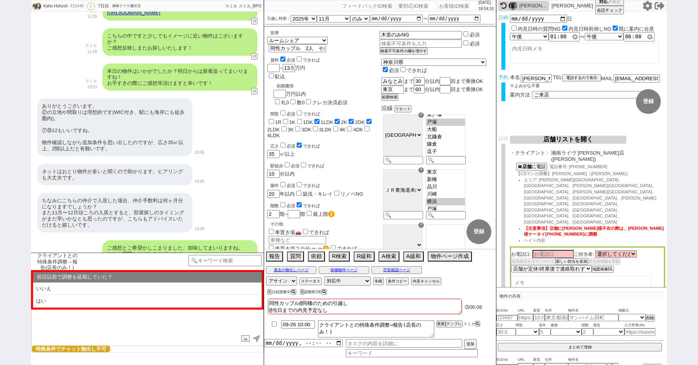
scroll to position [1312, 0]
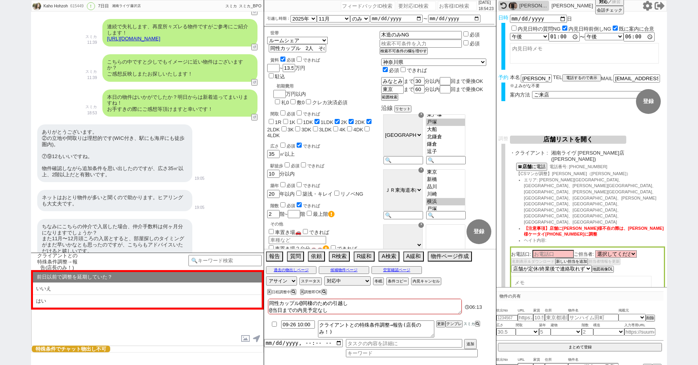
click at [5, 60] on div "[PERSON_NAME] 615449 ! 0 7日目 湘南ライヴ [PERSON_NAME]店 冬眠中 自社客 スミカ スミカ_BPO チャット全表示 […" at bounding box center [349, 182] width 698 height 365
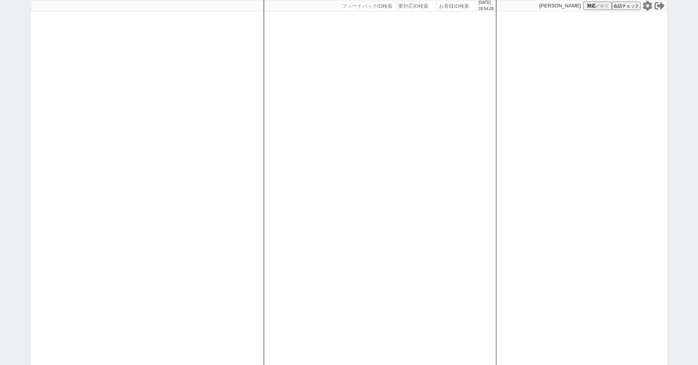
click at [14, 47] on div "[DATE] 18:54:28 候補物件を追加してしてください 紹介した物件一覧 他社物件を追加する 空室確認ページに追加・削除 紹介した物件一覧 他社物件を…" at bounding box center [349, 182] width 698 height 365
select select "1"
select select "2"
select select "10"
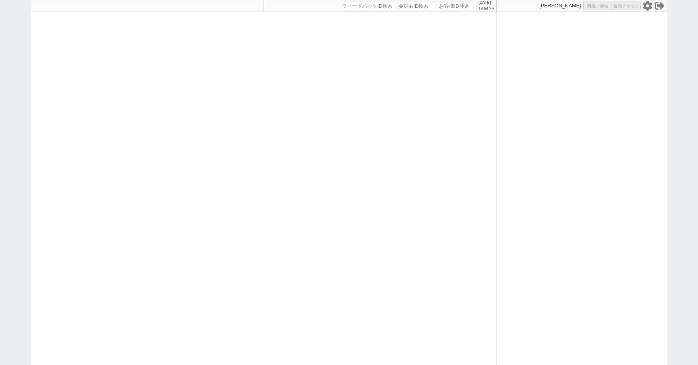
select select
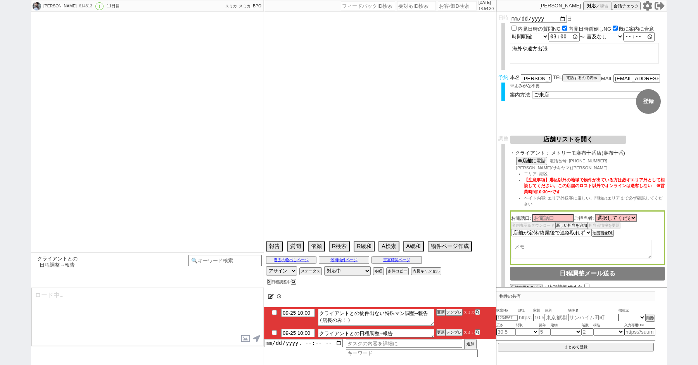
type textarea "他社なし"
select select "15"
select select "0"
select select "75"
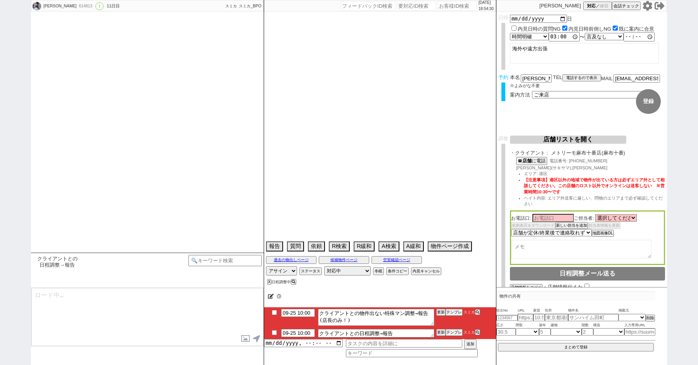
select select "[DATE]"
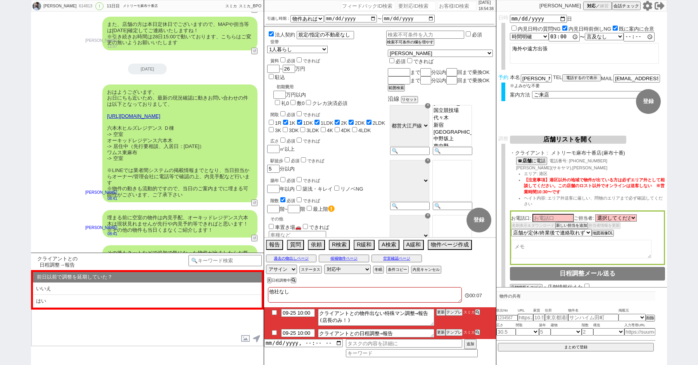
scroll to position [173, 0]
click at [273, 332] on input "checkbox" at bounding box center [274, 332] width 11 height 5
checkbox input "true"
click at [296, 313] on input "09-25 10:00" at bounding box center [298, 312] width 34 height 7
type input "09-26 10:00"
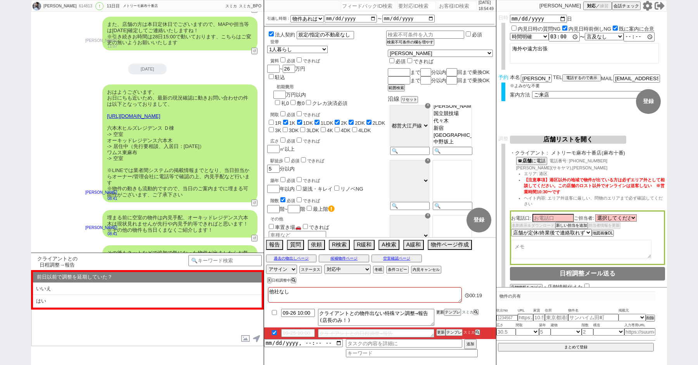
click at [440, 312] on button "更新" at bounding box center [440, 312] width 8 height 5
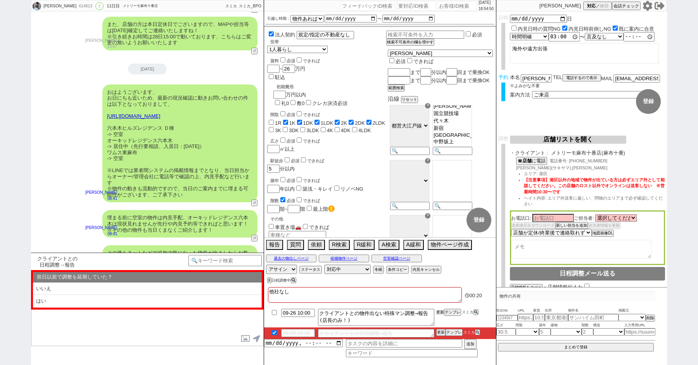
click at [440, 312] on button "更新" at bounding box center [440, 312] width 8 height 5
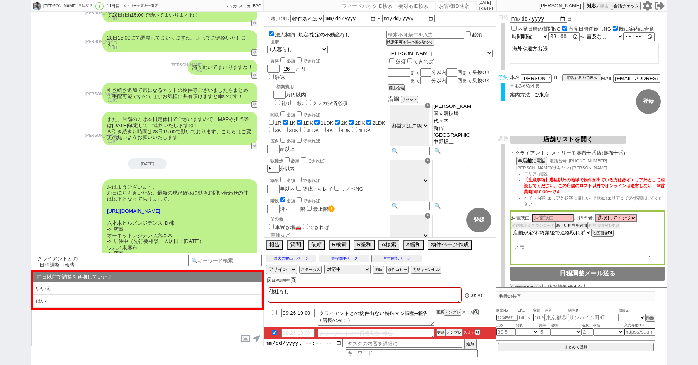
scroll to position [3754, 0]
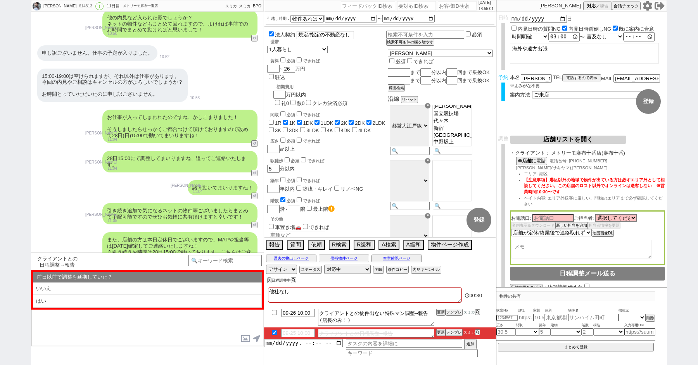
click at [93, 176] on div "諸々動いてまいりますね！ [PERSON_NAME] 11:04 33486-A1" at bounding box center [147, 187] width 233 height 23
click at [394, 259] on button "空室確認ページ" at bounding box center [396, 259] width 50 height 6
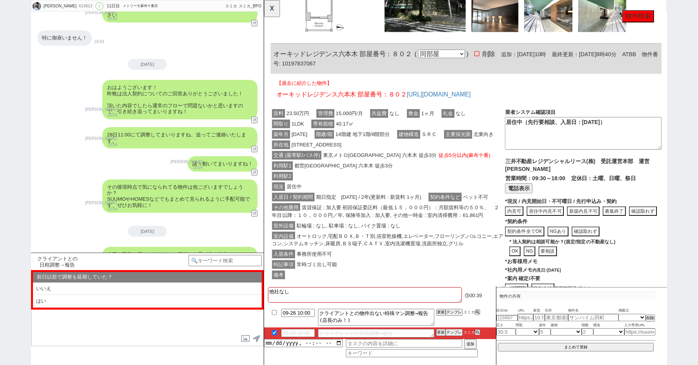
scroll to position [3524, 0]
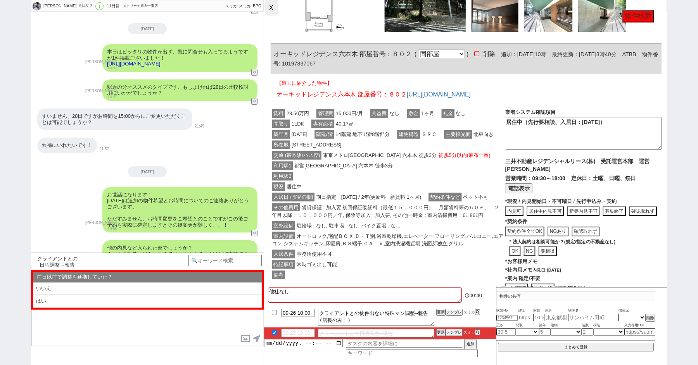
click at [270, 8] on button "☓" at bounding box center [271, 8] width 14 height 16
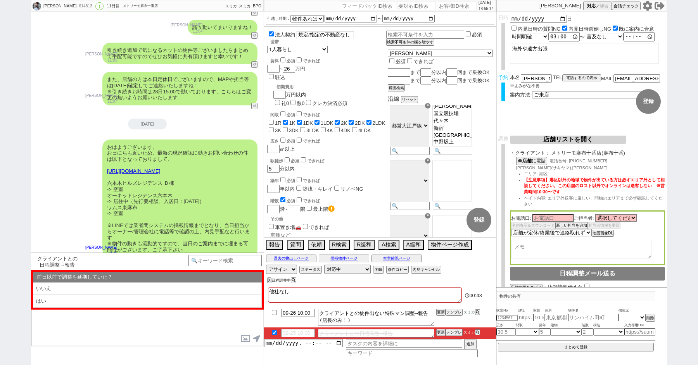
scroll to position [3970, 0]
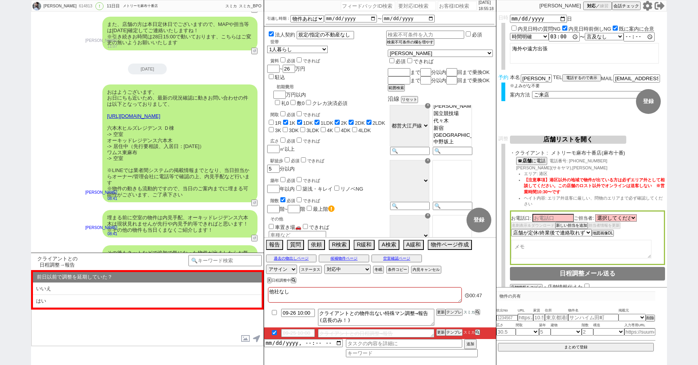
click at [11, 59] on div "悠 614813 ! 0 11日目 メトリーモ麻布十番店 冬眠中 自社客 スミカ スミカ_BPO チャット全表示 [DATE] 新しくフォローされました (0…" at bounding box center [349, 182] width 698 height 365
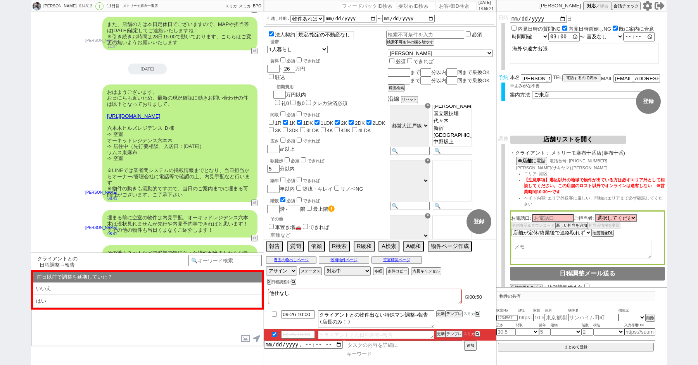
click at [366, 352] on input at bounding box center [412, 354] width 132 height 7
type input "系"
type input "問"
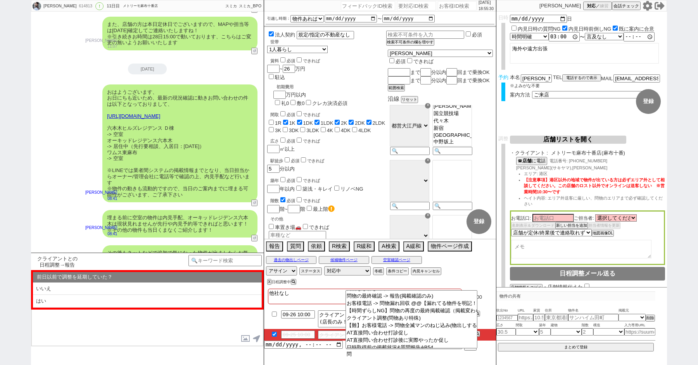
scroll to position [43, 0]
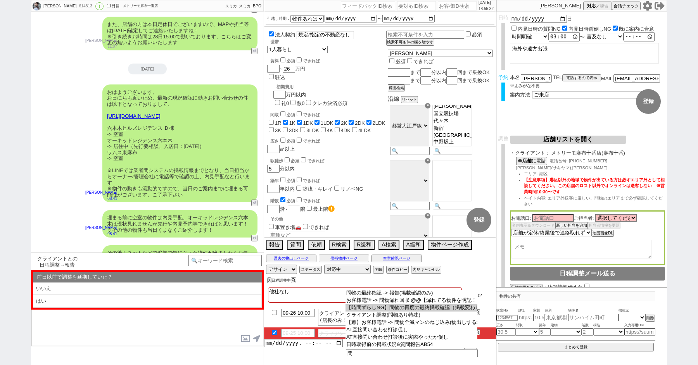
type input "【時間ずらしNG】問物の再度の最終掲載確認（掲載変わらずor問物なし調整ならタスク削除、掲載落ちで問物全滅の場合は電話タスク生成から【難】お客様電話 -> 問…"
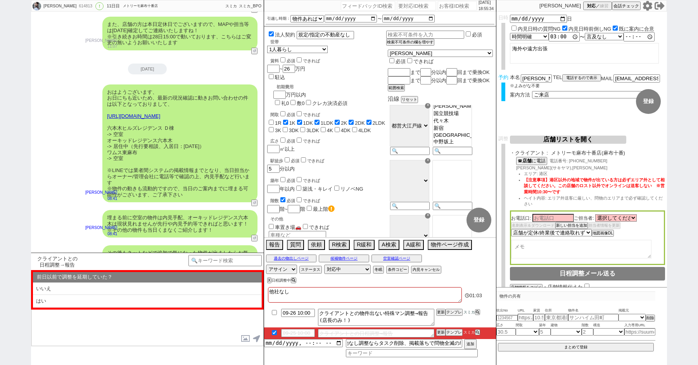
scroll to position [0, 0]
click at [290, 342] on input "datetime-local" at bounding box center [303, 342] width 79 height 7
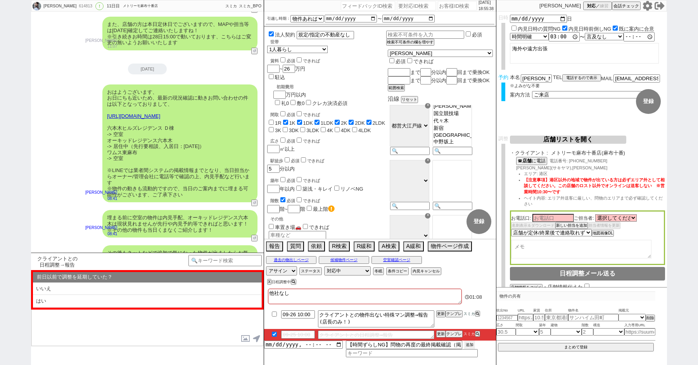
click at [471, 344] on button "追加" at bounding box center [469, 345] width 11 height 9
type input "[DATE]T18:00"
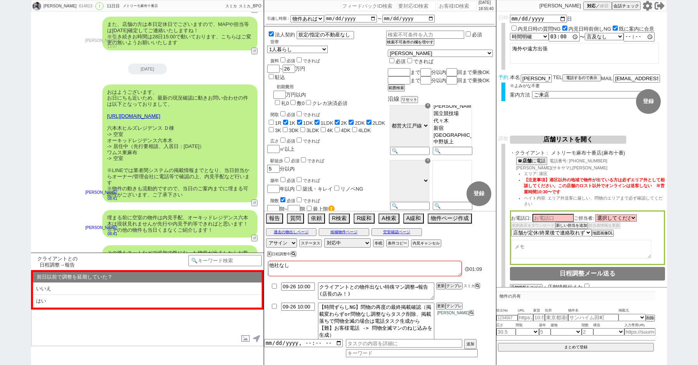
click at [71, 145] on div "おはようございます、 お日にちも近いため、最新の現況確認に動きお問い合わせの件は以下となっておりまして、 [URL][DOMAIN_NAME] 六本木ヒルズレ…" at bounding box center [147, 144] width 233 height 126
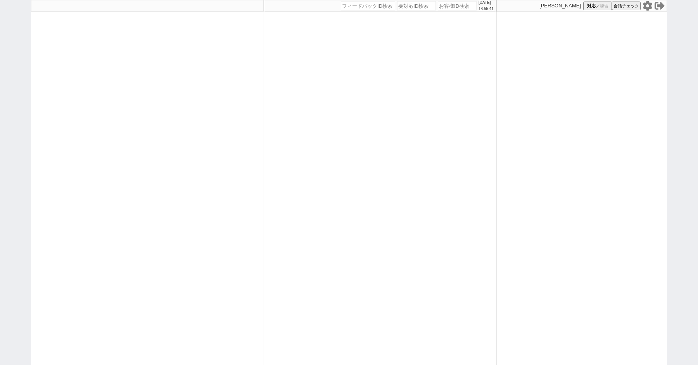
click at [9, 83] on div "[DATE] 18:55:41 候補物件を追加してしてください 紹介した物件一覧 他社物件を追加する 空室確認ページに追加・削除 紹介した物件一覧 他社物件を…" at bounding box center [349, 182] width 698 height 365
select select "1"
select select "2"
select select
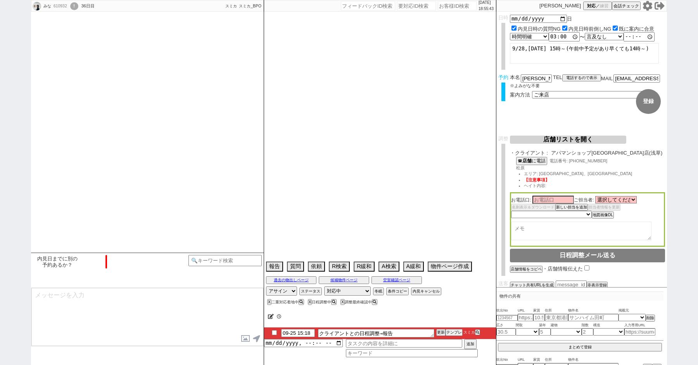
select select "15"
select select "0"
select select "60"
select select "64"
select select "66"
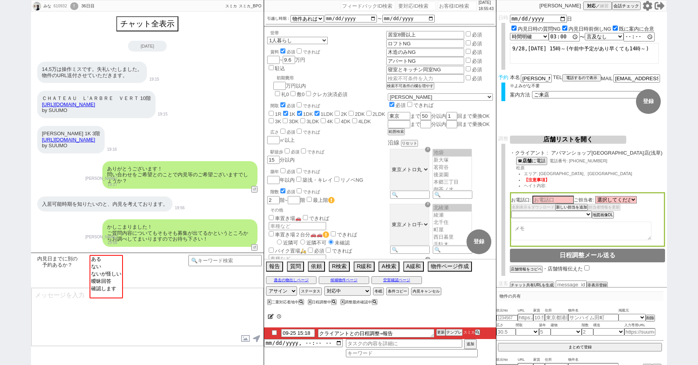
scroll to position [1551, 0]
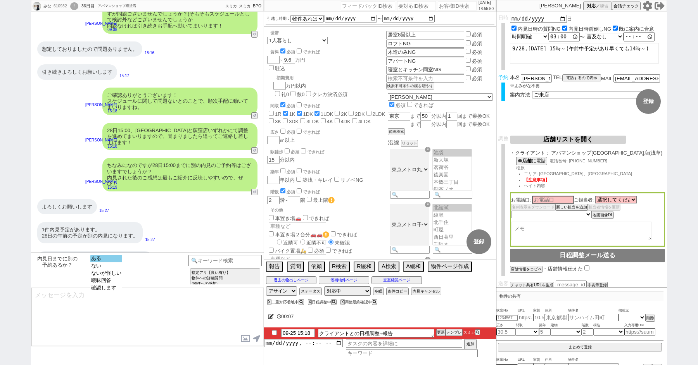
select select "ある"
click at [111, 261] on option "ある" at bounding box center [106, 258] width 32 height 7
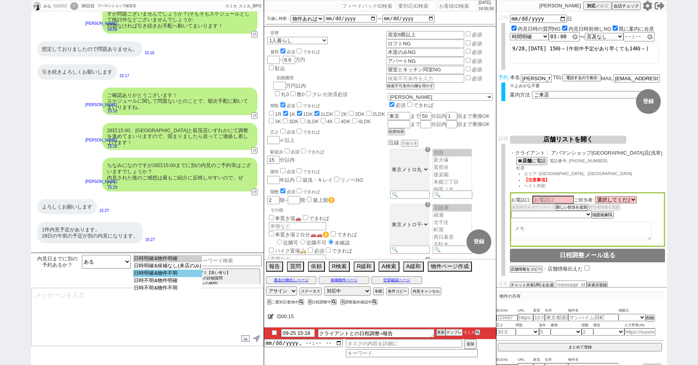
select select "日時明確&物件不明"
click at [172, 277] on option "日時明確&物件不明" at bounding box center [167, 273] width 69 height 7
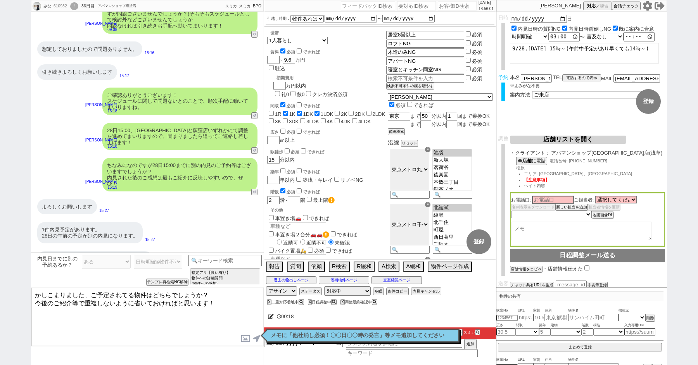
click at [89, 295] on textarea "かしこまりました、ご予定されてる物件はどちらでしょうか？ 今後のご紹介等で重複しないように省いておければと思います！" at bounding box center [147, 317] width 232 height 58
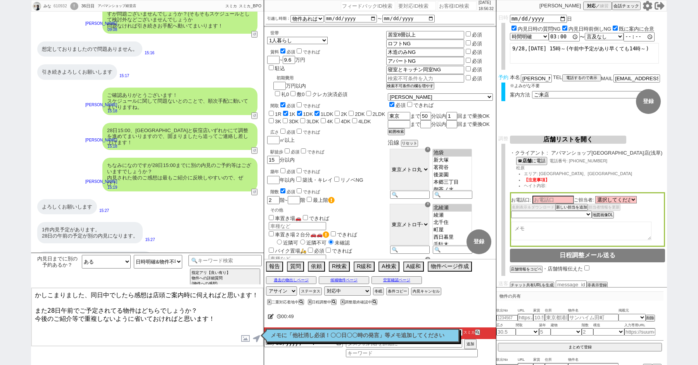
type textarea "かしこまりました、同日中でしたら感想は店頭ご案内時に伺えればと思います！ また28日午前でご予定されてる物件はどちらでしょうか？ 今後のご紹介等で重複しないよ…"
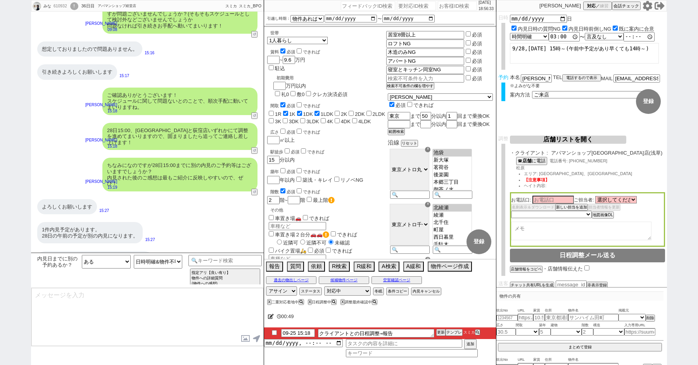
scroll to position [1470, 0]
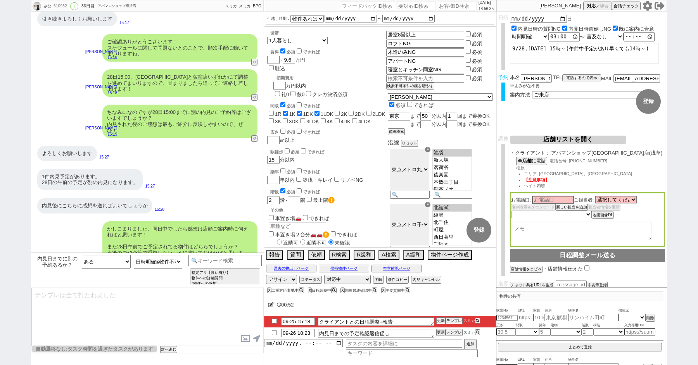
click at [274, 320] on input "checkbox" at bounding box center [274, 321] width 11 height 5
checkbox input "true"
click at [302, 334] on input "09-26 18:23" at bounding box center [298, 332] width 34 height 7
type input "09-26 09:45"
click at [439, 332] on button "更新" at bounding box center [440, 332] width 8 height 5
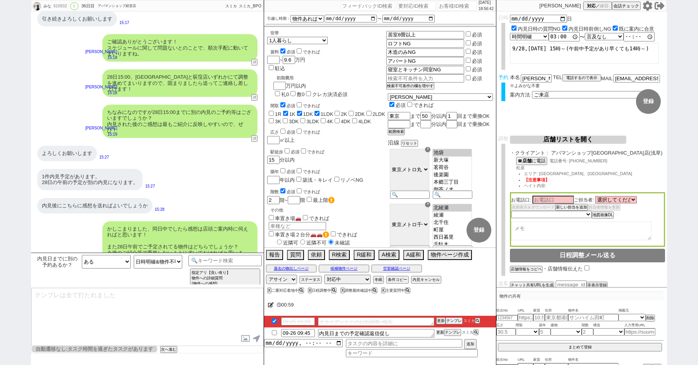
click at [439, 332] on button "更新" at bounding box center [440, 332] width 8 height 5
click at [275, 323] on input "checkbox" at bounding box center [274, 321] width 11 height 5
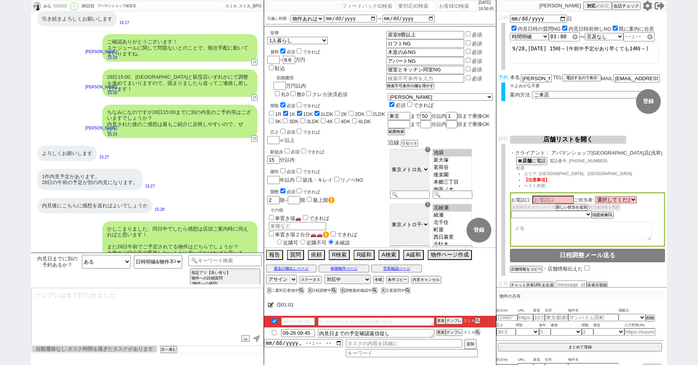
checkbox input "false"
click at [295, 323] on input "09-25 15:18" at bounding box center [298, 321] width 34 height 7
type input "09-26 10:00"
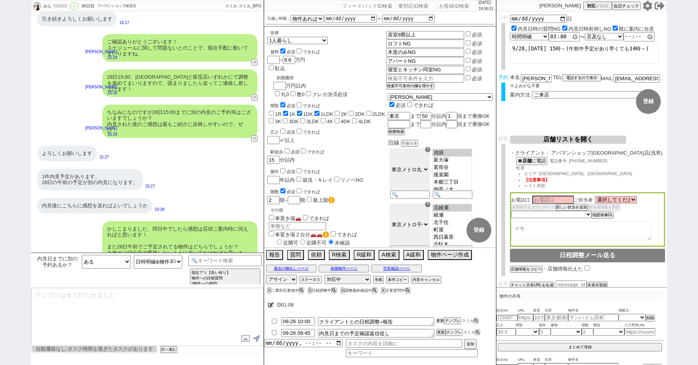
click at [440, 320] on button "更新" at bounding box center [440, 320] width 8 height 5
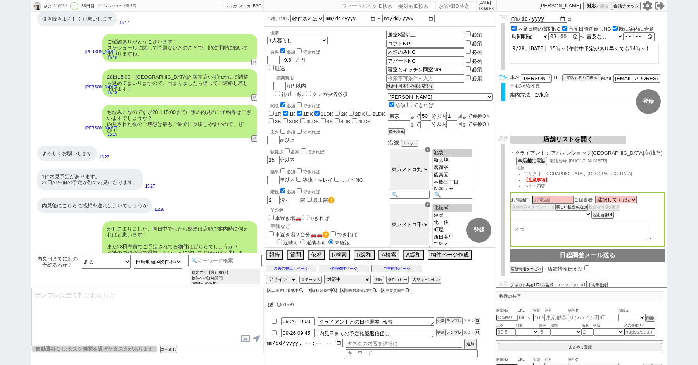
click at [65, 81] on div "28日15:00、[GEOGRAPHIC_DATA]と荻窪店いずれかにて調整を進めてまいりますので、固まりましたら追ってご連絡し差し上げます！ [PERSON…" at bounding box center [147, 83] width 233 height 35
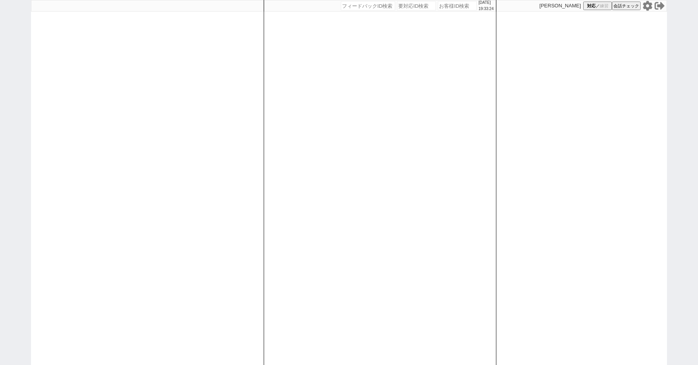
paste input "615899"
type input "615899"
select select
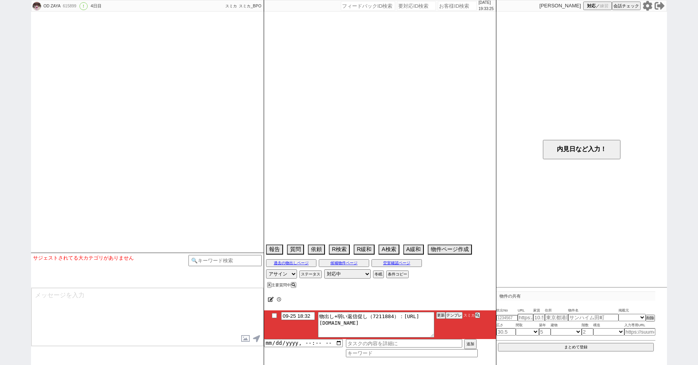
scroll to position [1187, 0]
select select "15"
select select "0"
select select "820"
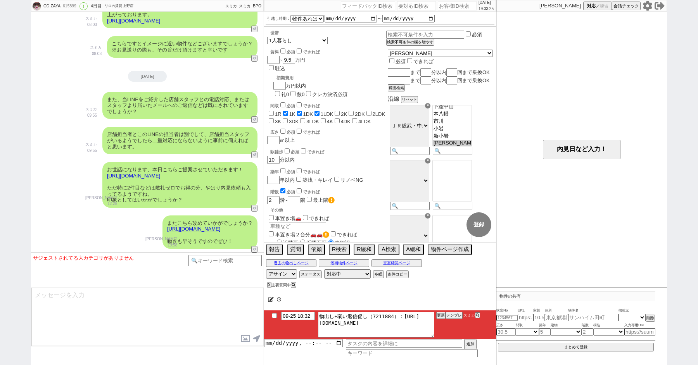
scroll to position [93, 0]
click at [455, 318] on button "テンプレ" at bounding box center [454, 315] width 17 height 5
type textarea "その後も見ておりまして、駅徒歩がズレますが追加でピックアップしてまいりました！ [URL][DOMAIN_NAME] 特に1件目のアルト・プエンテ[PERSO…"
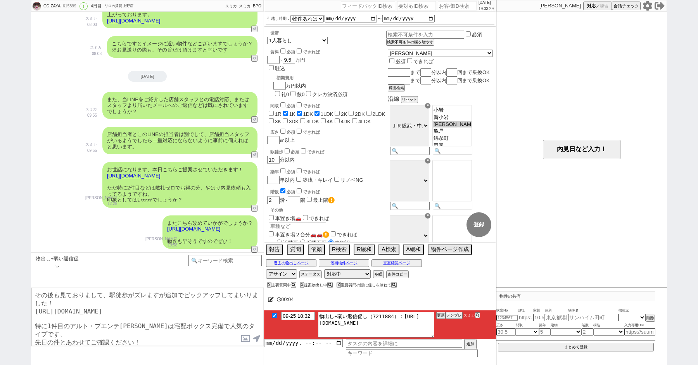
checkbox input "true"
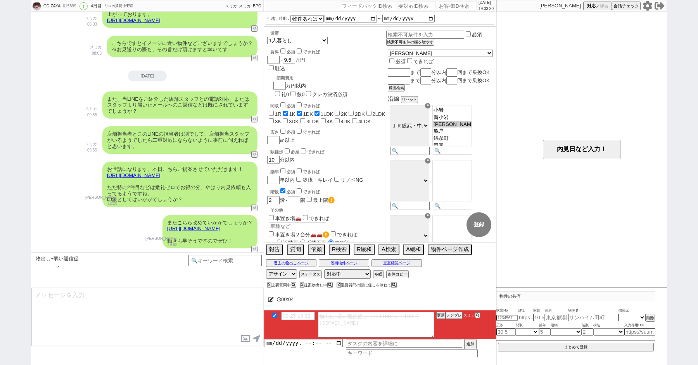
scroll to position [1272, 0]
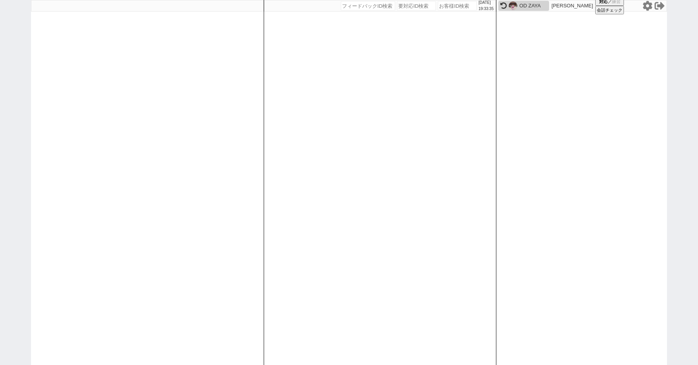
paste input "615901"
type input "615901"
select select
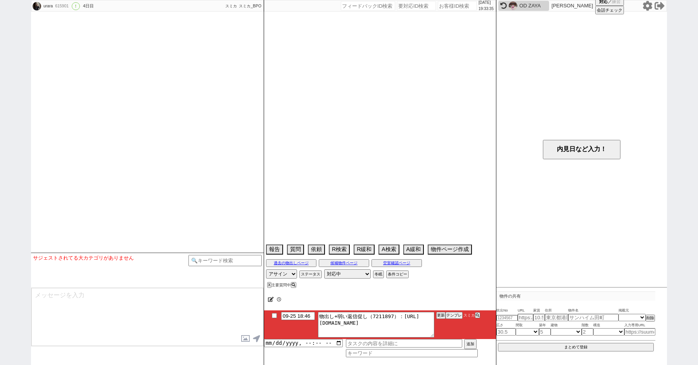
select select "15"
select select "1"
select select "50"
select select "1291"
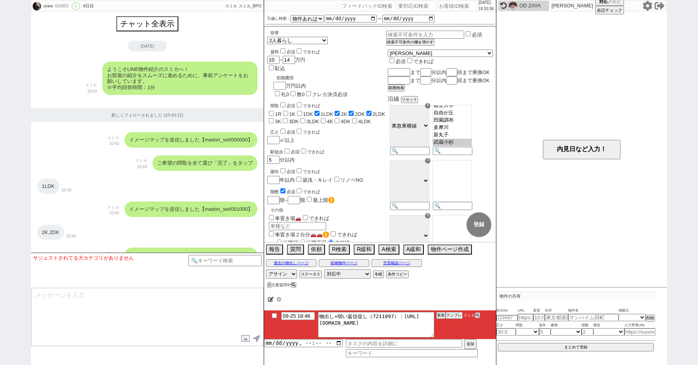
scroll to position [1062, 0]
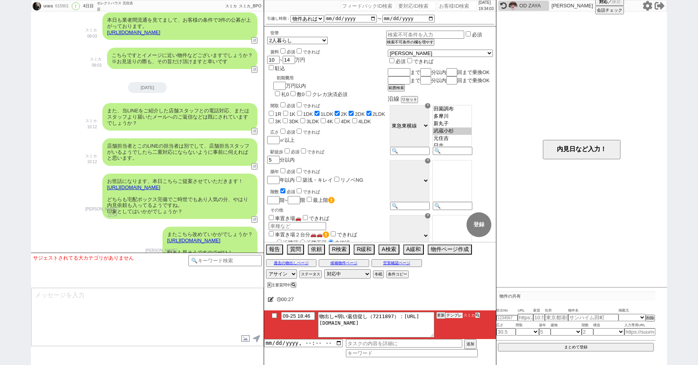
click at [448, 313] on button "テンプレ" at bounding box center [454, 315] width 17 height 5
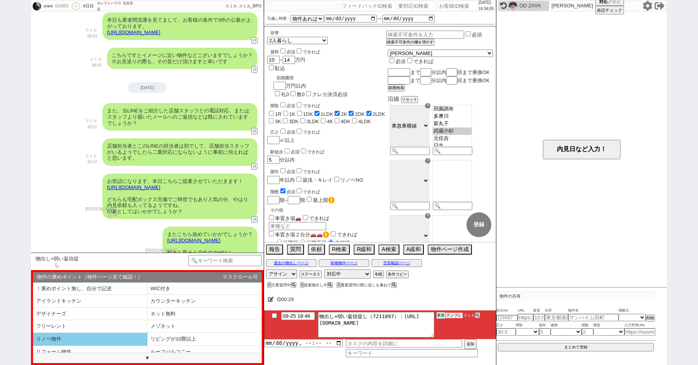
scroll to position [104, 0]
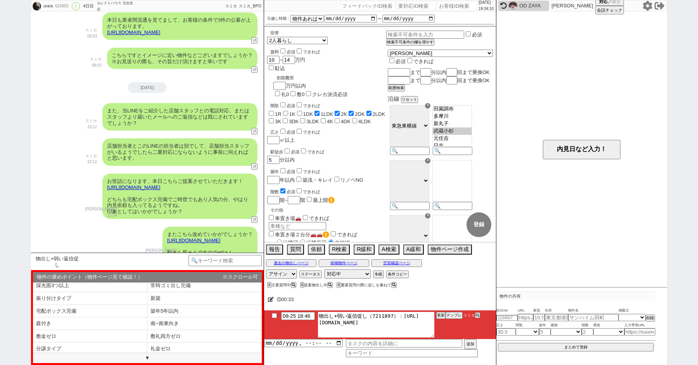
drag, startPoint x: 398, startPoint y: 316, endPoint x: 430, endPoint y: 326, distance: 33.8
click at [430, 326] on textarea "物出し+弱い返信促し（7211897）：[URL][DOMAIN_NAME]" at bounding box center [376, 325] width 116 height 26
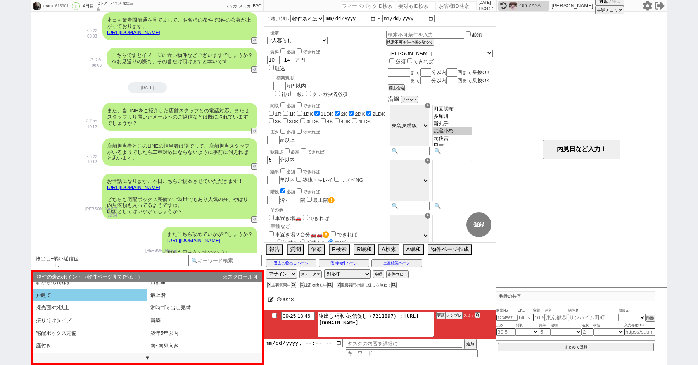
scroll to position [67, 0]
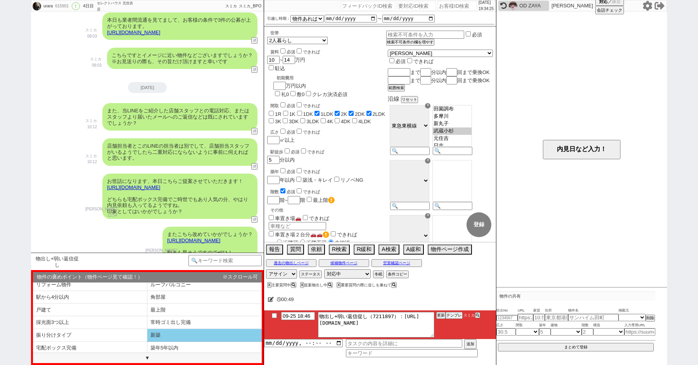
click at [161, 331] on li "新築" at bounding box center [204, 335] width 114 height 13
type textarea "その後も見ておりまして、設備がズレますが追加でピックアップしてまいりました！ [URL][DOMAIN_NAME] 特に@@件目は新築で人気も高いタイプです、…"
select select "新築"
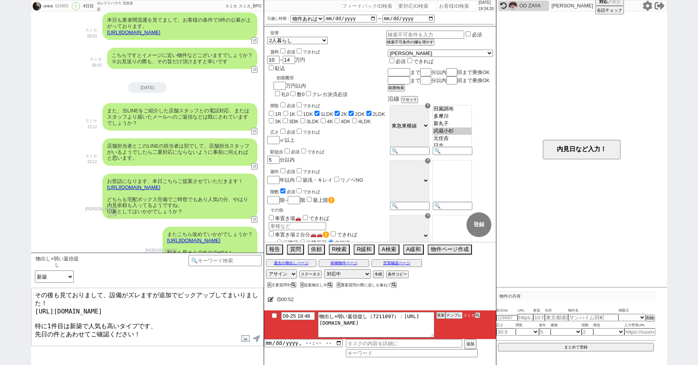
click at [150, 333] on textarea "その後も見ておりまして、設備がズレますが追加でピックアップしてまいりました！ [URL][DOMAIN_NAME] 特に1件目は新築で人気も高いタイプです、 …" at bounding box center [147, 317] width 232 height 58
type textarea "その後も見ておりまして、設備がズレますが追加でピックアップしてまいりました！ [URL][DOMAIN_NAME] 特に1件目は新築で人気も高いタイプです、 …"
checkbox input "true"
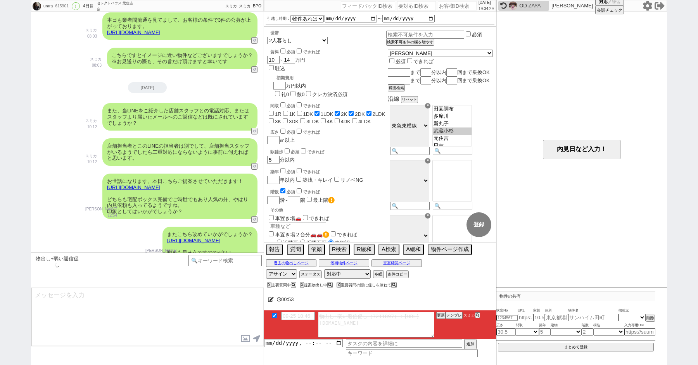
scroll to position [1142, 0]
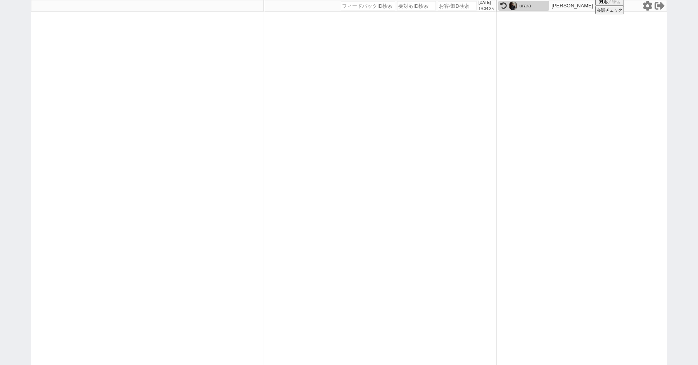
paste input "616141"
type input "616141"
select select "2"
select select
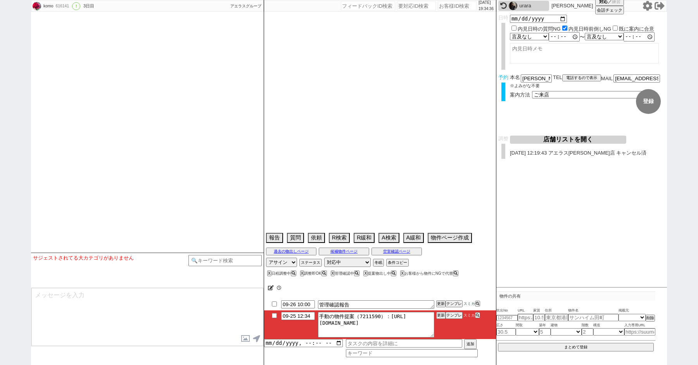
type textarea "店舗からLINE登録するよう言われた @会話成り立たない　他社なし @物件見れないと燃えそうなので当日調整にする"
select select "13"
select select "0"
select select "12"
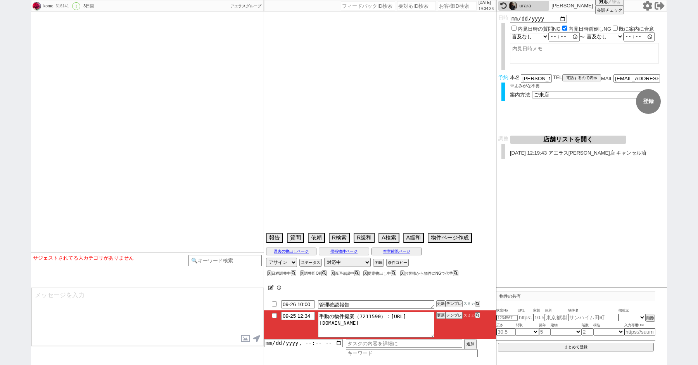
select select "12"
select select "431"
select select "24"
select select "770"
select select "115"
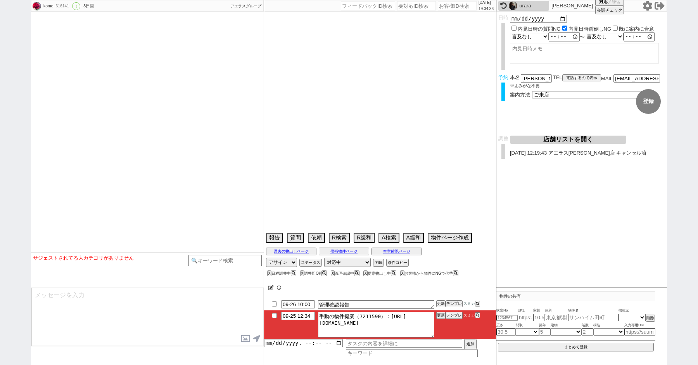
select select "29"
select select "882"
select select "118"
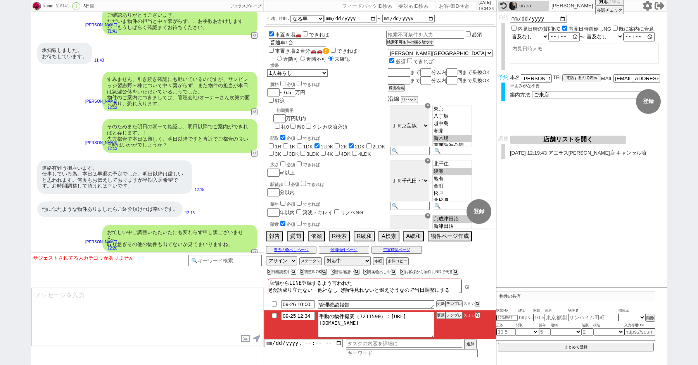
scroll to position [1, 0]
drag, startPoint x: 366, startPoint y: 280, endPoint x: 286, endPoint y: 281, distance: 80.3
click at [286, 281] on textarea "店舗からLINE登録するよう言われた @会話成り立たない　他社なし @物件見れないと燃えそうなので当日調整にする" at bounding box center [365, 287] width 194 height 16
drag, startPoint x: 370, startPoint y: 282, endPoint x: 273, endPoint y: 274, distance: 97.2
click at [291, 275] on div "[DATE] 19:34:50 候補物件を追加してしてください 紹介した物件一覧 他社物件を追加する 空室確認ページに追加・削除 紹介した物件一覧 他社物件を…" at bounding box center [380, 182] width 233 height 365
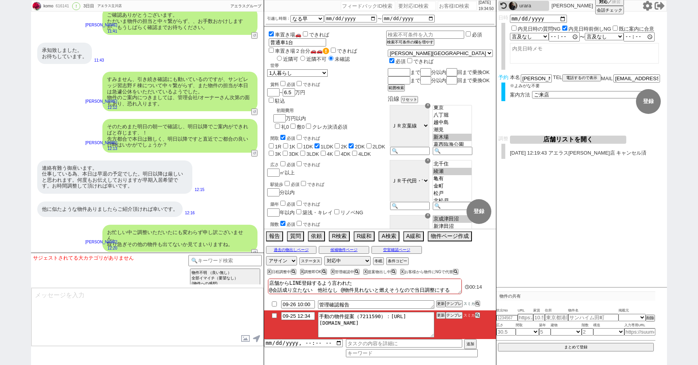
type textarea "@会話成り立たない　他社なし @物件見れないと燃えそうなので当日調整にする"
checkbox input "false"
checkbox input "true"
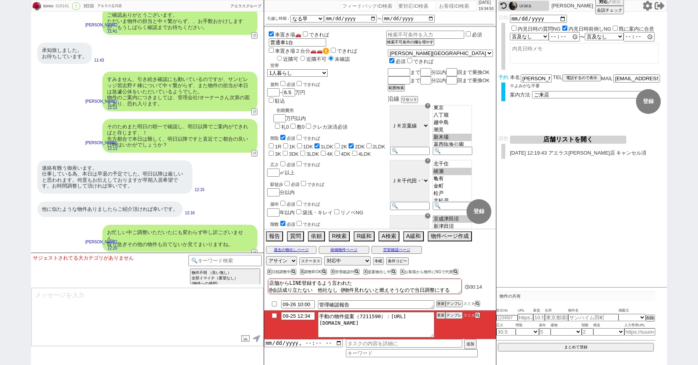
checkbox input "false"
checkbox input "true"
checkbox input "false"
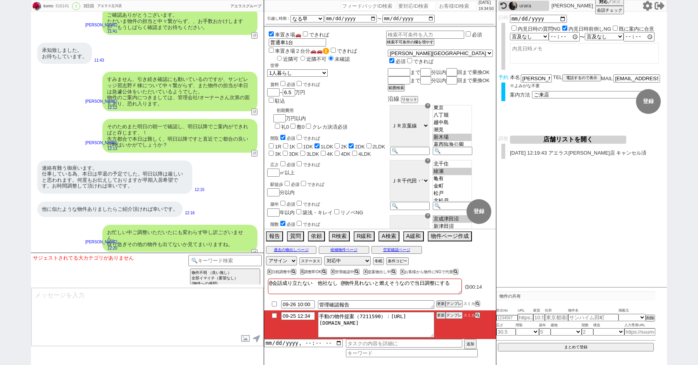
checkbox input "false"
type textarea "@会話成り立たない　他社なし @物件見れないと燃えそうなので当日調整にする"
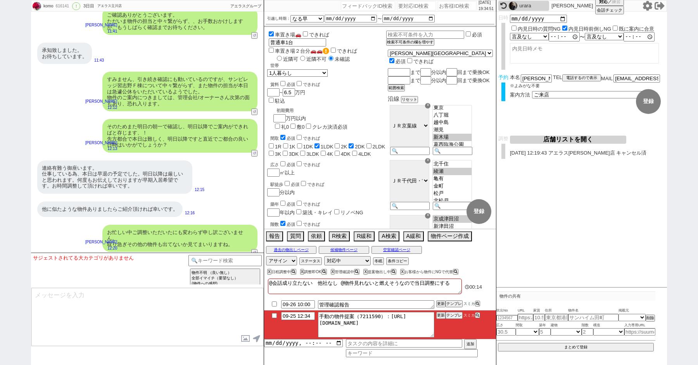
checkbox input "false"
checkbox input "true"
checkbox input "false"
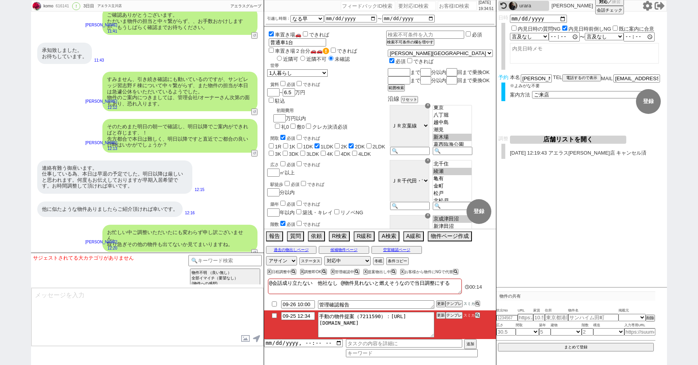
checkbox input "true"
checkbox input "false"
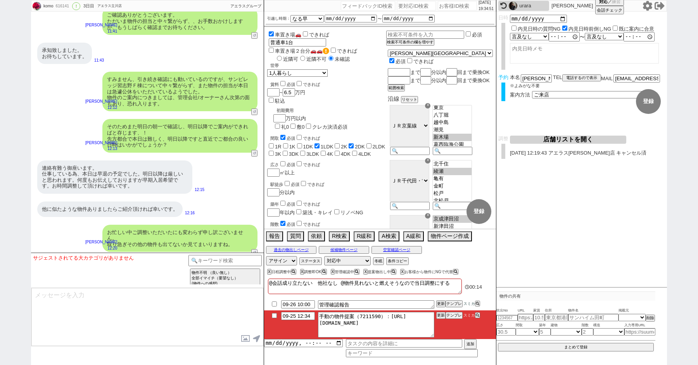
checkbox input "false"
type textarea "@会話成り立たない　他社なし @物件見れないと燃えそうなので当日調整にする"
click at [455, 313] on button "テンプレ" at bounding box center [454, 315] width 17 height 5
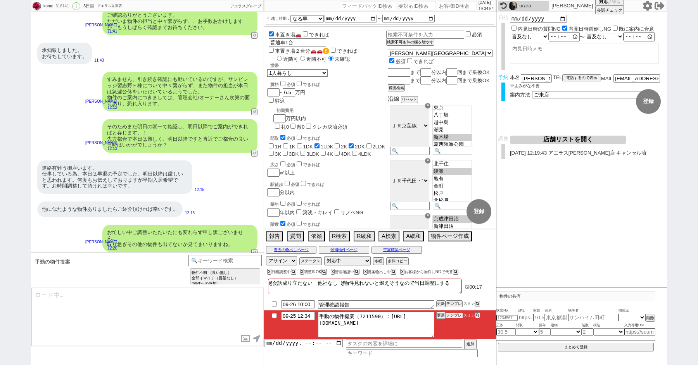
scroll to position [4937, 0]
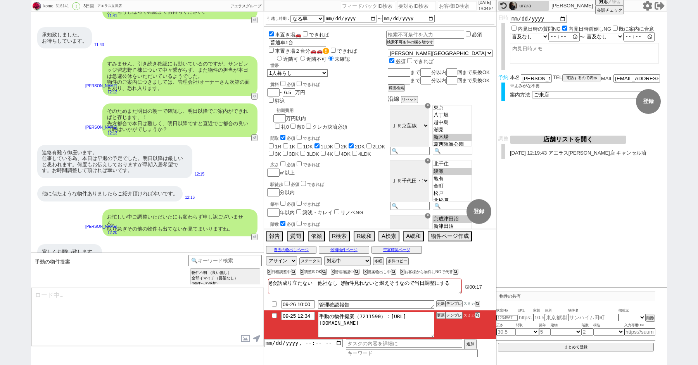
type textarea "並行で先の物件を参考にしつつ相場を見ておりまして、2件ピックアップしてまいりました！ [URL][DOMAIN_NAME]"
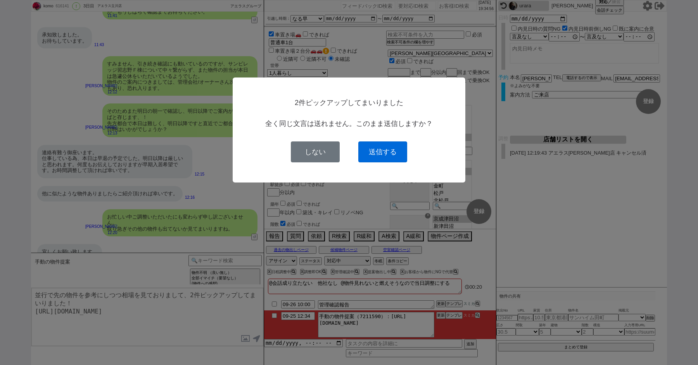
click at [388, 146] on button "送信する" at bounding box center [382, 152] width 49 height 21
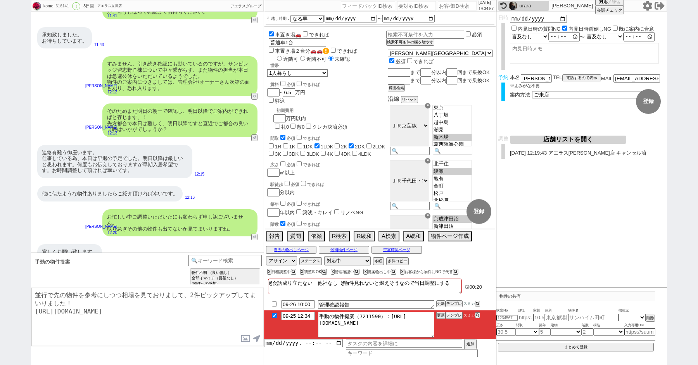
checkbox input "true"
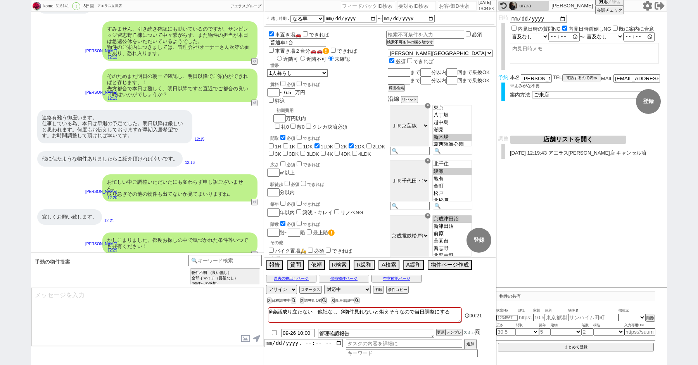
type textarea "宅配ボックス完備でやはりオススメかなと思います。 イメージいかがでしょうか？"
drag, startPoint x: 314, startPoint y: 311, endPoint x: 255, endPoint y: 281, distance: 66.1
click at [262, 283] on div "komo 616141 ! 0 3日目 アエラス立川店 冬眠中 自社客 アエラスグループ スミカ_BPO チャット全表示 [DATE] 新しくフォローされまし…" at bounding box center [349, 182] width 636 height 365
type textarea "他社なし @物件見れないと燃えそうなので当日調整にする"
checkbox input "false"
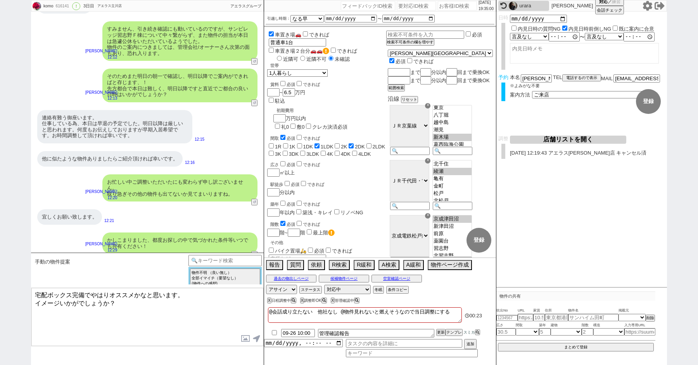
checkbox input "false"
checkbox input "true"
checkbox input "false"
checkbox input "true"
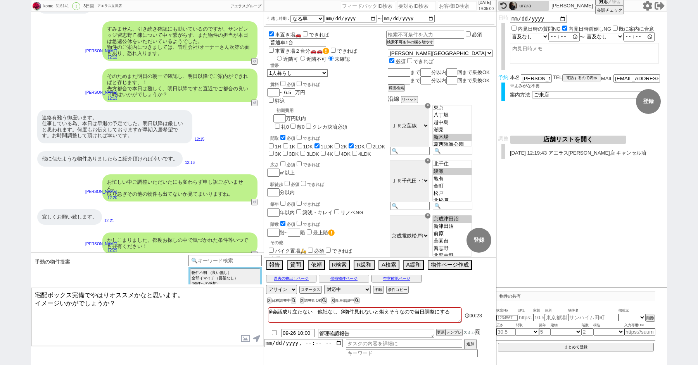
checkbox input "false"
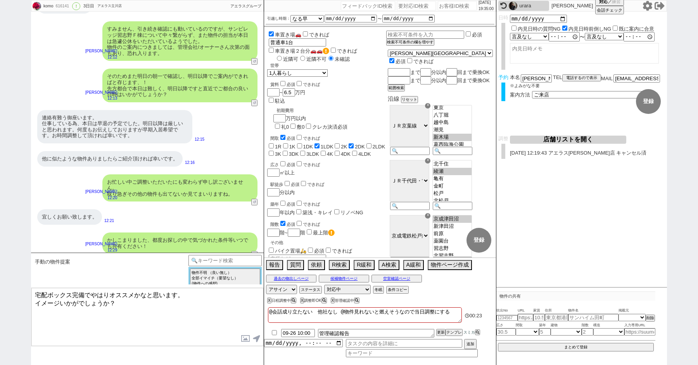
checkbox input "false"
type textarea "他社なし @物件見れないと燃えそうなので当日調整にする"
checkbox input "false"
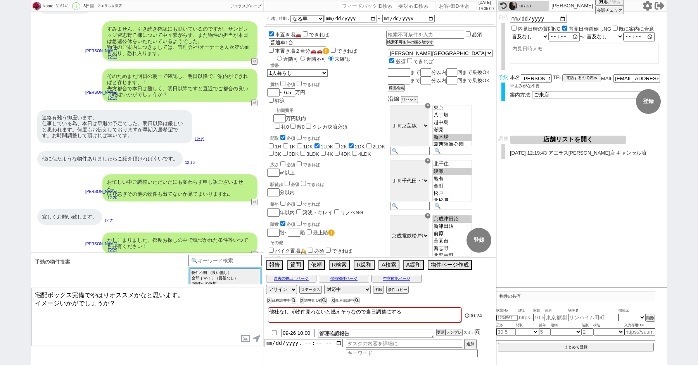
checkbox input "false"
checkbox input "true"
checkbox input "false"
checkbox input "true"
checkbox input "false"
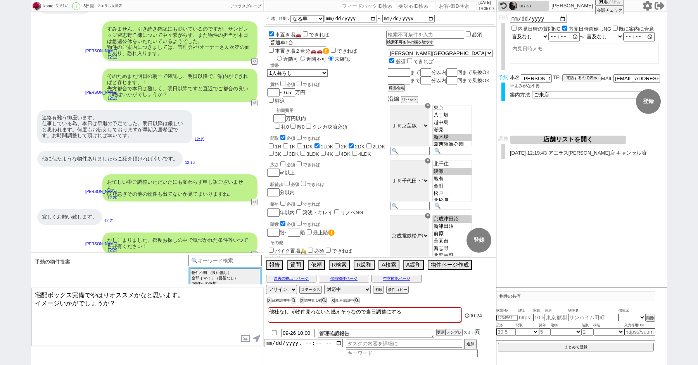
checkbox input "false"
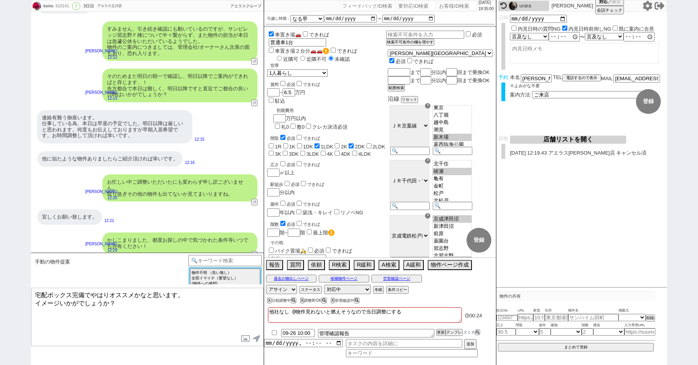
checkbox input "false"
type textarea "他社なし @物件見れないと燃えそうなので当日調整にする"
click at [126, 317] on textarea "宅配ボックス完備でやはりオススメかなと思います。 イメージいかがでしょうか？" at bounding box center [147, 317] width 232 height 58
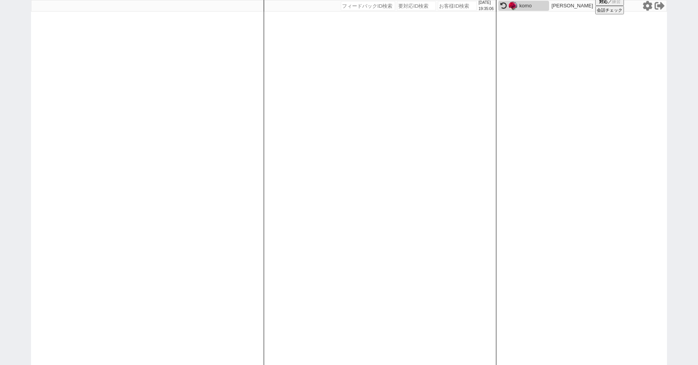
click at [519, 5] on div "komo" at bounding box center [533, 6] width 28 height 6
select select "2"
select select
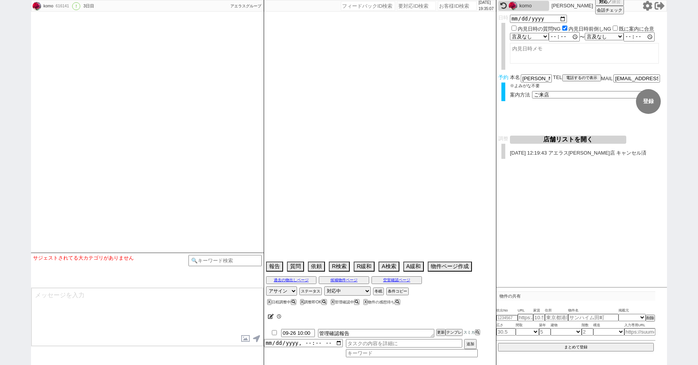
select select "13"
select select "0"
select select "12"
select select "431"
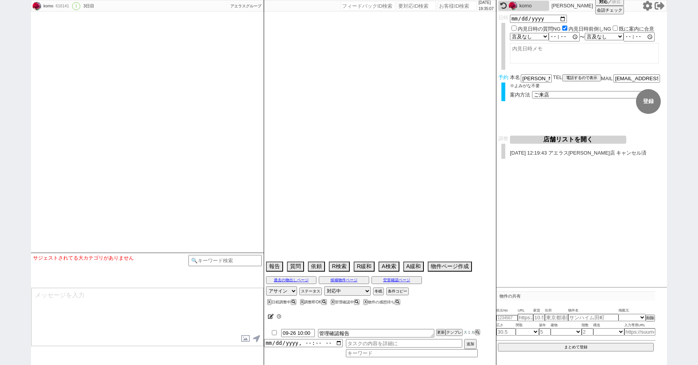
select select "24"
select select "770"
select select "115"
select select "29"
select select "882"
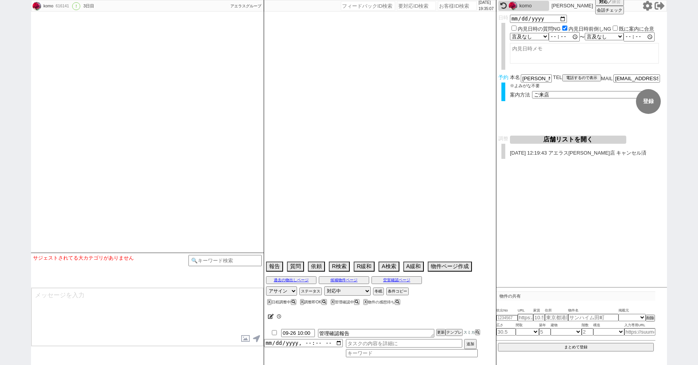
select select "118"
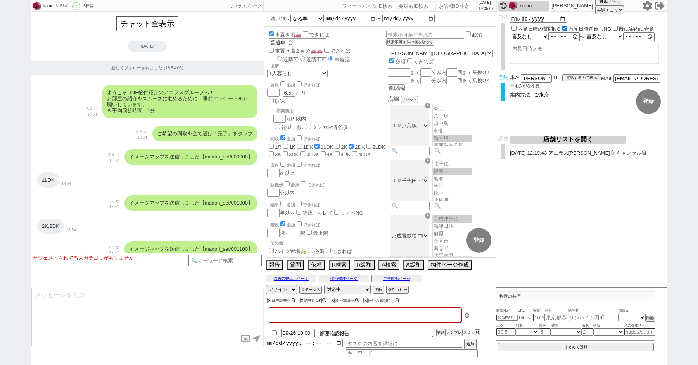
type textarea "他社なし @物件見れないと燃えそうなので当日調整にする"
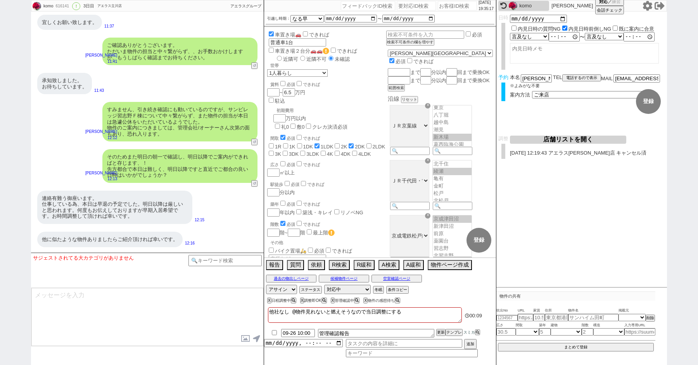
scroll to position [4987, 0]
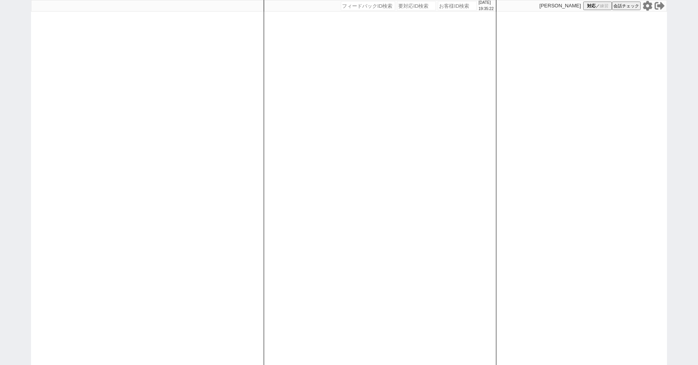
paste input "489693"
type input "489693"
select select "2"
select select
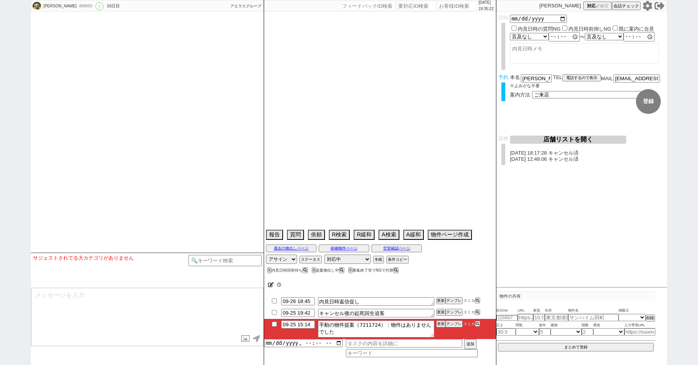
select select "2025"
select select "10"
select select "36"
select select "0"
select select "14"
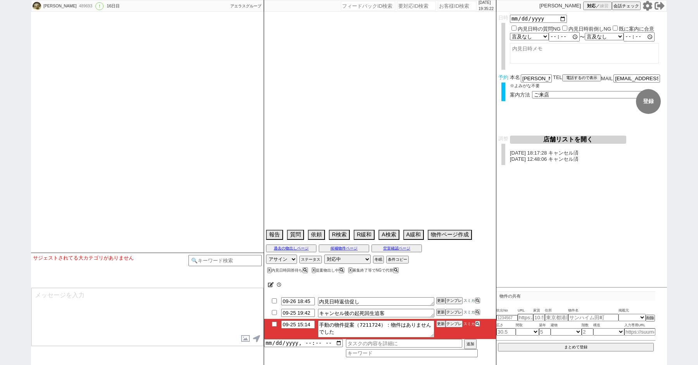
select select "13"
select select "452"
select select "84"
select select "2300"
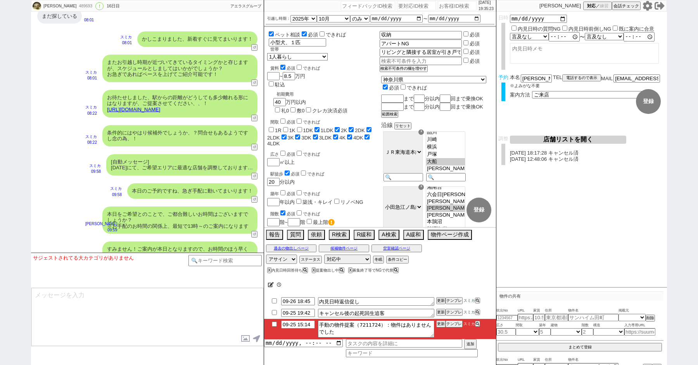
scroll to position [5963, 0]
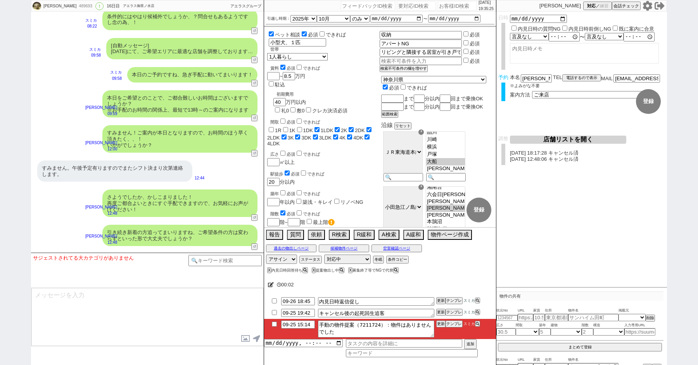
click at [274, 324] on input "checkbox" at bounding box center [274, 324] width 11 height 5
checkbox input "true"
click at [388, 233] on button "A検索" at bounding box center [387, 234] width 19 height 9
click at [386, 238] on button "A検索" at bounding box center [387, 234] width 19 height 9
click at [209, 221] on div "引き続き新着の方追ってまいりますね、ご希望条件の方は変わらずといった形で大丈夫でしょうか？ [PERSON_NAME] 12:48 4615-A2" at bounding box center [147, 235] width 233 height 29
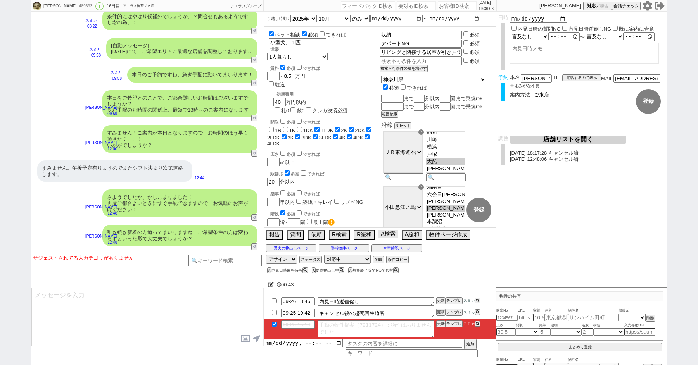
click at [387, 238] on button "A検索" at bounding box center [387, 234] width 19 height 9
click at [452, 322] on button "テンプレ" at bounding box center [454, 323] width 17 height 5
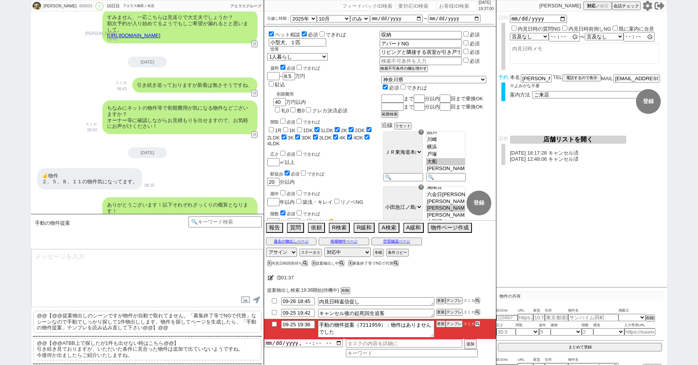
scroll to position [4444, 0]
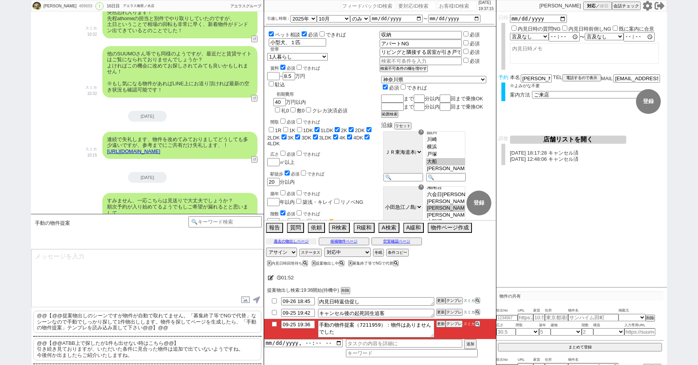
click at [289, 239] on button "過去の物出しページ" at bounding box center [291, 241] width 50 height 6
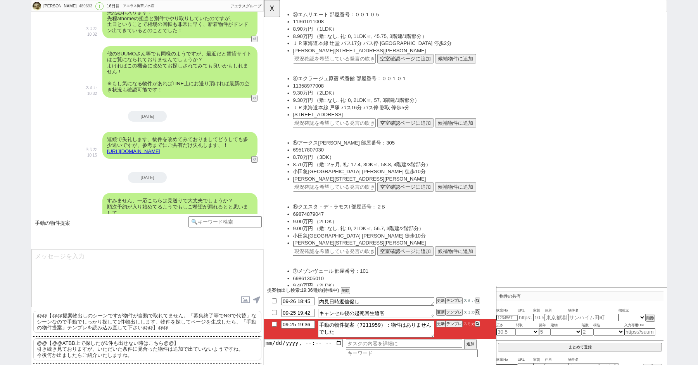
scroll to position [2, 0]
click at [454, 325] on button "テンプレ" at bounding box center [454, 323] width 17 height 5
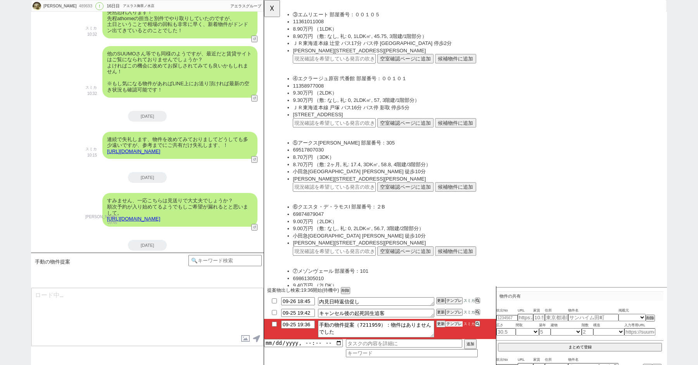
scroll to position [0, 0]
click at [454, 325] on button "テンプレ" at bounding box center [454, 323] width 17 height 5
type textarea "すみません、業者システム上でお探ししているのですが、頂いている条件ですと合致する物件がほとんど無く、、！"
checkbox input "true"
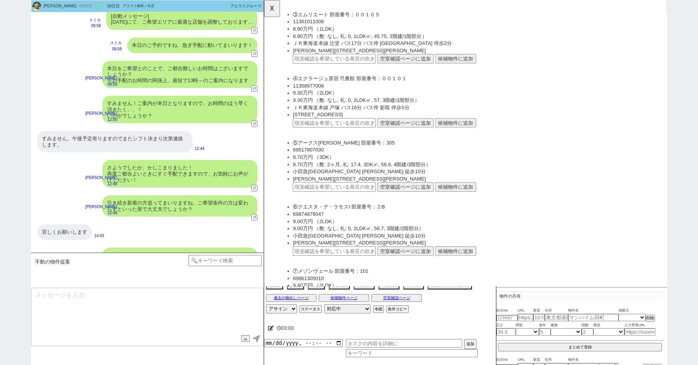
type textarea "そのため条件を大幅に広げる必要がありそうでして、具体的にはお車を最低でも1台は諦めて頂かないと難しそうではあるのですが、こちら検討可能でいらっしゃいますでしょ…"
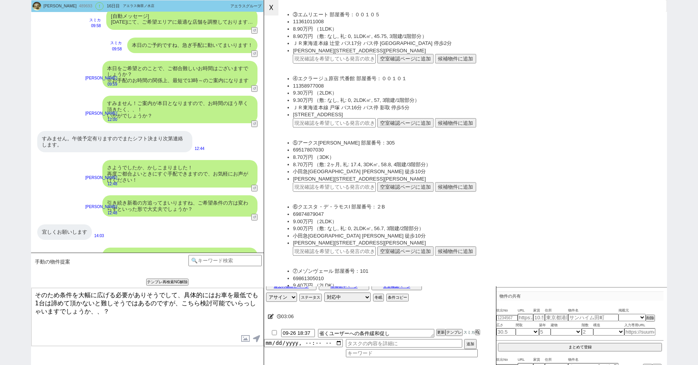
click at [274, 10] on button "☓" at bounding box center [271, 8] width 14 height 16
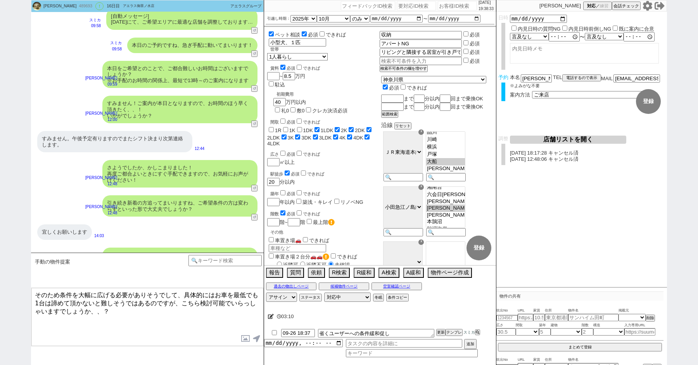
click at [184, 314] on textarea "そのため条件を大幅に広げる必要がありそうでして、具体的にはお車を最低でも1台は諦めて頂かないと難しそうではあるのですが、こちら検討可能でいらっしゃいますでしょ…" at bounding box center [147, 317] width 232 height 58
click at [273, 273] on button "報告" at bounding box center [274, 272] width 16 height 9
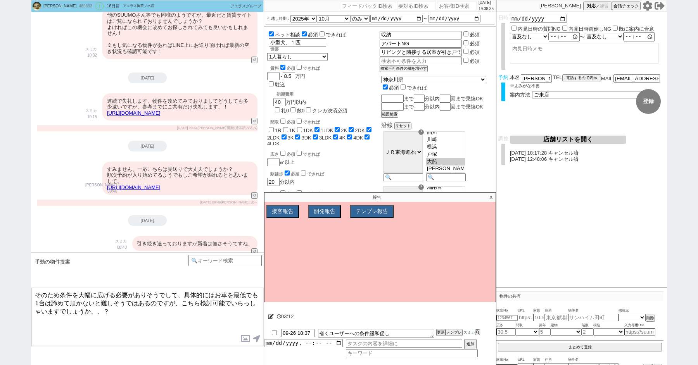
scroll to position [7812, 0]
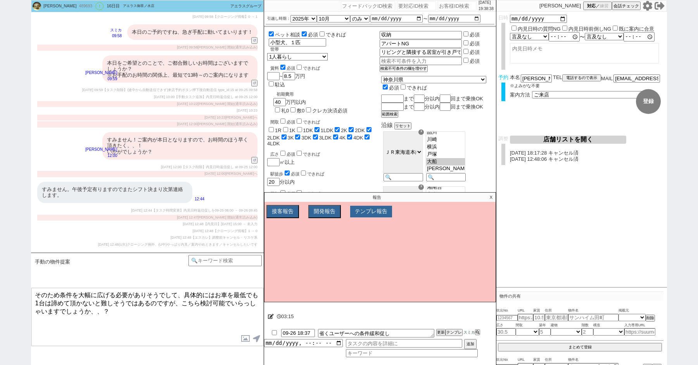
click at [374, 212] on button "テンプレ報告" at bounding box center [371, 212] width 42 height 12
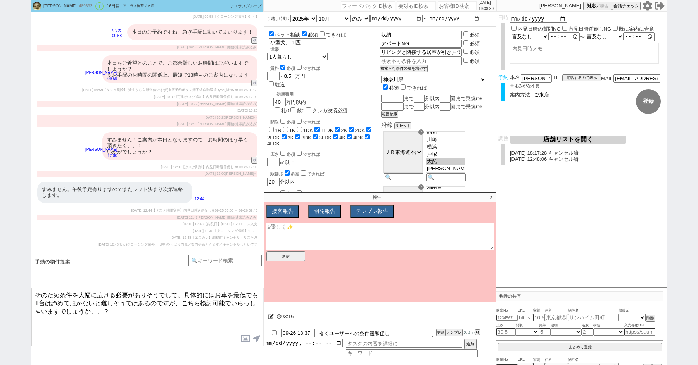
click at [328, 235] on textarea at bounding box center [379, 236] width 227 height 27
type textarea "な"
type textarea "主"
type textarea "手動物だしのテンプレで謎の文言が出る"
click at [284, 259] on button "送信" at bounding box center [285, 257] width 39 height 10
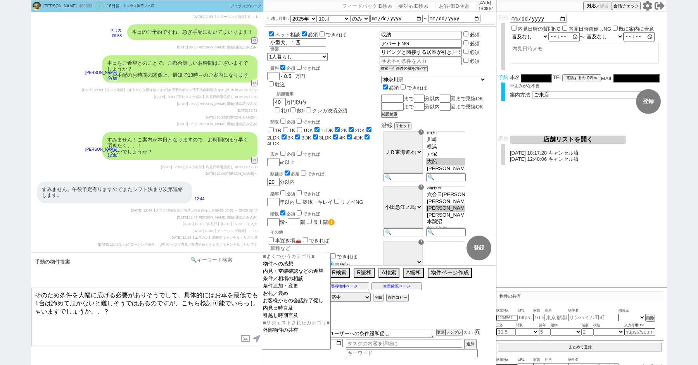
click at [227, 260] on input at bounding box center [224, 260] width 73 height 10
type input "手動"
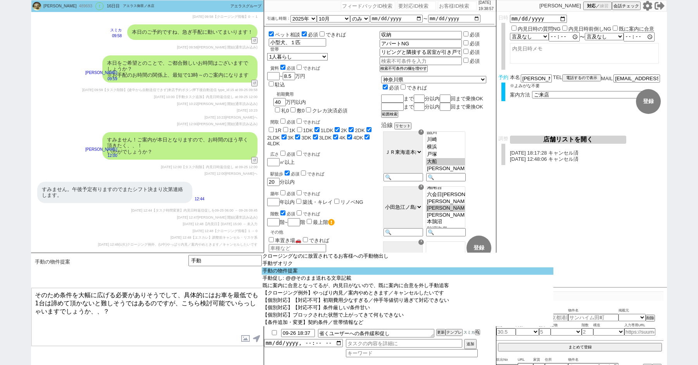
click at [320, 273] on option "手動の物件提案" at bounding box center [408, 271] width 292 height 7
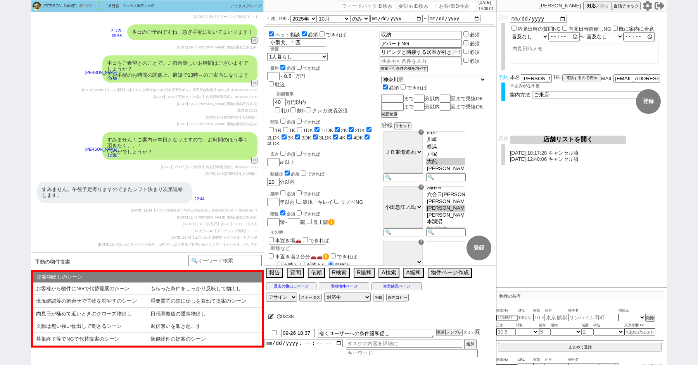
scroll to position [7967, 0]
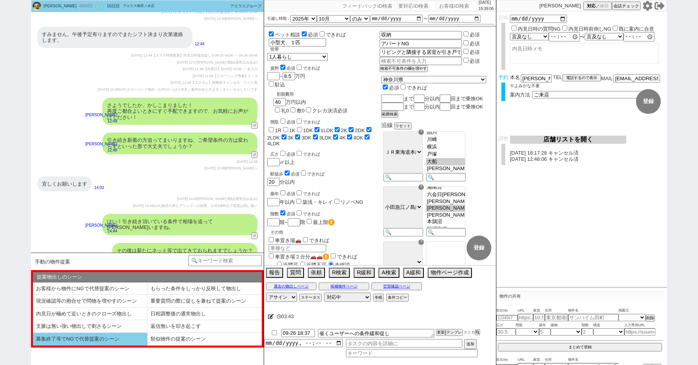
click at [102, 341] on li "募集終了等でNGで代替提案のシーン" at bounding box center [90, 339] width 114 height 13
select select "募集終了等でNGで代替提案のシーン"
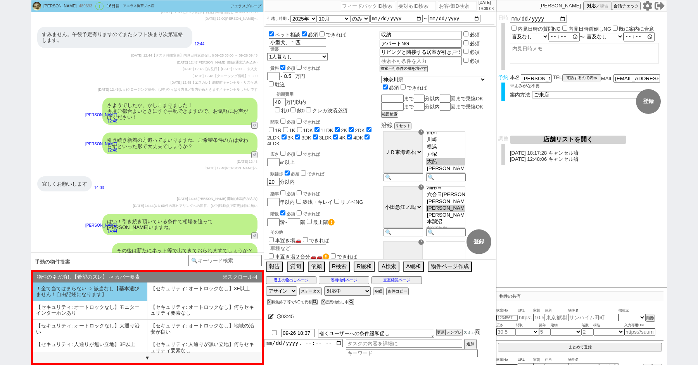
click at [90, 296] on li "！全て当てはまらない -> 該当なし【基本選びません！自由記述になります】" at bounding box center [90, 292] width 114 height 19
select select "！全て当てはまらない -> 該当なし【基本選びません！自由記述になります】"
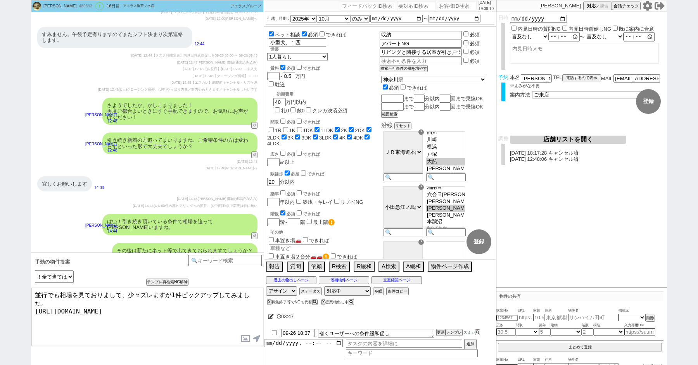
drag, startPoint x: 128, startPoint y: 295, endPoint x: 36, endPoint y: 259, distance: 97.7
click at [53, 266] on div "手動の物件提案 中カテゴリを選択 小カテゴリを選択 あなたはパートナーですか？ 0 0||null 1 内見日までの日数 -1 !=0 !=0&&!=1 !=…" at bounding box center [147, 309] width 233 height 112
type textarea "少々ズレますが1件ピックアップしてみました。 [URL][DOMAIN_NAME]"
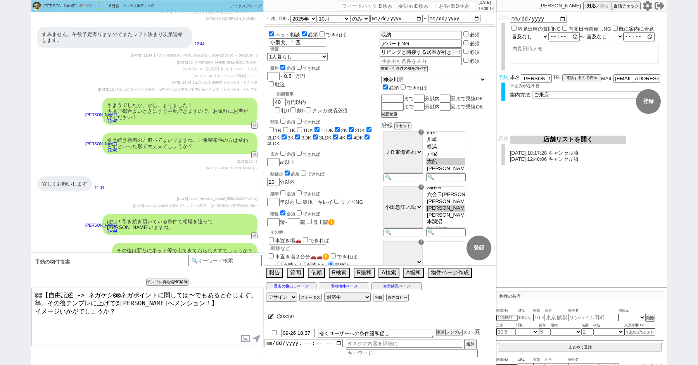
scroll to position [8004, 0]
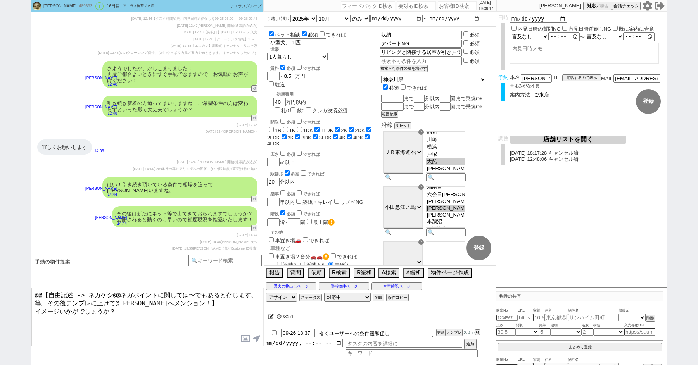
drag, startPoint x: 197, startPoint y: 299, endPoint x: 94, endPoint y: 263, distance: 109.0
click at [108, 268] on div "手動の物件提案 中カテゴリを選択 小カテゴリを選択 あなたはパートナーですか？ 0 0||null 1 内見日までの日数 -1 !=0 !=0&&!=1 !=…" at bounding box center [147, 309] width 233 height 112
click at [62, 290] on textarea "イメージいかがでしょうか？" at bounding box center [147, 317] width 232 height 58
type textarea "角部屋で駅近、礼金はなしと狙い目のタイプではありますがいかがでしょうか？"
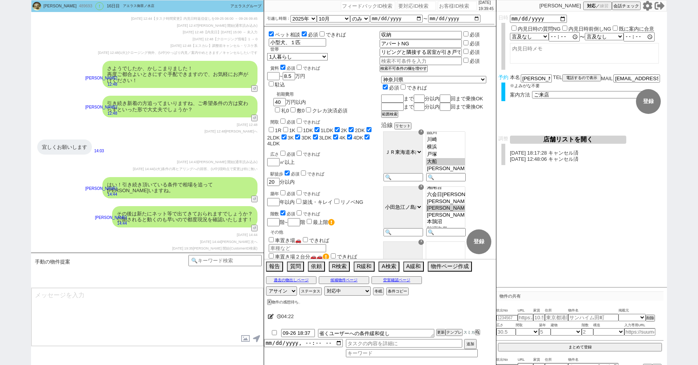
scroll to position [8040, 0]
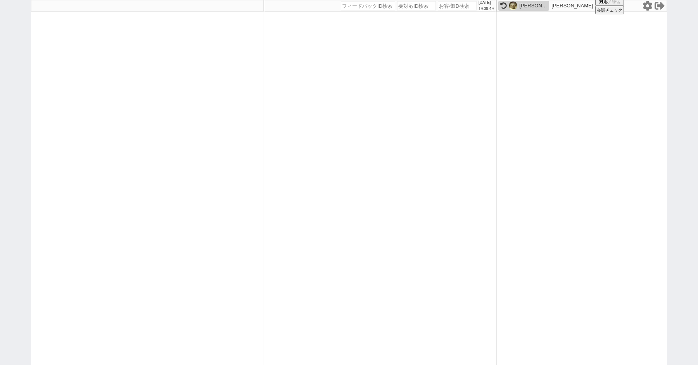
click at [520, 5] on div "[PERSON_NAME]" at bounding box center [533, 6] width 28 height 6
select select "2"
select select
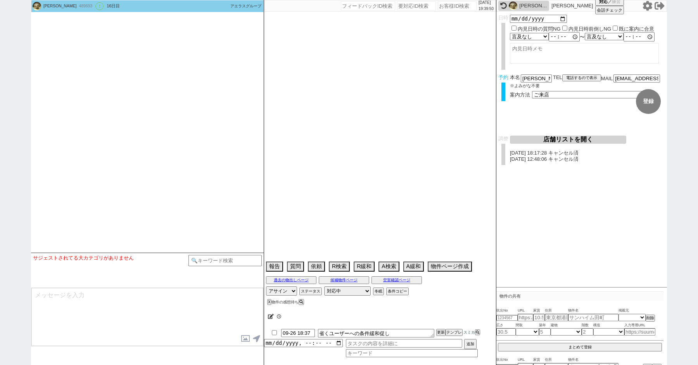
scroll to position [6051, 0]
select select "2025"
select select "10"
select select "36"
select select "0"
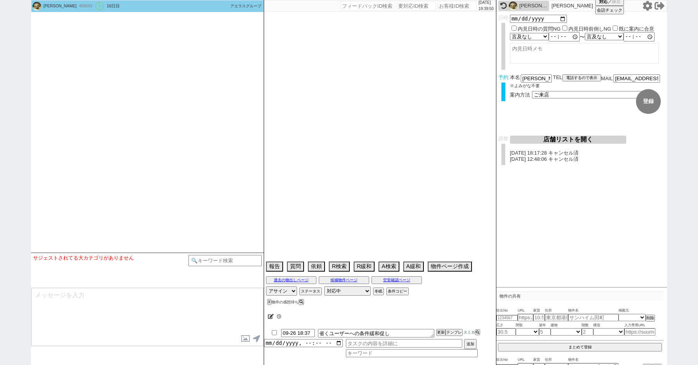
select select "14"
select select "13"
select select "452"
select select "84"
select select "2300"
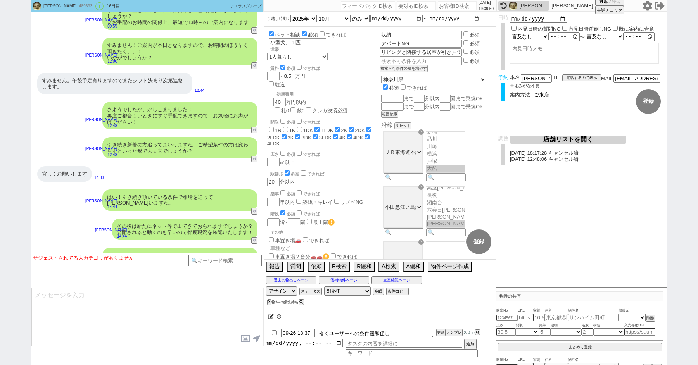
scroll to position [68, 0]
click at [277, 332] on input "checkbox" at bounding box center [274, 332] width 11 height 5
checkbox input "true"
click at [316, 291] on button "ステータス" at bounding box center [309, 291] width 21 height 6
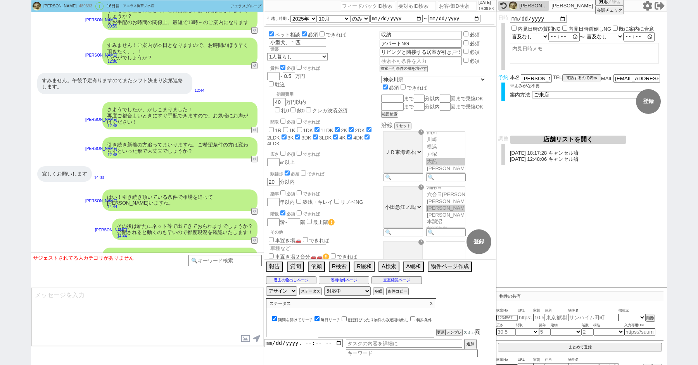
click at [274, 317] on input "期間を開けてリーチ" at bounding box center [274, 318] width 5 height 5
checkbox input "false"
click at [432, 303] on p "X" at bounding box center [431, 303] width 9 height 9
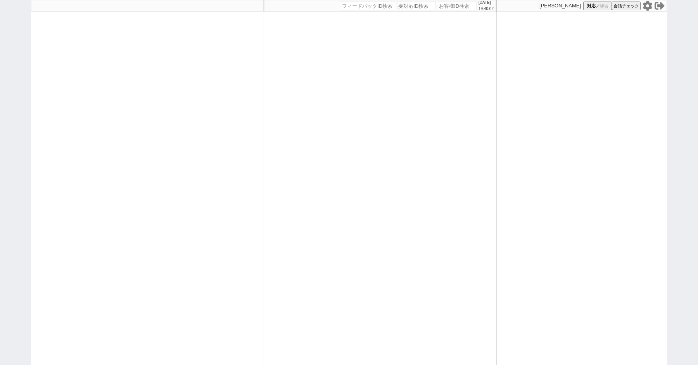
paste input "615063"
type input "615063"
select select
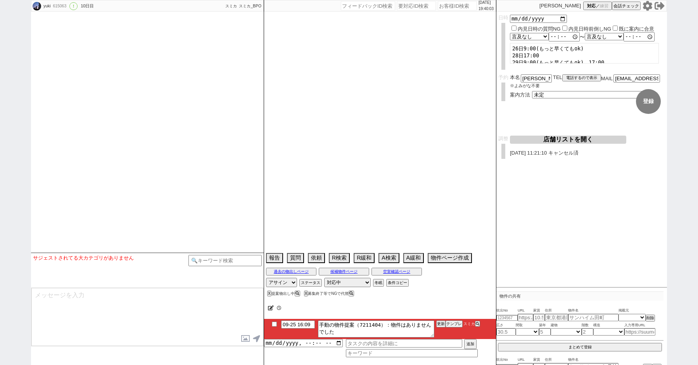
select select "2025"
select select "11"
select select "37"
select select "5"
select select "12"
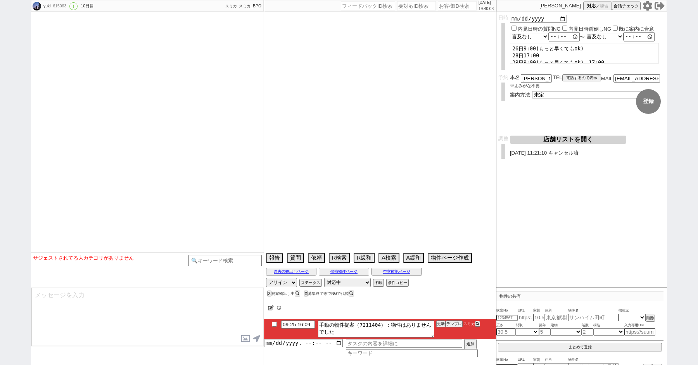
select select "27"
select select "856"
select select "7"
select select "215"
select select "118"
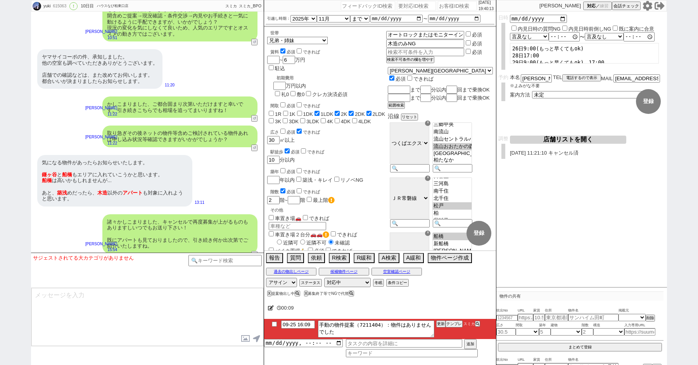
scroll to position [3012, 0]
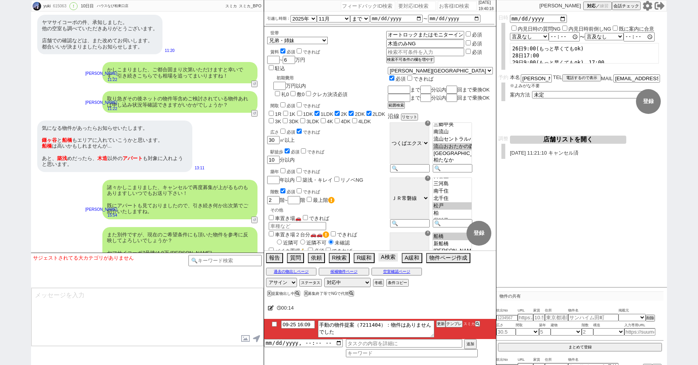
click at [392, 257] on button "A検索" at bounding box center [387, 257] width 19 height 9
click at [289, 273] on button "過去の物出しページ" at bounding box center [291, 272] width 50 height 6
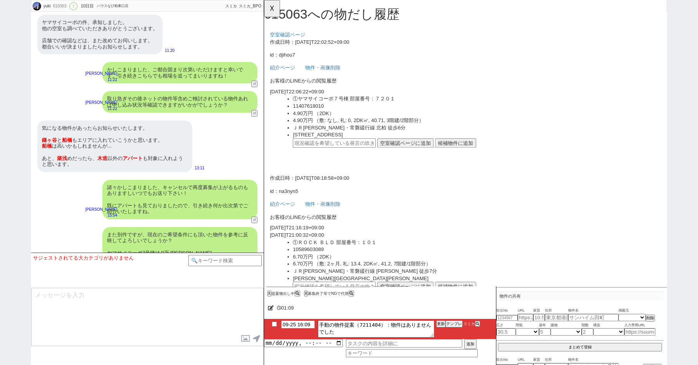
scroll to position [0, 0]
click at [454, 325] on button "テンプレ" at bounding box center [454, 323] width 17 height 5
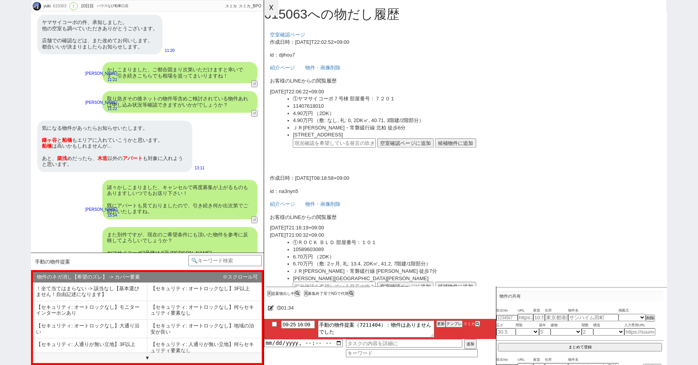
click at [271, 10] on button "☓" at bounding box center [271, 8] width 14 height 16
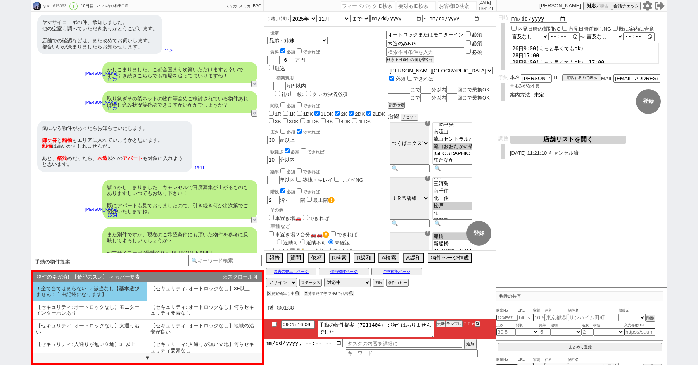
click at [105, 293] on li "！全て当てはまらない -> 該当なし【基本選びません！自由記述になります】" at bounding box center [90, 292] width 114 height 19
select select "！全て当てはまらない -> 該当なし【基本選びません！自由記述になります】"
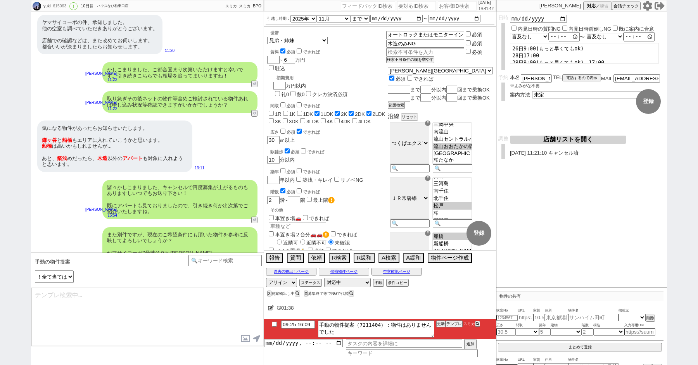
type textarea "並行でも相場を見ておりまして、少々ズレますが1件ピックアップしてみました。 [URL][DOMAIN_NAME]"
checkbox input "true"
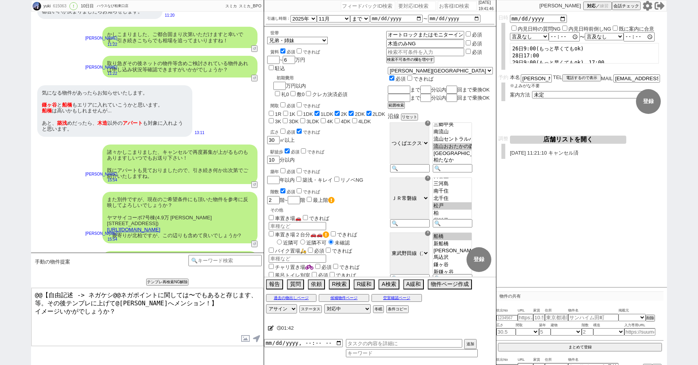
drag, startPoint x: 190, startPoint y: 304, endPoint x: 60, endPoint y: 288, distance: 130.9
click at [71, 294] on textarea "@@【自由記述 -> ネガケシ@@ネガポイントに関しては〜でもあると存じます、等。その後テンプレに上げて@[PERSON_NAME]へメンション！】 イメージ…" at bounding box center [147, 317] width 232 height 58
click at [33, 293] on textarea "定期借家物件ではありますが イメージいかがでしょうか？" at bounding box center [147, 317] width 232 height 58
drag, startPoint x: 138, startPoint y: 294, endPoint x: 29, endPoint y: 291, distance: 108.6
click at [29, 292] on div "yuki 615063 ! 0 10日目 ハウスなび[GEOGRAPHIC_DATA]店 冬眠中 自社客 スミカ スミカ_BPO チャット全表示 [DATE]…" at bounding box center [349, 182] width 698 height 365
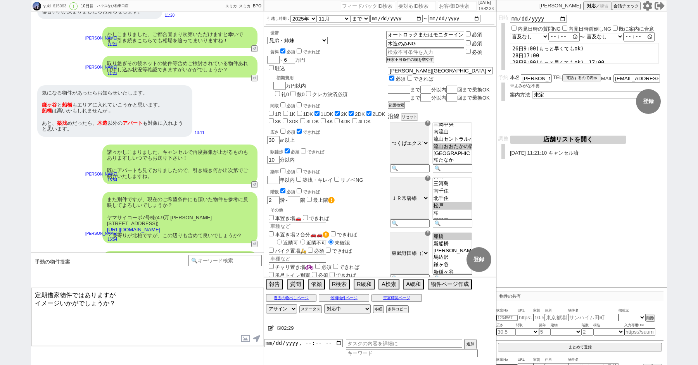
drag, startPoint x: 70, startPoint y: 295, endPoint x: 230, endPoint y: 284, distance: 160.5
click at [230, 284] on div "手動の物件提案 中カテゴリを選択 小カテゴリを選択 あなたはパートナーですか？ 0 0||null 1 内見日までの日数 -1 !=0 !=0&&!=1 !=…" at bounding box center [147, 309] width 233 height 112
paste textarea "諸条件ズレますがこちらでもやはり、"
click at [102, 292] on textarea "定期借家物件で、諸条件ズレますがこちらでもやはり、 イメージいかがでしょうか？" at bounding box center [147, 317] width 232 height 58
drag, startPoint x: 184, startPoint y: 294, endPoint x: 218, endPoint y: 314, distance: 40.0
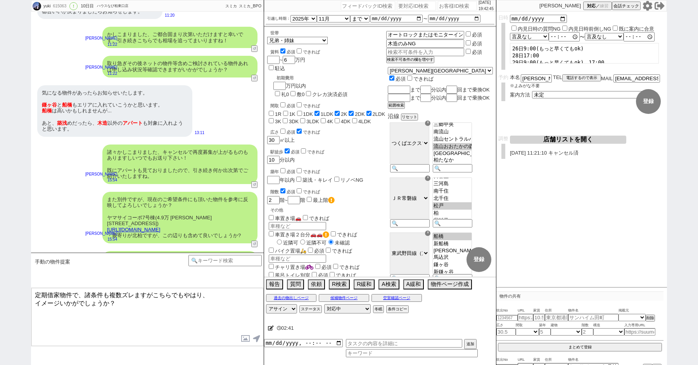
click at [218, 314] on textarea "定期借家物件で、諸条件も複数ズレますがこちらでもやはり、 イメージいかがでしょうか？" at bounding box center [147, 317] width 232 height 58
click at [207, 297] on textarea "定期借家物件で、諸条件も複数ズレますがこちらでもやはり、 イメージいかがでしょうか？" at bounding box center [147, 317] width 232 height 58
click at [153, 295] on textarea "定期借家物件で、諸条件も複数ズレますがこちらでもやはり相場としては イメージいかがでしょうか？" at bounding box center [147, 317] width 232 height 58
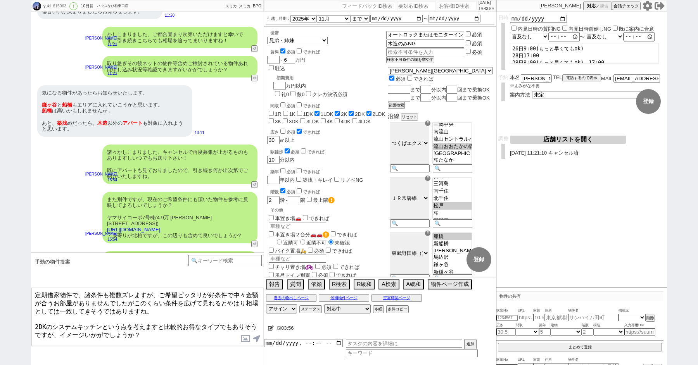
type textarea "定期借家物件で、諸条件も複数ズレますが、ご希望ピッタリが好条件で中々金額が合うお部屋がありませんでしたがこのくらい条件を広げて見れるとやはり相場としては一致し…"
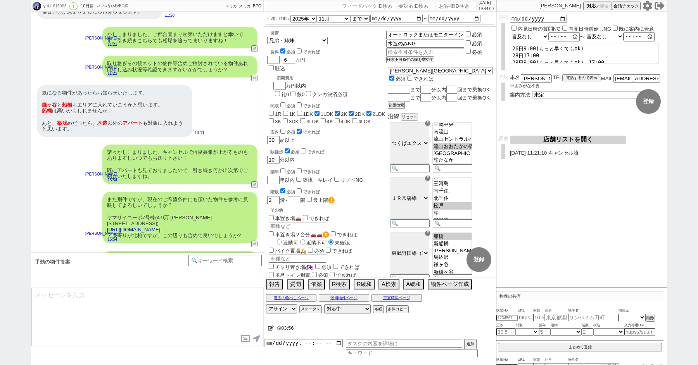
scroll to position [3107, 0]
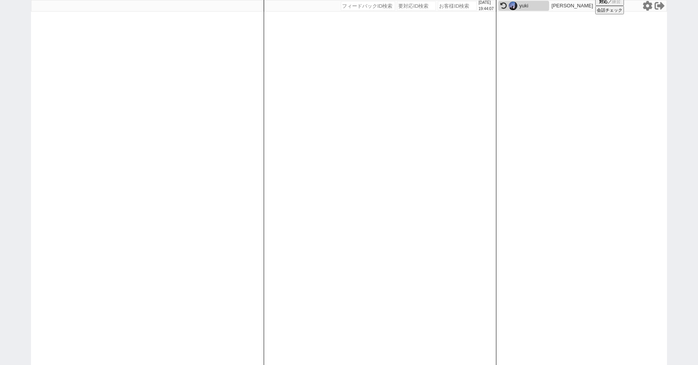
click at [0, 138] on div "[DATE] 19:44:07 候補物件を追加してしてください 紹介した物件一覧 他社物件を追加する 空室確認ページに追加・削除 紹介した物件一覧 他社物件を…" at bounding box center [349, 182] width 698 height 365
paste input "616012"
type input "616012"
select select
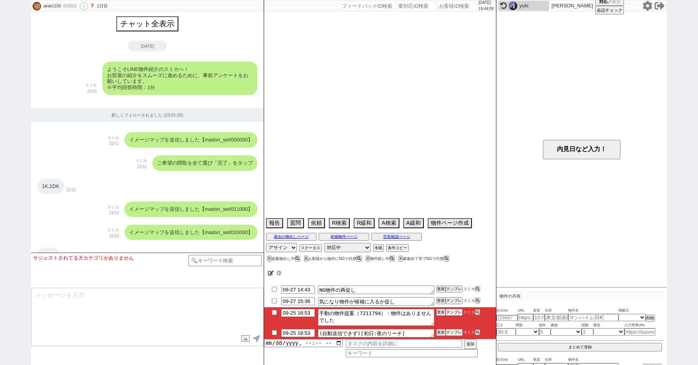
scroll to position [2410, 0]
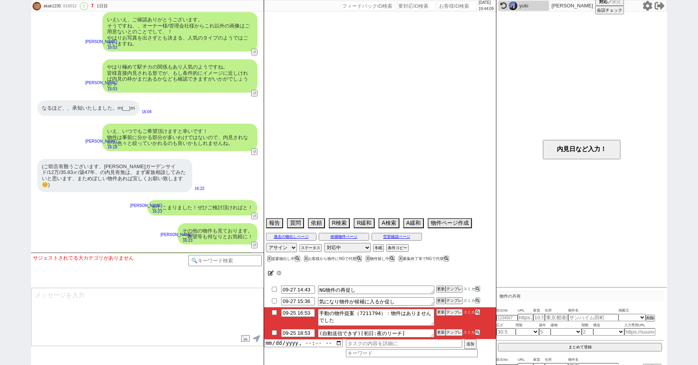
select select "16"
select select "1"
select select "75"
select select "1797"
select select "66"
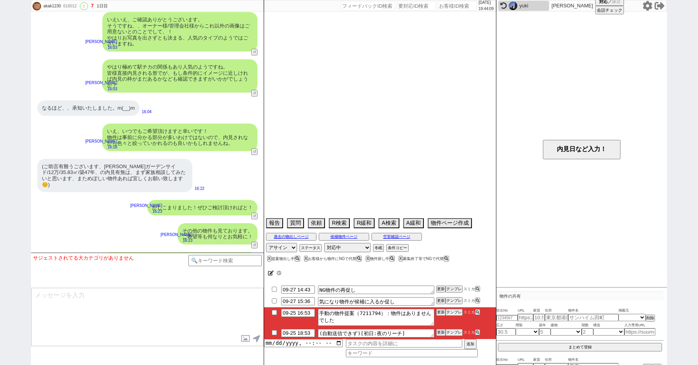
select select "1610"
select select "62"
select select "[DATE]"
select select "71"
select select "[DATE]"
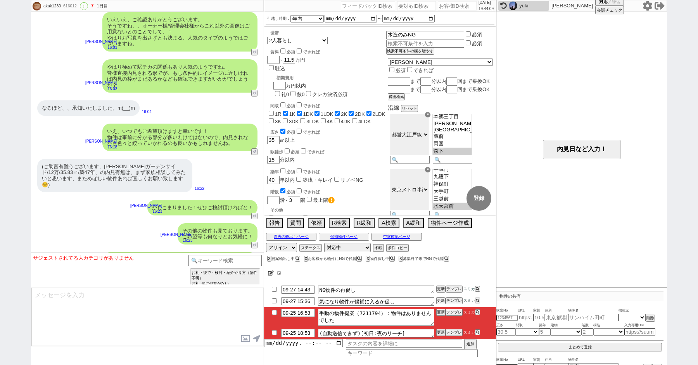
scroll to position [43, 0]
click at [272, 311] on input "checkbox" at bounding box center [274, 312] width 11 height 5
checkbox input "true"
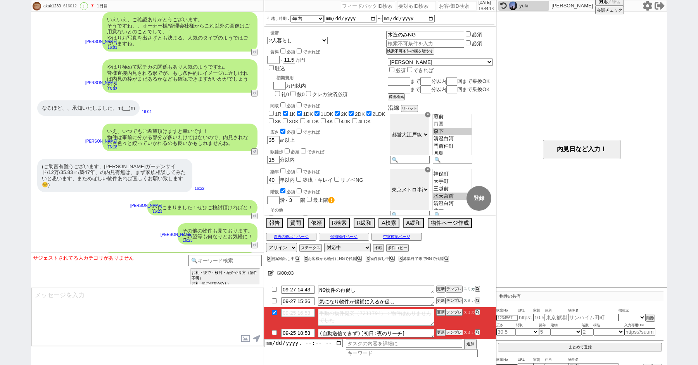
click at [454, 332] on button "テンプレ" at bounding box center [454, 332] width 17 height 5
type textarea "@@【@@メッセージは打たず、以下やってください@@】@@ @@【@@ユーザーの返信で終わってるので特に夜のリーチする必要ないです。タスクを消して次に進んでく…"
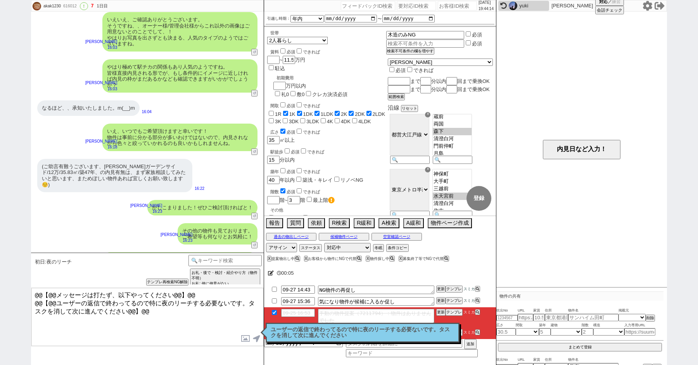
click at [290, 336] on p "ユーザーの返信で終わってるので特に夜のリーチする必要ないです。タスクを消して次に進んでください" at bounding box center [363, 333] width 184 height 12
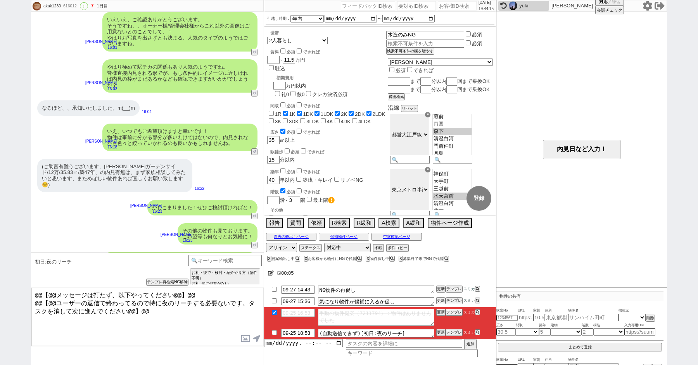
click at [273, 333] on input "checkbox" at bounding box center [274, 332] width 11 height 5
checkbox input "true"
click at [451, 311] on button "テンプレ" at bounding box center [454, 312] width 17 height 5
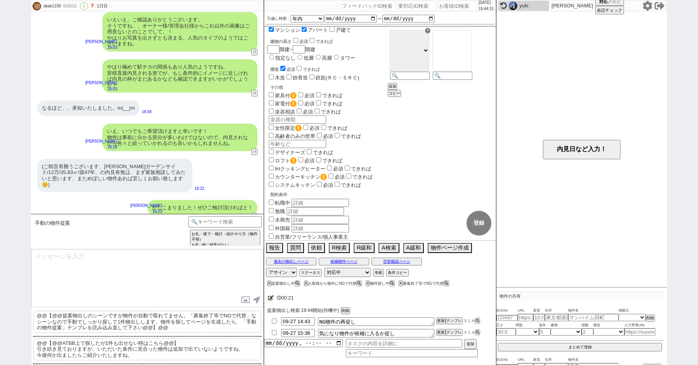
scroll to position [2448, 0]
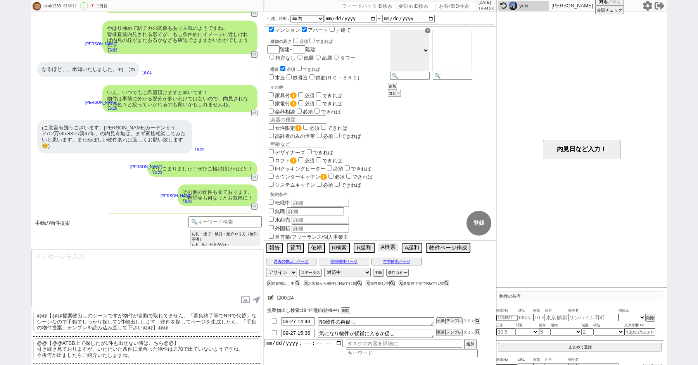
click at [390, 245] on button "A検索" at bounding box center [387, 247] width 19 height 9
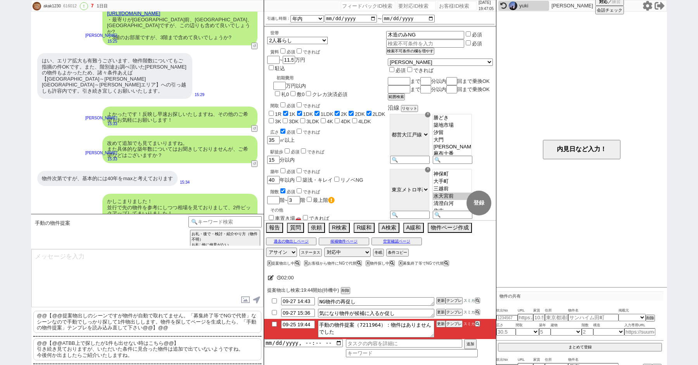
scroll to position [1764, 0]
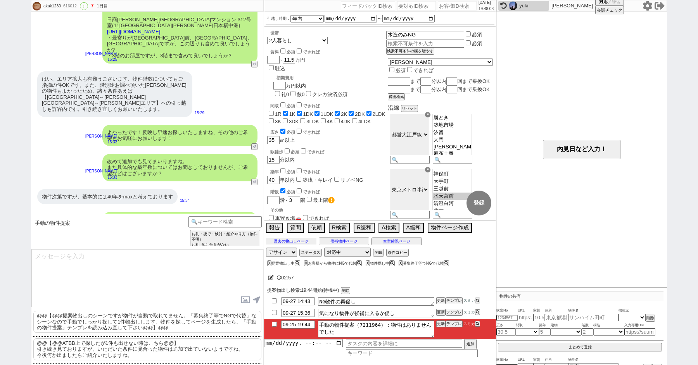
click at [293, 240] on button "過去の物出しページ" at bounding box center [291, 241] width 50 height 6
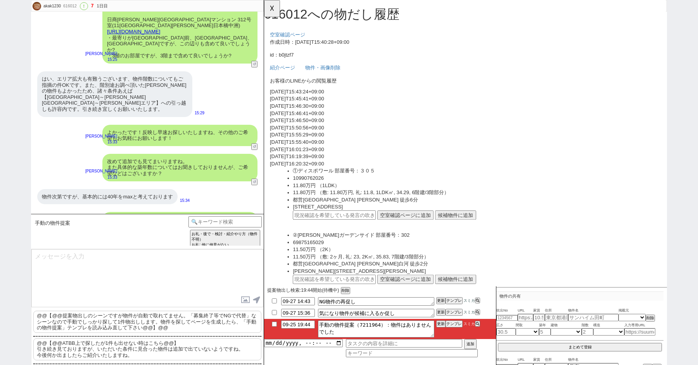
scroll to position [0, 0]
click at [207, 220] on input at bounding box center [224, 221] width 73 height 10
type input "手動"
click at [266, 14] on button "☓" at bounding box center [271, 8] width 14 height 16
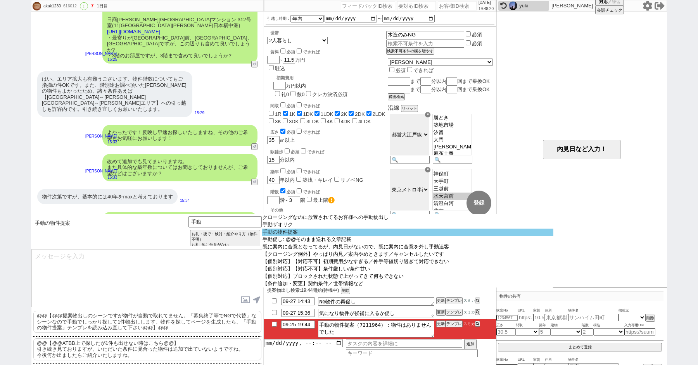
click at [317, 235] on option "手動の物件提案" at bounding box center [408, 232] width 292 height 7
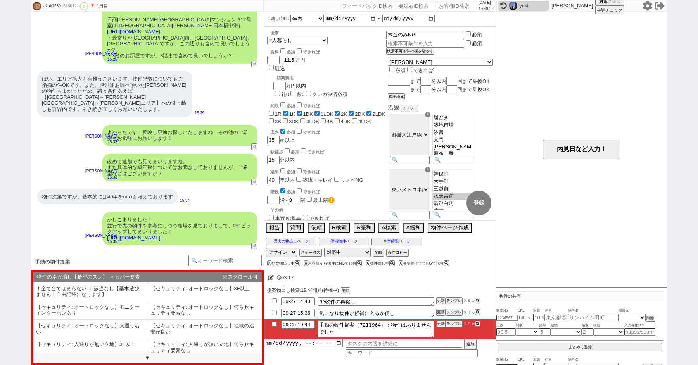
click at [274, 323] on input "checkbox" at bounding box center [274, 324] width 11 height 5
checkbox input "true"
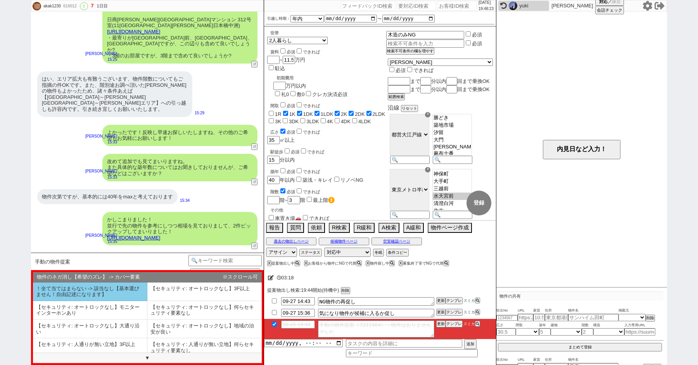
click at [78, 294] on li "！全て当てはまらない -> 該当なし【基本選びません！自由記述になります】" at bounding box center [90, 292] width 114 height 19
select select "！全て当てはまらない -> 該当なし【基本選びません！自由記述になります】"
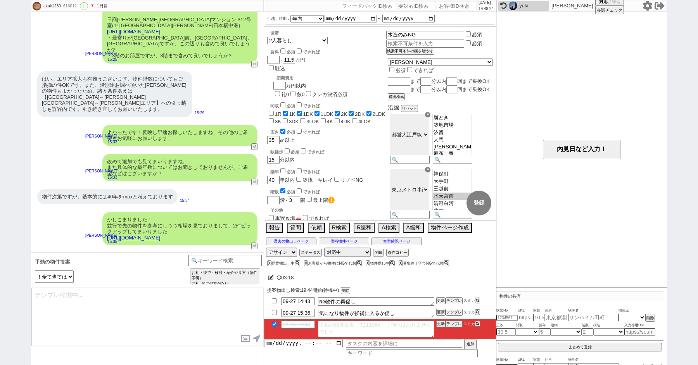
type textarea "並行でも相場を見ておりまして、少々ズレますが1件ピックアップしてみました。 [URL][DOMAIN_NAME]"
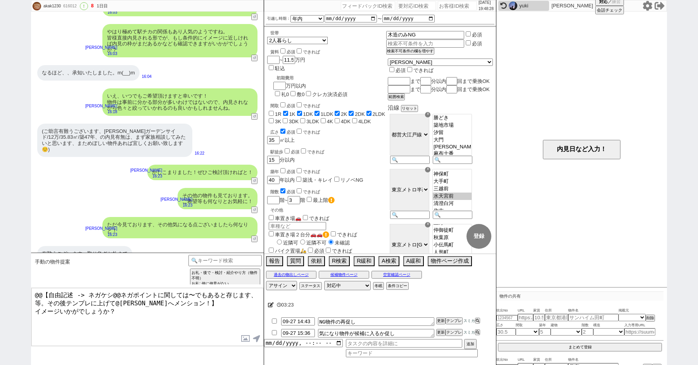
drag, startPoint x: 181, startPoint y: 300, endPoint x: 113, endPoint y: 262, distance: 78.3
click at [114, 263] on div "手動の物件提案 あなたはパートナーですか？ 0 0||null 1 内見日までの日数 -1 !=0 !=0&&!=1 !=4&&<9 !=null !=nul…" at bounding box center [147, 309] width 233 height 112
type textarea "駅徒歩2分で設備も充実しております。ご希望の地域にもそう遠くはない高アクセスの駅最寄ではありますが、イメージいかがでしょうか？"
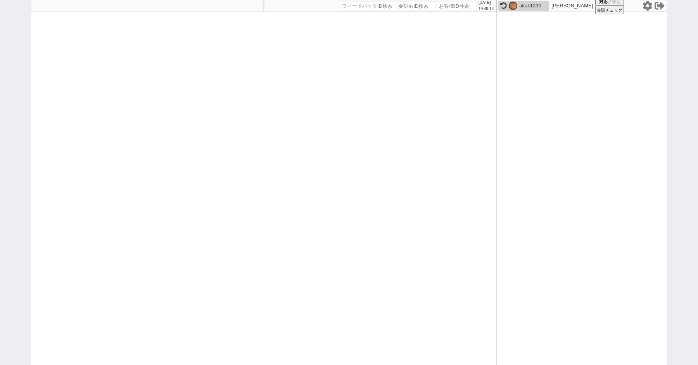
click at [19, 124] on div "2025/09/25 19:49:13 候補物件を追加してしてください 紹介した物件一覧 他社物件を追加する 空室確認ページに追加・削除 紹介した物件一覧 他…" at bounding box center [349, 182] width 698 height 365
paste input "615801"
type input "615801"
select select "2"
select select
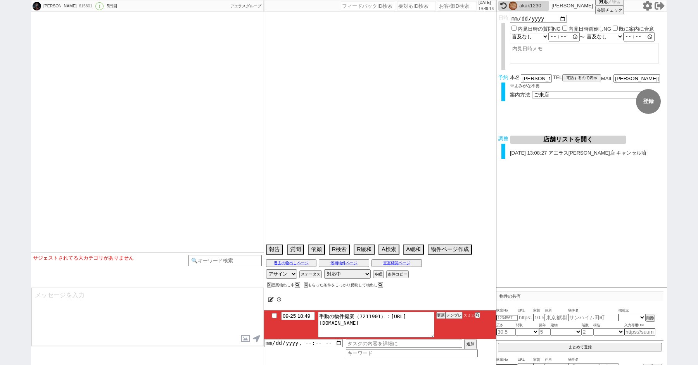
type textarea "@松戸店井内さんから、候補の物件強くて来店時現況報告するとトラブルに発展しそう懸念で現況伝えています　タウンハウジングでやり取りあり 調整後キャンセルあり"
select select "2025"
select select "12"
select select "37"
select select "0"
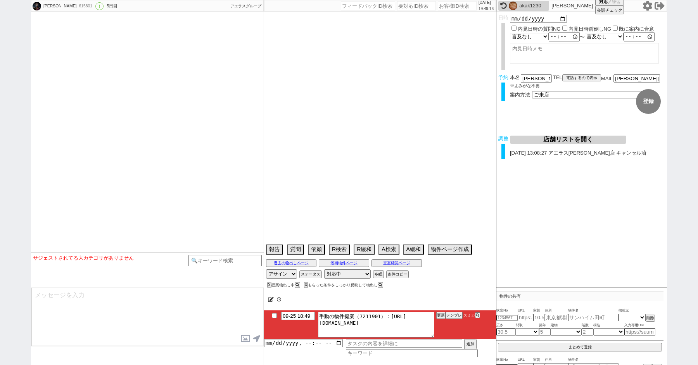
select select "7"
select select "24"
select select "775"
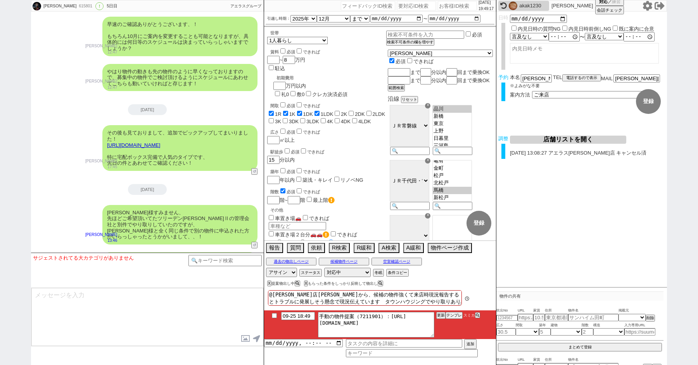
scroll to position [4356, 0]
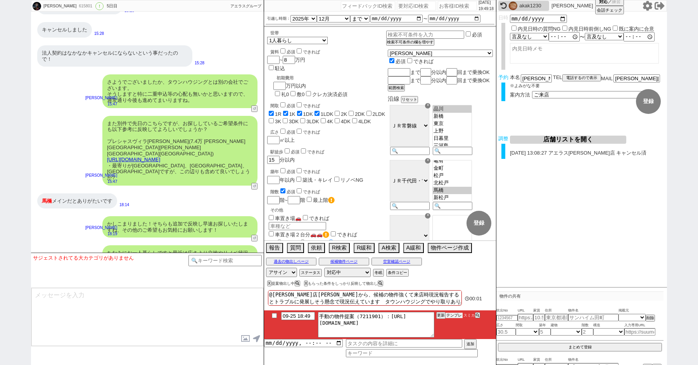
click at [456, 316] on button "テンプレ" at bounding box center [454, 315] width 17 height 5
type textarea "その後も見ておりまして、@@【追加された条件】を反映し以下の募集がございました！ https://tools.sumika.live/pages/ol1c4s…"
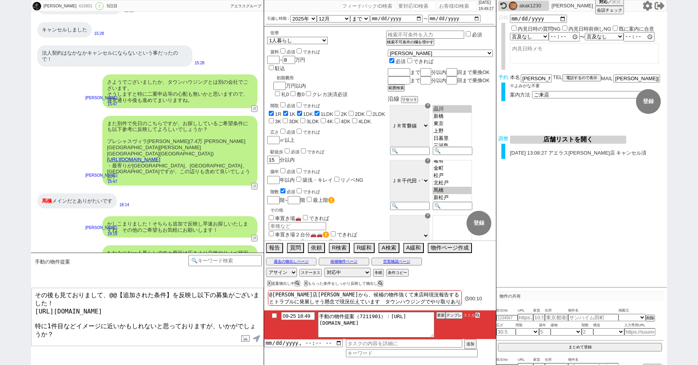
scroll to position [2, 0]
drag, startPoint x: 268, startPoint y: 302, endPoint x: 248, endPoint y: 242, distance: 63.0
click at [249, 248] on div "harumi 615801 ! 0 5日目 冬眠中 自社客 アエラスグループ スミカ_BPO チャット全表示 2025-09-21 新しくフォローされました …" at bounding box center [349, 182] width 636 height 365
type textarea "調整後キャンセルあり"
checkbox input "true"
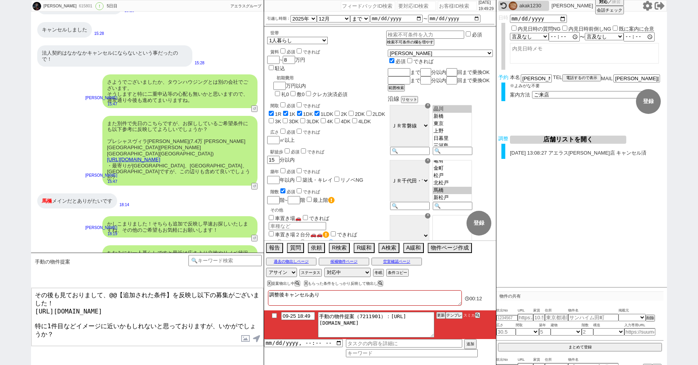
checkbox input "true"
checkbox input "false"
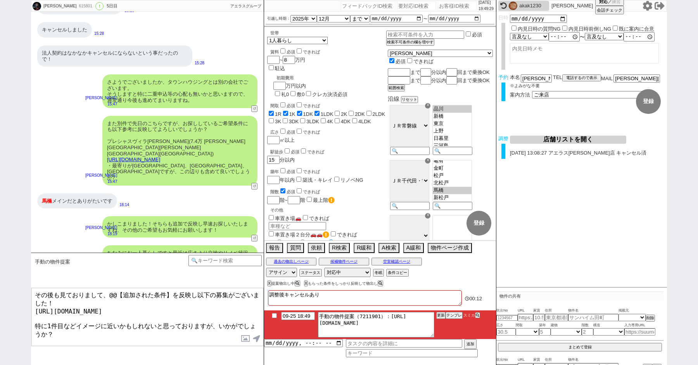
checkbox input "false"
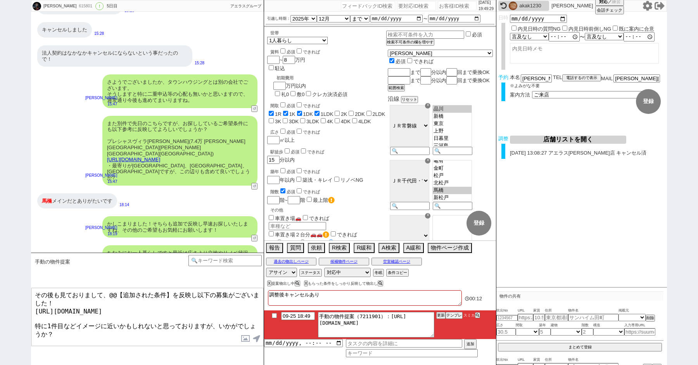
checkbox input "false"
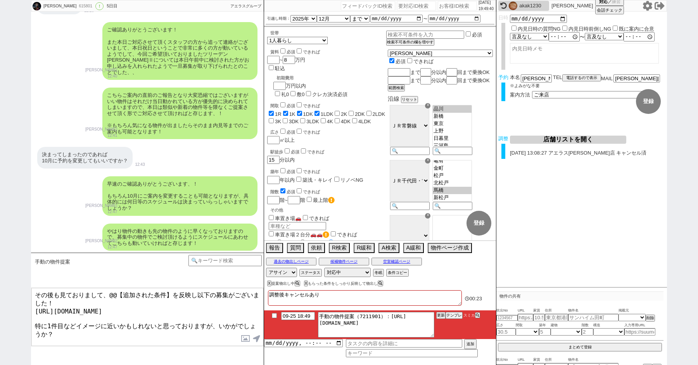
scroll to position [3847, 0]
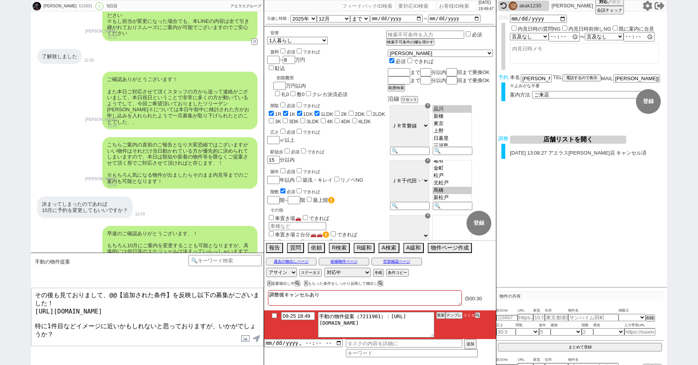
type textarea "調整後キャンセルあり"
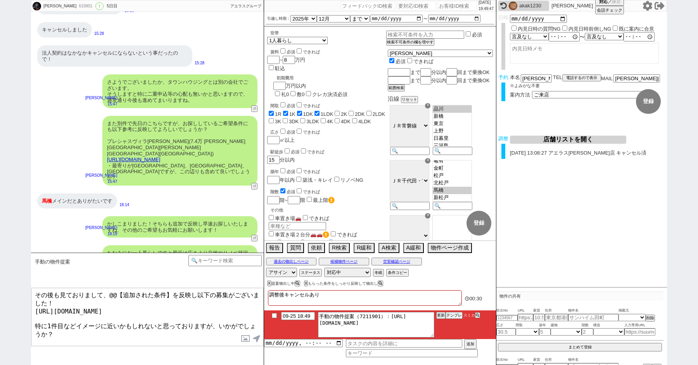
drag, startPoint x: 176, startPoint y: 294, endPoint x: 134, endPoint y: 294, distance: 42.3
click at [134, 294] on textarea "その後も見ておりまして、@@【追加された条件】を反映し以下の募集がございました！ https://tools.sumika.live/pages/ol1c4s…" at bounding box center [147, 317] width 232 height 58
drag, startPoint x: 195, startPoint y: 298, endPoint x: 107, endPoint y: 296, distance: 87.6
click at [107, 296] on textarea "その後も見ておりまして、@@【追加された条件】を反映し以下の募集がございました！ https://tools.sumika.live/pages/ol1c4s…" at bounding box center [147, 317] width 232 height 58
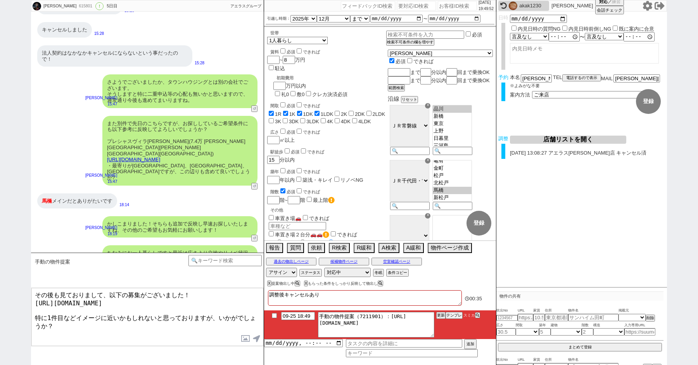
type textarea "その後も見ておりまして、以下の募集がございました！ https://tools.sumika.live/pages/ol1c4sm 特に1件目などイメージに近…"
checkbox input "true"
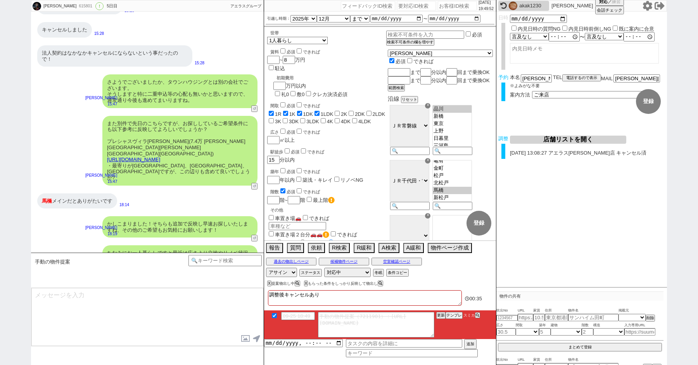
scroll to position [4419, 0]
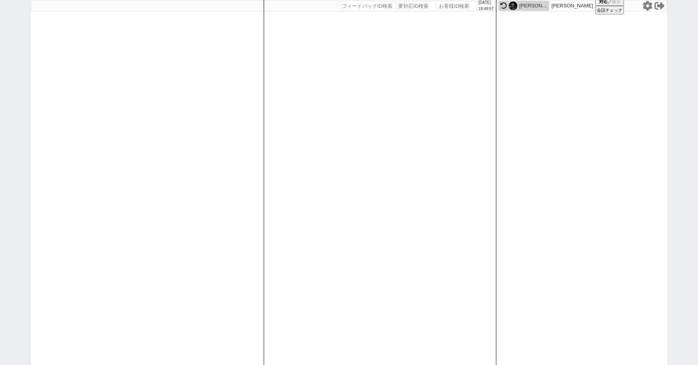
paste input "615936"
type input "615936"
select select
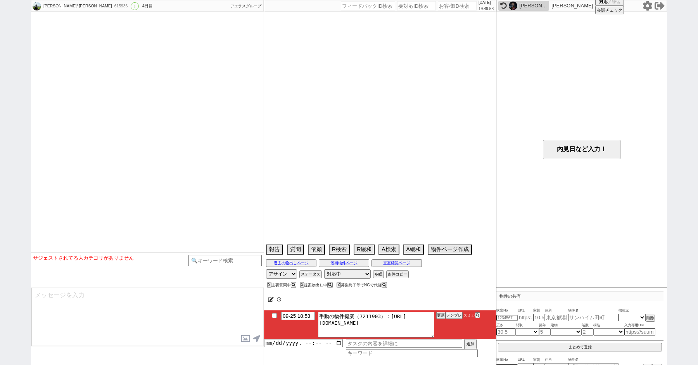
scroll to position [2678, 0]
select select "2025"
select select "11"
select select "36"
select select "1"
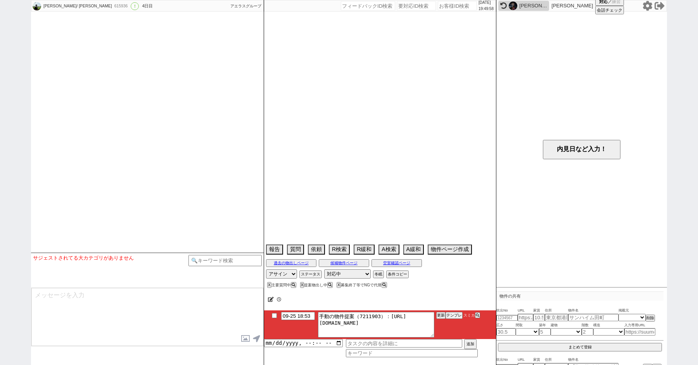
select select "57"
select select "1409"
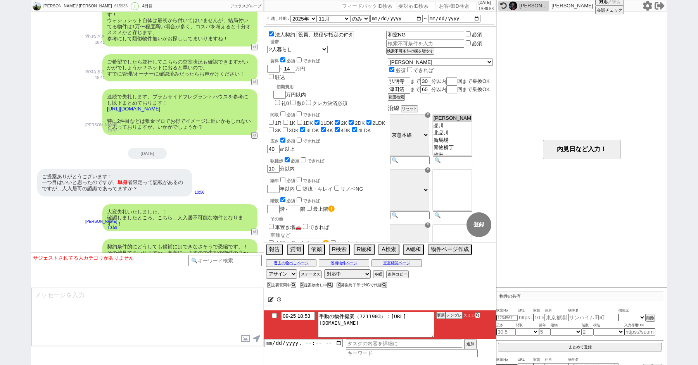
scroll to position [52, 0]
click at [454, 314] on button "テンプレ" at bounding box center [454, 315] width 17 height 5
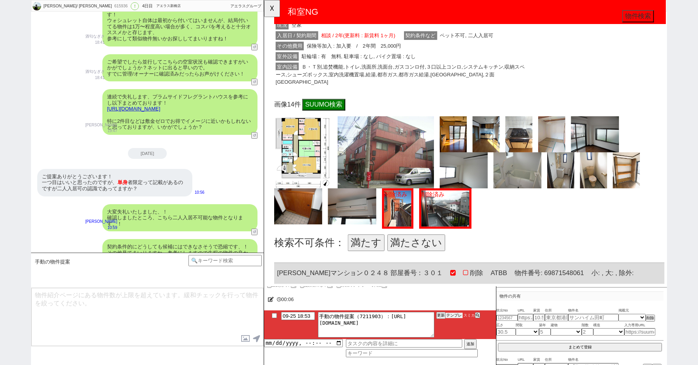
scroll to position [228, 0]
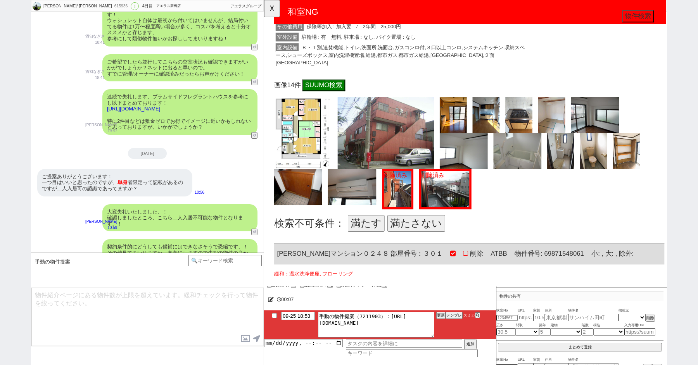
click at [421, 243] on button "満たさない" at bounding box center [428, 240] width 62 height 18
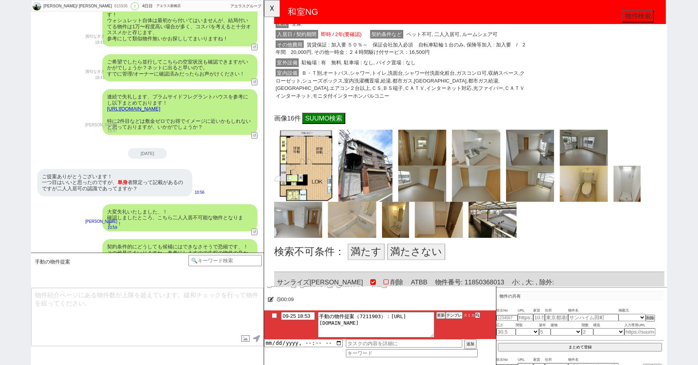
scroll to position [729, 0]
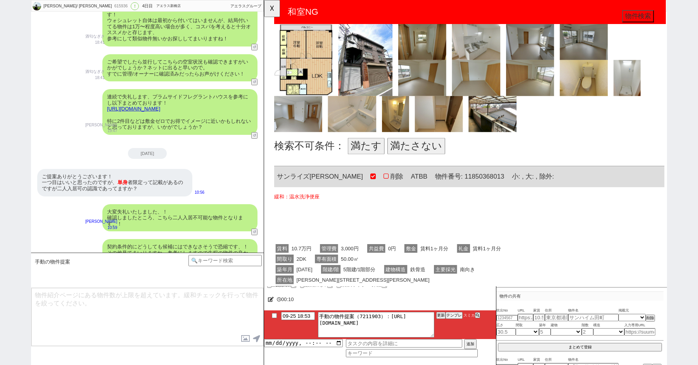
click at [377, 159] on button "満たす" at bounding box center [374, 157] width 40 height 18
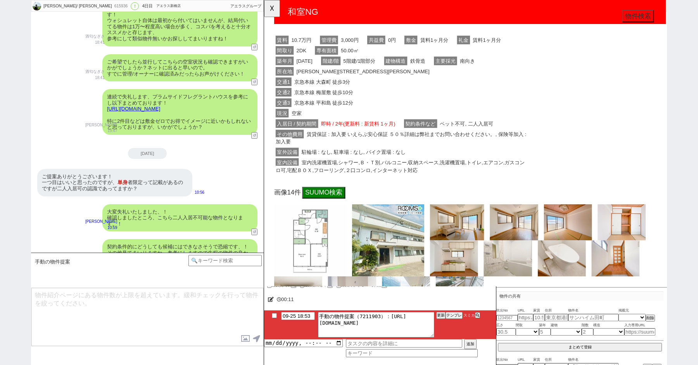
scroll to position [1123, 0]
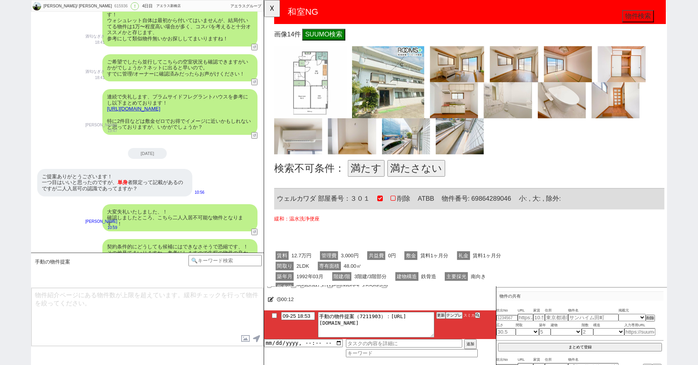
click at [426, 178] on button "満たさない" at bounding box center [428, 181] width 62 height 18
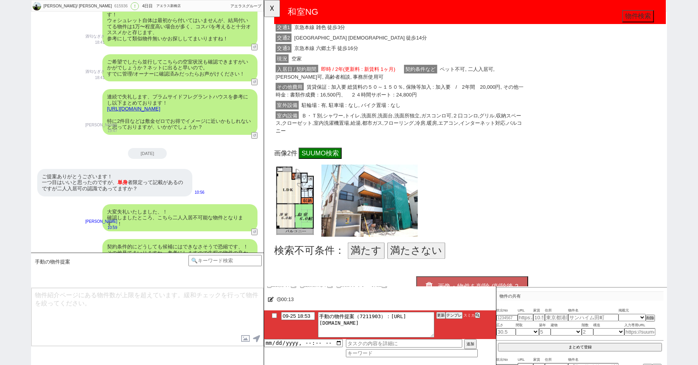
scroll to position [1470, 0]
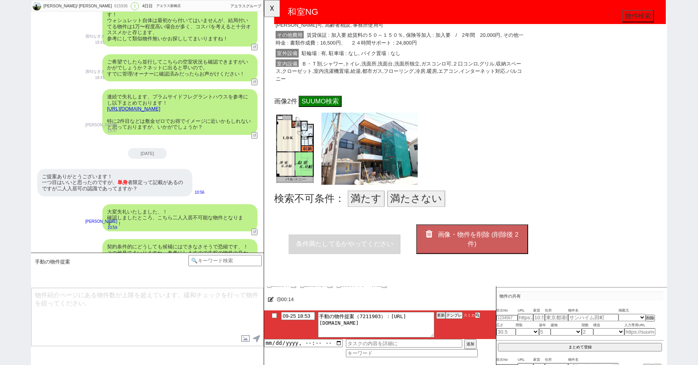
click at [421, 211] on button "満たさない" at bounding box center [428, 214] width 62 height 18
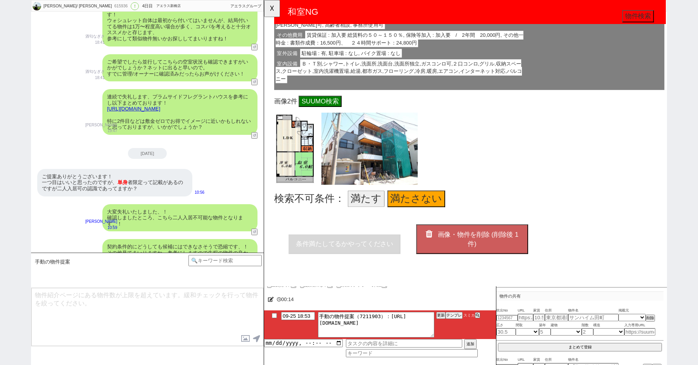
click at [473, 249] on span "画像・物件を削除 (削除後 1 件)" at bounding box center [494, 258] width 87 height 18
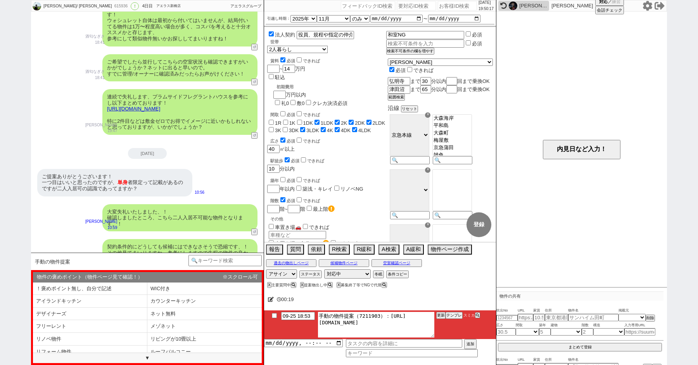
drag, startPoint x: 387, startPoint y: 316, endPoint x: 438, endPoint y: 340, distance: 56.5
click at [437, 340] on div "09-25 18:53 手動の物件提案（7211903）：https://jent-crm.com/2ng-84y191pn3984hy/introducti…" at bounding box center [380, 334] width 232 height 47
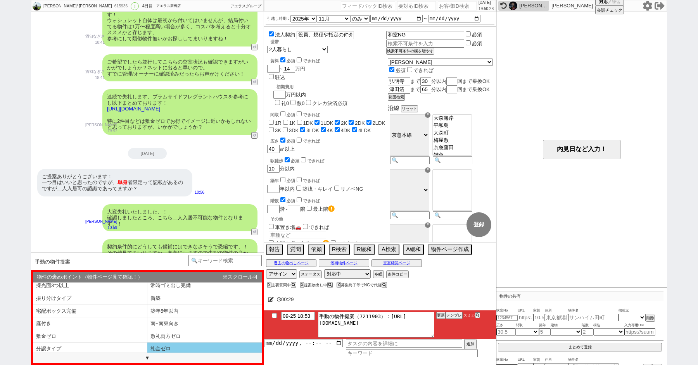
click at [159, 347] on li "礼金ゼロ" at bounding box center [204, 349] width 114 height 13
select select "礼金ゼロ"
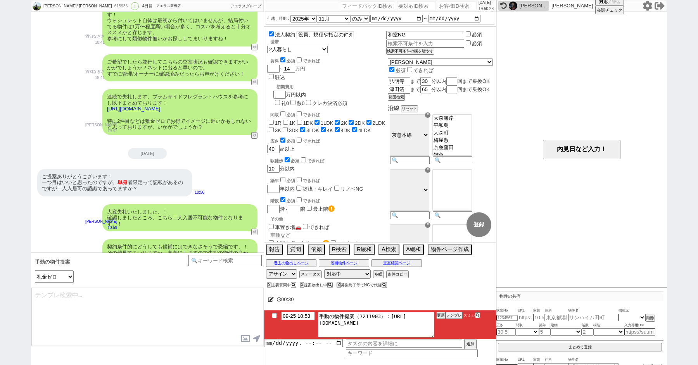
type textarea "並行で先の物件を参考にしつつ相場を見ておりまして、設備がズレますがピックアップしてまいりました！ https://tools.sumika.live/page…"
checkbox input "true"
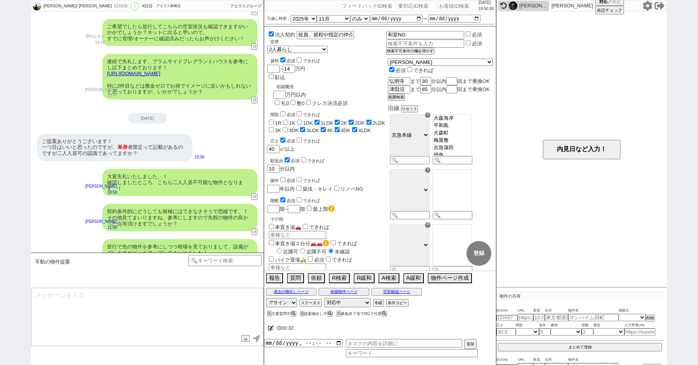
type textarea "こちらも礼金ゼロでお得でもありオススメのタイプです、 イメージいかがでしょうか？"
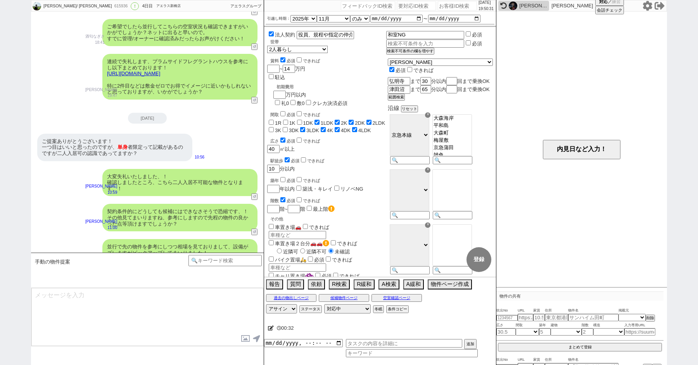
scroll to position [2743, 0]
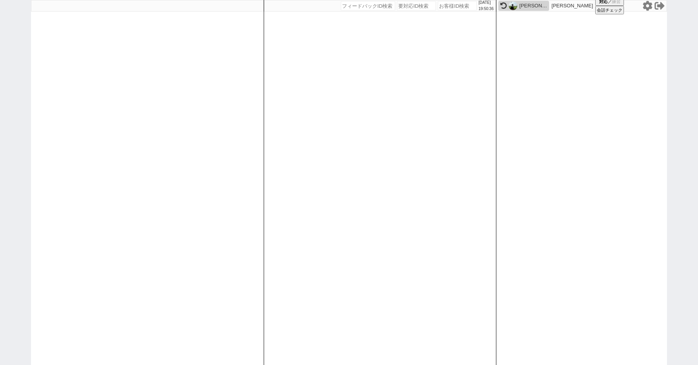
paste input "616114"
type input "616114"
select select
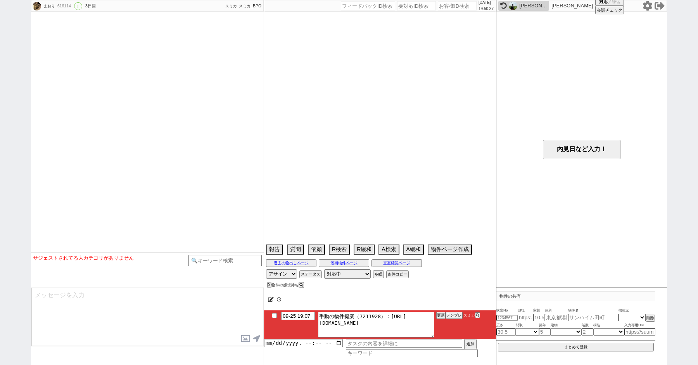
scroll to position [985, 0]
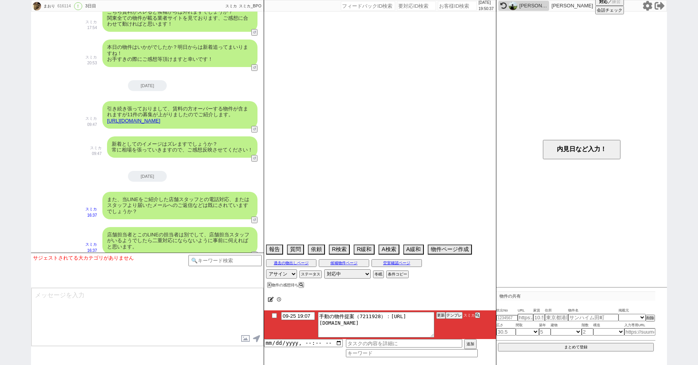
select select "15"
select select "0"
select select "63"
select select "1543"
select select "71"
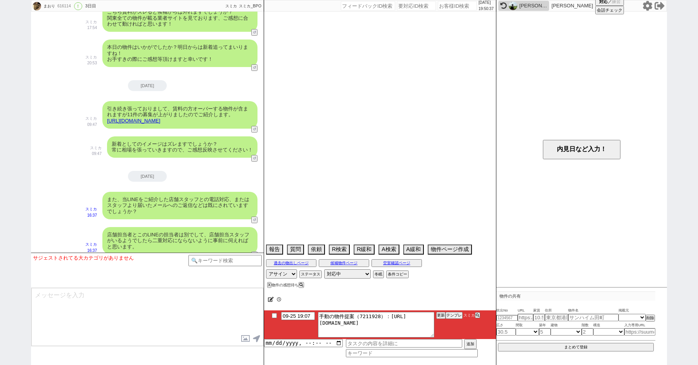
select select "1712"
select select "823"
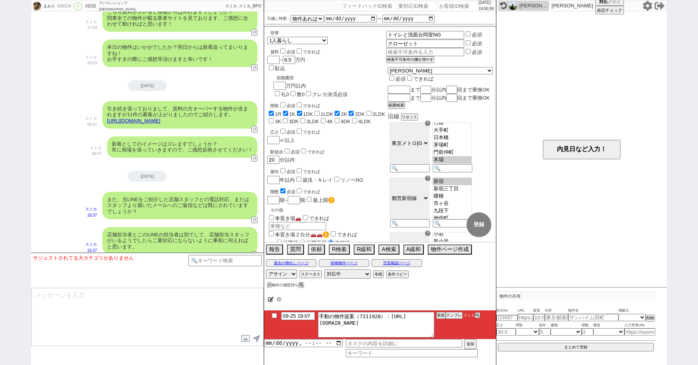
scroll to position [118, 0]
drag, startPoint x: 386, startPoint y: 316, endPoint x: 451, endPoint y: 341, distance: 69.0
click at [450, 341] on div "09-25 19:07 手動の物件提案（7211928）：https://jent-crm.com/2ng-84y191pn3984hy/introducti…" at bounding box center [380, 334] width 232 height 47
click at [457, 314] on button "テンプレ" at bounding box center [454, 315] width 17 height 5
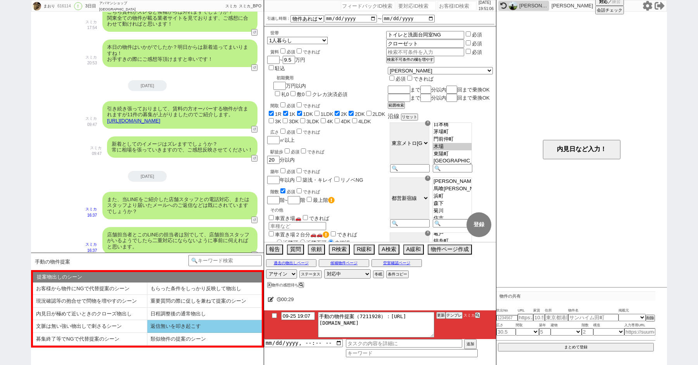
click at [157, 325] on li "返信無いを叩き起こす" at bounding box center [204, 326] width 114 height 13
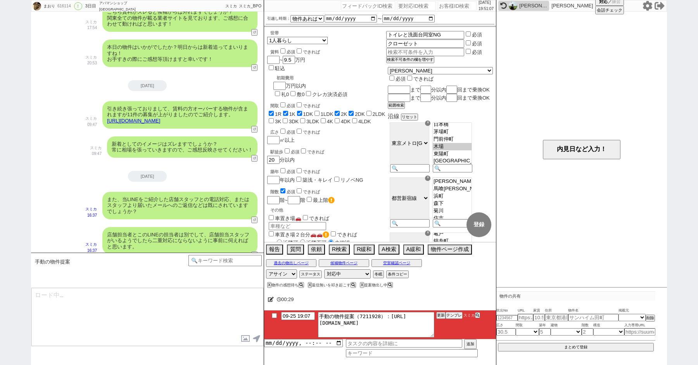
type textarea "お世話になります、本日こちらご提案させていただきます！ https://tools.sumika.live/pages/gb01re0 ただ敷金ゼロの分、やは…"
checkbox input "true"
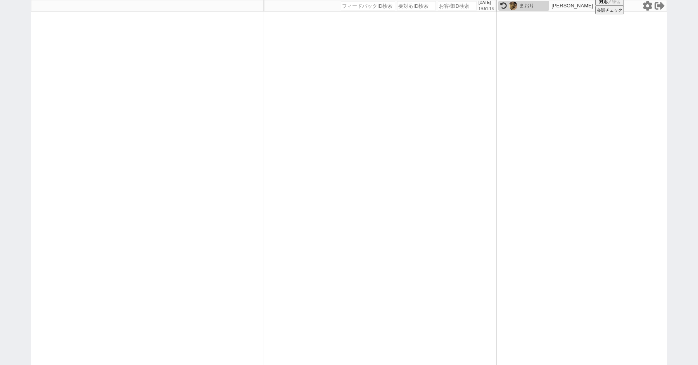
paste input "605208"
type input "605208"
select select
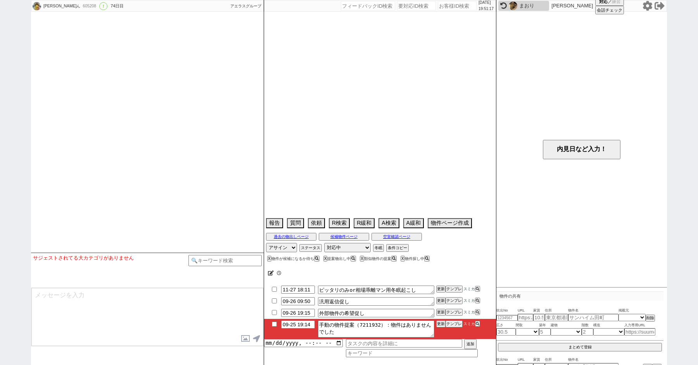
type textarea "立ち退き要求あり、急ぎ"
select select "13"
select select "0"
select select "36"
select select "1052"
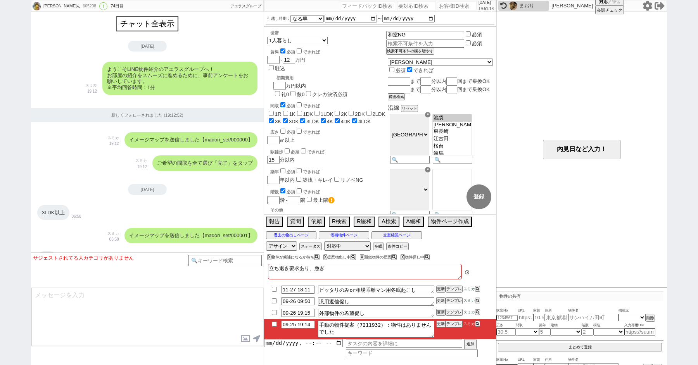
scroll to position [3183, 0]
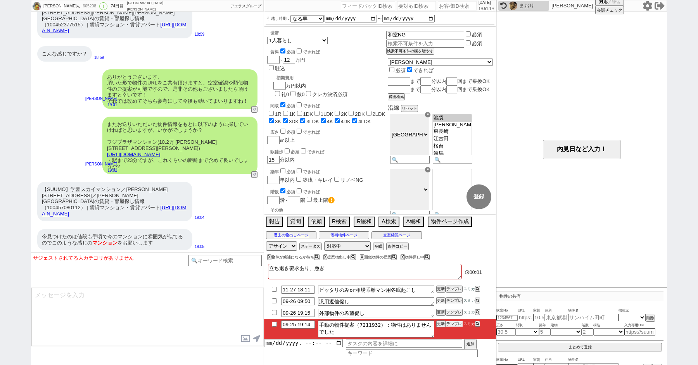
click at [456, 323] on button "テンプレ" at bounding box center [454, 323] width 17 height 5
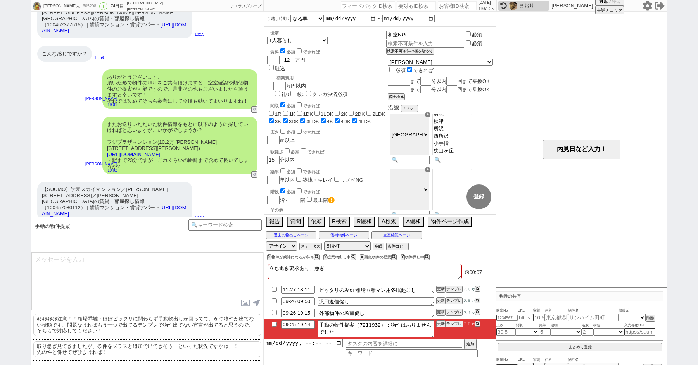
scroll to position [185, 0]
click at [109, 354] on p "取り急ぎ見てきましたが、条件をズラスと追加で出てきそう、といった状況ですかね、！ 先の件と併せてぜひよければ！" at bounding box center [147, 350] width 228 height 16
type textarea "取り急ぎ見てきましたが、条件をズラスと追加で出てきそう、といった状況ですかね、！ 先の件と併せてぜひよければ！"
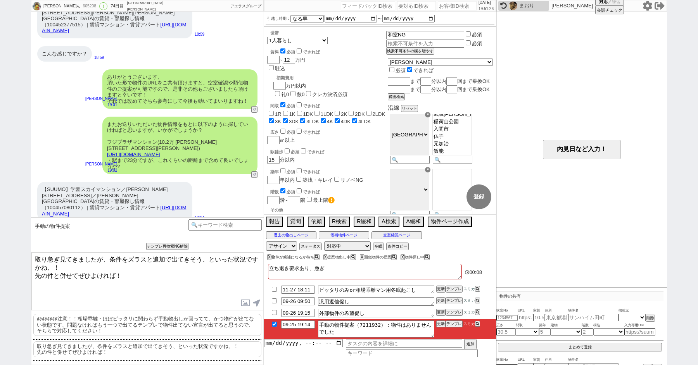
checkbox input "true"
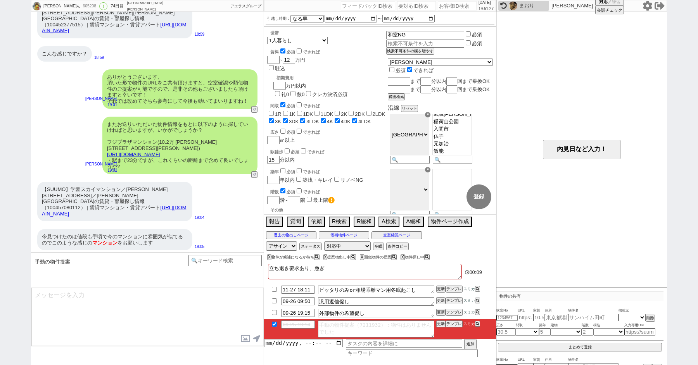
scroll to position [3219, 0]
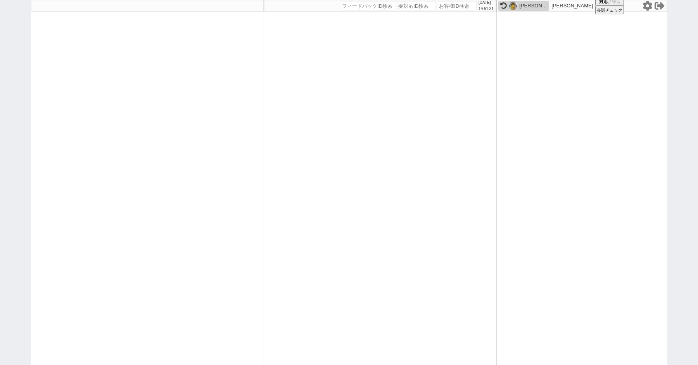
paste input "616254"
type input "616254"
select select
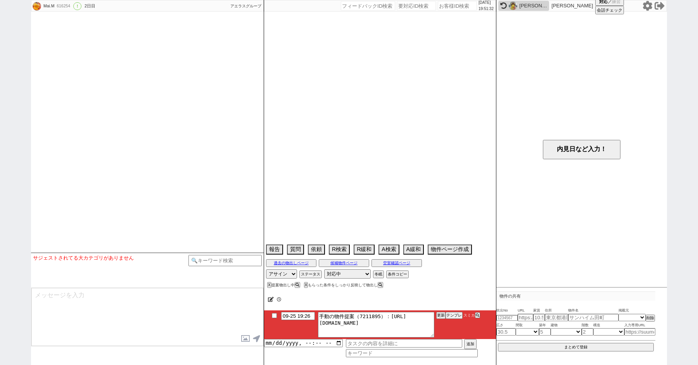
scroll to position [1085, 0]
select select "2025"
select select "11"
select select "37"
select select "1"
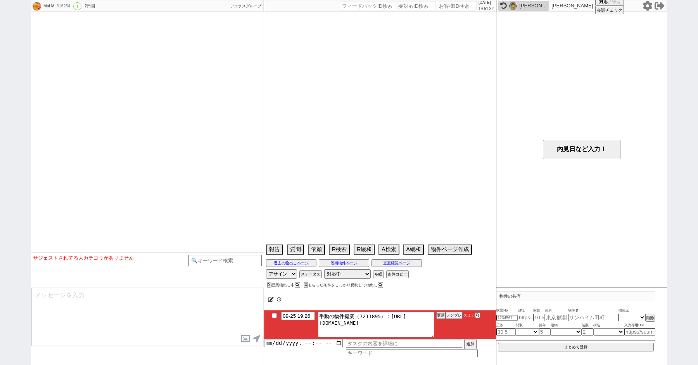
select select "11"
select select "206"
select select "207"
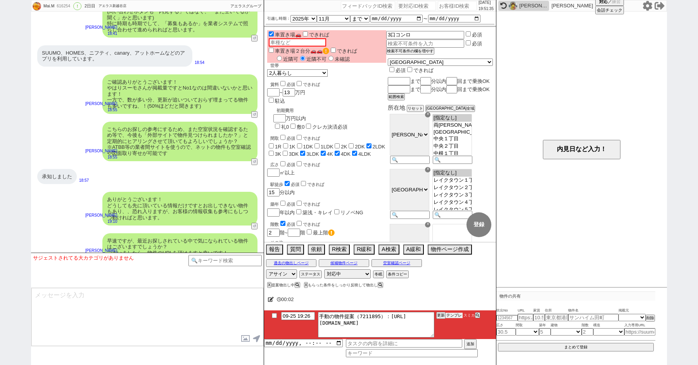
click at [457, 313] on button "テンプレ" at bounding box center [454, 315] width 17 height 5
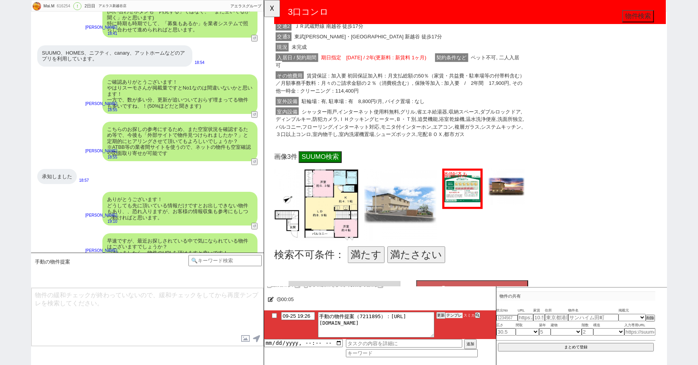
scroll to position [202, 0]
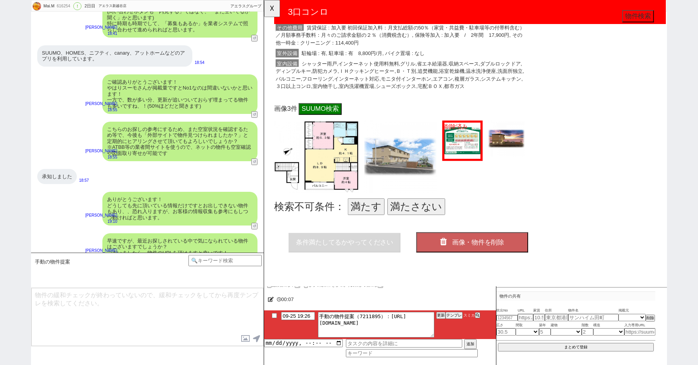
click at [361, 221] on button "満たす" at bounding box center [374, 223] width 40 height 18
click at [493, 267] on button "画像・物件を削除" at bounding box center [488, 261] width 120 height 22
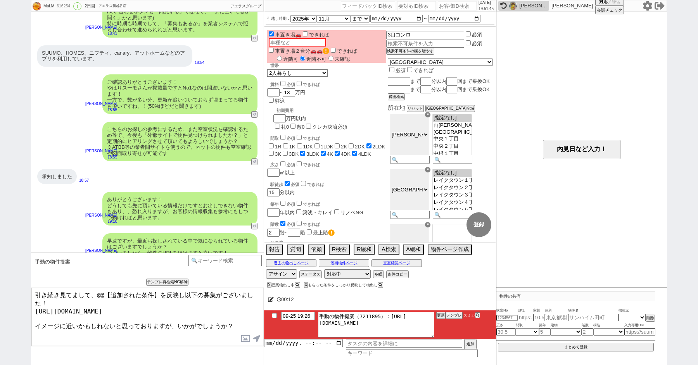
drag, startPoint x: 159, startPoint y: 295, endPoint x: 98, endPoint y: 294, distance: 60.1
click at [99, 294] on textarea "引き続き見てまして、@@【追加された条件】を反映し以下の募集がございました！ https://tools.sumika.live/pages/y7gqpz5 …" at bounding box center [147, 317] width 232 height 58
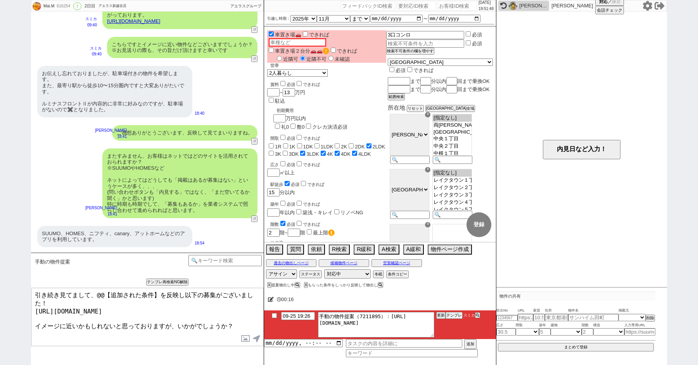
scroll to position [834, 0]
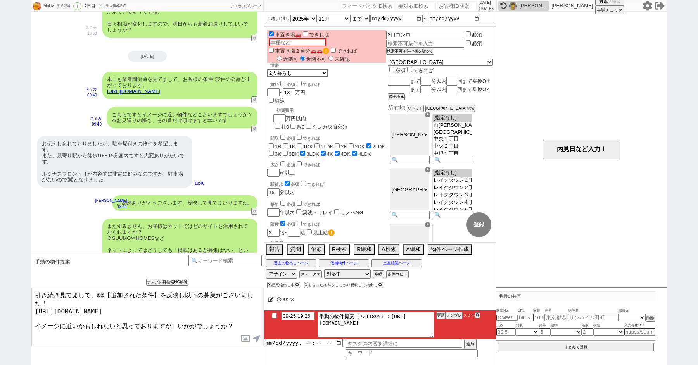
drag, startPoint x: 164, startPoint y: 312, endPoint x: 71, endPoint y: 306, distance: 93.2
click at [71, 307] on textarea "引き続き見てまして、@@【追加された条件】を反映し以下の募集がございました！ https://tools.sumika.live/pages/y7gqpz5 …" at bounding box center [147, 317] width 232 height 58
click at [71, 306] on textarea "引き続き見てまして、@@【追加された条件】を反映し以下の募集がございました！ https://tools.sumika.live/pages/y7gqpz5 …" at bounding box center [147, 317] width 232 height 58
drag, startPoint x: 159, startPoint y: 295, endPoint x: 92, endPoint y: 295, distance: 66.3
click at [92, 295] on textarea "引き続き見てまして、@@【追加された条件】を反映し以下の募集がございました！ https://tools.sumika.live/pages/y7gqpz5 …" at bounding box center [147, 317] width 232 height 58
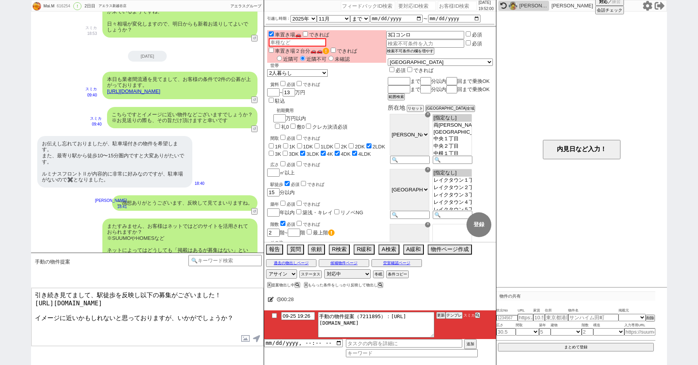
type textarea "引き続き見てまして、駅徒歩を反映し以下の募集がございました！ https://tools.sumika.live/pages/y7gqpz5 イメージに近いか…"
checkbox input "true"
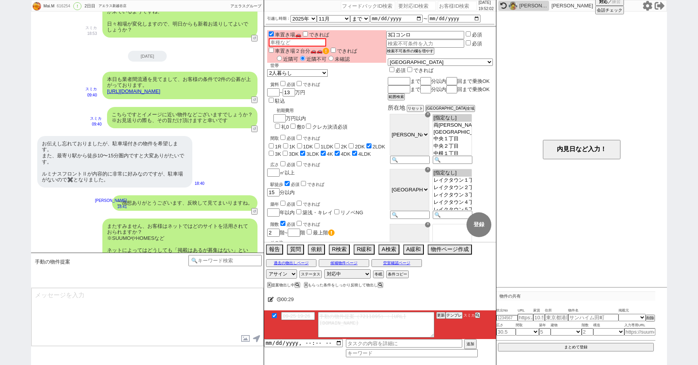
scroll to position [1138, 0]
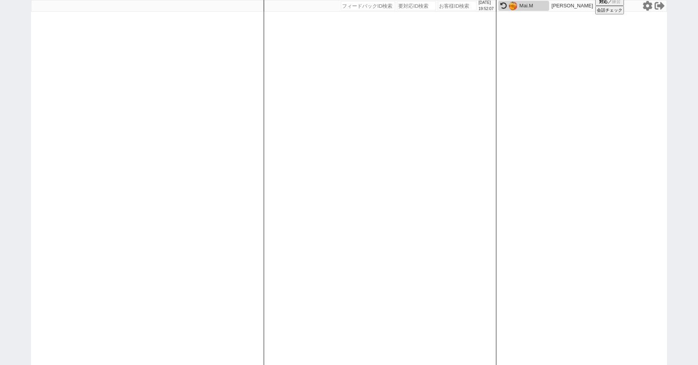
click at [516, 4] on img at bounding box center [513, 6] width 9 height 9
select select
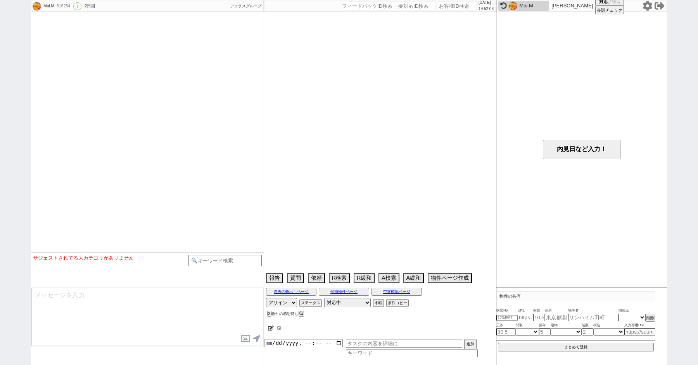
select select "2025"
select select "11"
select select "37"
select select "1"
select select "11"
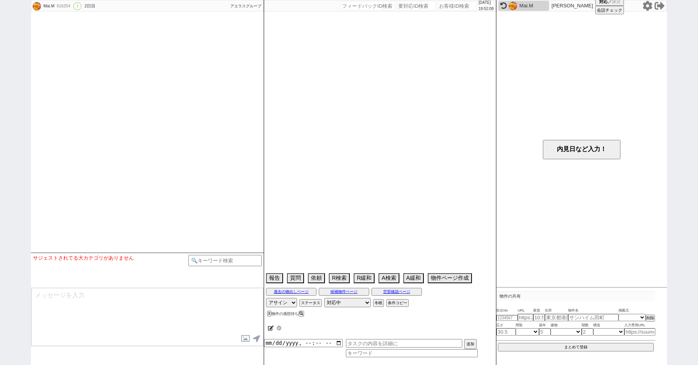
select select "206"
select select "207"
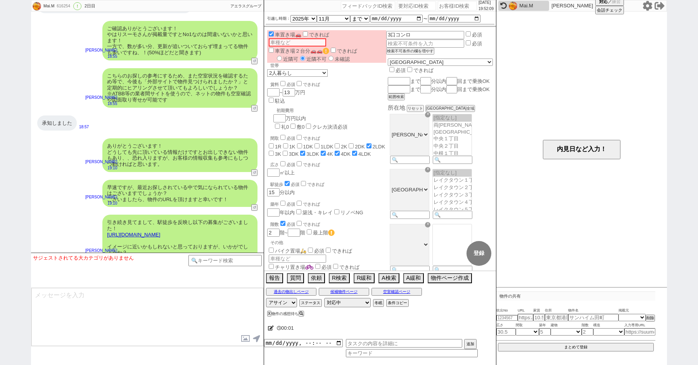
click at [145, 232] on link "https://tools.sumika.live/pages/y7gqpz5" at bounding box center [133, 235] width 53 height 6
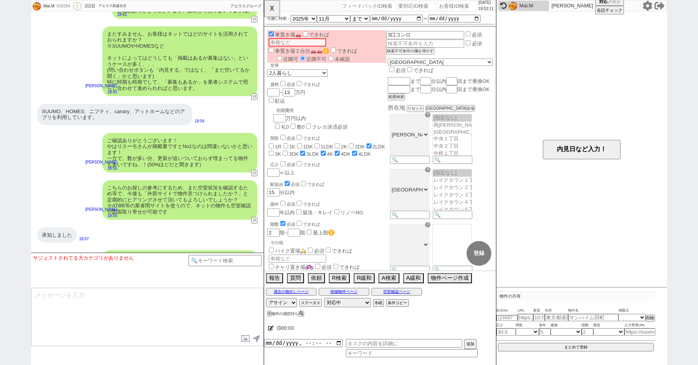
scroll to position [902, 0]
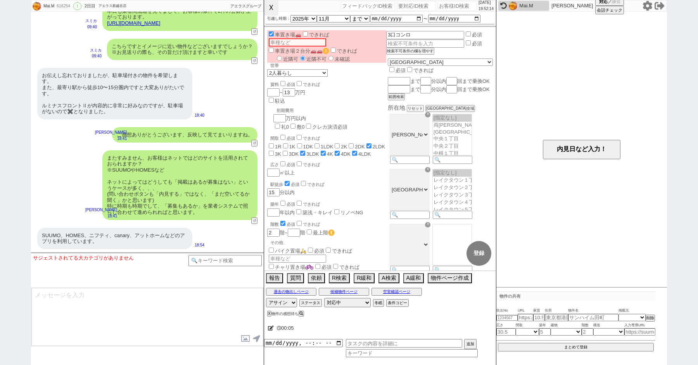
click at [269, 8] on button "☓" at bounding box center [271, 8] width 14 height 16
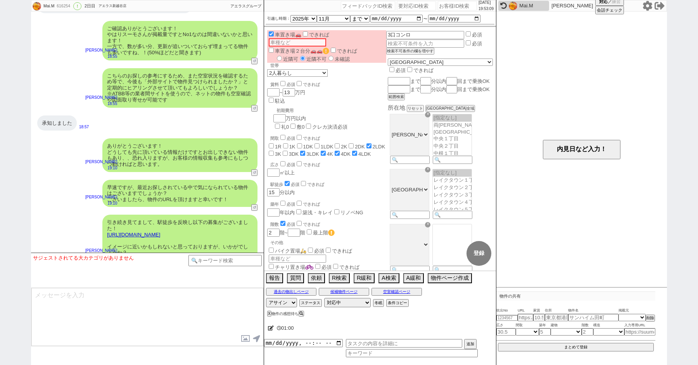
click at [46, 64] on div "こちらのお探しの参考にするため、また空室状況を確認するため等で、今後も「外部サイトで物件見つけられましたか？」と定期的にヒアリングさせて頂いてもよろしいでしょ…" at bounding box center [147, 87] width 233 height 47
paste input "502185"
type input "502185"
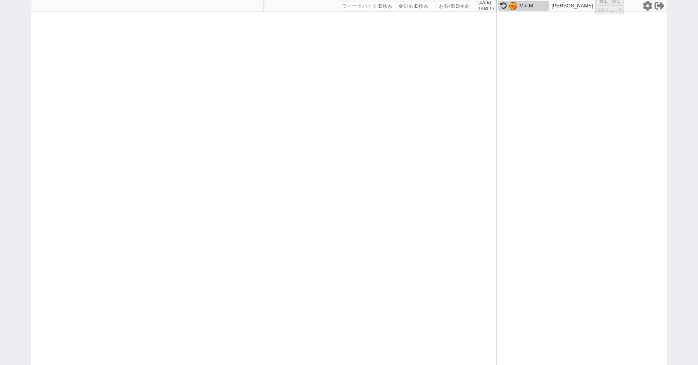
select select "1"
select select "2"
select select "10"
select select "8"
select select
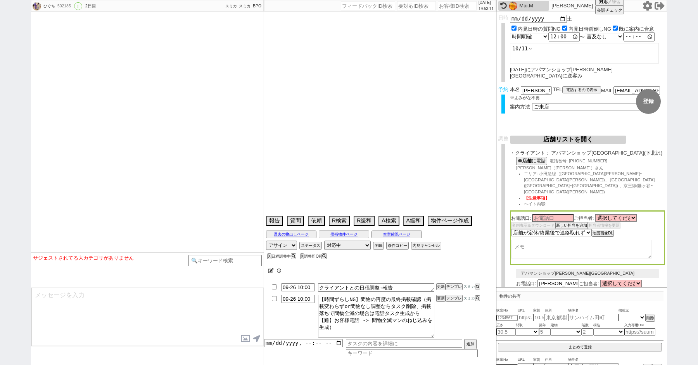
select select "2025"
select select "10"
select select "36"
select select "0"
select select "47"
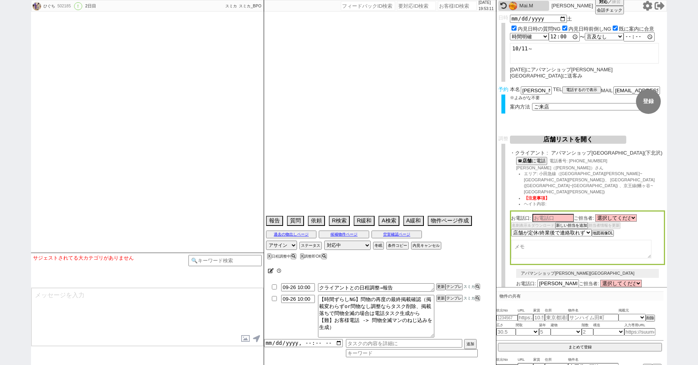
select select "44"
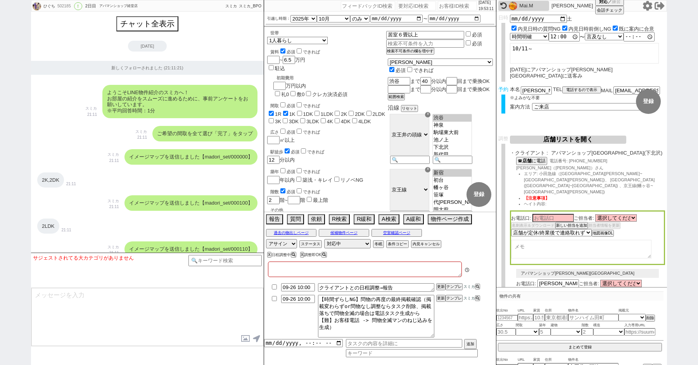
type textarea "2024/04/11にアパマンショップ渋谷道玄坂店に送客み まだ他社内見なし"
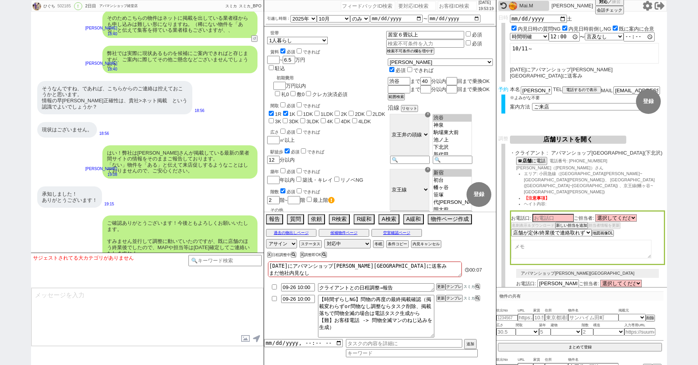
paste input "614686"
type input "614686"
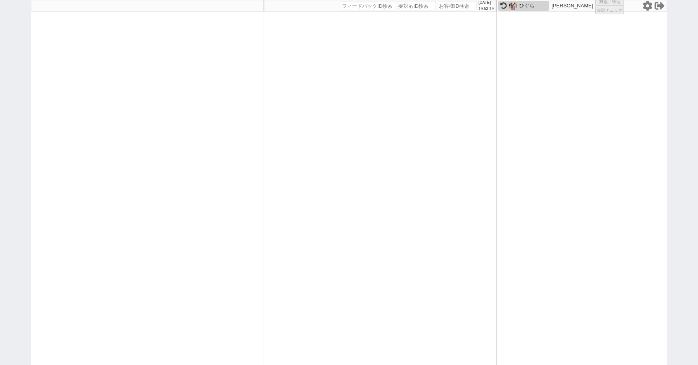
select select "100"
select select "6"
select select "2"
select select "5"
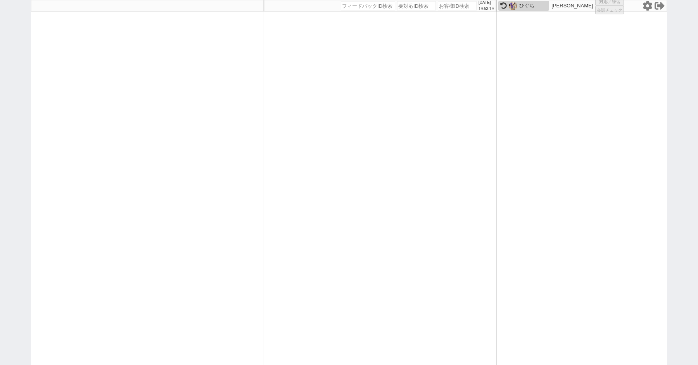
select select "9"
select select "8"
select select
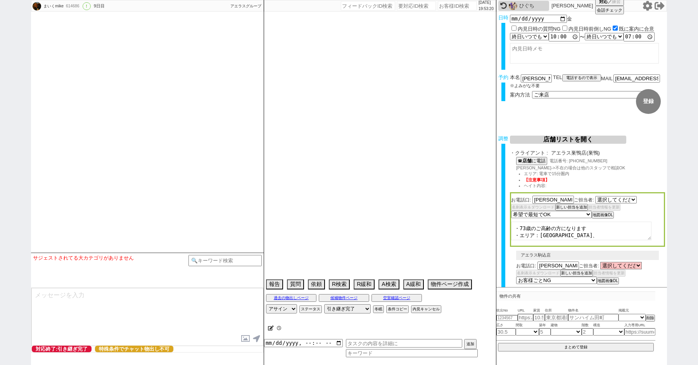
select select "1328"
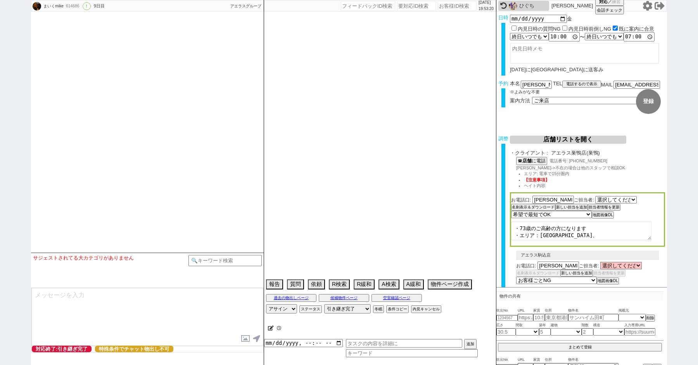
type textarea "オンボで急がない発言"
select select "16"
select select "0"
select select "6"
select select "62"
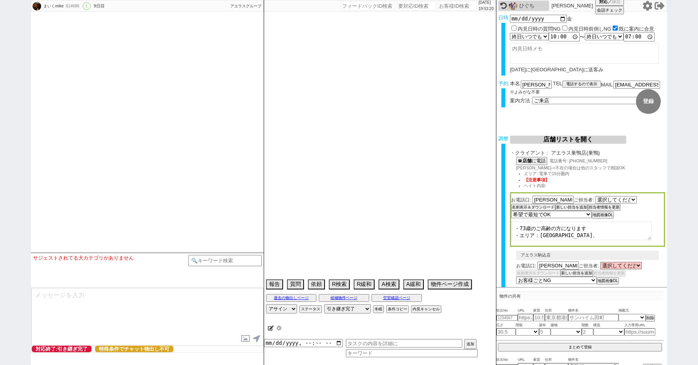
select select "1511"
select select "23"
select select "737"
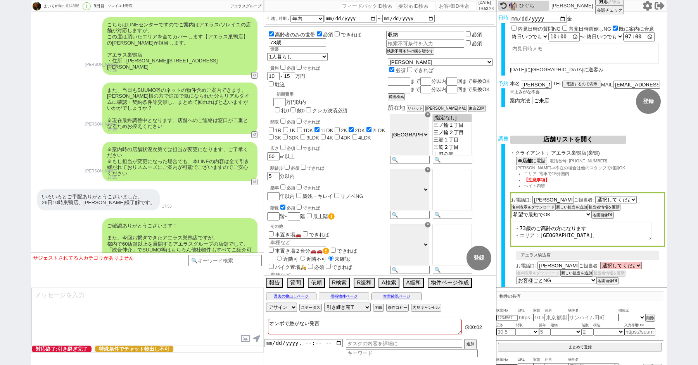
scroll to position [3448, 0]
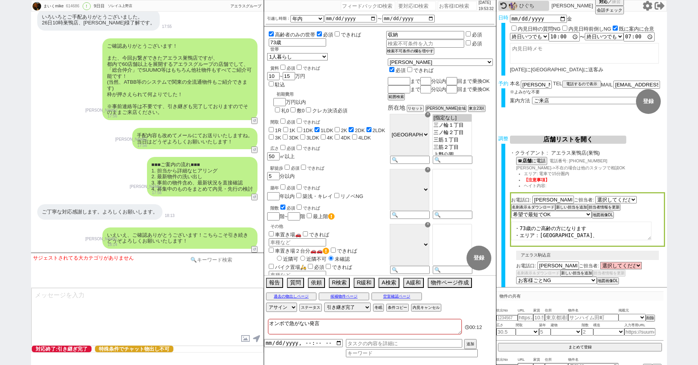
click at [218, 256] on input at bounding box center [224, 260] width 73 height 10
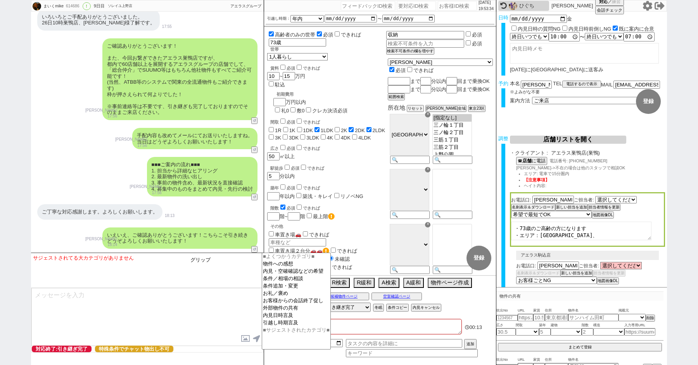
type input "グリップ"
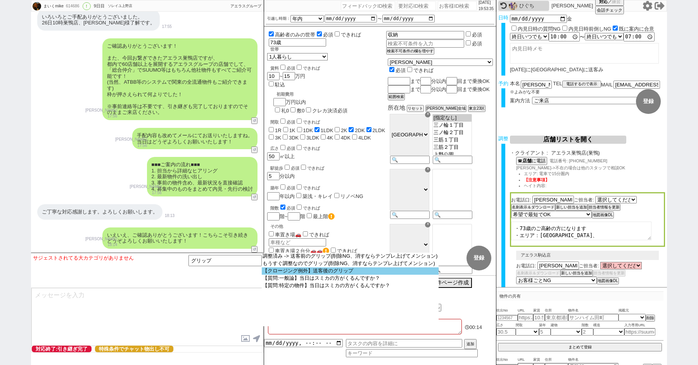
click at [307, 272] on option "【クロージング例外】送客後のグリップ" at bounding box center [350, 271] width 177 height 7
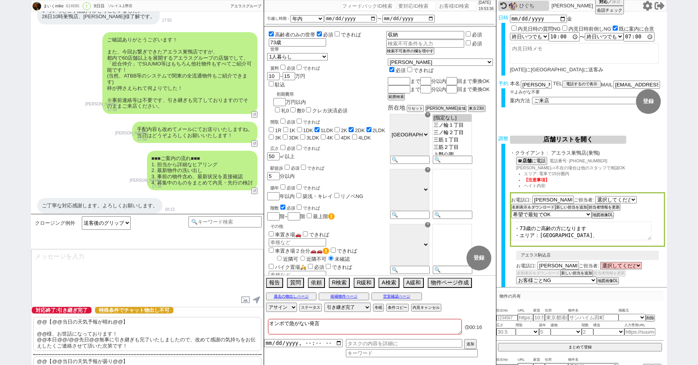
click at [48, 342] on p "@@【@@当日の天気予報が晴れ@@】 @@様、お世話になっております！ @@本日@@/@@先日@@無事に引き継ぎも完了いたしましたので、改めて感謝の気持ちをお…" at bounding box center [147, 334] width 228 height 34
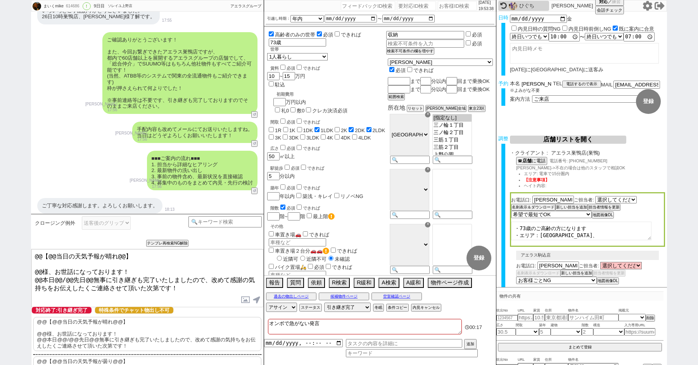
drag, startPoint x: 533, startPoint y: 84, endPoint x: 463, endPoint y: 77, distance: 70.5
click at [470, 77] on div "まいくmike 614686 ! 0 9日目 ソレイユ上野店 冬眠中 自社客 アエラスグループ スミカ_BPO チャット全表示 2025-09-14 ようこそ…" at bounding box center [349, 182] width 636 height 365
drag, startPoint x: 41, startPoint y: 269, endPoint x: 13, endPoint y: 204, distance: 70.2
click at [14, 207] on div "まいくmike 614686 ! 0 9日目 ソレイユ上野店 冬眠中 自社客 アエラスグループ スミカ_BPO チャット全表示 2025-09-14 ようこそ…" at bounding box center [349, 182] width 698 height 365
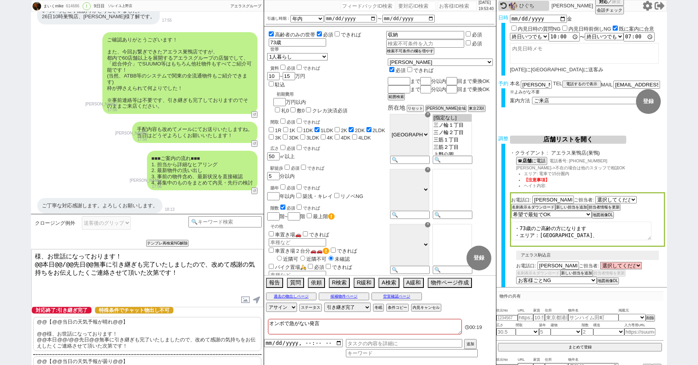
paste textarea "吉田"
drag, startPoint x: 69, startPoint y: 263, endPoint x: 0, endPoint y: 258, distance: 69.6
click at [6, 261] on div "まいくmike 614686 ! 0 9日目 ソレイユ上野店 冬眠中 自社客 アエラスグループ スミカ_BPO チャット全表示 2025-09-14 ようこそ…" at bounding box center [349, 182] width 698 height 365
type textarea "吉田様、お世話になっております！ 先日無事に引き継ぎも完了いたしましたので、改めて感謝の気持ちをお伝えしたくご連絡させて頂いた次第です！"
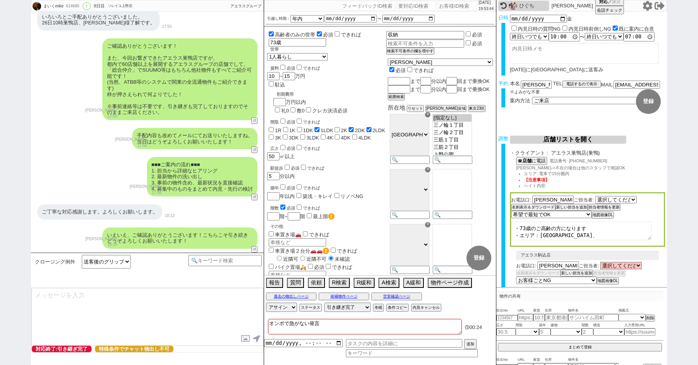
scroll to position [3509, 0]
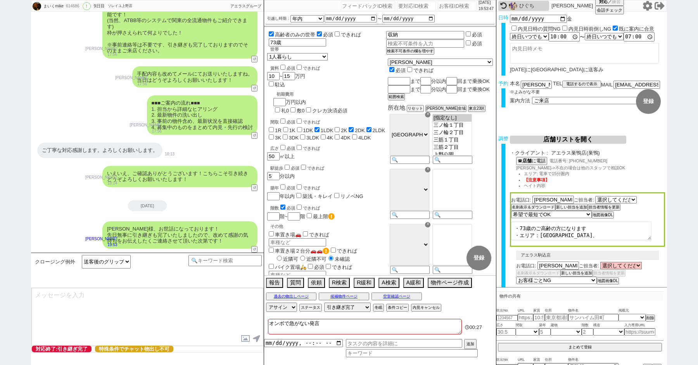
type textarea "改めてこれまで丁寧にやり取り頂きまして、誠にありがとうございました！ 細かなご連絡にお手間をおかけしたこともあったかと存じますが、常にご協力いただいたおかげで…"
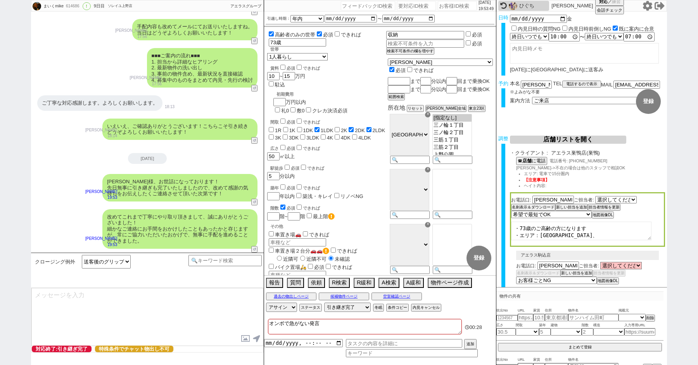
type textarea "当日は今のところ晴れということで、日当たり等もよく確認でき動くにはピッタリのタイミングかと思います！ 加えて地場に強い総合仲介店のスタッフも押さえられており、…"
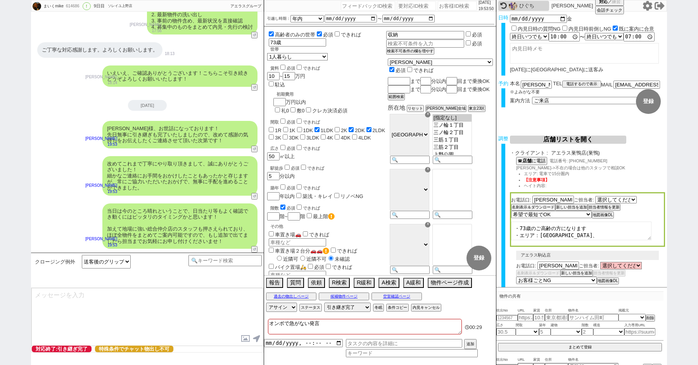
type textarea "※ご自身でお問合せされますと他業者からの電話やメールが多数届き、ご負担が増えてしまう場合がございますので、今回のご案内に一元化されるのがやはりオススメかと思い…"
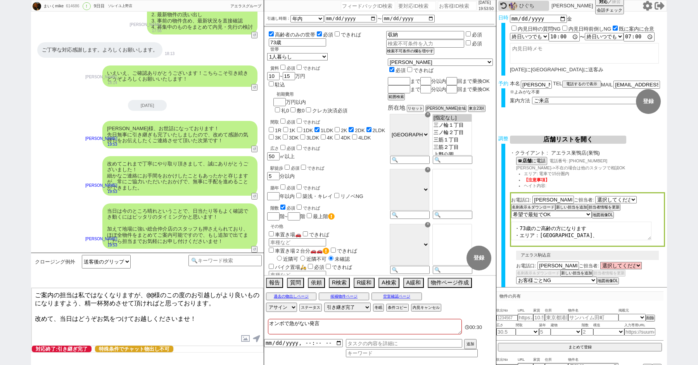
scroll to position [3645, 0]
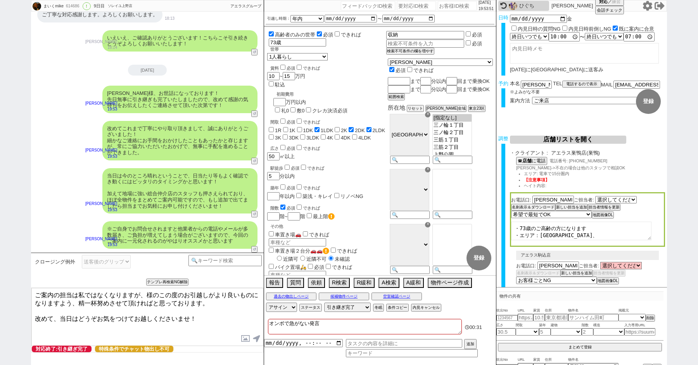
paste textarea "吉田"
type textarea "ご案内の担当は私ではなくなりますが、吉田様のこの度のお引越しがより良いものになりますよう、精一杯努めさせて頂ければと思っております。 改めて、当日はどうぞお気…"
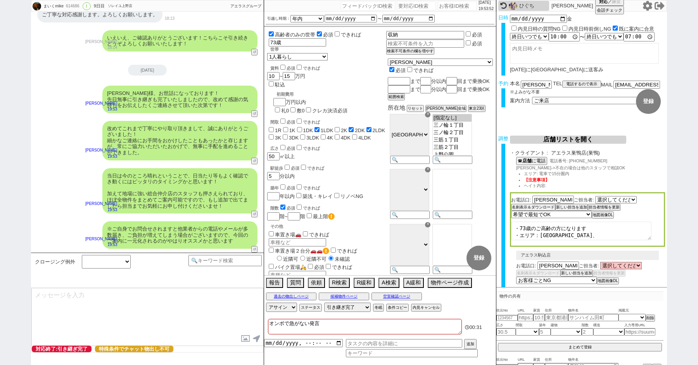
scroll to position [3692, 0]
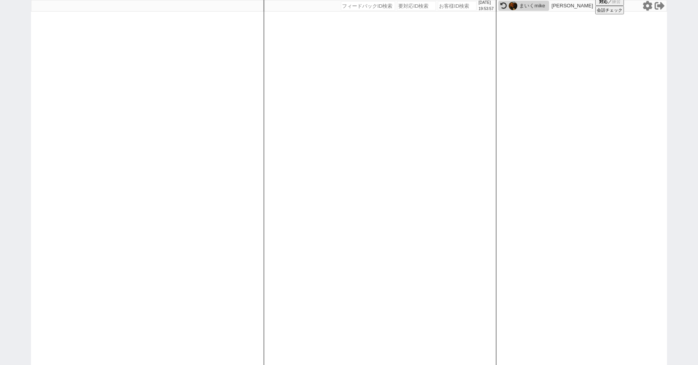
paste input "614798"
type input "614798"
select select
select select "100"
select select "1"
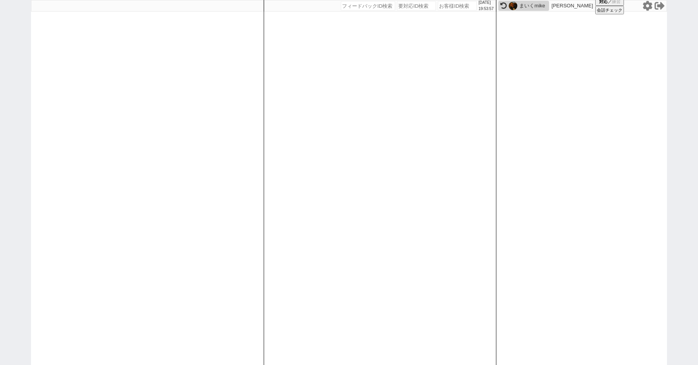
select select "2"
select select "5"
select select
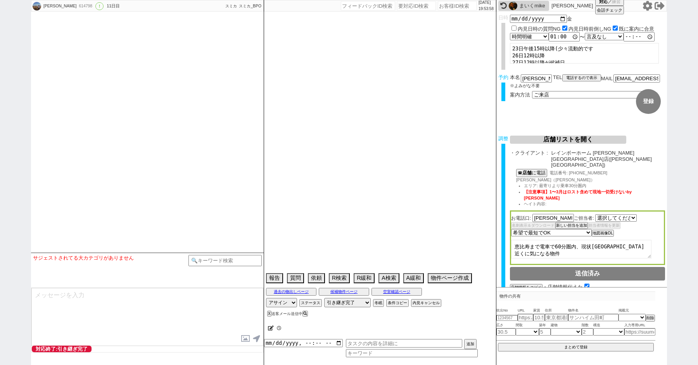
select select "1426"
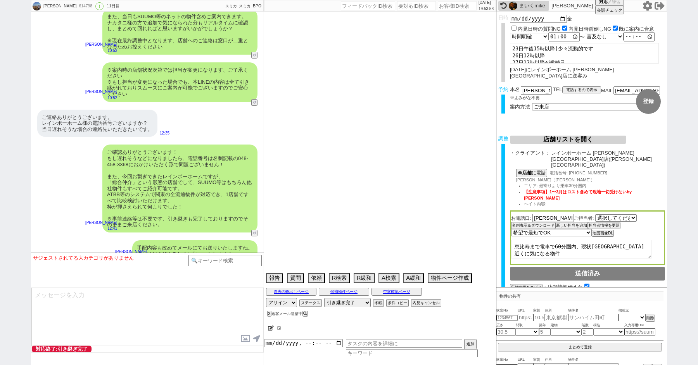
scroll to position [4109, 0]
type textarea "オンボでSUV所有、サイズ詰められていません→フォレスター"
select select "15"
select select "0"
select select "62"
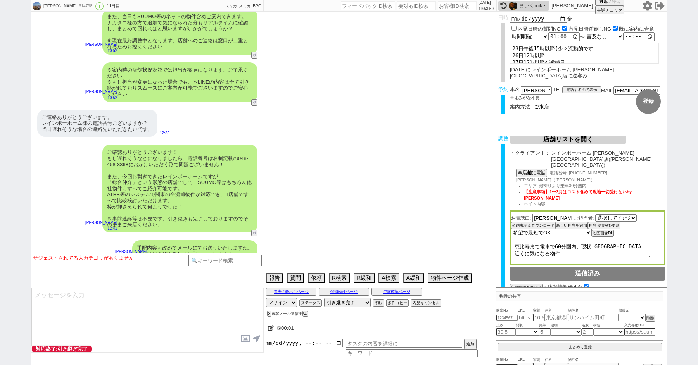
select select "25"
select select "9"
select select "325"
select select "14"
select select "10"
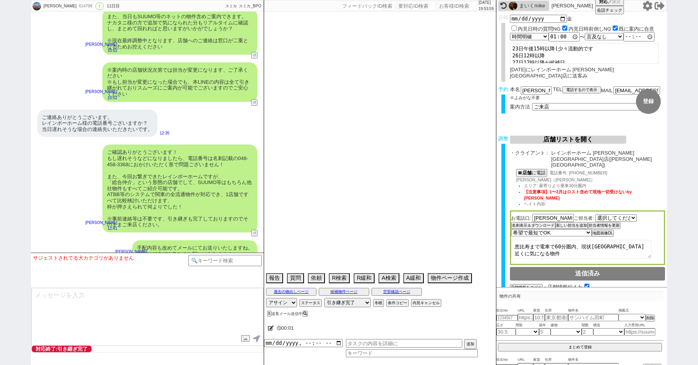
select select "367"
select select "23"
select select "57"
select select "75"
select select "811"
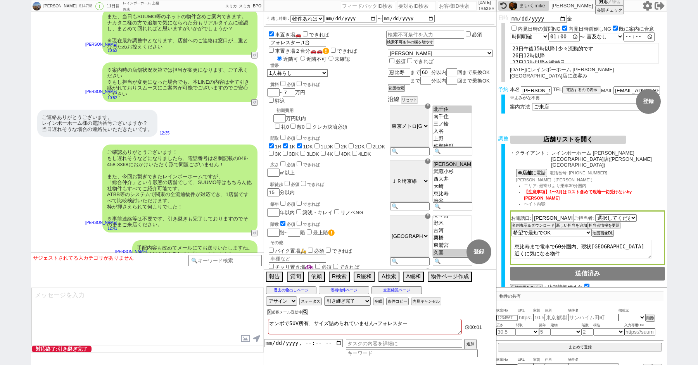
scroll to position [18, 0]
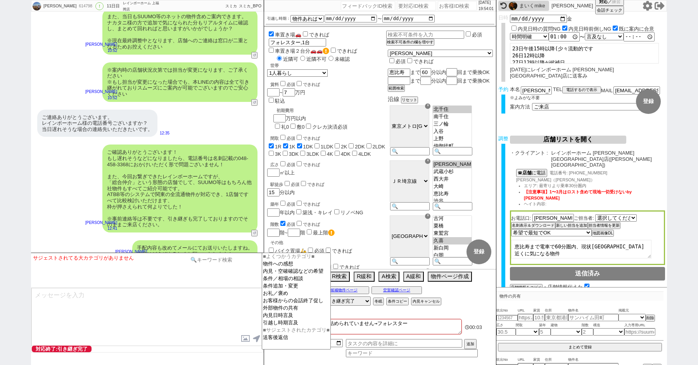
click at [204, 259] on input at bounding box center [224, 260] width 73 height 10
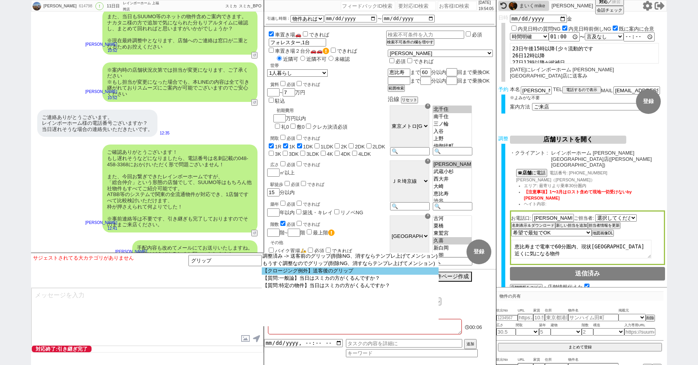
click at [318, 273] on option "【クロージング例外】送客後のグリップ" at bounding box center [350, 271] width 177 height 7
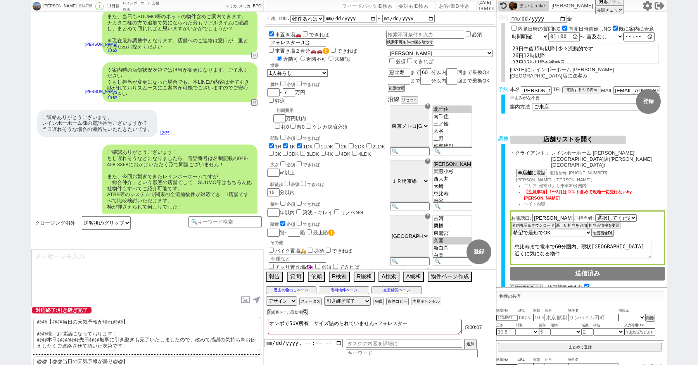
click at [107, 324] on p "@@【@@当日の天気予報が晴れ@@】 @@様、お世話になっております！ @@本日@@/@@先日@@無事に引き継ぎも完了いたしましたので、改めて感謝の気持ちをお…" at bounding box center [147, 334] width 228 height 34
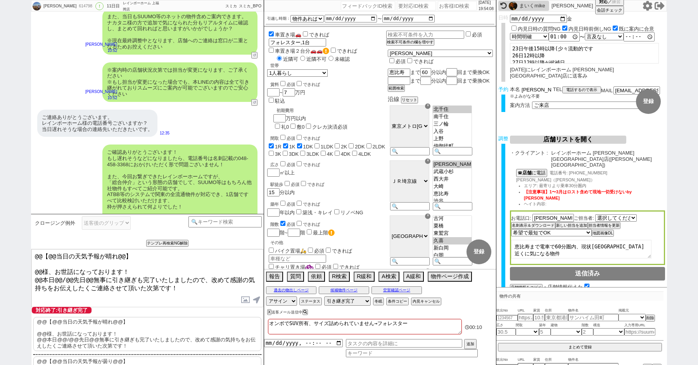
drag, startPoint x: 541, startPoint y: 84, endPoint x: 511, endPoint y: 83, distance: 30.3
click at [513, 86] on div "本名 ナカタニナオキ" at bounding box center [531, 89] width 43 height 7
drag, startPoint x: 43, startPoint y: 269, endPoint x: 4, endPoint y: 234, distance: 52.2
click at [7, 240] on div "中谷直輝 614798 ! 0 11日目 レインボーホーム 上福岡店 冬眠中 自社客 スミカ スミカ_BPO チャット全表示 2025-09-15 新しくフォ…" at bounding box center [349, 182] width 698 height 365
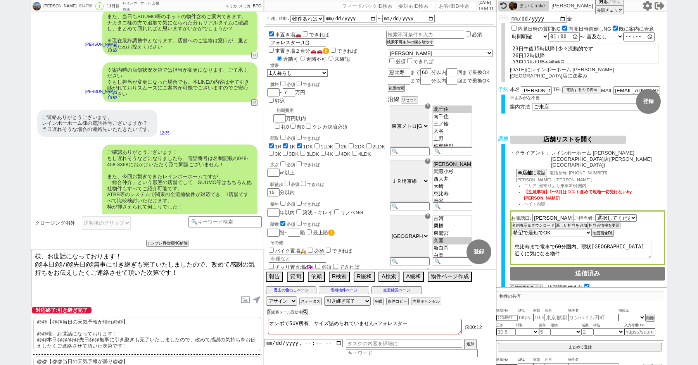
paste textarea "ナカタニ"
drag, startPoint x: 41, startPoint y: 262, endPoint x: 22, endPoint y: 262, distance: 19.8
click at [23, 262] on div "中谷直輝 614798 ! 0 11日目 レインボーホーム 上福岡店 冬眠中 自社客 スミカ スミカ_BPO チャット全表示 2025-09-15 新しくフォ…" at bounding box center [349, 182] width 698 height 365
drag, startPoint x: 80, startPoint y: 264, endPoint x: 50, endPoint y: 263, distance: 30.6
click at [50, 264] on textarea "ナカタニ様、お世話になっております！ 本日@@/@@先日@@無事に引き継ぎも完了いたしましたので、改めて感謝の気持ちをお伝えしたくご連絡させて頂いた次第です！" at bounding box center [147, 278] width 232 height 58
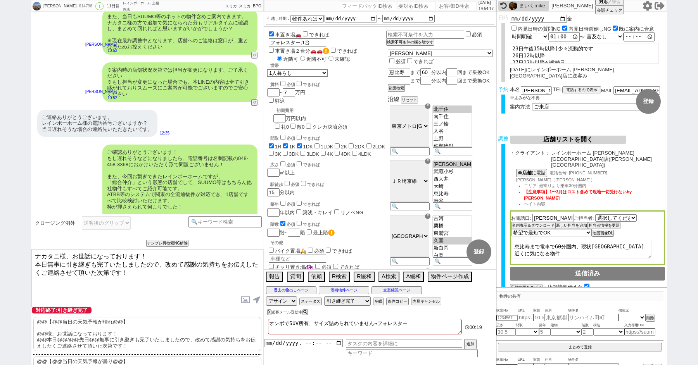
click at [166, 276] on textarea "ナカタニ様、お世話になっております！ 本日無事に引き継ぎも完了いたしましたので、改めて感謝の気持ちをお伝えしたくご連絡させて頂いた次第です！" at bounding box center [147, 278] width 232 height 58
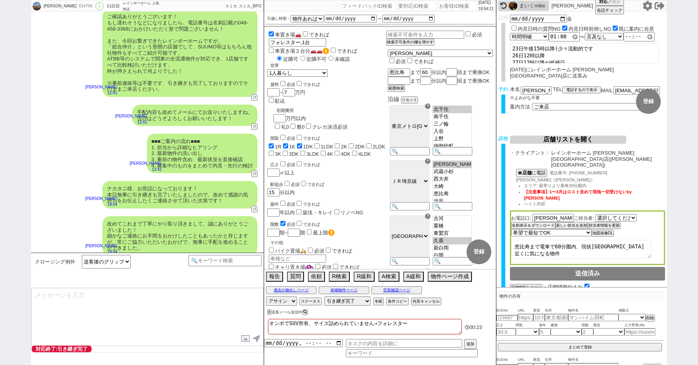
scroll to position [4280, 0]
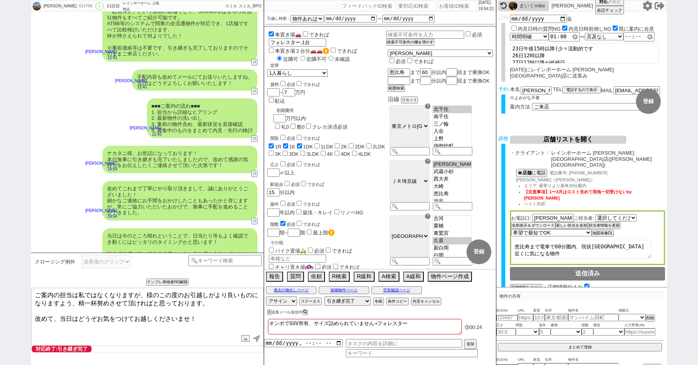
paste textarea "ナカタニ"
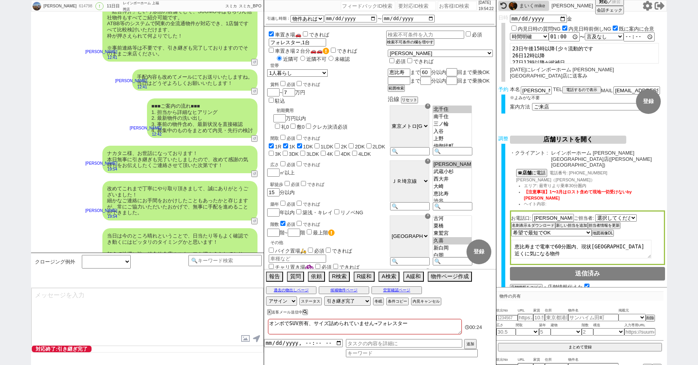
scroll to position [4327, 0]
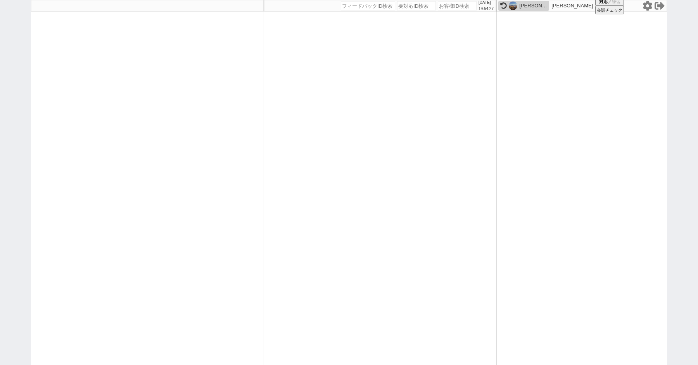
paste input "614995"
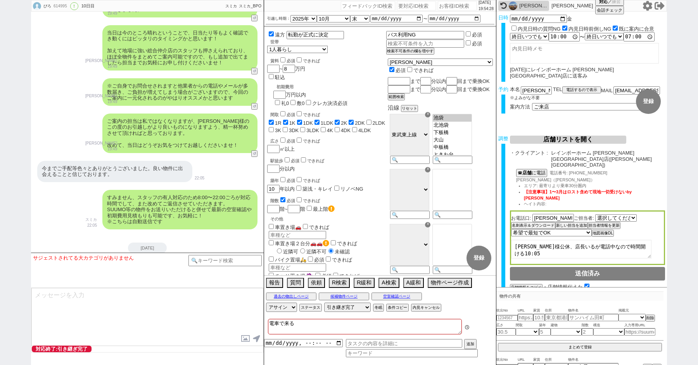
scroll to position [43, 0]
paste input "615602"
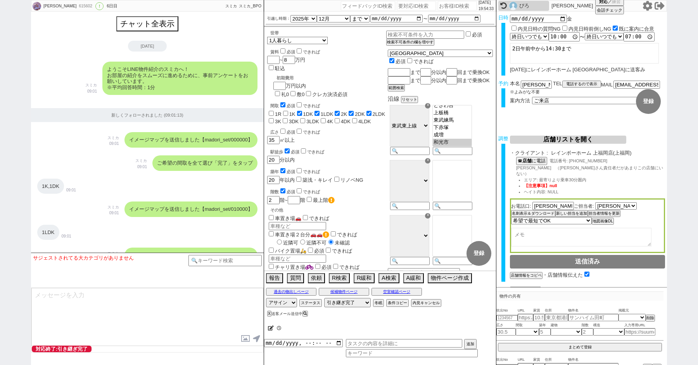
scroll to position [52, 0]
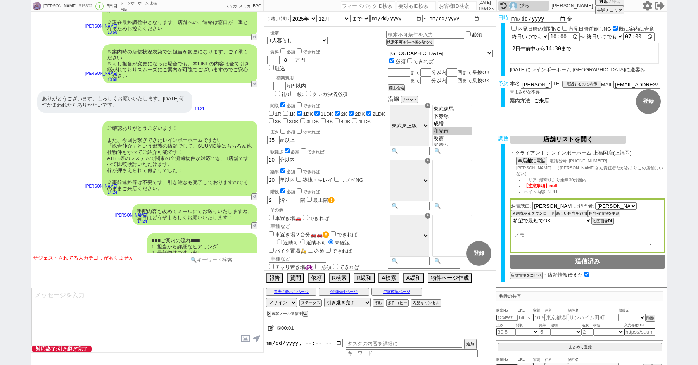
click at [210, 258] on input at bounding box center [224, 260] width 73 height 10
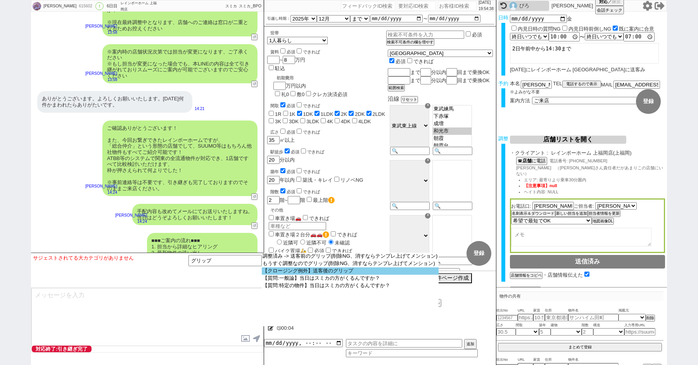
click at [303, 273] on option "【クロージング例外】送客後のグリップ" at bounding box center [350, 271] width 177 height 7
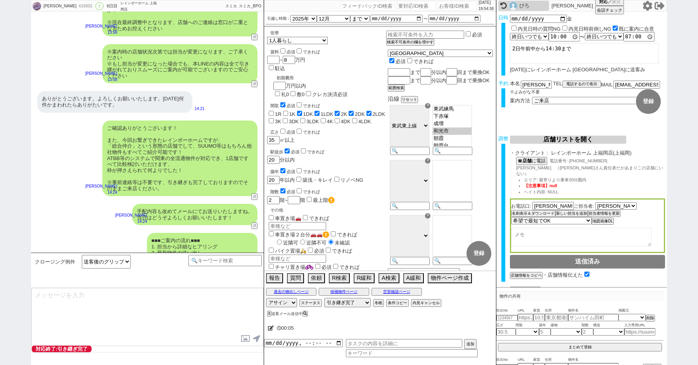
scroll to position [3961, 0]
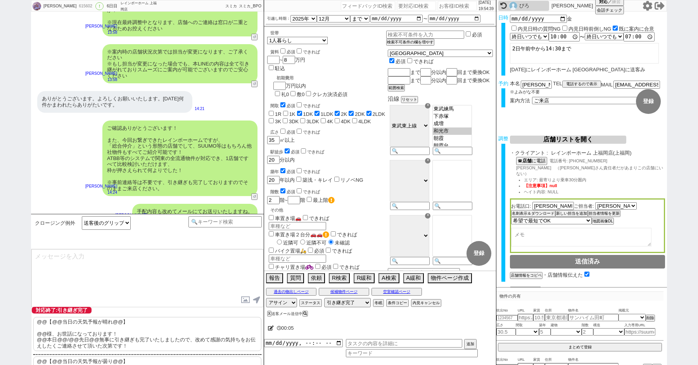
click at [58, 329] on p "@@【@@当日の天気予報が晴れ@@】 @@様、お世話になっております！ @@本日@@/@@先日@@無事に引き継ぎも完了いたしましたので、改めて感謝の気持ちをお…" at bounding box center [147, 334] width 228 height 34
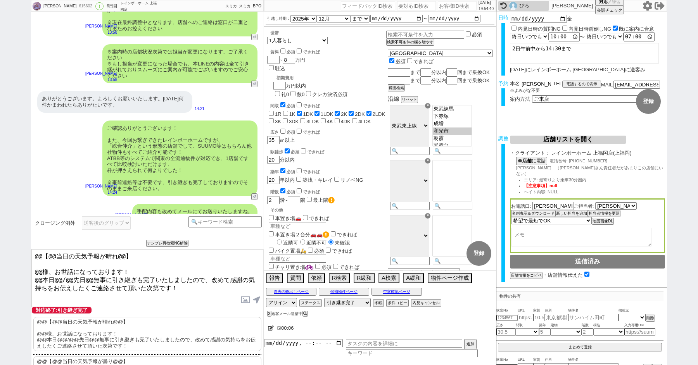
drag, startPoint x: 532, startPoint y: 84, endPoint x: 434, endPoint y: 74, distance: 98.6
click at [436, 75] on div "齋藤佳奈子 615602 ! 0 6日目 レインボーホーム 上福岡店 冬眠中 自社客 スミカ スミカ_BPO チャット全表示 2025-09-20 ようこそL…" at bounding box center [349, 182] width 636 height 365
drag, startPoint x: 41, startPoint y: 269, endPoint x: 0, endPoint y: 190, distance: 88.6
click at [3, 222] on div "齋藤佳奈子 615602 ! 0 6日目 レインボーホーム 上福岡店 冬眠中 自社客 スミカ スミカ_BPO チャット全表示 2025-09-20 ようこそL…" at bounding box center [349, 182] width 698 height 365
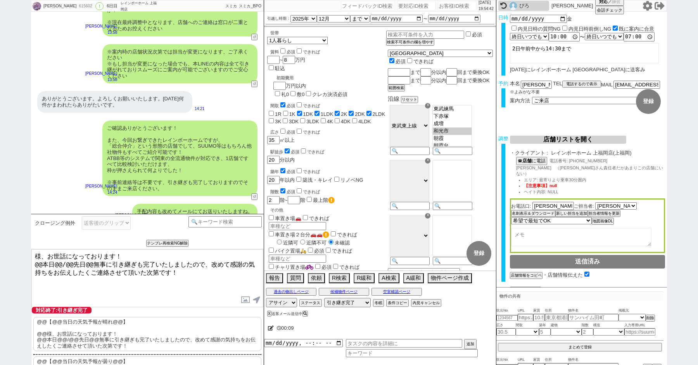
paste textarea "齋藤"
click at [40, 263] on textarea "齋藤様、お世話になっております！ @@本日@@/@@先日@@無事に引き継ぎも完了いたしましたので、改めて感謝の気持ちをお伝えしたくご連絡させて頂いた次第です！" at bounding box center [147, 278] width 232 height 58
drag, startPoint x: 48, startPoint y: 263, endPoint x: 80, endPoint y: 263, distance: 32.6
click at [80, 263] on textarea "齋藤様、お世話になっております！ 本日@@/@@先日@@無事に引き継ぎも完了いたしましたので、改めて感謝の気持ちをお伝えしたくご連絡させて頂いた次第です！" at bounding box center [147, 278] width 232 height 58
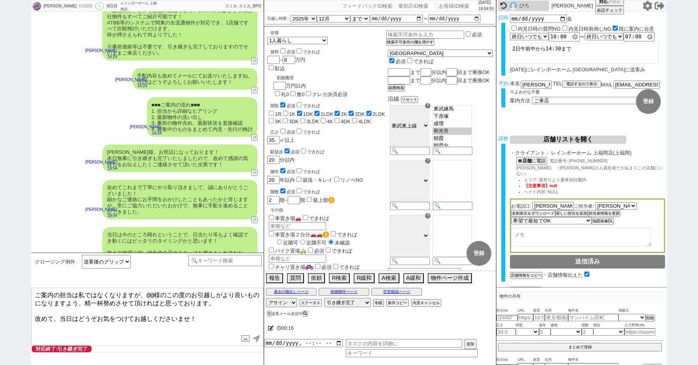
scroll to position [4132, 0]
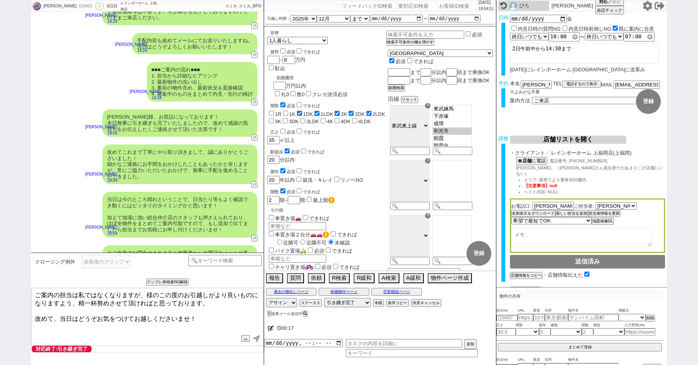
paste textarea "齋藤"
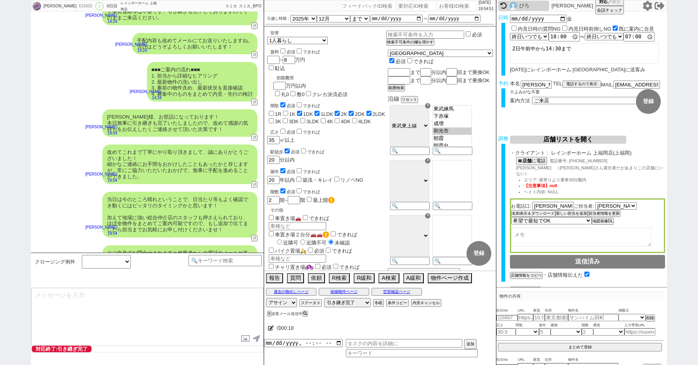
scroll to position [4179, 0]
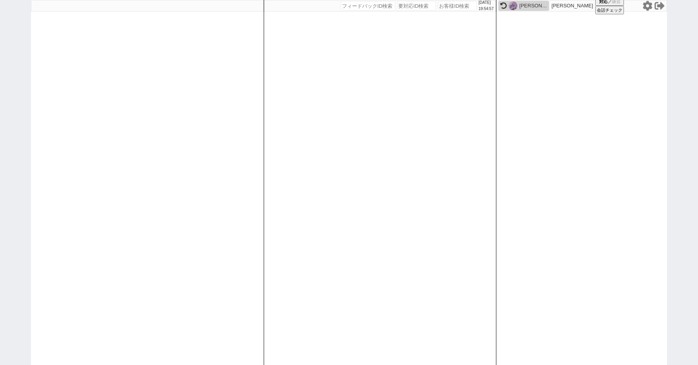
paste input "615743"
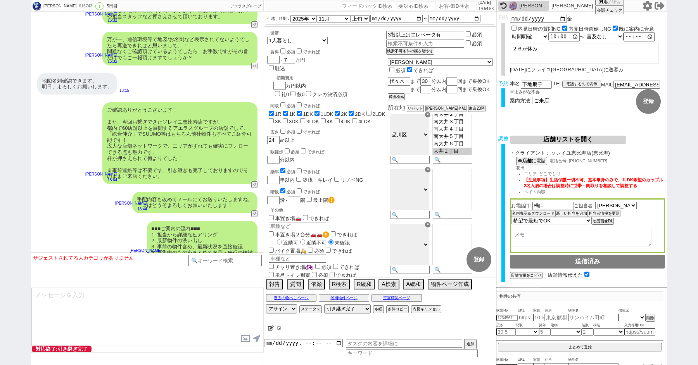
scroll to position [311, 0]
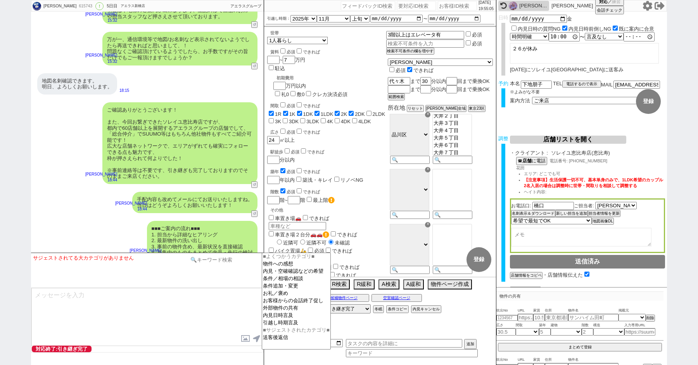
click at [217, 257] on input at bounding box center [224, 260] width 73 height 10
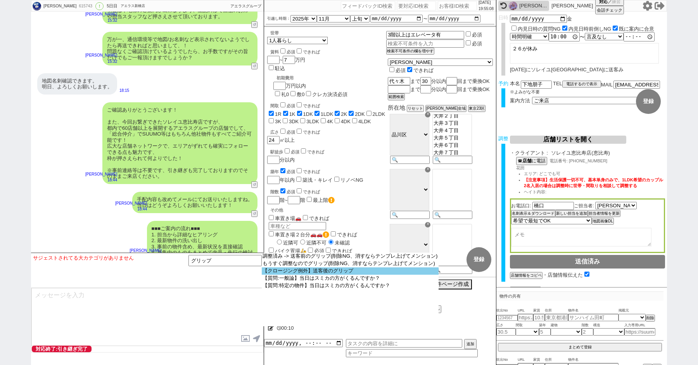
click at [316, 275] on option "【クロージング例外】送客後のグリップ" at bounding box center [350, 271] width 177 height 7
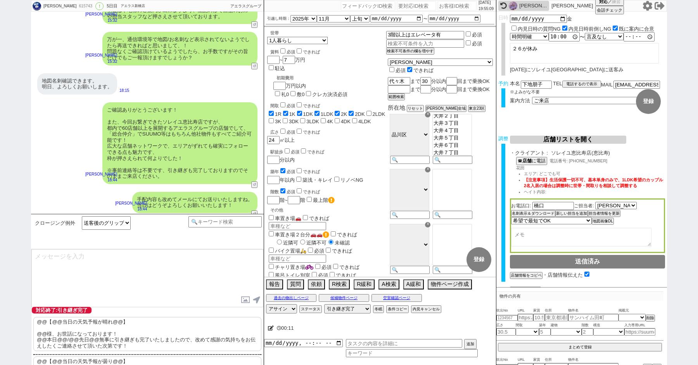
click at [162, 321] on p "@@【@@当日の天気予報が晴れ@@】 @@様、お世話になっております！ @@本日@@/@@先日@@無事に引き継ぎも完了いたしましたので、改めて感謝の気持ちをお…" at bounding box center [147, 334] width 228 height 34
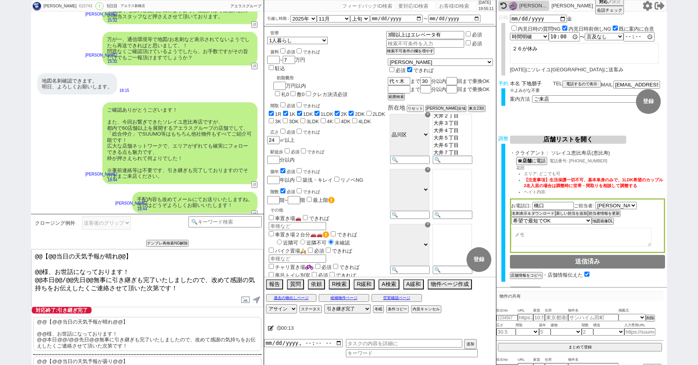
drag, startPoint x: 532, startPoint y: 84, endPoint x: 511, endPoint y: 84, distance: 20.9
click at [511, 84] on div "本名 下地朋子" at bounding box center [531, 84] width 43 height 7
drag, startPoint x: 42, startPoint y: 266, endPoint x: 20, endPoint y: 219, distance: 52.4
click at [29, 247] on div "Tomoko Shimoji 615743 ! 0 5日目 アエラス新橋店 冬眠中 自社客 アエラスグループ スミカ_BPO チャット全表示 2025-09-…" at bounding box center [349, 182] width 698 height 365
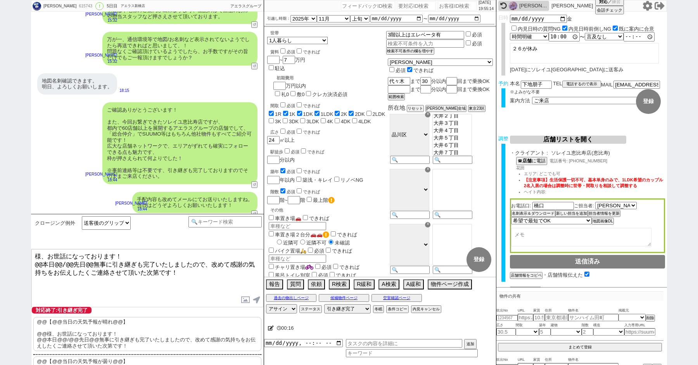
paste textarea "下地"
click at [41, 261] on textarea "下地様、お世話になっております！ @@本日@@/@@先日@@無事に引き継ぎも完了いたしましたので、改めて感謝の気持ちをお伝えしたくご連絡させて頂いた次第です！" at bounding box center [147, 278] width 232 height 58
drag, startPoint x: 46, startPoint y: 264, endPoint x: 79, endPoint y: 263, distance: 33.0
click at [79, 263] on textarea "下地様、お世話になっております！ 本日@@/@@先日@@無事に引き継ぎも完了いたしましたので、改めて感謝の気持ちをお伝えしたくご連絡させて頂いた次第です！" at bounding box center [147, 278] width 232 height 58
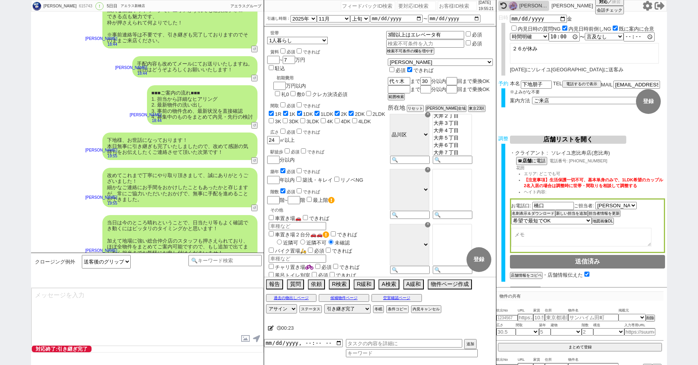
scroll to position [3874, 0]
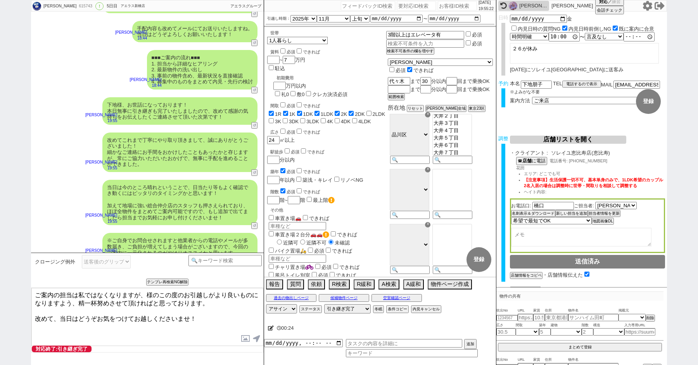
paste textarea "下地"
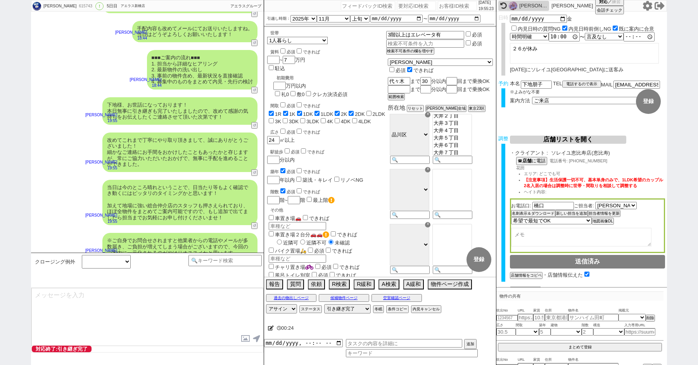
scroll to position [3921, 0]
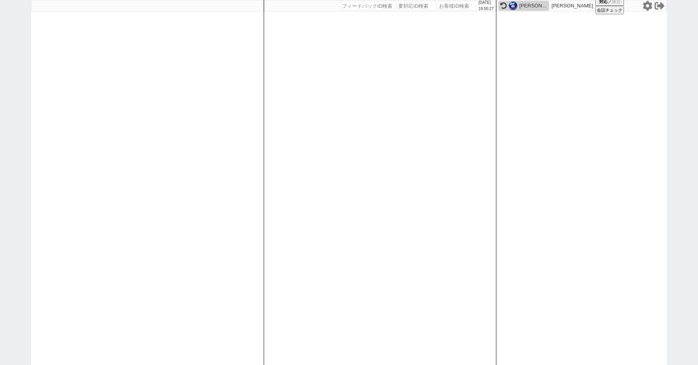
paste input "616021"
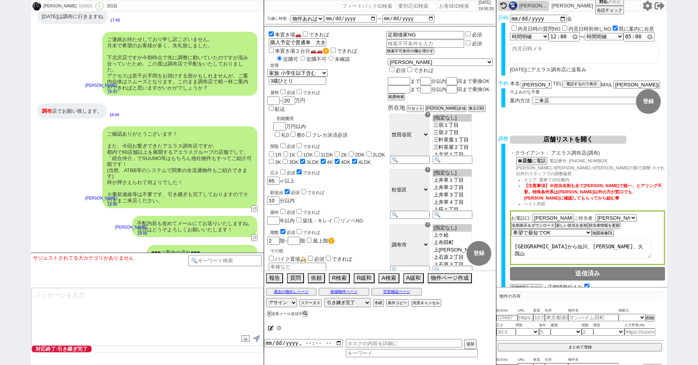
scroll to position [60, 0]
paste input "616368"
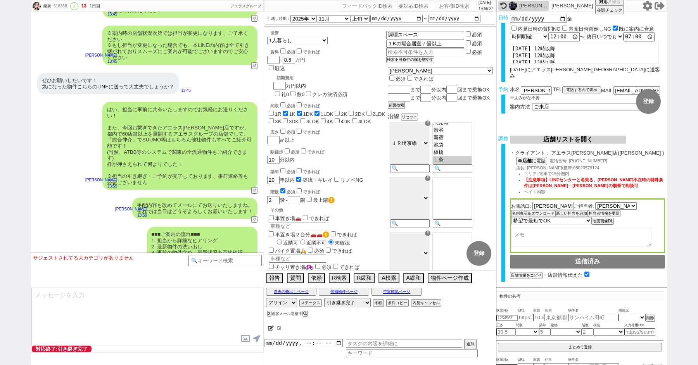
scroll to position [43, 0]
click at [206, 261] on input at bounding box center [224, 260] width 73 height 10
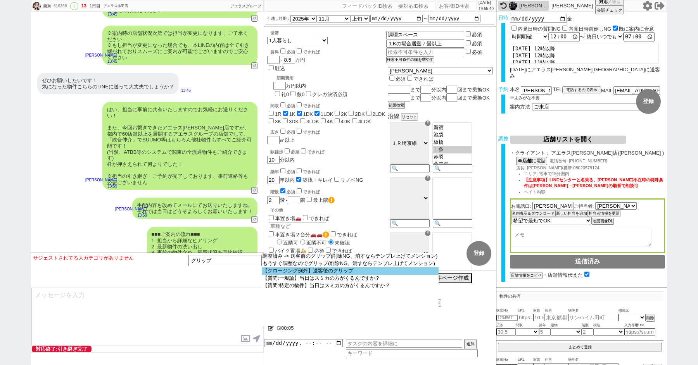
click at [348, 273] on option "【クロージング例外】送客後のグリップ" at bounding box center [350, 271] width 177 height 7
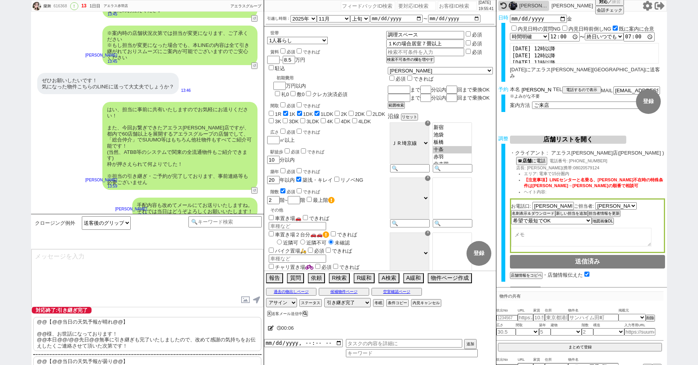
drag, startPoint x: 533, startPoint y: 85, endPoint x: 497, endPoint y: 83, distance: 36.5
click at [497, 86] on div "予約 本名 中村蘭舞 ※よみがな不要 TEL 電話するので表示 電話の理由 356 初日調整での禊 357 問物漏れ回収 359 内見日が怪しいので前倒し&他…" at bounding box center [581, 101] width 171 height 30
click at [34, 332] on p "@@【@@当日の天気予報が晴れ@@】 @@様、お世話になっております！ @@本日@@/@@先日@@無事に引き継ぎも完了いたしましたので、改めて感謝の気持ちをお…" at bounding box center [147, 334] width 228 height 34
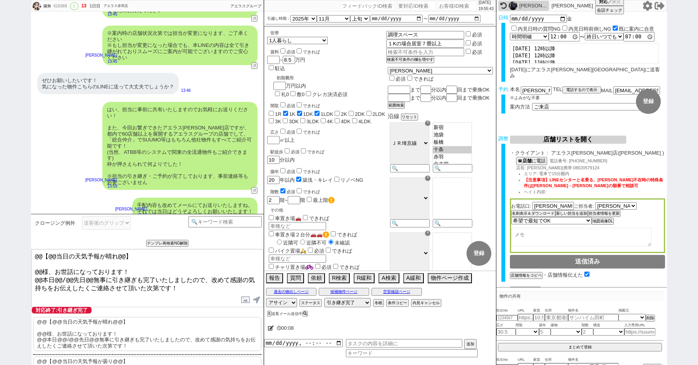
drag, startPoint x: 43, startPoint y: 269, endPoint x: 0, endPoint y: 201, distance: 80.5
click at [10, 228] on div "蘭舞 616368 ! 13 1日目 アエラス赤羽店 冬眠中 自社客 アエラスグループ スミカ_BPO チャット全表示 2025-09-25 ようこそLINE…" at bounding box center [349, 182] width 698 height 365
paste textarea "中村"
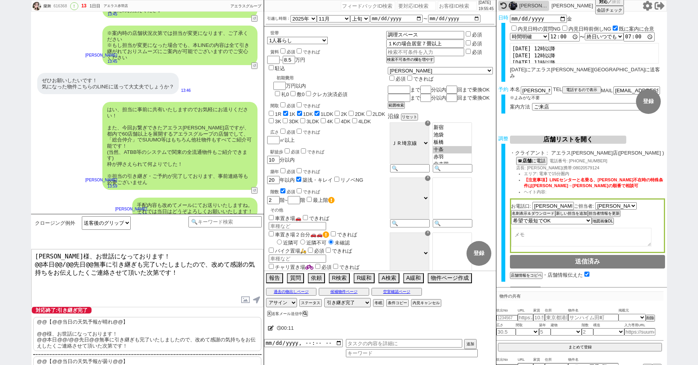
drag, startPoint x: 41, startPoint y: 262, endPoint x: 12, endPoint y: 261, distance: 28.3
click at [15, 261] on div "蘭舞 616368 ! 13 1日目 アエラス赤羽店 冬眠中 自社客 アエラスグループ スミカ_BPO チャット全表示 2025-09-25 ようこそLINE…" at bounding box center [349, 182] width 698 height 365
drag, startPoint x: 47, startPoint y: 262, endPoint x: 81, endPoint y: 262, distance: 33.3
click at [81, 262] on textarea "中村様、お世話になっております！ 本日@@/@@先日@@無事に引き継ぎも完了いたしましたので、改めて感謝の気持ちをお伝えしたくご連絡させて頂いた次第です！" at bounding box center [147, 278] width 232 height 58
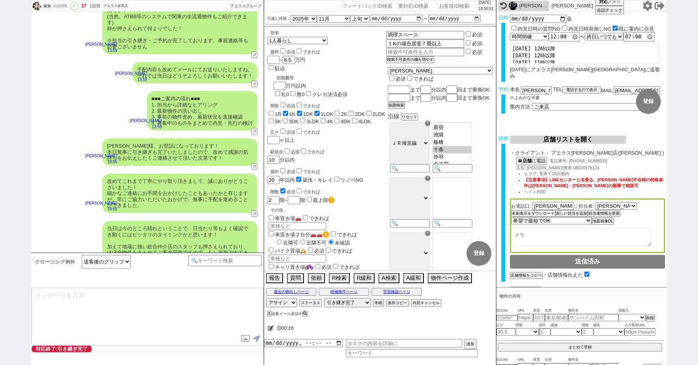
scroll to position [3064, 0]
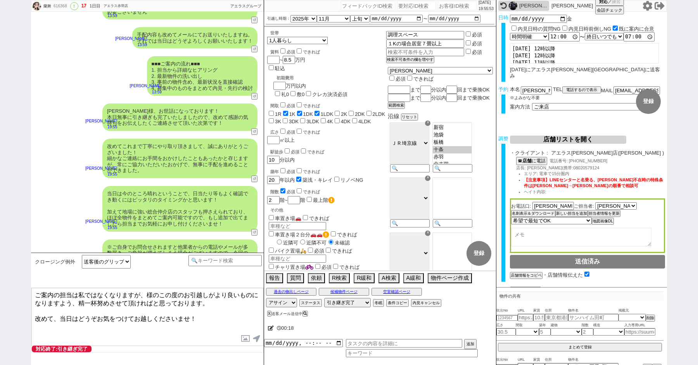
paste textarea "中村"
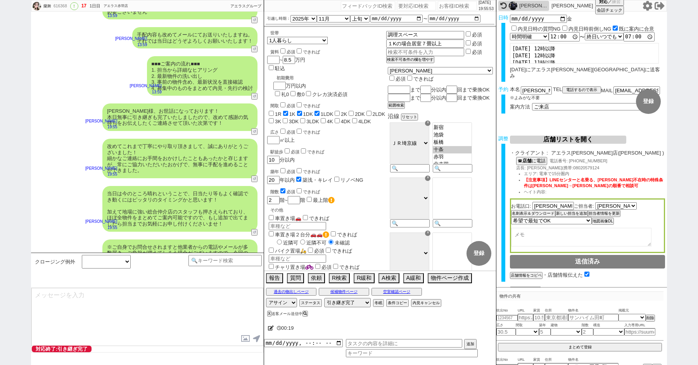
scroll to position [3111, 0]
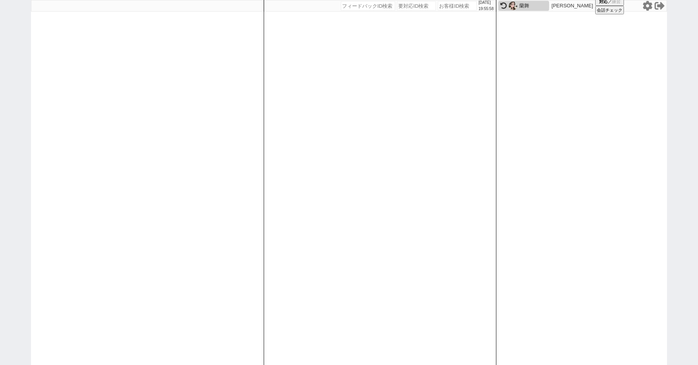
paste input "334891"
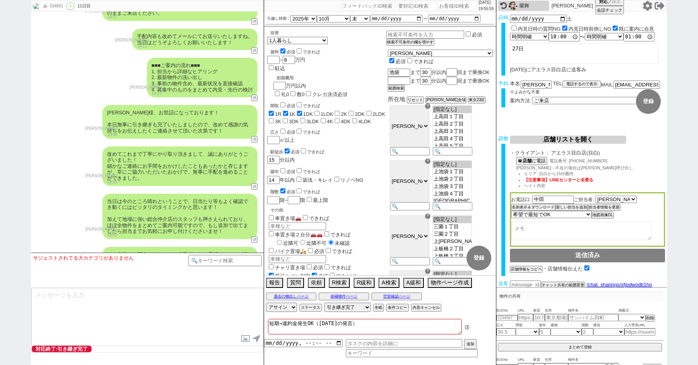
scroll to position [18, 0]
paste input "611097"
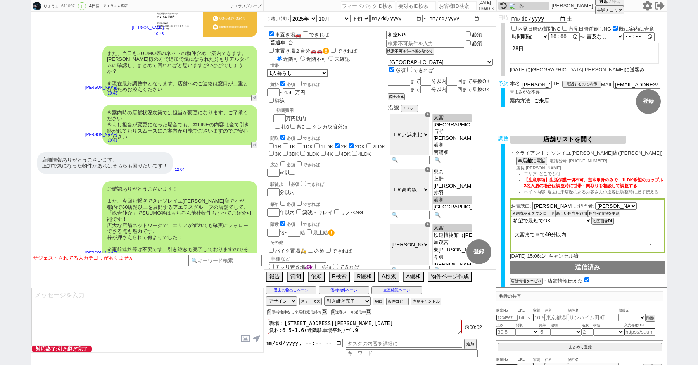
scroll to position [5441, 0]
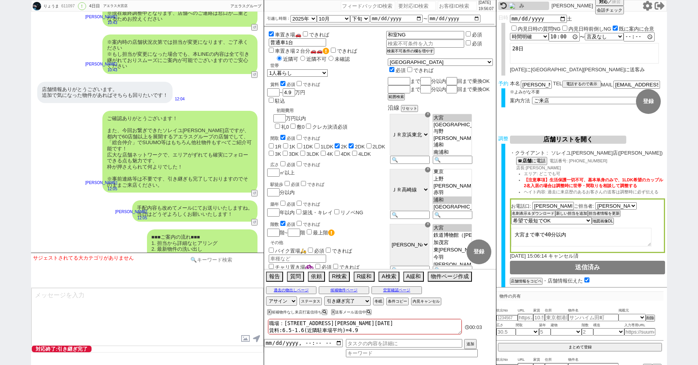
click at [211, 259] on input at bounding box center [224, 260] width 73 height 10
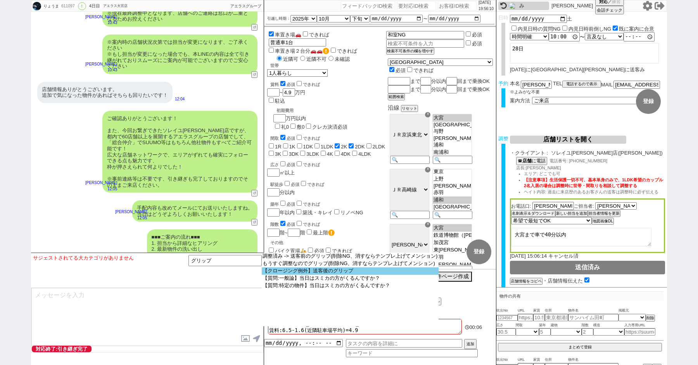
click at [342, 272] on option "【クロージング例外】送客後のグリップ" at bounding box center [350, 271] width 177 height 7
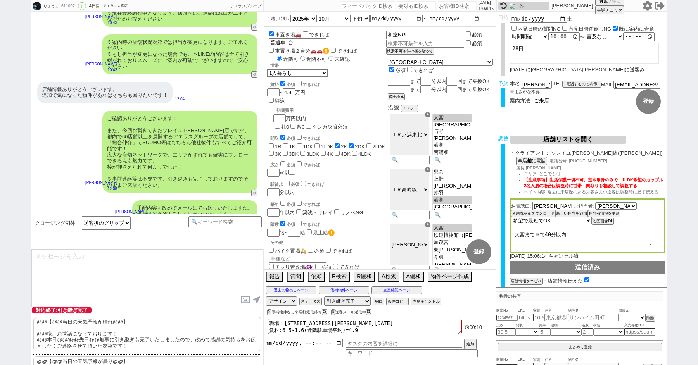
click at [136, 331] on p "@@【@@当日の天気予報が晴れ@@】 @@様、お世話になっております！ @@本日@@/@@先日@@無事に引き継ぎも完了いたしましたので、改めて感謝の気持ちをお…" at bounding box center [147, 334] width 228 height 34
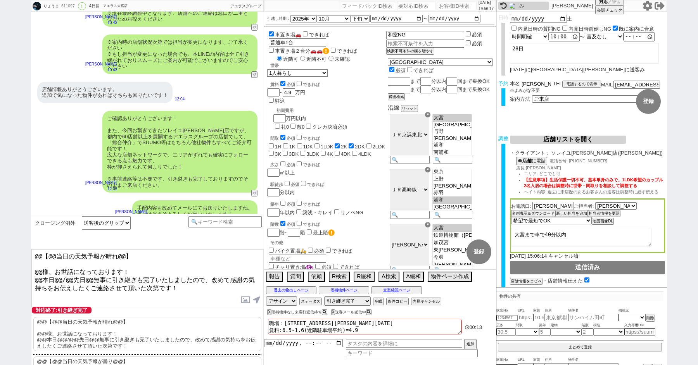
drag, startPoint x: 532, startPoint y: 82, endPoint x: 497, endPoint y: 82, distance: 34.9
click at [501, 82] on div "予約 本名 塩川竜馬 ※よみがな不要 TEL 電話するので表示 電話の理由 356 初日調整での禊 357 問物漏れ回収 359 内見日が怪しいので前倒し&他…" at bounding box center [581, 96] width 171 height 30
drag, startPoint x: 42, startPoint y: 268, endPoint x: 5, endPoint y: 208, distance: 70.7
click at [11, 226] on div "りょうま 611097 ! 0 4日目 アエラス大宮店 冬眠中 自社客 アエラスグループ スミカ_BPO チャット全表示 2025-08-22 新しくフォロー…" at bounding box center [349, 182] width 698 height 365
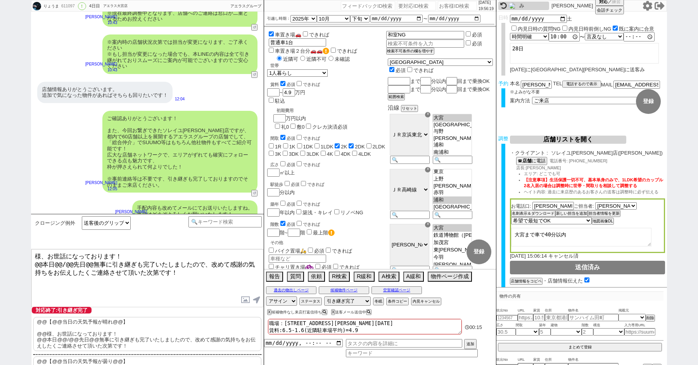
paste textarea "塩川"
click at [40, 263] on textarea "塩川様、お世話になっております！ @@本日@@/@@先日@@無事に引き継ぎも完了いたしましたので、改めて感謝の気持ちをお伝えしたくご連絡させて頂いた次第です！" at bounding box center [147, 278] width 232 height 58
drag, startPoint x: 47, startPoint y: 264, endPoint x: 82, endPoint y: 262, distance: 35.0
click at [82, 262] on textarea "塩川様、お世話になっております！ 本日@@/@@先日@@無事に引き継ぎも完了いたしましたので、改めて感謝の気持ちをお伝えしたくご連絡させて頂いた次第です！" at bounding box center [147, 278] width 232 height 58
click at [146, 276] on textarea "塩川様、お世話になっております！ 本日無事に引き継ぎも完了いたしましたので、改めて感謝の気持ちをお伝えしたくご連絡させて頂いた次第です！" at bounding box center [147, 278] width 232 height 58
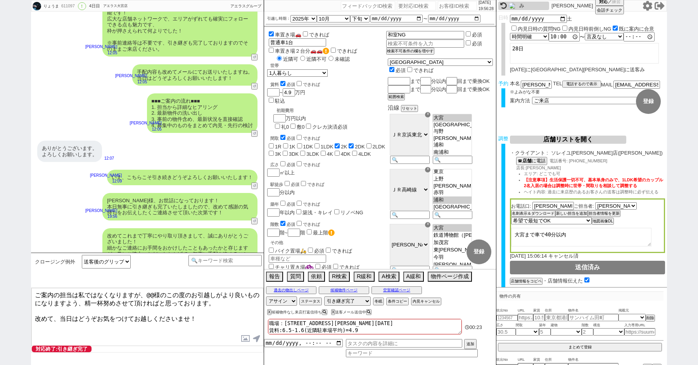
scroll to position [5612, 0]
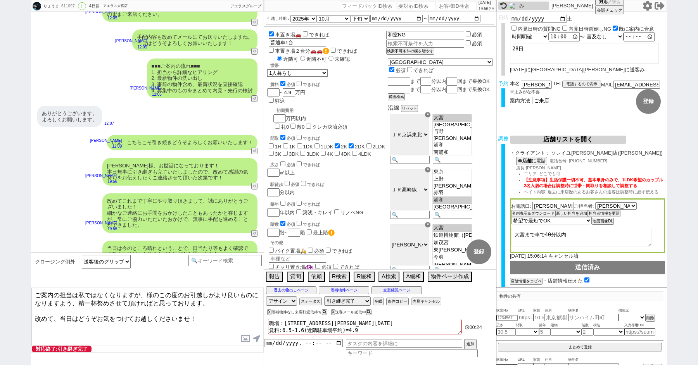
paste textarea "塩川"
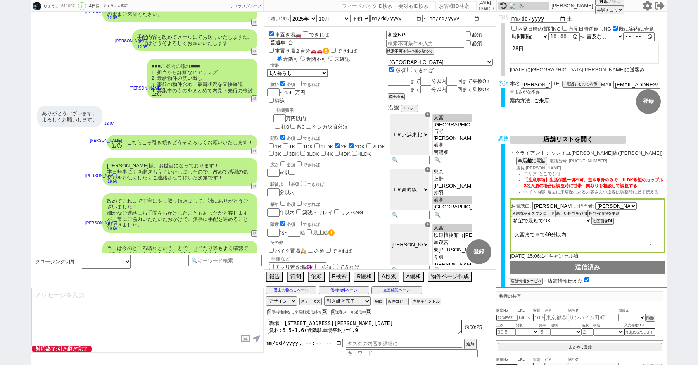
scroll to position [5659, 0]
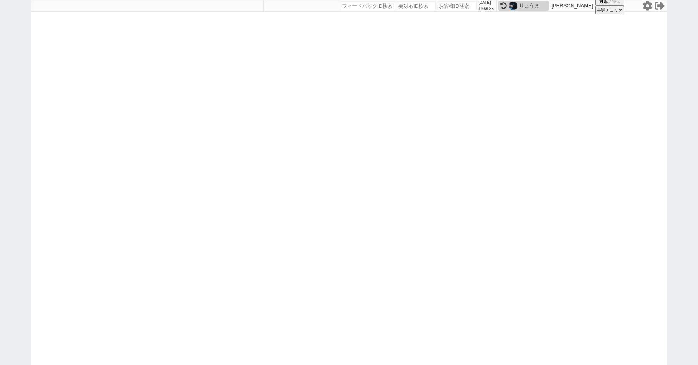
paste input "602235"
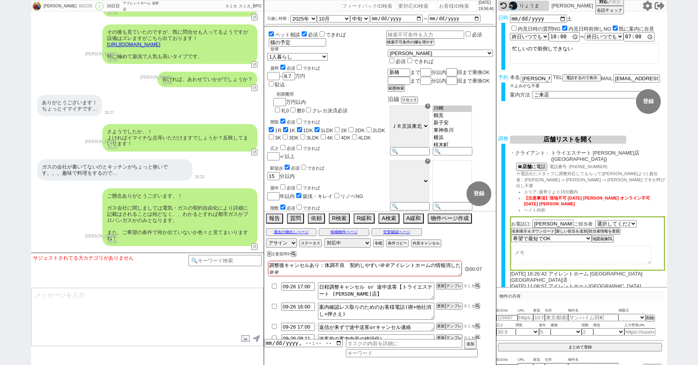
scroll to position [15779, 0]
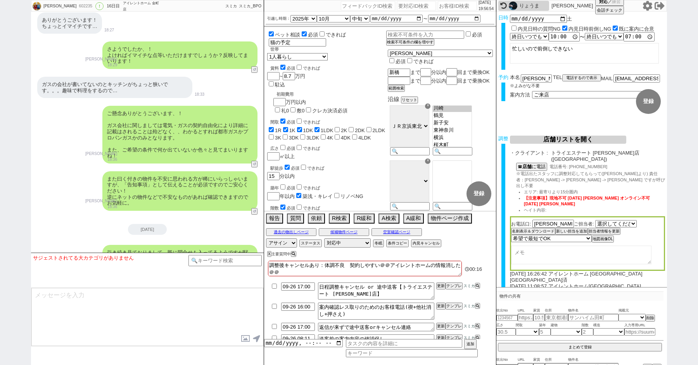
paste input "611562"
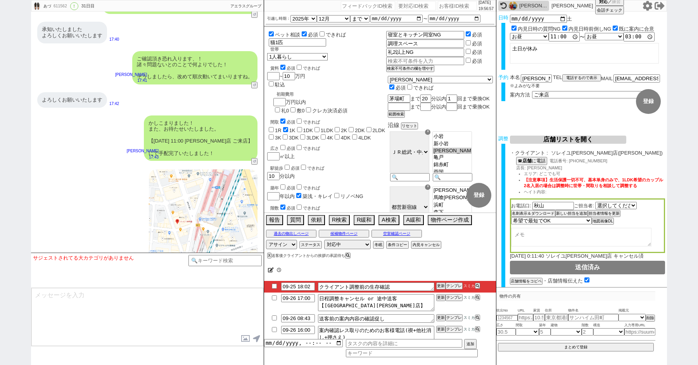
scroll to position [7287, 0]
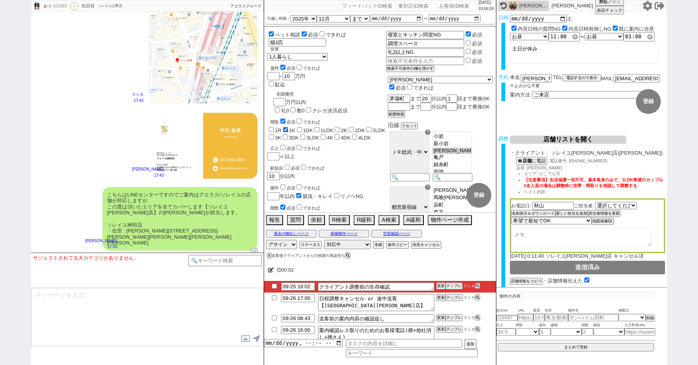
click at [272, 287] on input "checkbox" at bounding box center [274, 286] width 11 height 5
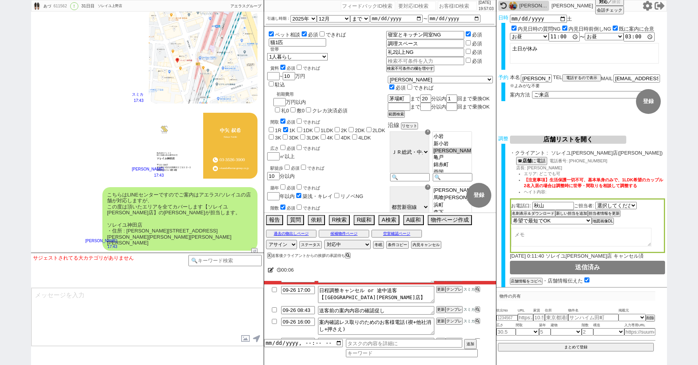
scroll to position [7, 0]
paste input "614488"
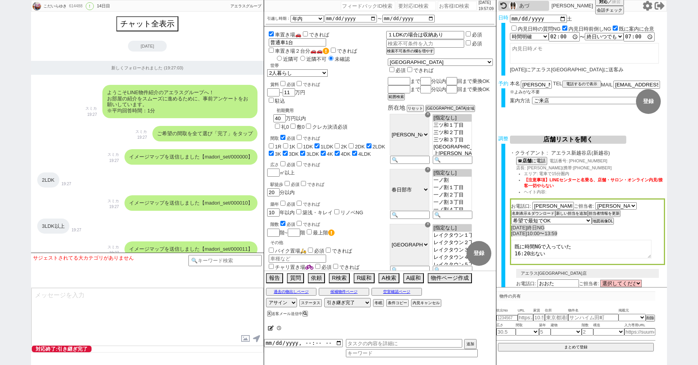
scroll to position [5976, 0]
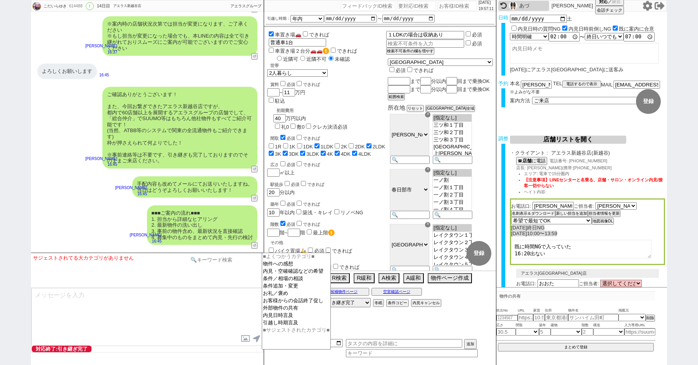
click at [212, 261] on input at bounding box center [224, 260] width 73 height 10
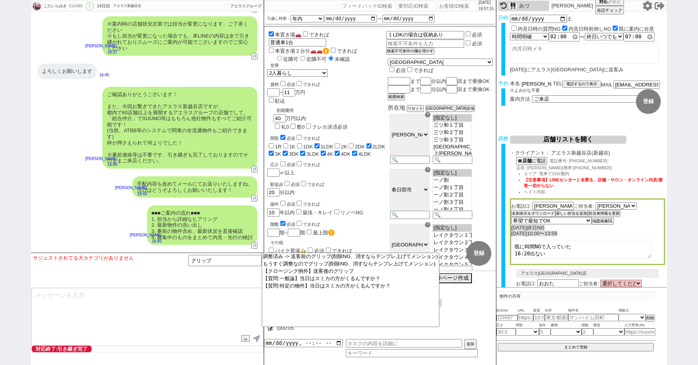
drag, startPoint x: 534, startPoint y: 83, endPoint x: 504, endPoint y: 83, distance: 29.1
click at [508, 83] on div "予約 本名 小平優樹 ※よみがな不要 TEL 電話するので表示 電話の理由 356 初日調整での禊 357 問物漏れ回収 359 内見日が怪しいので前倒し&他…" at bounding box center [581, 96] width 171 height 30
click at [316, 271] on option "【クロージング例外】送客後のグリップ" at bounding box center [350, 271] width 177 height 7
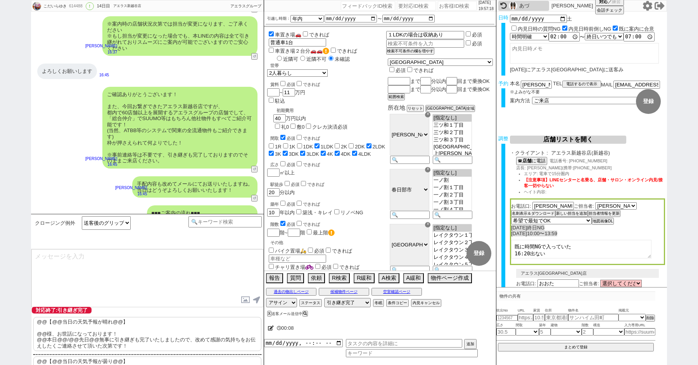
click at [74, 324] on p "@@【@@当日の天気予報が晴れ@@】 @@様、お世話になっております！ @@本日@@/@@先日@@無事に引き継ぎも完了いたしましたので、改めて感謝の気持ちをお…" at bounding box center [147, 334] width 228 height 34
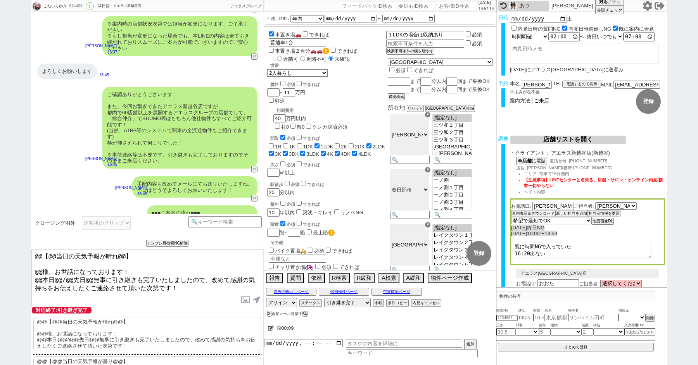
drag, startPoint x: 42, startPoint y: 268, endPoint x: 3, endPoint y: 228, distance: 55.4
click at [9, 237] on div "こだいらゆき 614488 ! 0 14日目 アエラス新越谷店 冬眠中 自社客 アエラスグループ スミカ_BPO チャット全表示 2025-09-12 新しく…" at bounding box center [349, 182] width 698 height 365
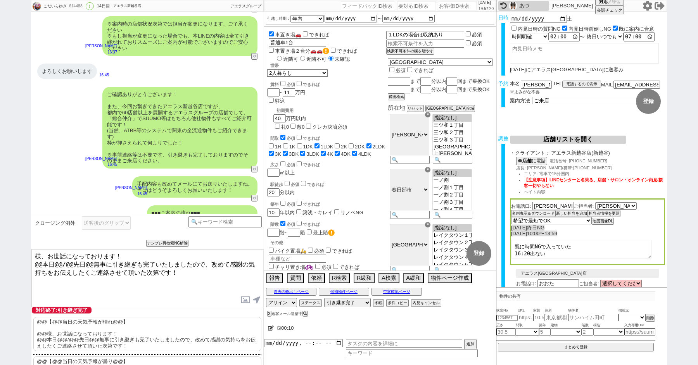
paste textarea "小平"
click at [43, 262] on textarea "小平様、お世話になっております！ @@本日@@/@@先日@@無事に引き継ぎも完了いたしましたので、改めて感謝の気持ちをお伝えしたくご連絡させて頂いた次第です！" at bounding box center [147, 278] width 232 height 58
drag, startPoint x: 46, startPoint y: 264, endPoint x: 80, endPoint y: 263, distance: 34.5
click at [80, 263] on textarea "小平様、お世話になっております！ 本日@@/@@先日@@無事に引き継ぎも完了いたしましたので、改めて感謝の気持ちをお伝えしたくご連絡させて頂いた次第です！" at bounding box center [147, 278] width 232 height 58
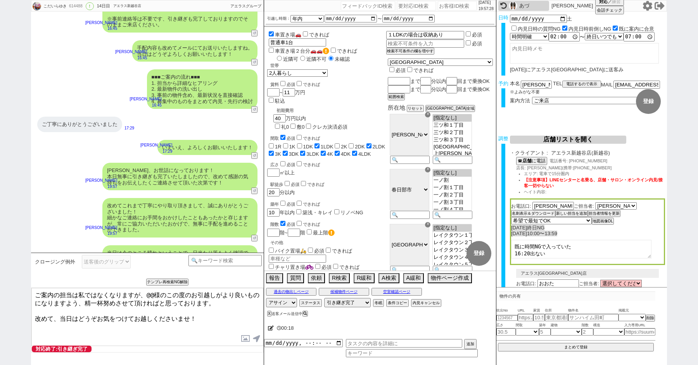
scroll to position [6148, 0]
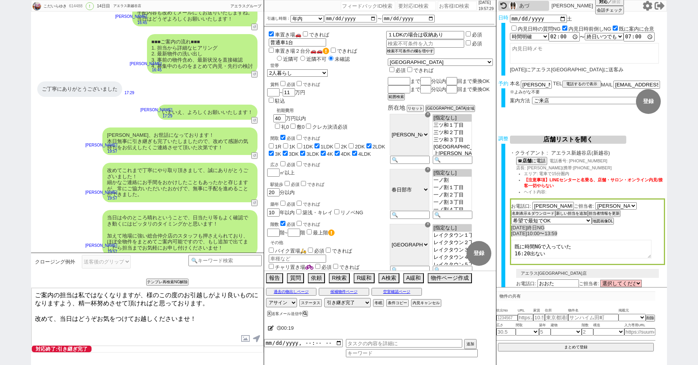
paste textarea "小平"
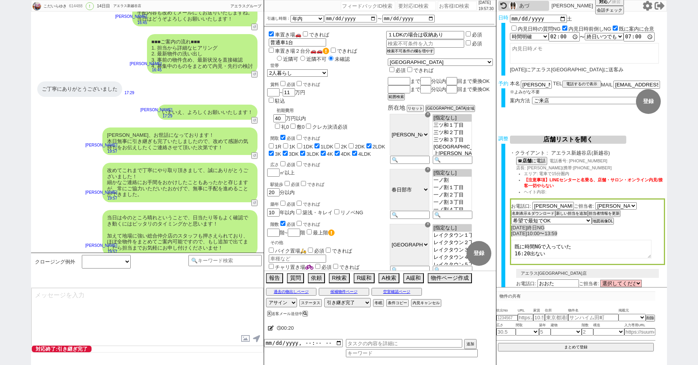
scroll to position [6195, 0]
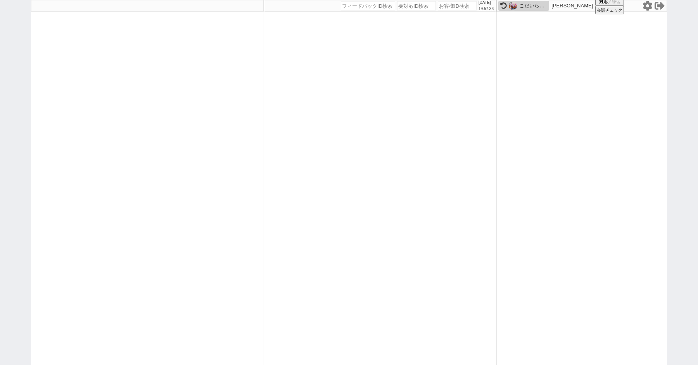
paste input "614527"
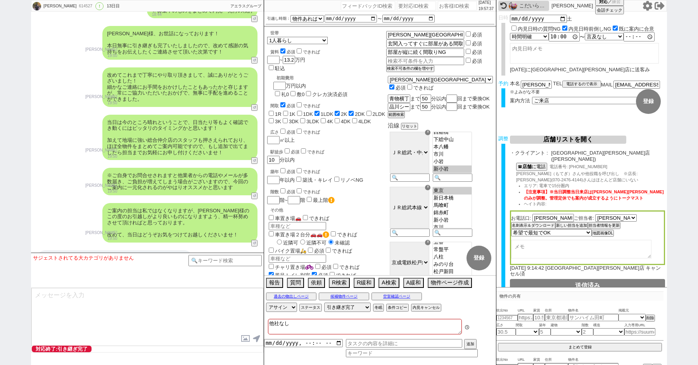
scroll to position [152, 0]
paste input "614673"
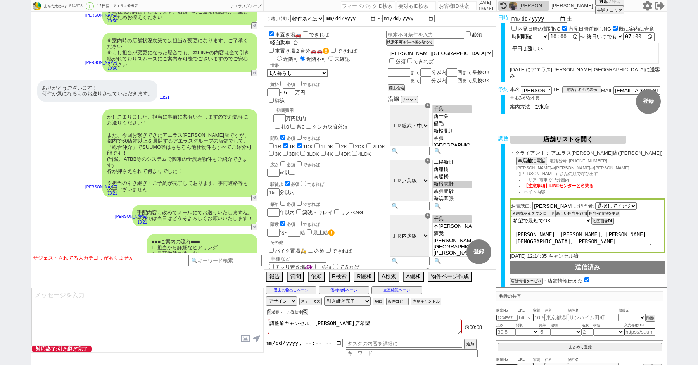
scroll to position [4748, 0]
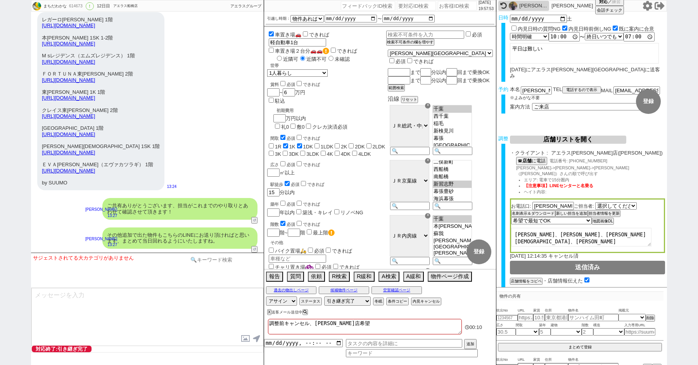
click at [210, 263] on input at bounding box center [224, 260] width 73 height 10
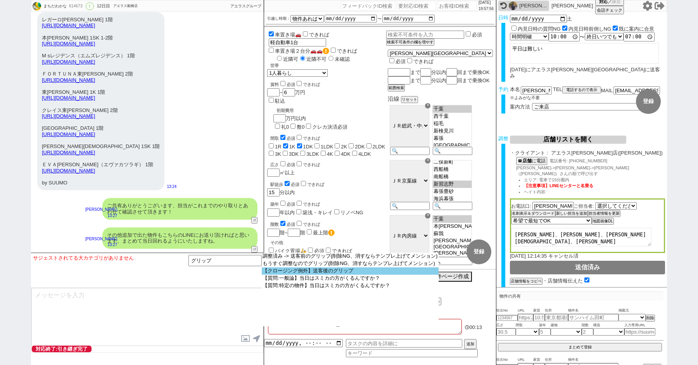
click at [304, 275] on option "【クロージング例外】送客後のグリップ" at bounding box center [350, 271] width 177 height 7
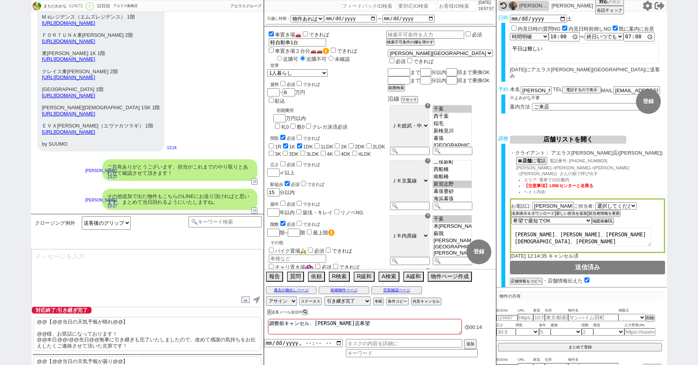
click at [104, 332] on p "@@【@@当日の天気予報が晴れ@@】 @@様、お世話になっております！ @@本日@@/@@先日@@無事に引き継ぎも完了いたしましたので、改めて感謝の気持ちをお…" at bounding box center [147, 334] width 228 height 34
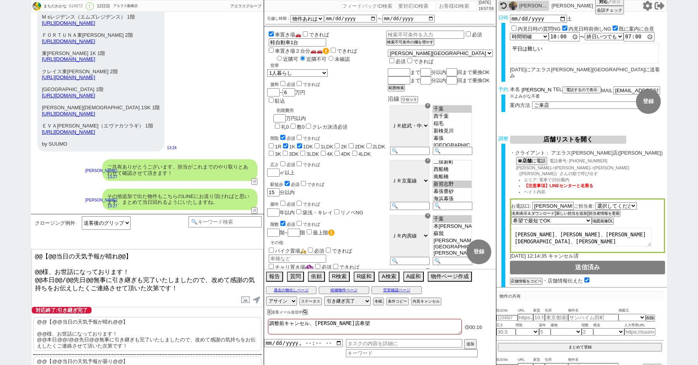
drag, startPoint x: 531, startPoint y: 83, endPoint x: 484, endPoint y: 83, distance: 46.9
click at [485, 83] on div "まちだわかな 614673 ! 0 12日目 アエラス船橋店 冬眠中 自社客 アエラスグループ スミカ_BPO チャット全表示 2025-09-14 新しくフ…" at bounding box center [349, 182] width 636 height 365
drag, startPoint x: 42, startPoint y: 269, endPoint x: 5, endPoint y: 181, distance: 95.2
click at [16, 238] on div "まちだわかな 614673 ! 0 12日目 アエラス船橋店 冬眠中 自社客 アエラスグループ スミカ_BPO チャット全表示 2025-09-14 新しくフ…" at bounding box center [349, 182] width 698 height 365
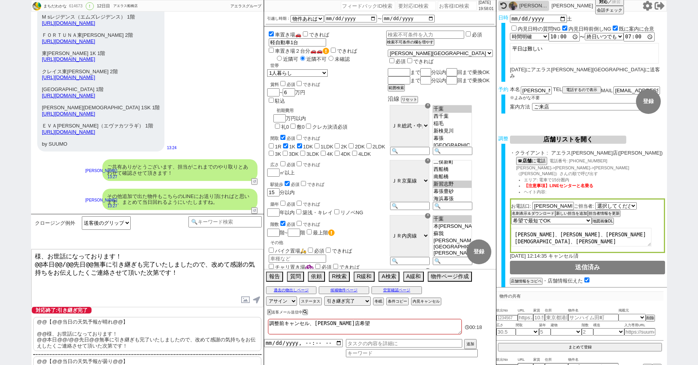
paste textarea "町田"
click at [40, 263] on textarea "町田様、お世話になっております！ @@本日@@/@@先日@@無事に引き継ぎも完了いたしましたので、改めて感謝の気持ちをお伝えしたくご連絡させて頂いた次第です！" at bounding box center [147, 278] width 232 height 58
drag, startPoint x: 47, startPoint y: 264, endPoint x: 82, endPoint y: 264, distance: 35.3
click at [82, 264] on textarea "町田様、お世話になっております！ 本日@@/@@先日@@無事に引き継ぎも完了いたしましたので、改めて感謝の気持ちをお伝えしたくご連絡させて頂いた次第です！" at bounding box center [147, 278] width 232 height 58
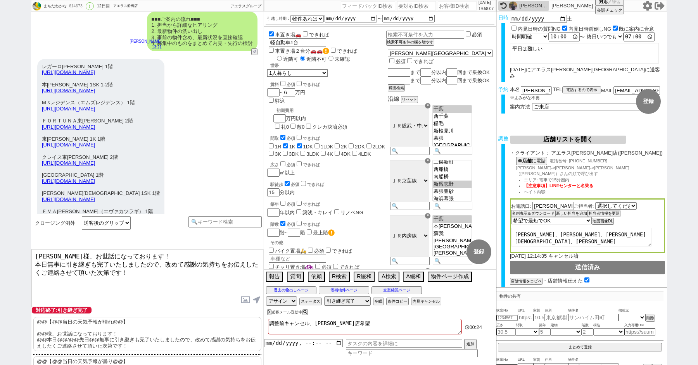
scroll to position [4787, 0]
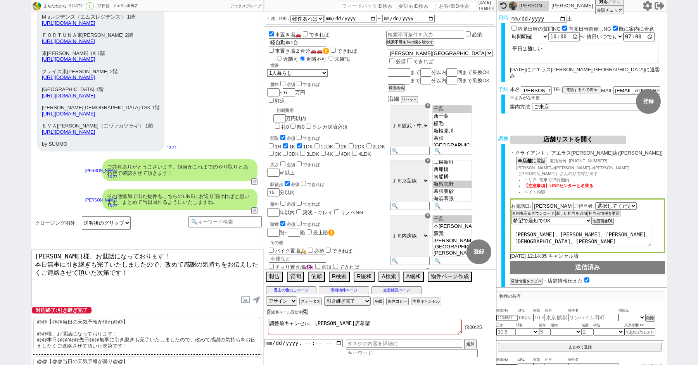
click at [157, 296] on textarea "町田様、お世話になっております！ 本日無事に引き継ぎも完了いたしましたので、改めて感謝の気持ちをお伝えしたくご連絡させて頂いた次第です！" at bounding box center [147, 278] width 232 height 58
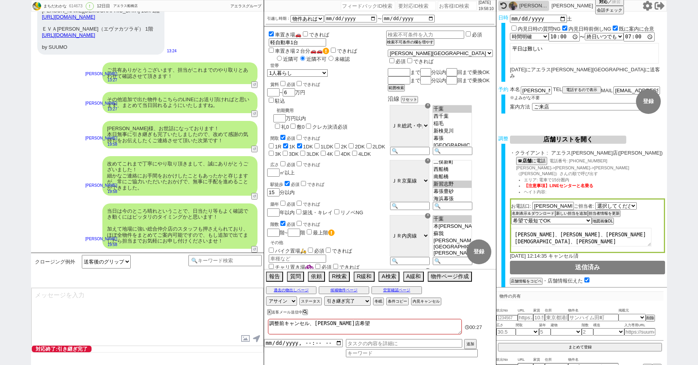
scroll to position [4920, 0]
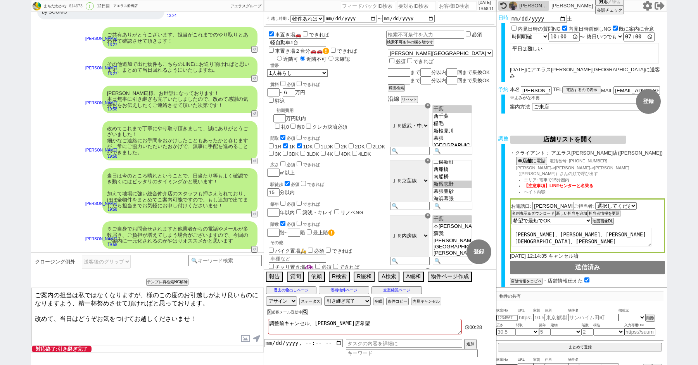
paste textarea "町田"
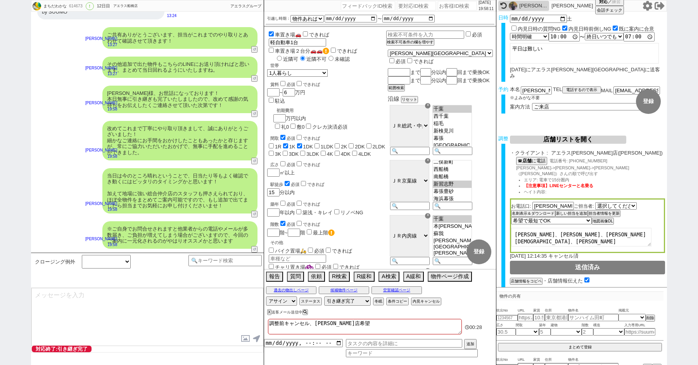
scroll to position [4967, 0]
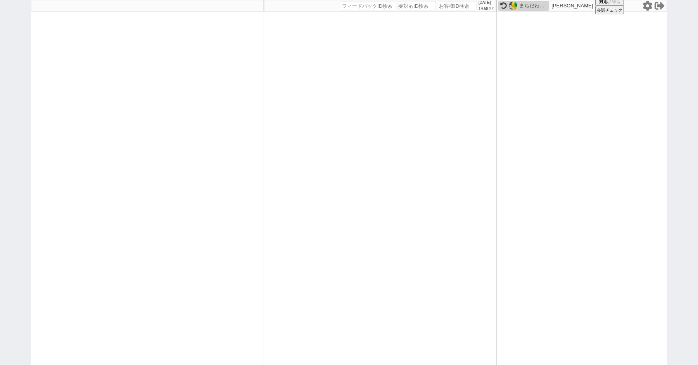
paste input "615147"
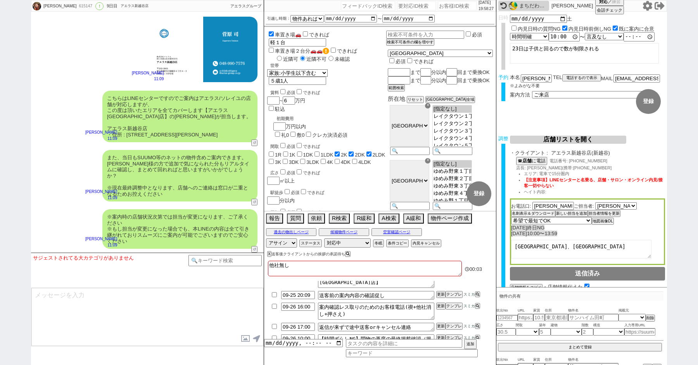
scroll to position [0, 0]
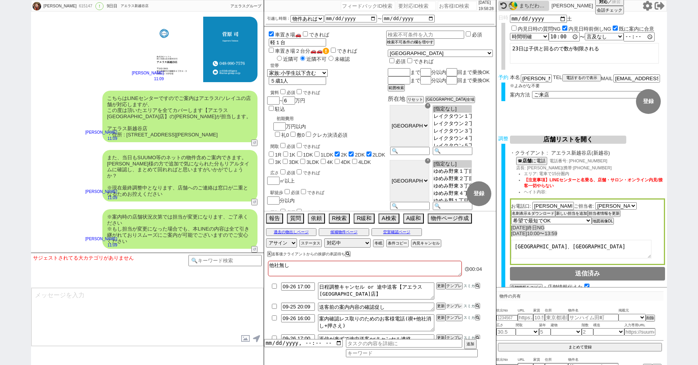
click at [454, 306] on button "テンプレ" at bounding box center [454, 306] width 17 height 5
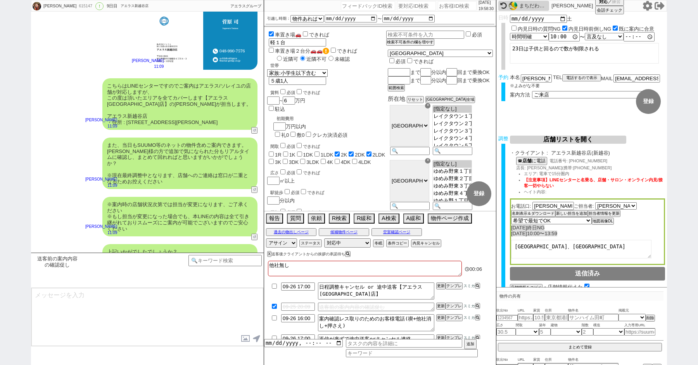
scroll to position [5057, 0]
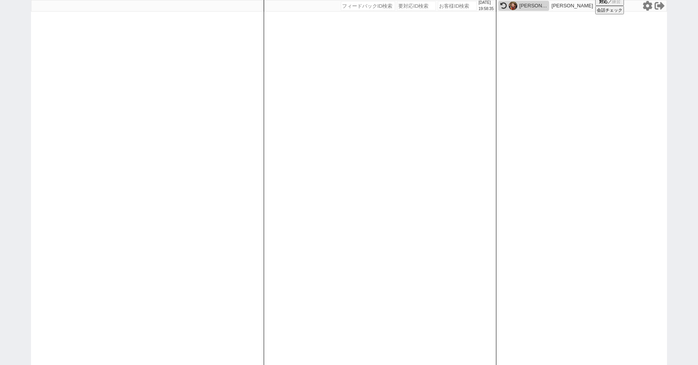
paste input "615181"
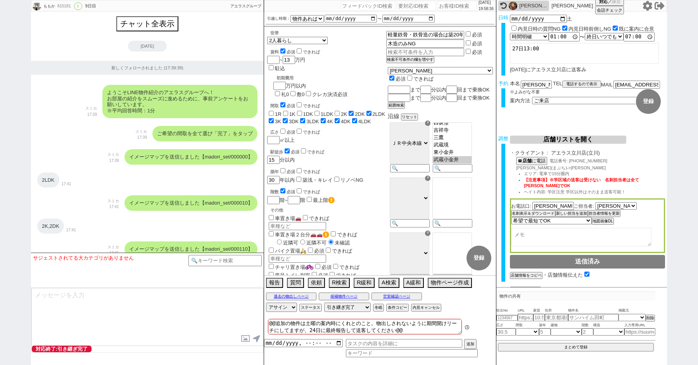
scroll to position [85, 0]
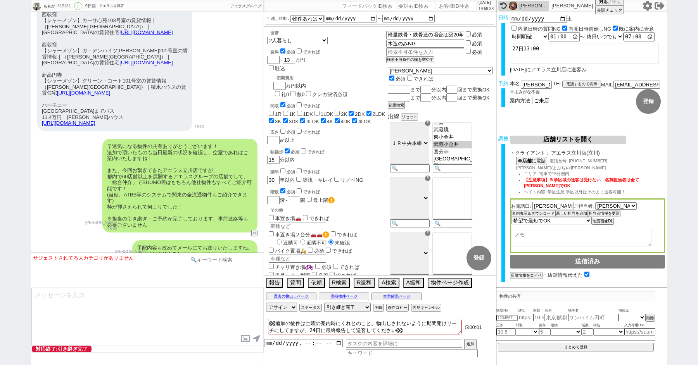
click at [207, 262] on input at bounding box center [224, 260] width 73 height 10
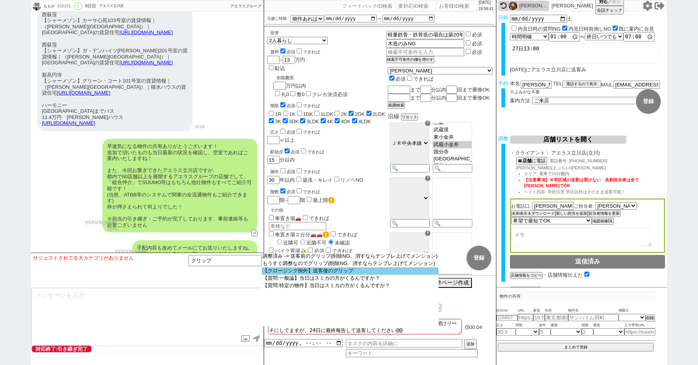
click at [297, 271] on option "【クロージング例外】送客後のグリップ" at bounding box center [350, 271] width 177 height 7
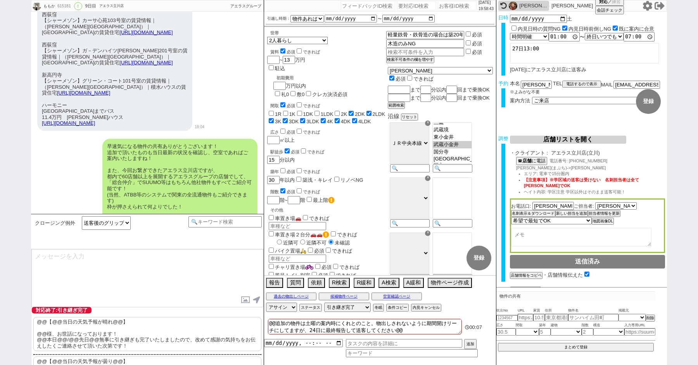
scroll to position [8, 0]
drag, startPoint x: 532, startPoint y: 86, endPoint x: 491, endPoint y: 84, distance: 41.2
click at [493, 84] on div "ももか 615181 ! 0 9日目 アエラス立川店 冬眠中 自社客 アエラスグループ スミカ_BPO チャット全表示 2025-09-17 新しくフォローさ…" at bounding box center [349, 182] width 636 height 365
click at [70, 325] on p "@@【@@当日の天気予報が晴れ@@】 @@様、お世話になっております！ @@本日@@/@@先日@@無事に引き継ぎも完了いたしましたので、改めて感謝の気持ちをお…" at bounding box center [147, 334] width 228 height 34
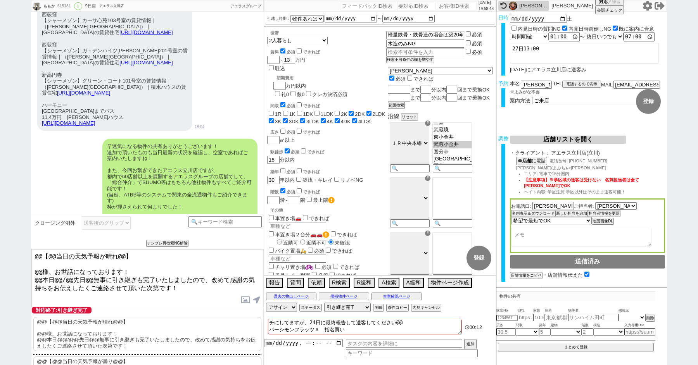
drag, startPoint x: 41, startPoint y: 267, endPoint x: 0, endPoint y: 185, distance: 91.7
click at [7, 209] on div "ももか 615181 ! 0 9日目 アエラス立川店 冬眠中 自社客 アエラスグループ スミカ_BPO チャット全表示 2025-09-17 新しくフォローさ…" at bounding box center [349, 182] width 698 height 365
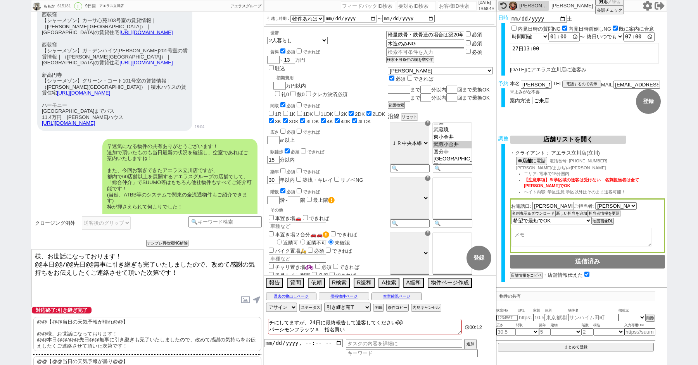
paste textarea "那須"
drag, startPoint x: 69, startPoint y: 262, endPoint x: 25, endPoint y: 262, distance: 44.2
click at [26, 262] on div "ももか 615181 ! 0 9日目 アエラス立川店 冬眠中 自社客 アエラスグループ スミカ_BPO チャット全表示 2025-09-17 新しくフォローさ…" at bounding box center [349, 182] width 698 height 365
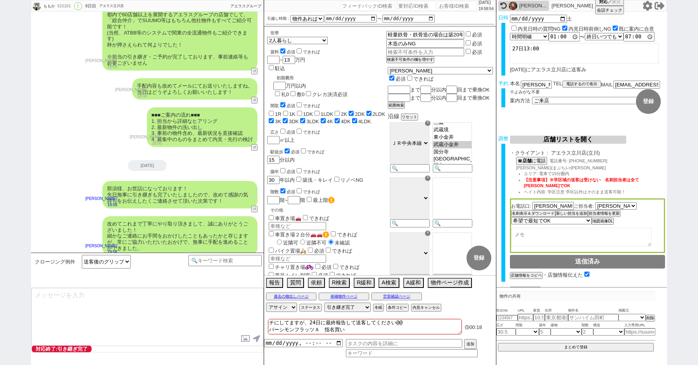
scroll to position [4933, 0]
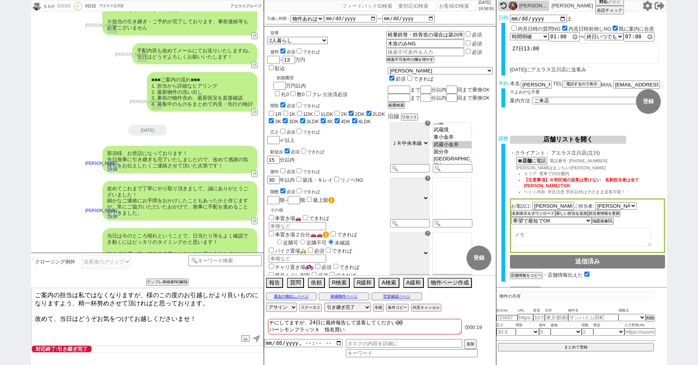
paste textarea "那須"
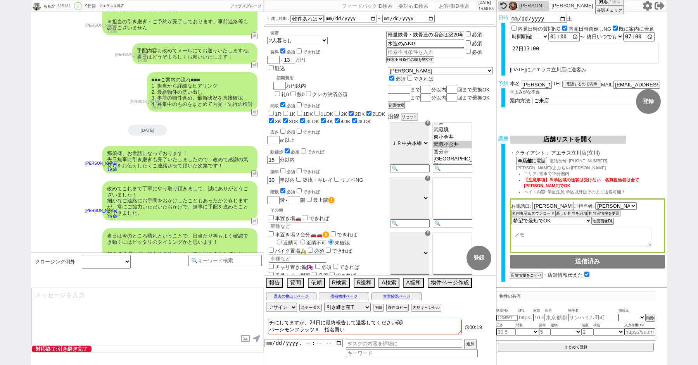
scroll to position [4980, 0]
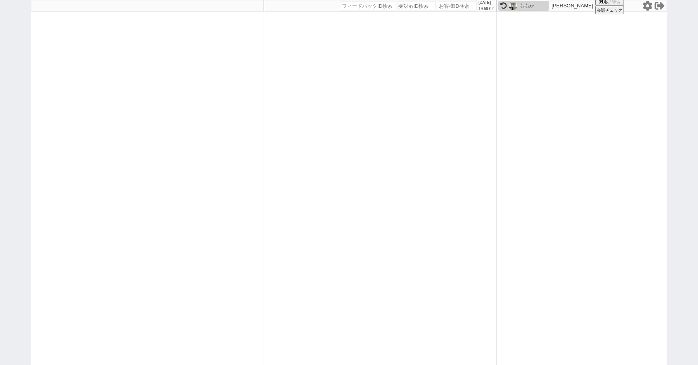
paste input "615238"
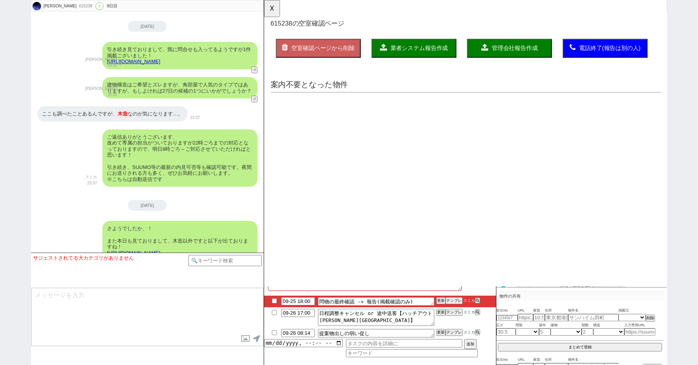
scroll to position [0, 0]
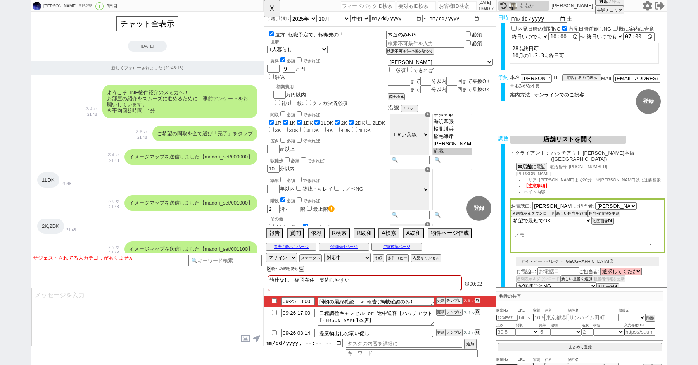
select select "2025"
select select "10"
select select "33"
select select "0"
select select "12"
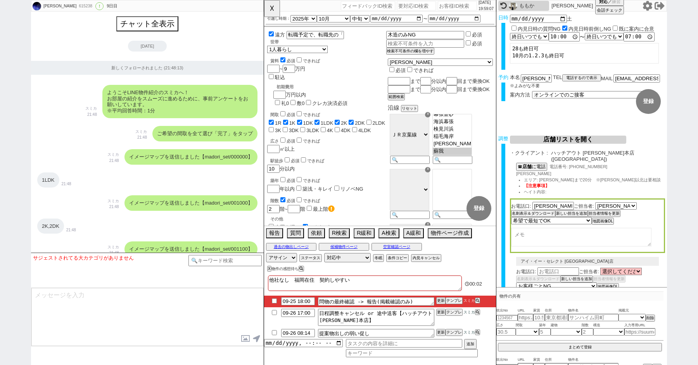
select select "444"
select select "6"
select select "4"
select select "2574"
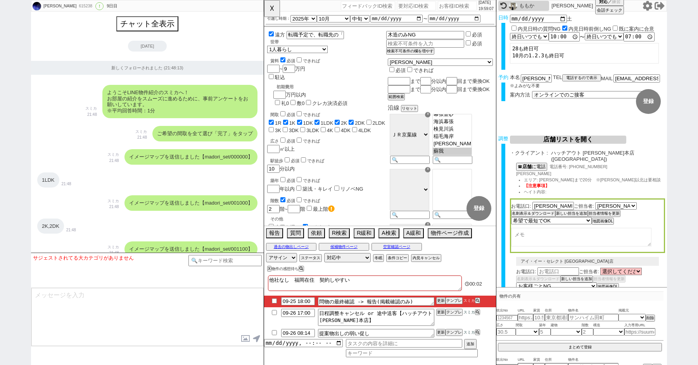
select select "5"
select select "9"
select select
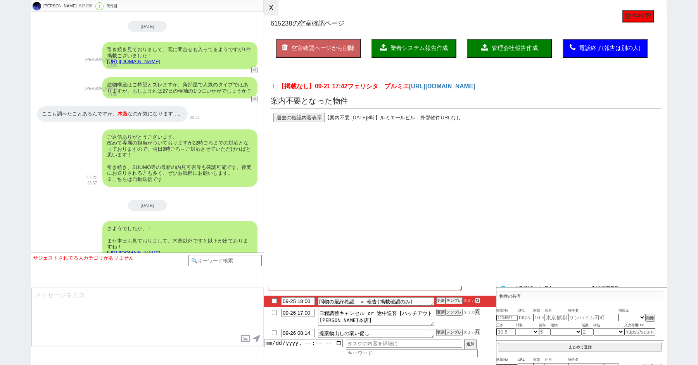
click at [269, 6] on button "☓" at bounding box center [271, 8] width 14 height 16
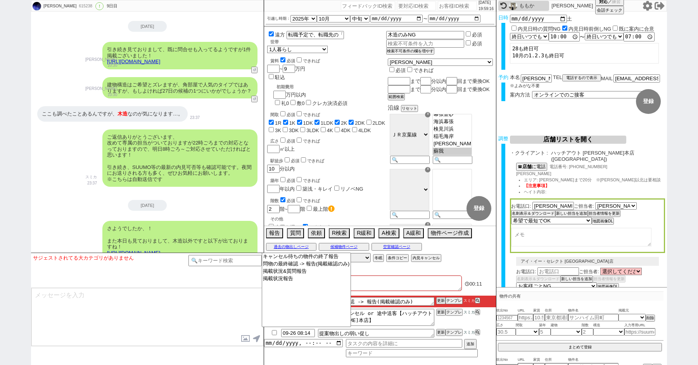
click at [214, 313] on textarea at bounding box center [147, 317] width 232 height 58
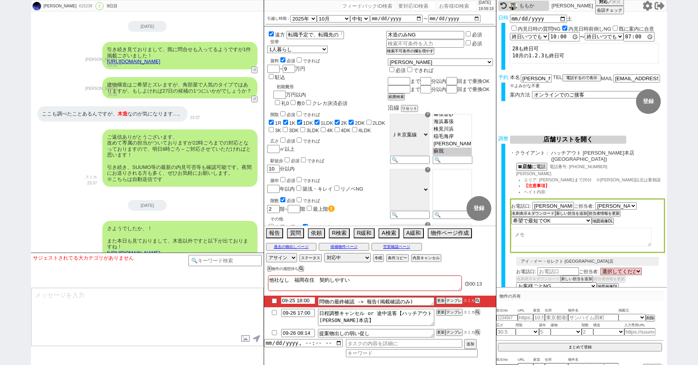
click at [297, 301] on input "09-25 18:00" at bounding box center [298, 300] width 34 height 7
type input "09-26 10:00"
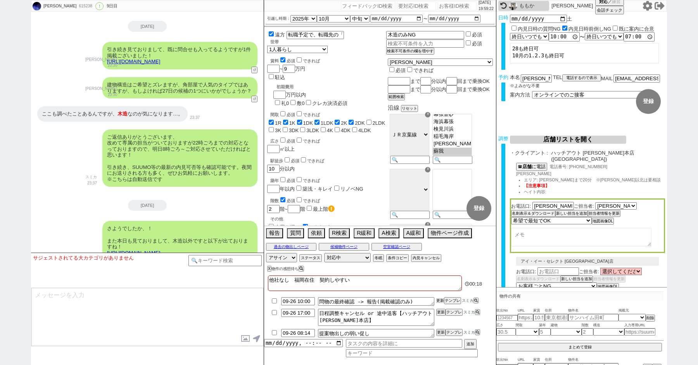
click at [441, 300] on button "更新" at bounding box center [440, 300] width 8 height 5
paste input "615359"
type input "615359"
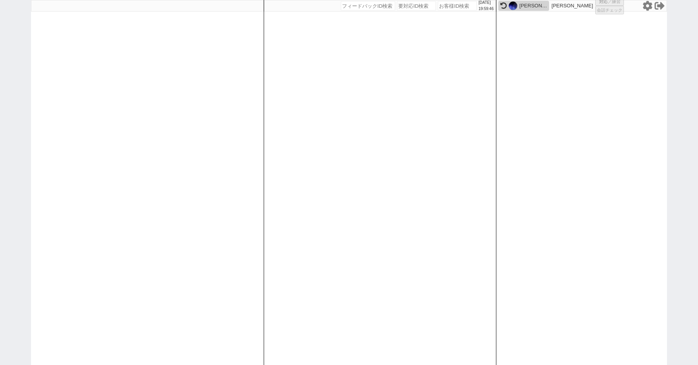
select select "100"
select select "1"
select select "2"
select select "5"
select select
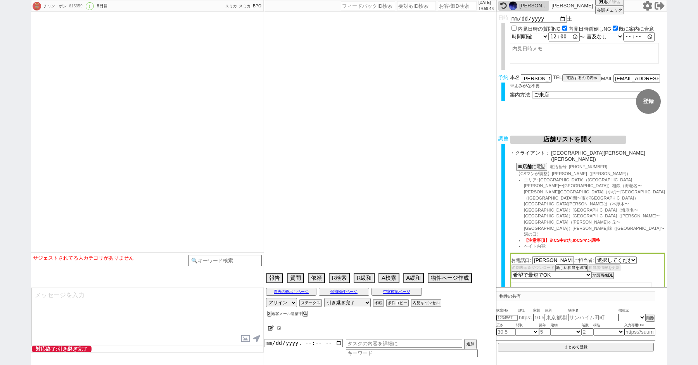
select select "2757"
select select "2025"
select select "10"
select select "37"
select select "0"
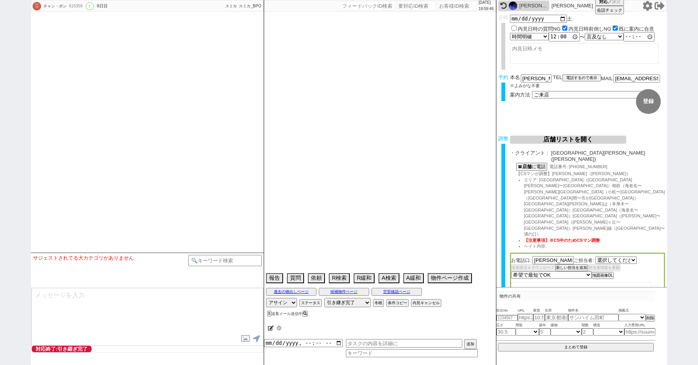
select select "14"
select select "48"
select select "[DATE]"
select select "89"
select select "2485"
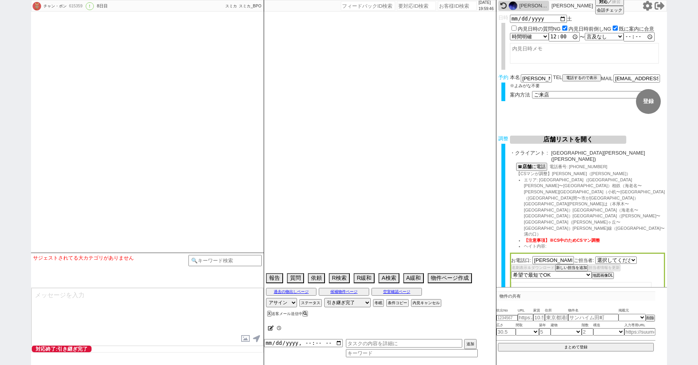
select select "83"
select select "[DATE]"
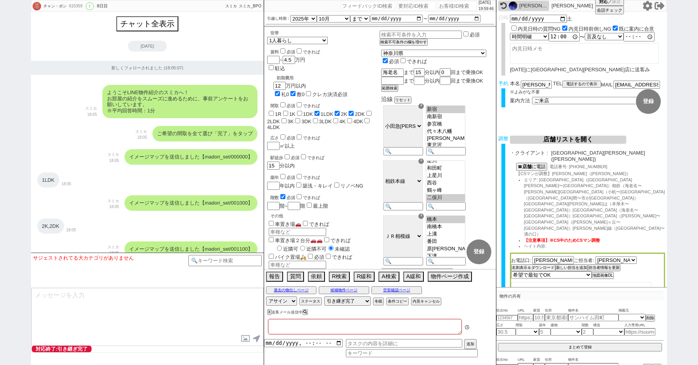
type textarea "他社なし"
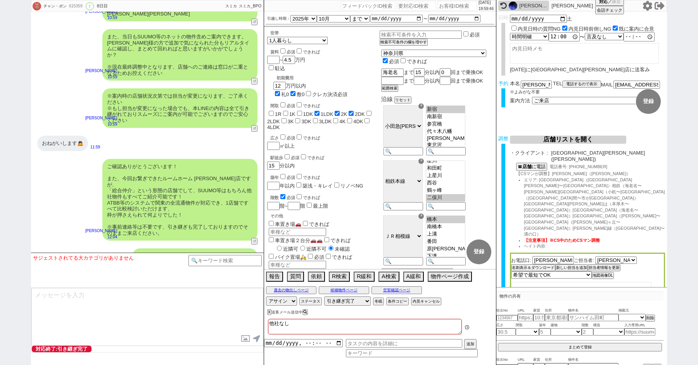
scroll to position [1, 0]
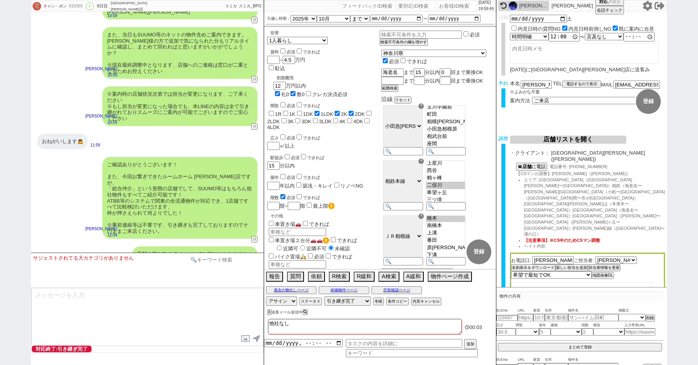
click at [216, 256] on input at bounding box center [224, 260] width 73 height 10
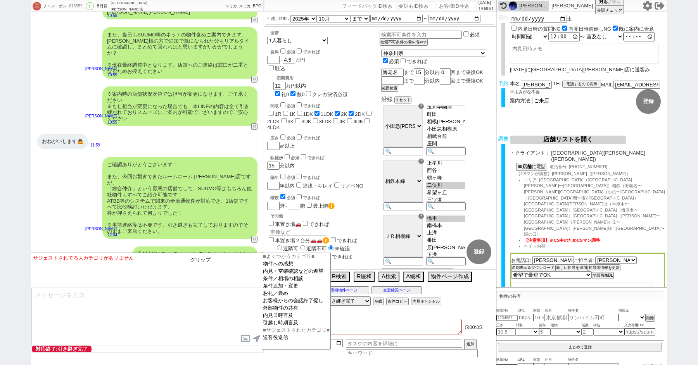
type input "グリップ"
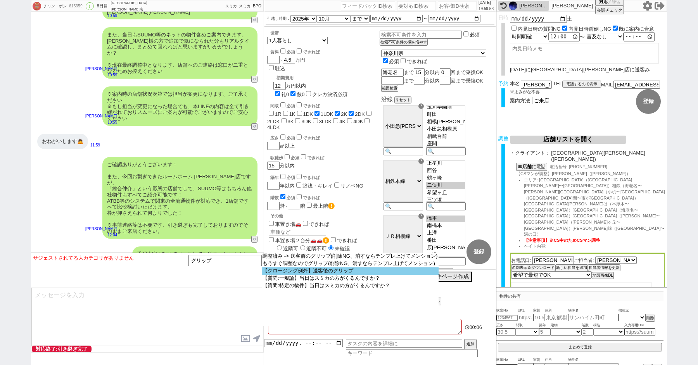
click at [280, 270] on option "【クロージング例外】送客後のグリップ" at bounding box center [350, 271] width 177 height 7
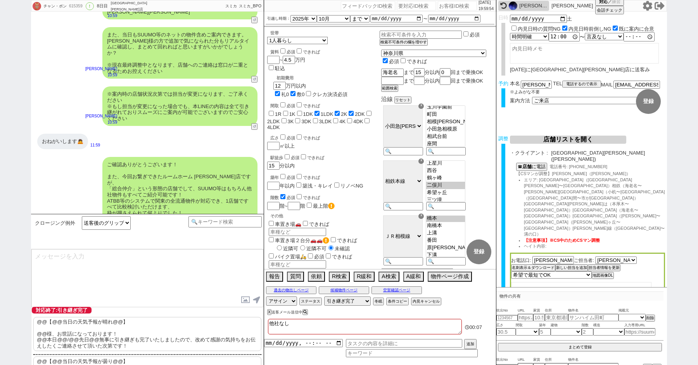
click at [144, 326] on p "@@【@@当日の天気予報が晴れ@@】 @@様、お世話になっております！ @@本日@@/@@先日@@無事に引き継ぎも完了いたしましたので、改めて感謝の気持ちをお…" at bounding box center [147, 334] width 228 height 34
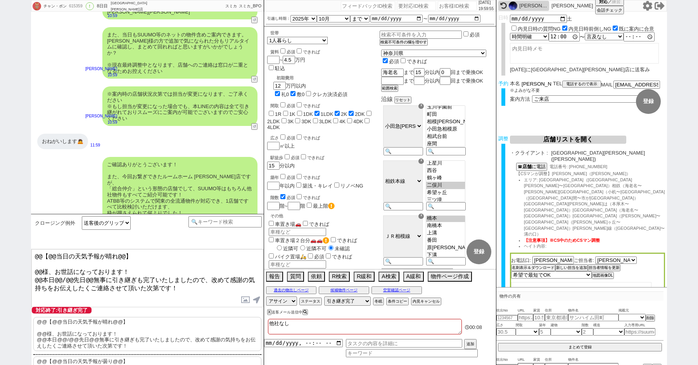
drag, startPoint x: 532, startPoint y: 83, endPoint x: 469, endPoint y: 83, distance: 63.2
click at [478, 83] on div "チャン・ポン 615359 ! 0 8日目 [GEOGRAPHIC_DATA][PERSON_NAME]店 冬眠中 自社客 スミカ スミカ_BPO チャット全…" at bounding box center [349, 182] width 636 height 365
drag, startPoint x: 42, startPoint y: 266, endPoint x: 0, endPoint y: 214, distance: 67.3
click at [5, 231] on div "チャン・ポン 615359 ! 0 8日目 [GEOGRAPHIC_DATA][PERSON_NAME]店 冬眠中 自社客 スミカ スミカ_BPO チャット全…" at bounding box center [349, 182] width 698 height 365
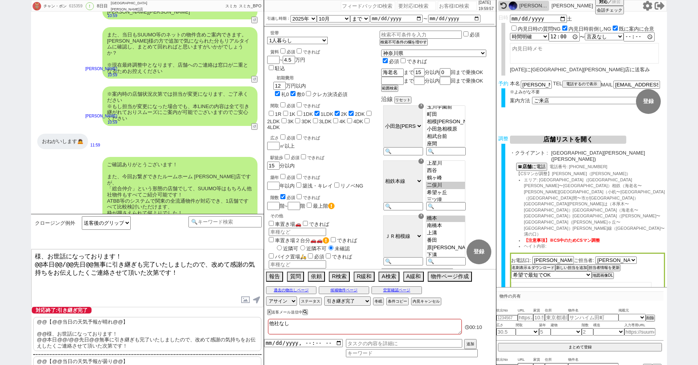
paste textarea "[PERSON_NAME]"
click at [39, 265] on textarea "[PERSON_NAME]様、お世話になっております！ @@本日@@/@@先日@@無事に引き継ぎも完了いたしましたので、改めて感謝の気持ちをお伝えしたくご連絡…" at bounding box center [147, 278] width 232 height 58
drag, startPoint x: 49, startPoint y: 264, endPoint x: 79, endPoint y: 264, distance: 30.6
click at [79, 264] on textarea "[PERSON_NAME]様、お世話になっております！ 本日@@/@@先日@@無事に引き継ぎも完了いたしましたので、改めて感謝の気持ちをお伝えしたくご連絡させ…" at bounding box center [147, 278] width 232 height 58
click at [51, 262] on textarea "[PERSON_NAME]様、お世話になっております！ 本日@無事に引き継ぎも完了いたしましたので、改めて感謝の気持ちをお伝えしたくご連絡させて頂いた次第です！" at bounding box center [147, 278] width 232 height 58
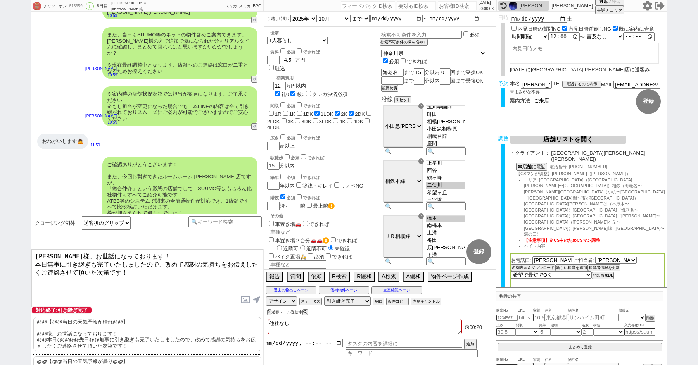
type textarea "[PERSON_NAME]様、お世話になっております！ 本日無事に引き継ぎも完了いたしましたので、改めて感謝の気持ちをお伝えしたくご連絡させて頂いた次第です！"
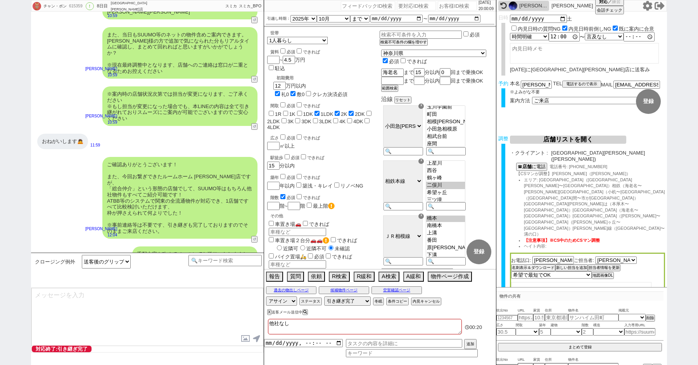
scroll to position [4493, 0]
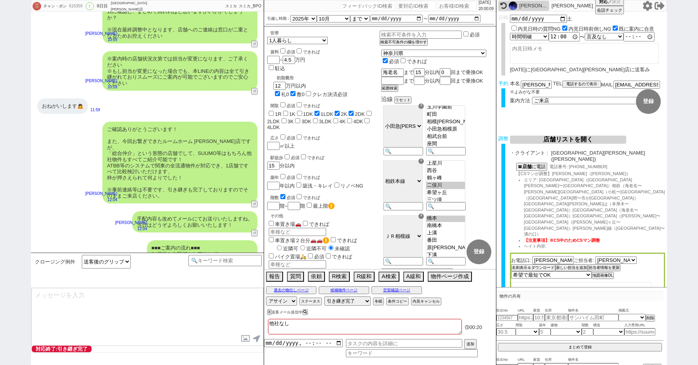
type textarea "改めてこれまで丁寧にやり取り頂きまして、誠にありがとうございました！ 細かなご連絡にお手間をおかけしたこともあったかと存じますが、常にご協力いただいたおかげで…"
type textarea "当日は今のところ晴れということで、日当たり等もよく確認でき動くにはピッタリのタイミングかと思います！ 加えて地場に強い総合仲介店のスタッフも押さえられており、…"
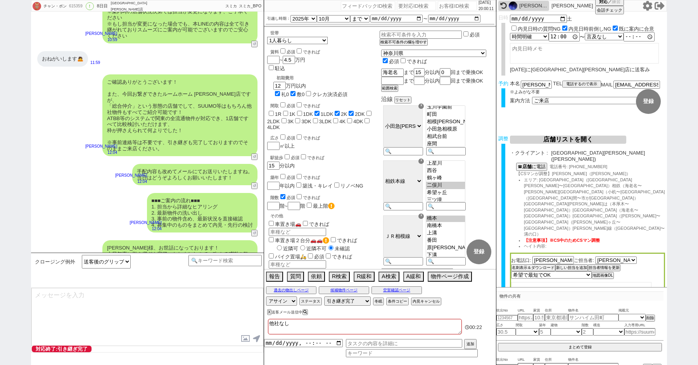
scroll to position [4593, 0]
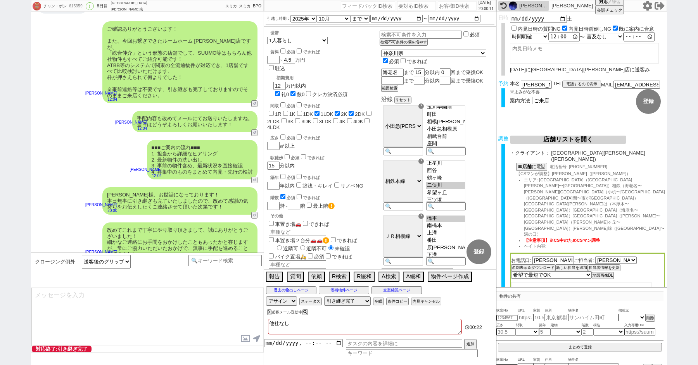
type textarea "※ご自身でお問合せされますと他業者からの電話やメールが多数届き、ご負担が増えてしまう場合がございますので、今回のご案内に一元化されるのがやはりオススメかと思い…"
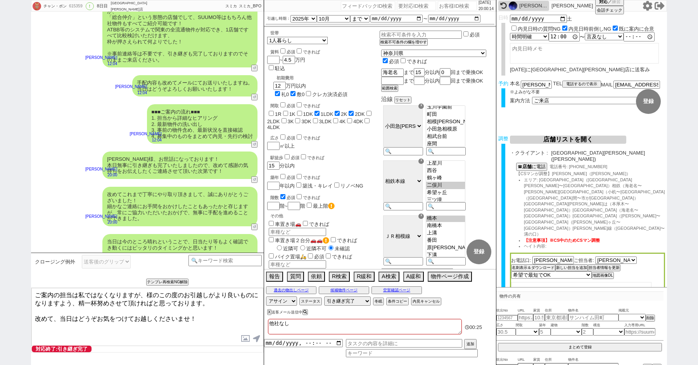
paste textarea "[PERSON_NAME]"
type textarea "ご案内の担当は私ではなくなりますが、[PERSON_NAME]様のこの度のお引越しがより良いものになりますよう、精一杯努めさせて頂ければと思っております。 改…"
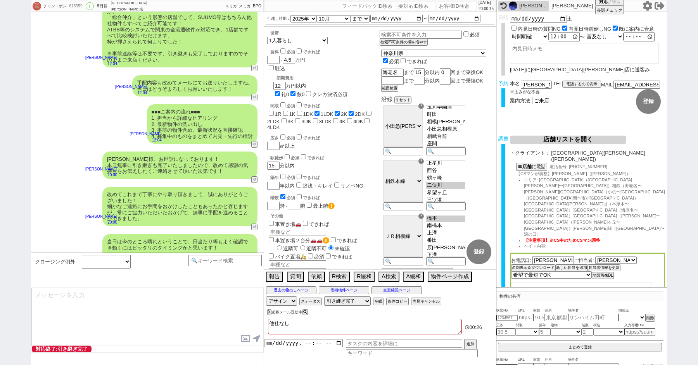
scroll to position [4676, 0]
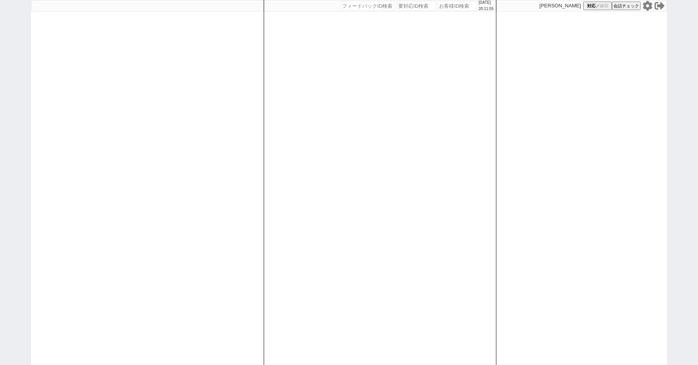
click at [0, 126] on div "[DATE] 20:11:55 候補物件を追加してしてください 紹介した物件一覧 他社物件を追加する 空室確認ページに追加・削除 紹介した物件一覧 他社物件を…" at bounding box center [349, 182] width 698 height 365
paste input "615063"
type input "615063"
select select
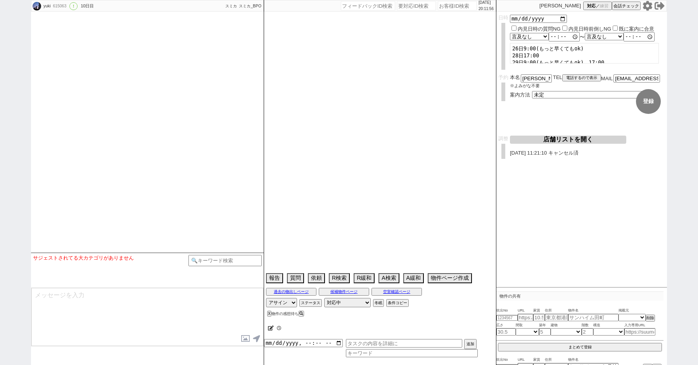
scroll to position [3107, 0]
select select "2025"
select select "11"
select select "37"
select select "5"
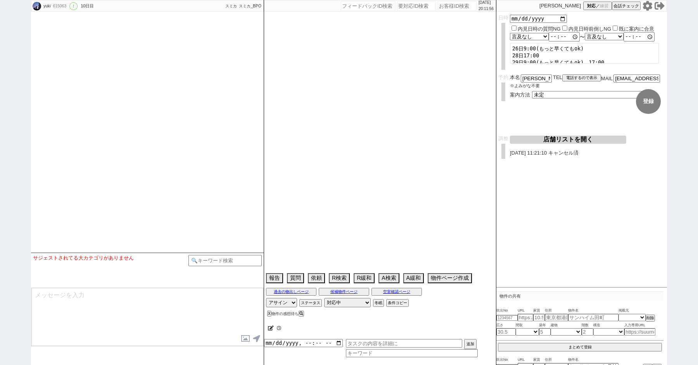
select select "12"
select select "27"
select select "856"
select select "7"
select select "215"
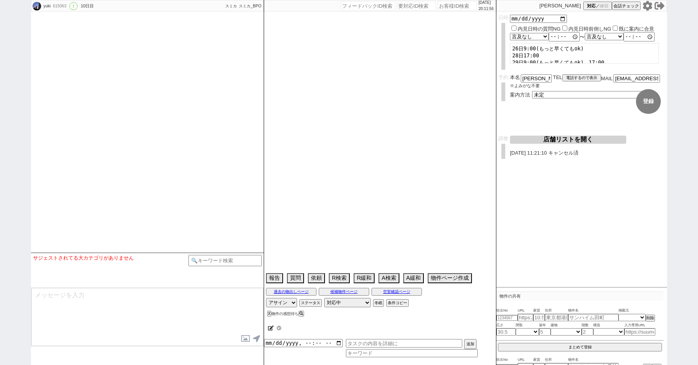
select select "118"
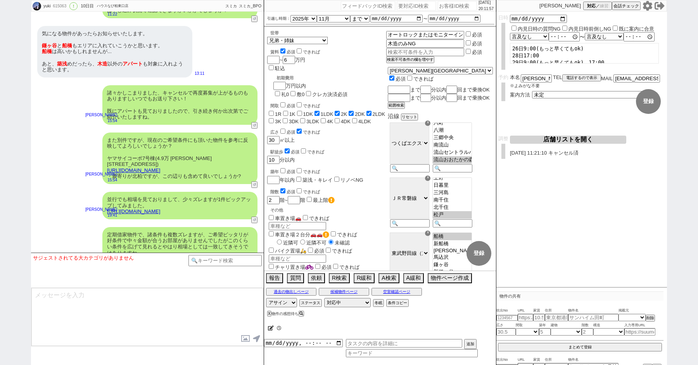
scroll to position [35, 0]
click at [396, 289] on button "空室確認ページ" at bounding box center [396, 292] width 50 height 6
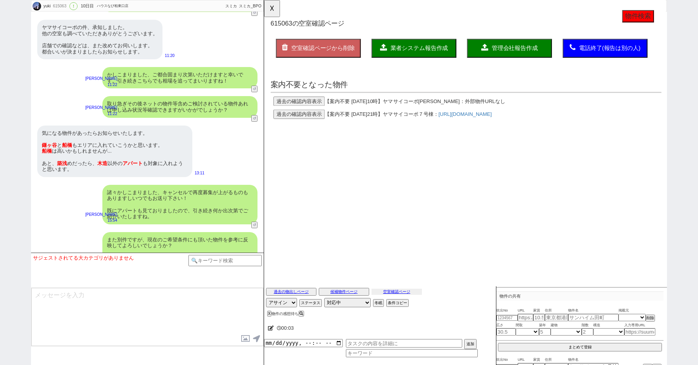
scroll to position [0, 0]
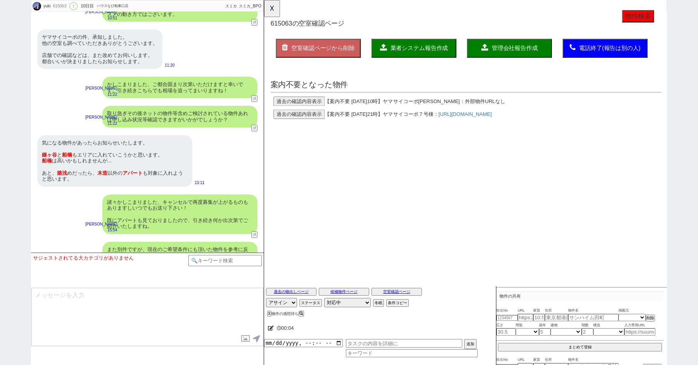
click at [302, 111] on button "過去の確認内容表示" at bounding box center [301, 109] width 55 height 10
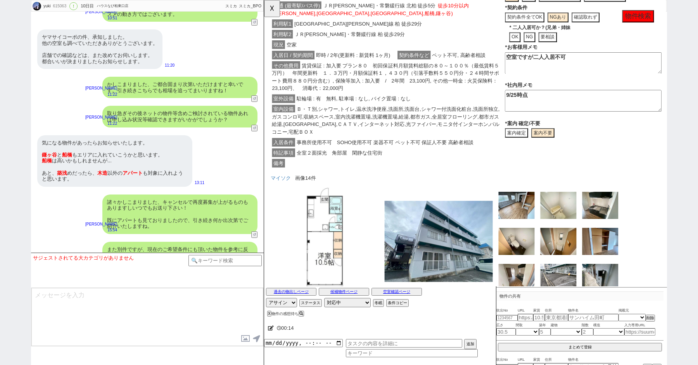
scroll to position [299, 0]
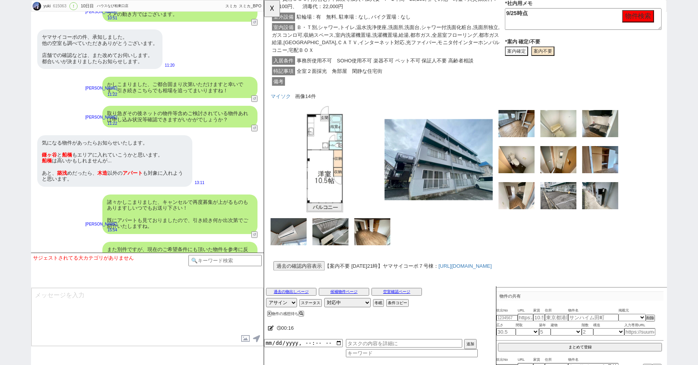
click at [300, 281] on button "過去の確認内容表示" at bounding box center [301, 286] width 55 height 10
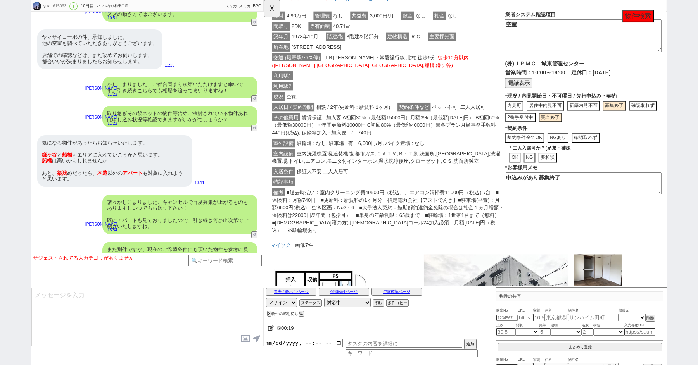
scroll to position [633, 0]
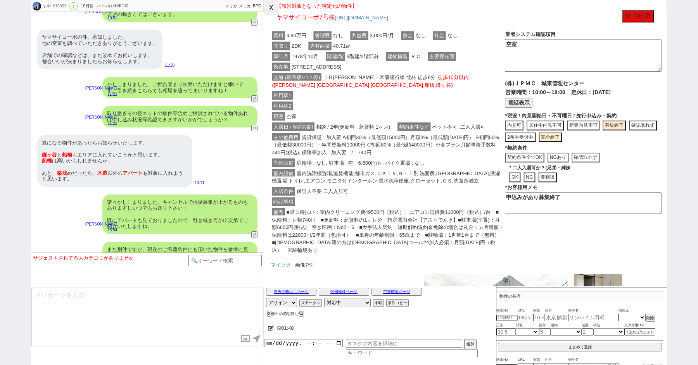
click at [268, 7] on button "☓" at bounding box center [271, 8] width 14 height 16
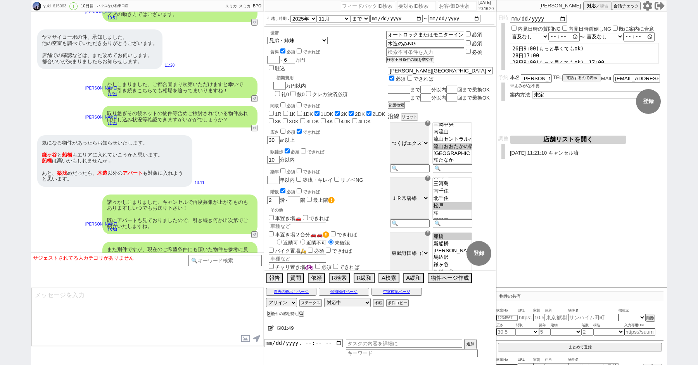
click at [649, 9] on icon at bounding box center [648, 6] width 10 height 10
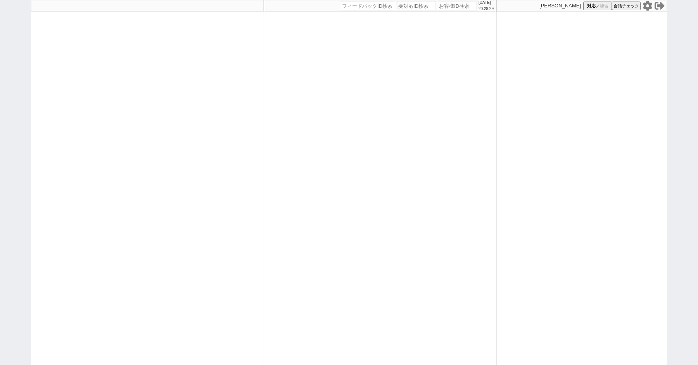
click at [649, 6] on icon at bounding box center [648, 6] width 10 height 10
click at [646, 8] on icon at bounding box center [647, 6] width 9 height 10
